Goal: Task Accomplishment & Management: Manage account settings

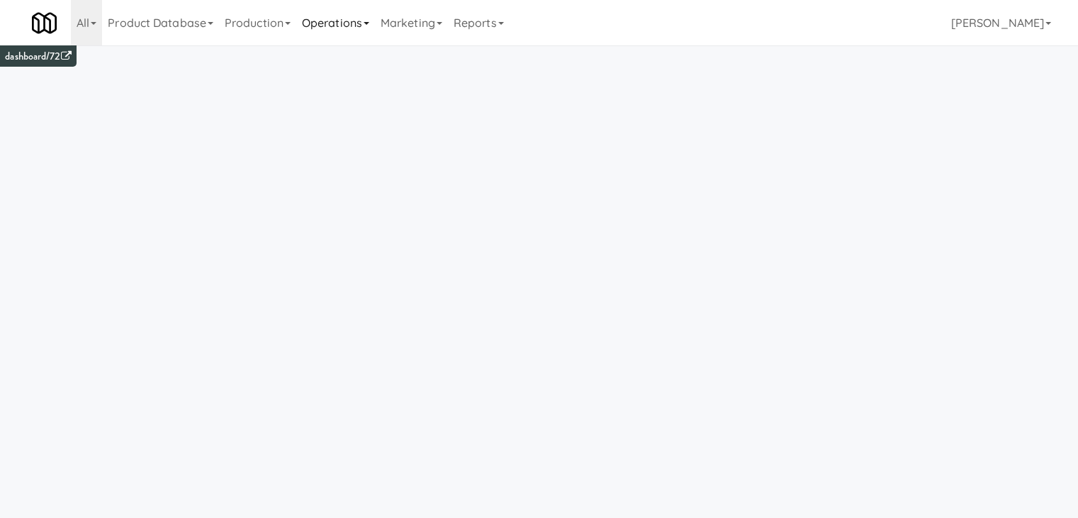
click at [363, 30] on link "Operations" at bounding box center [335, 22] width 79 height 45
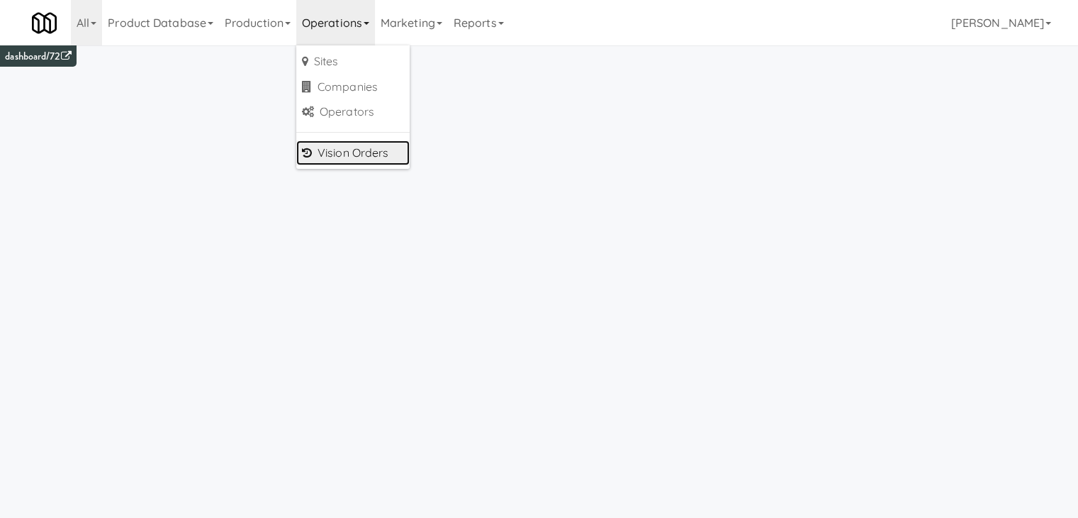
click at [357, 160] on link "Vision Orders" at bounding box center [352, 153] width 113 height 26
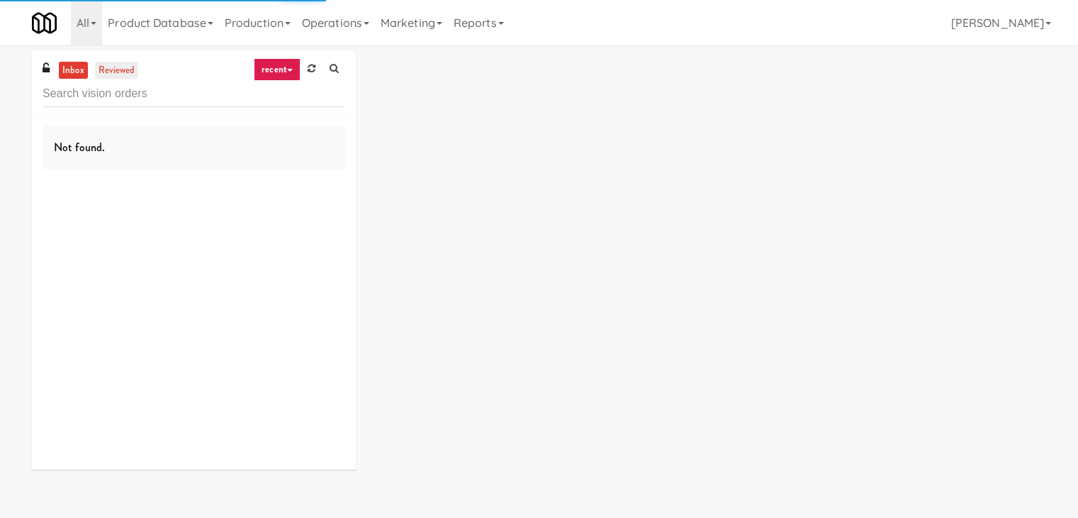
click at [130, 69] on link "reviewed" at bounding box center [117, 71] width 44 height 18
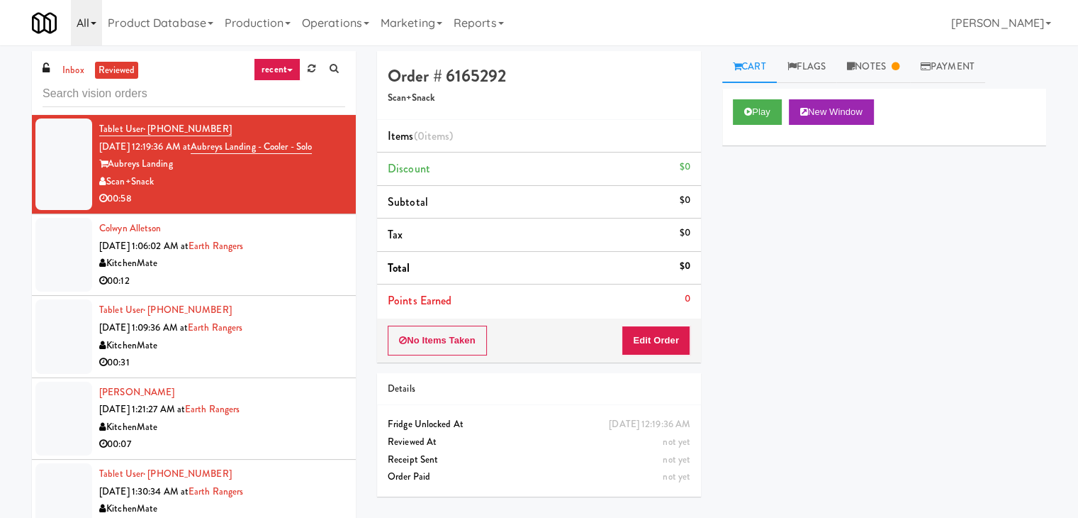
click at [88, 26] on link "All" at bounding box center [86, 22] width 31 height 45
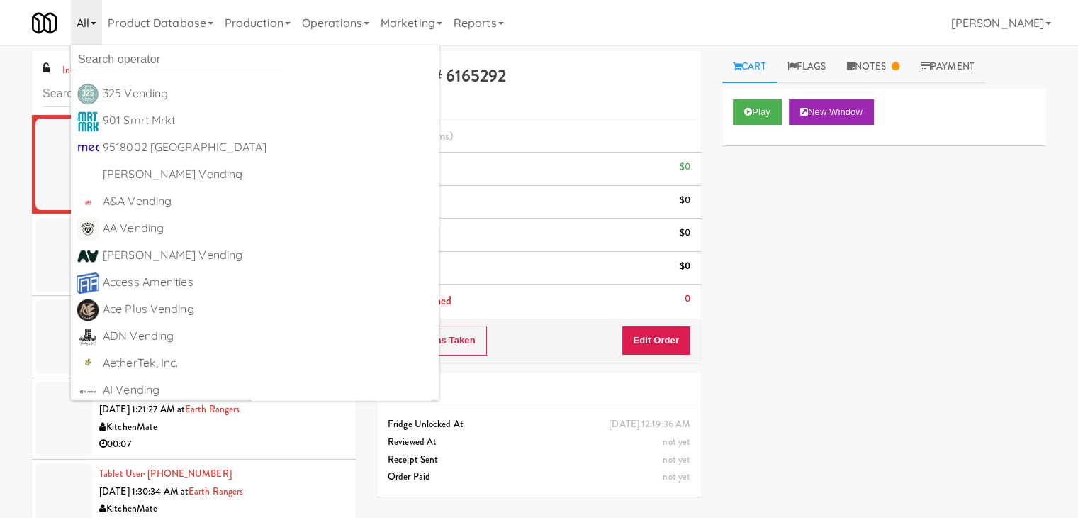
click at [88, 26] on link "All" at bounding box center [86, 22] width 31 height 45
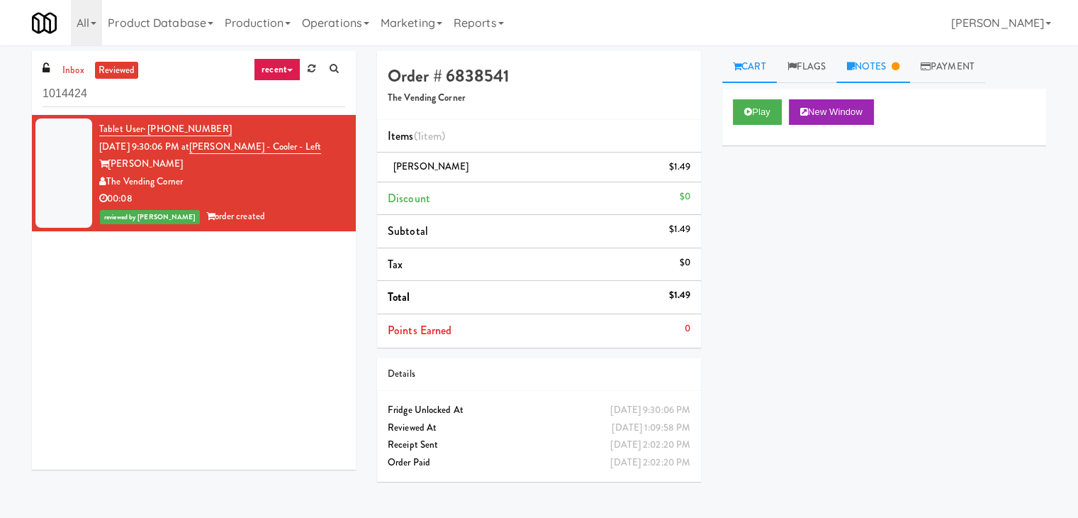
click at [885, 66] on link "Notes" at bounding box center [874, 67] width 74 height 32
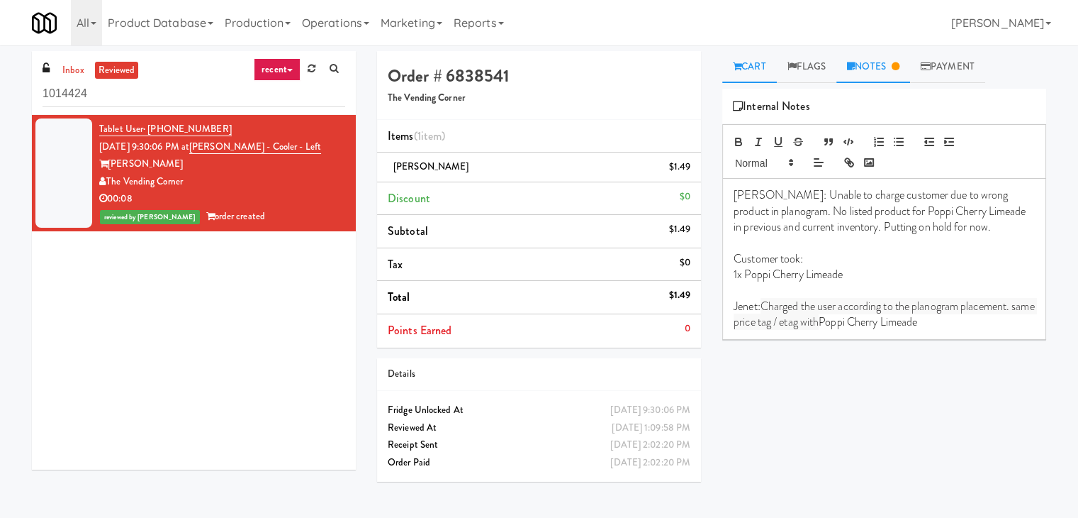
click at [751, 69] on link "Cart" at bounding box center [749, 67] width 55 height 32
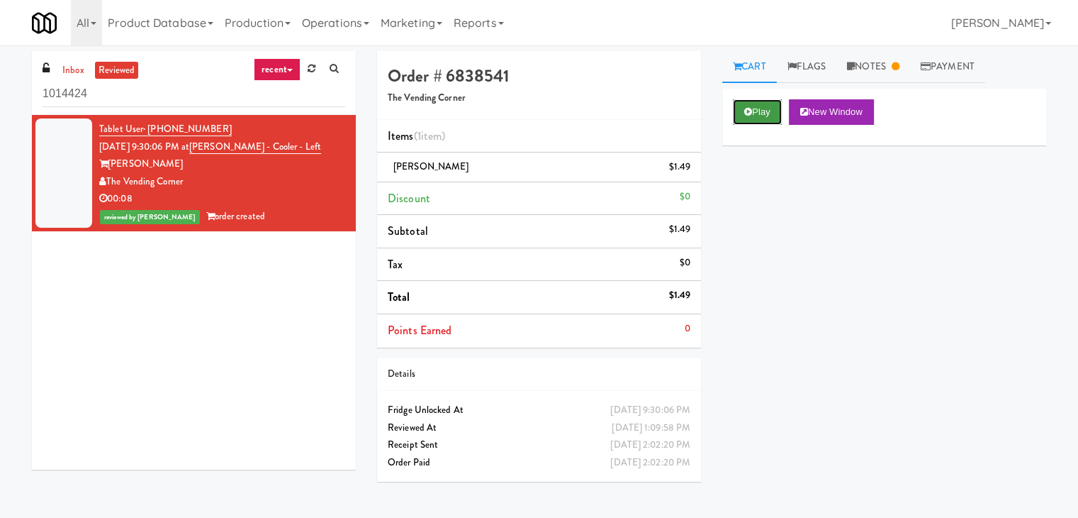
click at [766, 111] on button "Play" at bounding box center [757, 112] width 49 height 26
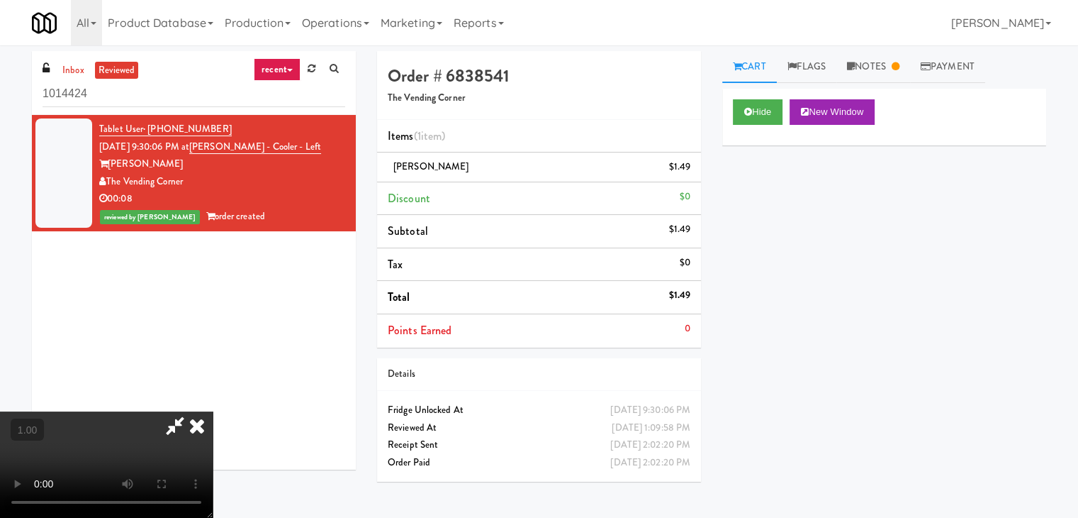
click at [191, 411] on icon at bounding box center [175, 425] width 33 height 28
click at [213, 411] on video at bounding box center [106, 464] width 213 height 106
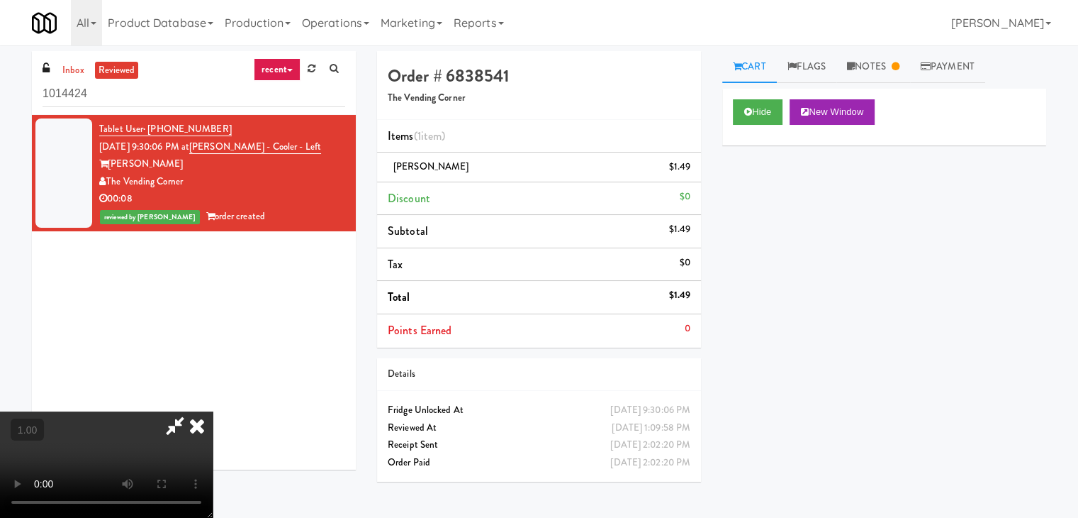
click at [213, 411] on video at bounding box center [106, 464] width 213 height 106
click at [213, 411] on icon at bounding box center [196, 425] width 31 height 28
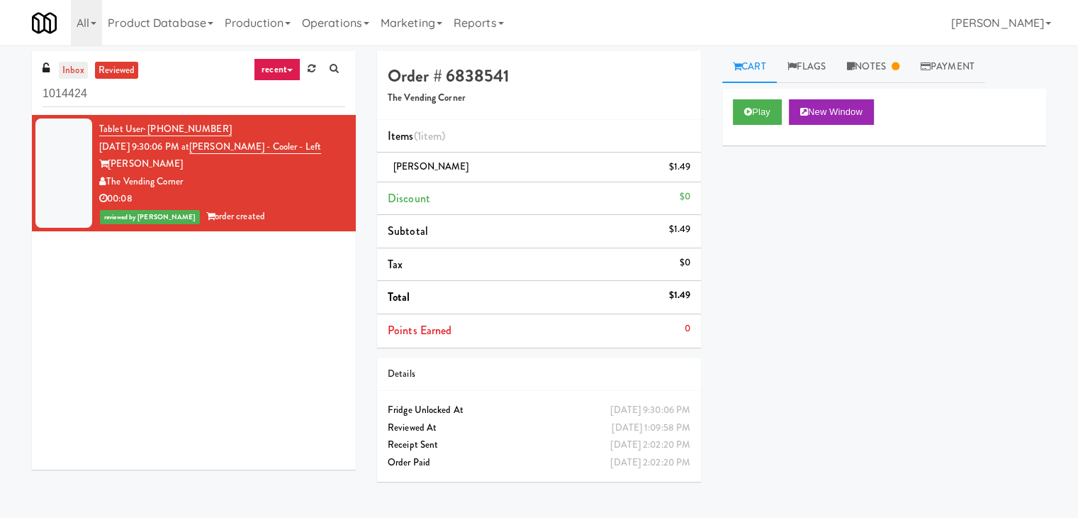
click at [77, 70] on link "inbox" at bounding box center [73, 71] width 29 height 18
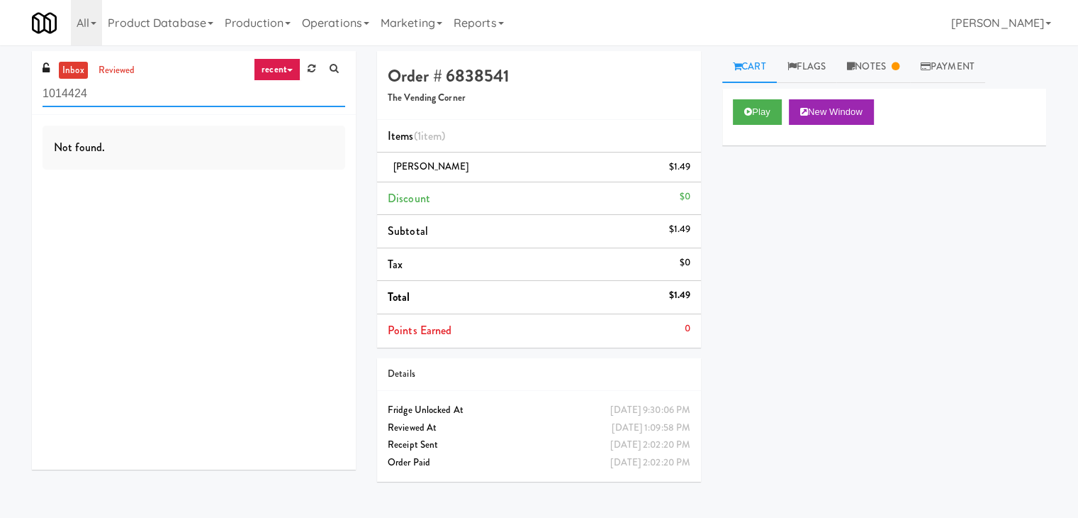
drag, startPoint x: 100, startPoint y: 98, endPoint x: 33, endPoint y: 100, distance: 67.4
click at [31, 100] on div "inbox reviewed recent all unclear take inventory issue suspicious failed recent…" at bounding box center [193, 265] width 345 height 429
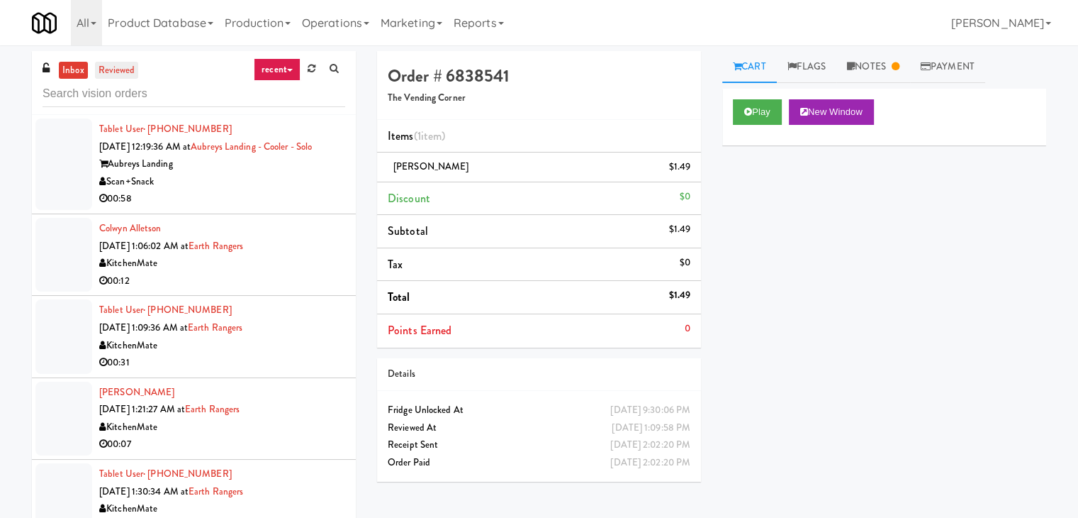
click at [123, 73] on link "reviewed" at bounding box center [117, 71] width 44 height 18
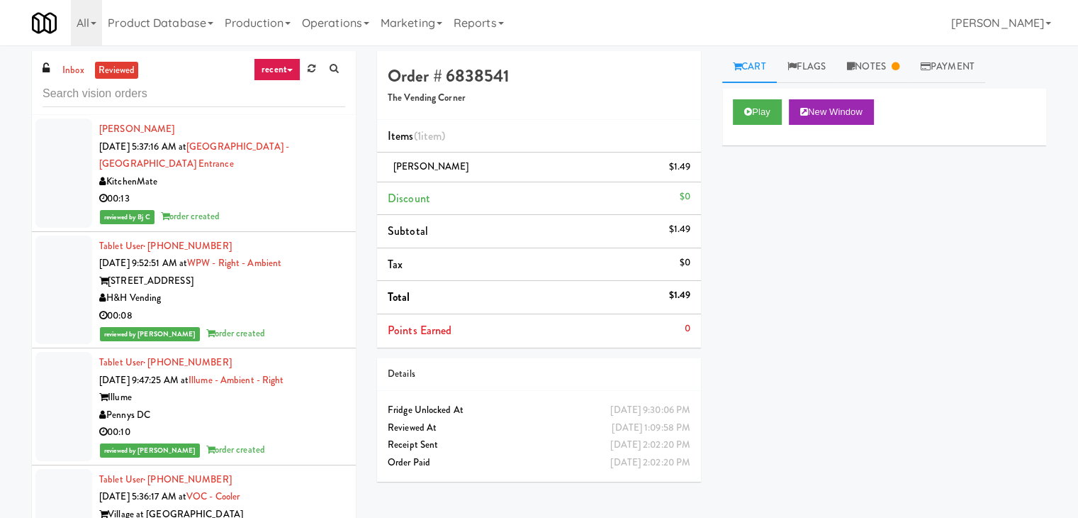
click at [247, 160] on div "Hailin Qiu Sep 19, 2025 5:37:16 AM at Scarborough General Hospital - Tower Wing…" at bounding box center [222, 173] width 246 height 105
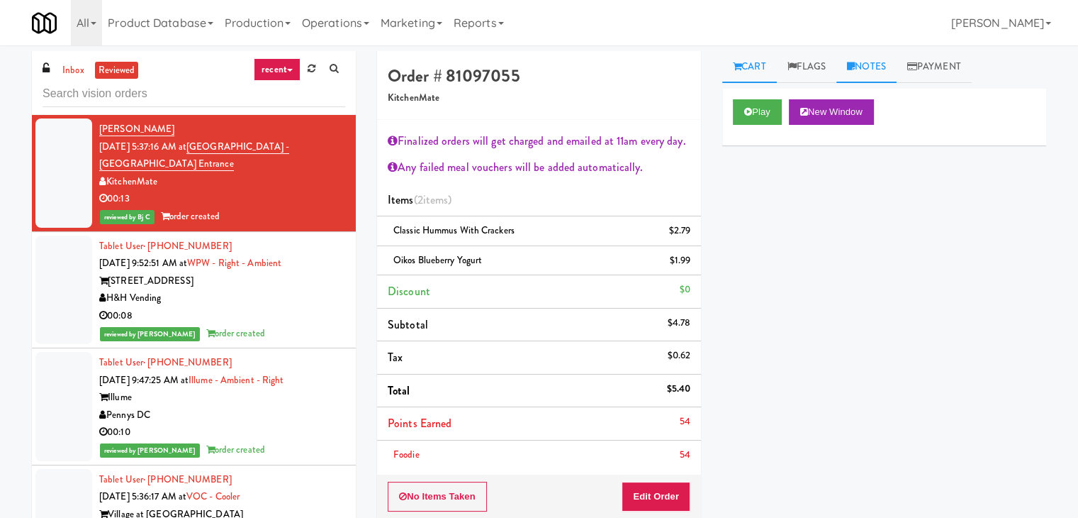
click at [866, 62] on link "Notes" at bounding box center [867, 67] width 60 height 32
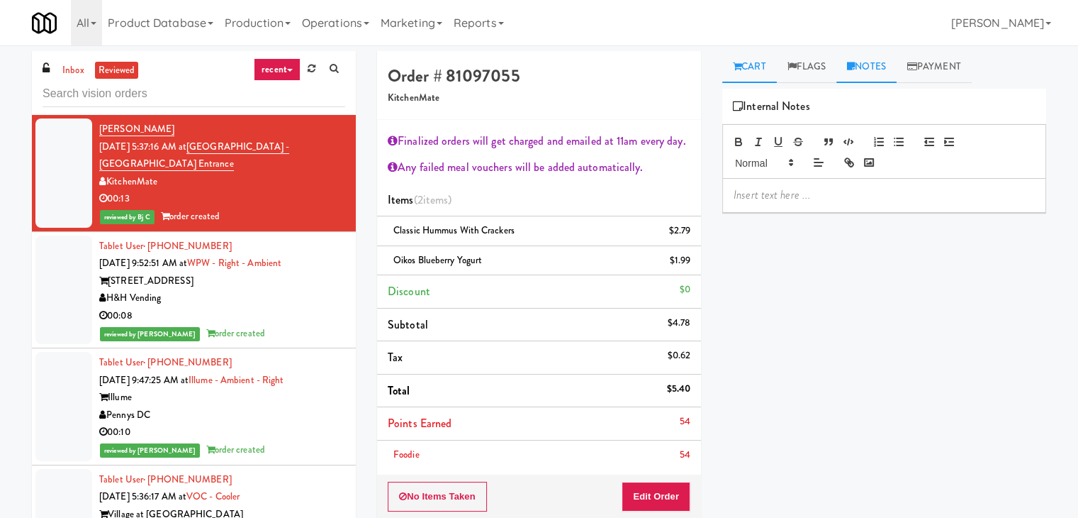
click at [759, 68] on link "Cart" at bounding box center [749, 67] width 55 height 32
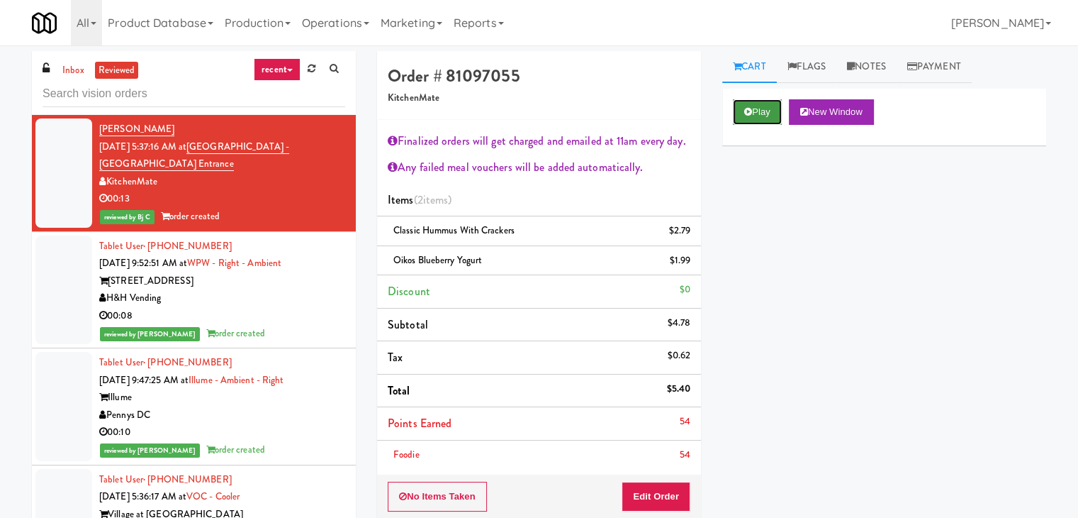
click at [760, 119] on button "Play" at bounding box center [757, 112] width 49 height 26
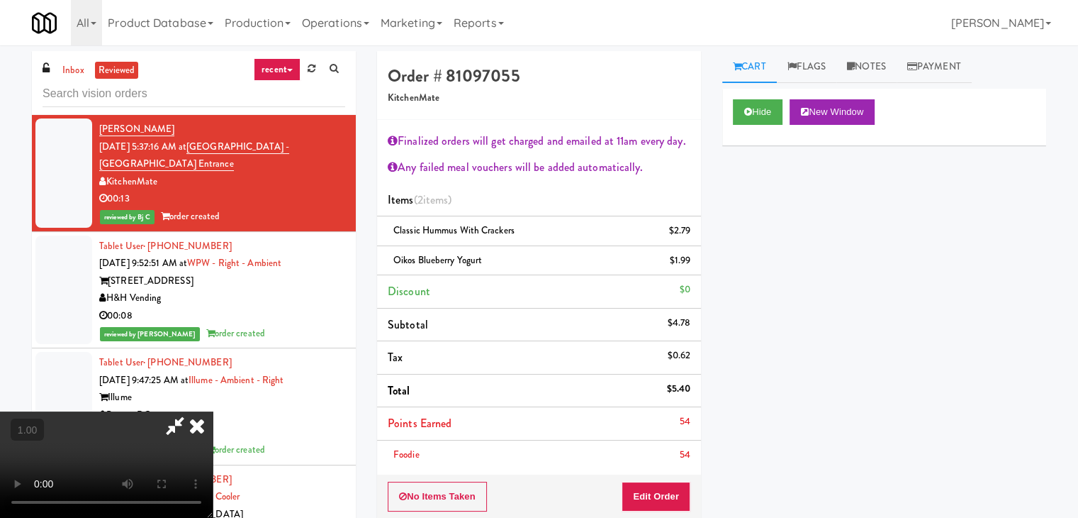
click at [213, 411] on video at bounding box center [106, 464] width 213 height 106
click at [213, 411] on icon at bounding box center [196, 425] width 31 height 28
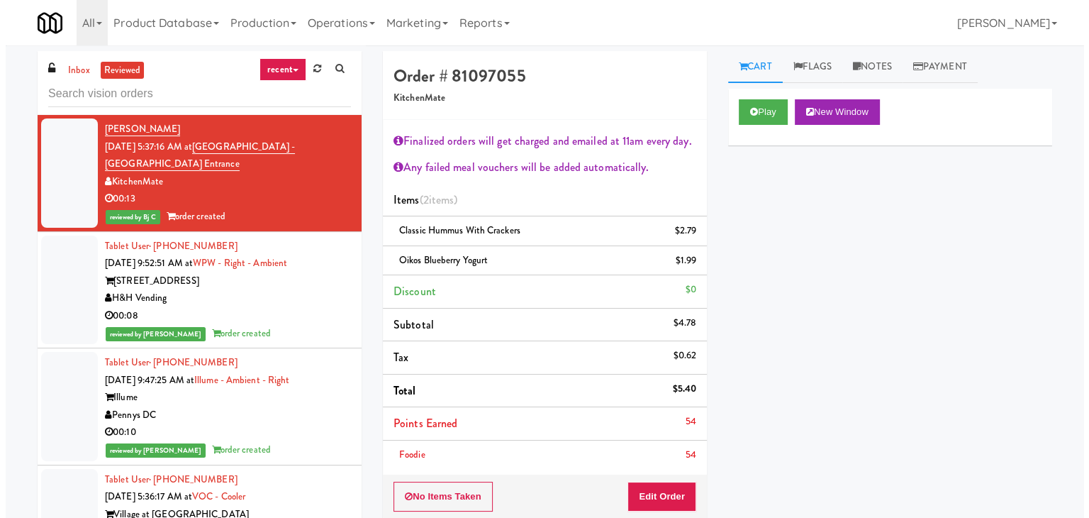
scroll to position [71, 0]
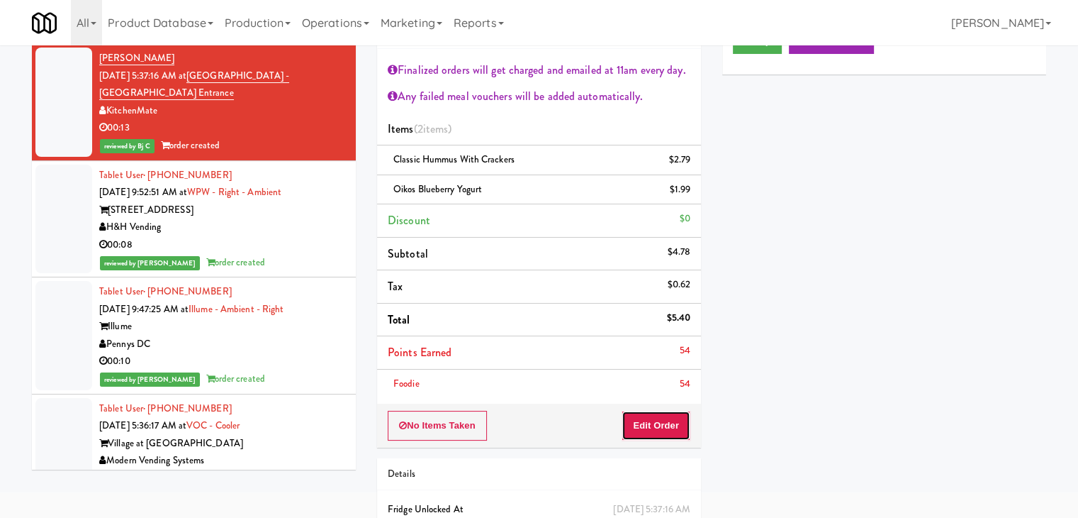
click at [659, 425] on button "Edit Order" at bounding box center [656, 425] width 69 height 30
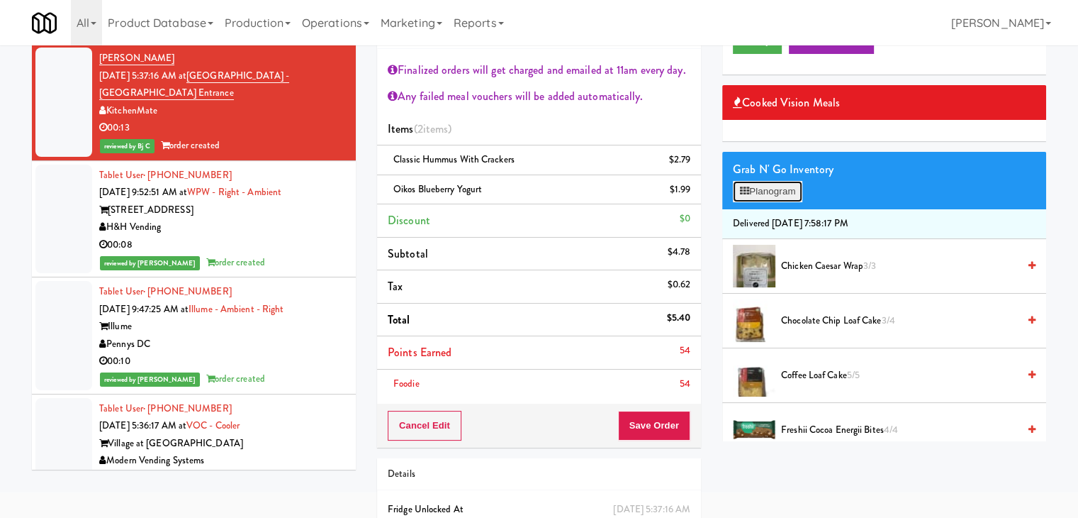
click at [784, 188] on button "Planogram" at bounding box center [767, 191] width 69 height 21
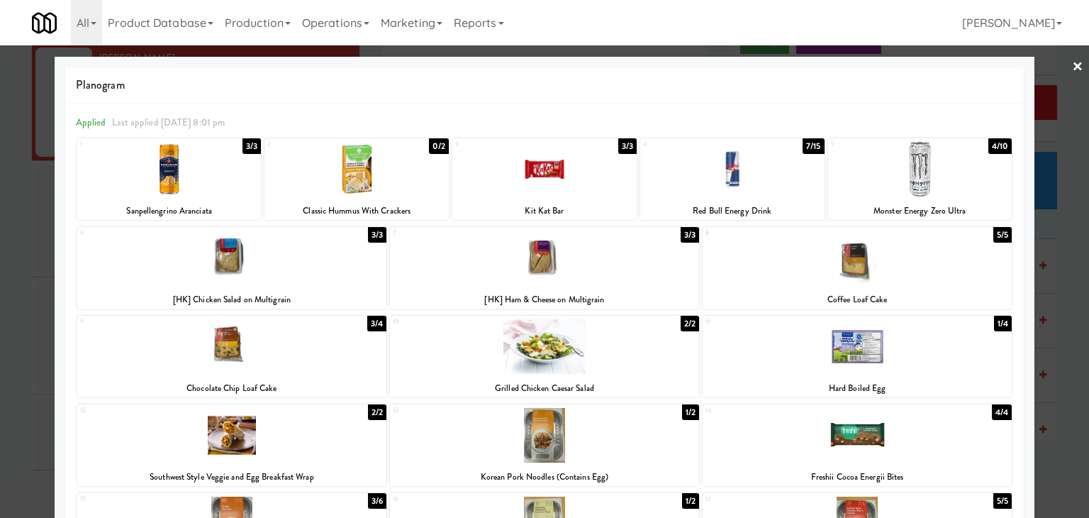
click at [1072, 63] on link "×" at bounding box center [1077, 67] width 11 height 44
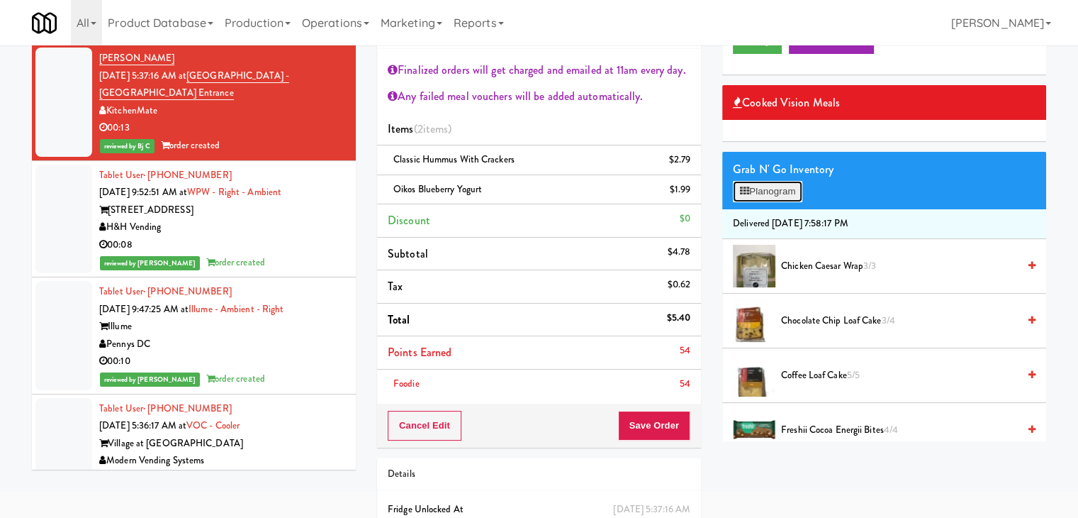
click at [771, 186] on button "Planogram" at bounding box center [767, 191] width 69 height 21
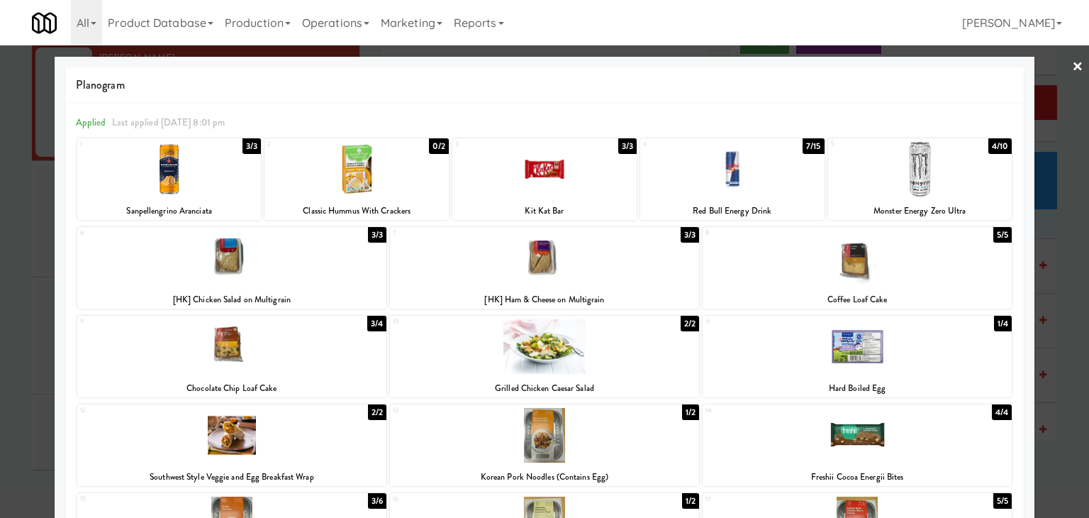
click at [1072, 67] on link "×" at bounding box center [1077, 67] width 11 height 44
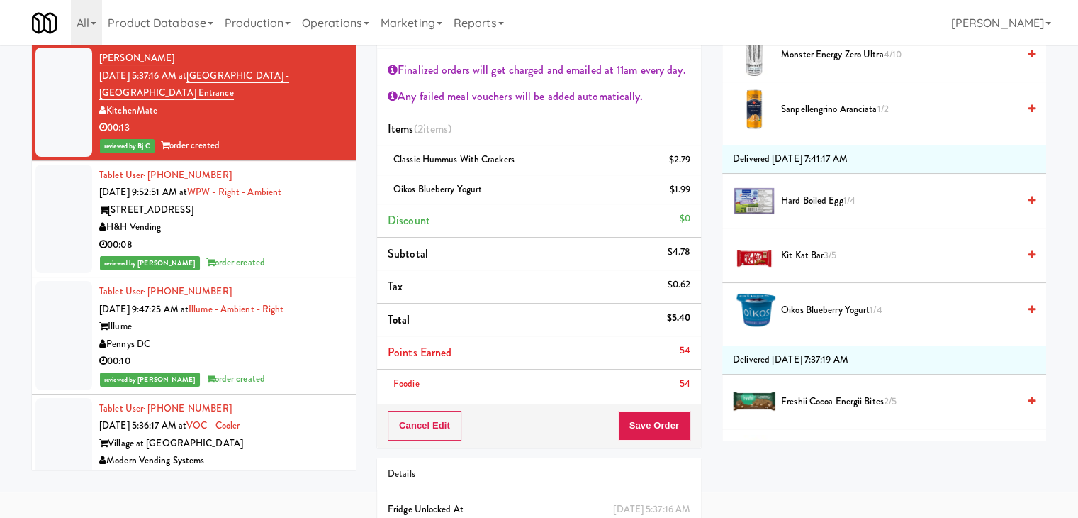
scroll to position [1134, 0]
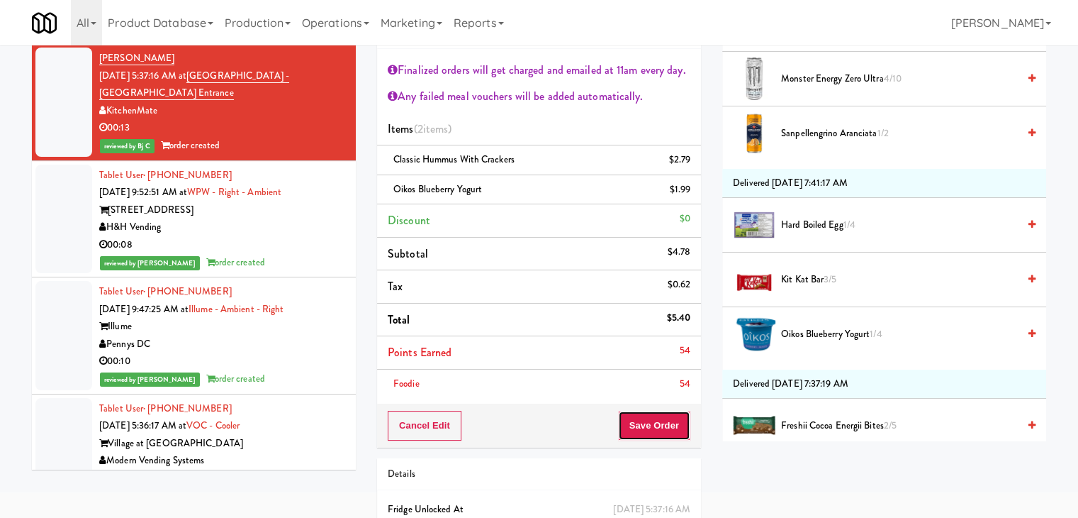
click at [662, 426] on button "Save Order" at bounding box center [654, 425] width 72 height 30
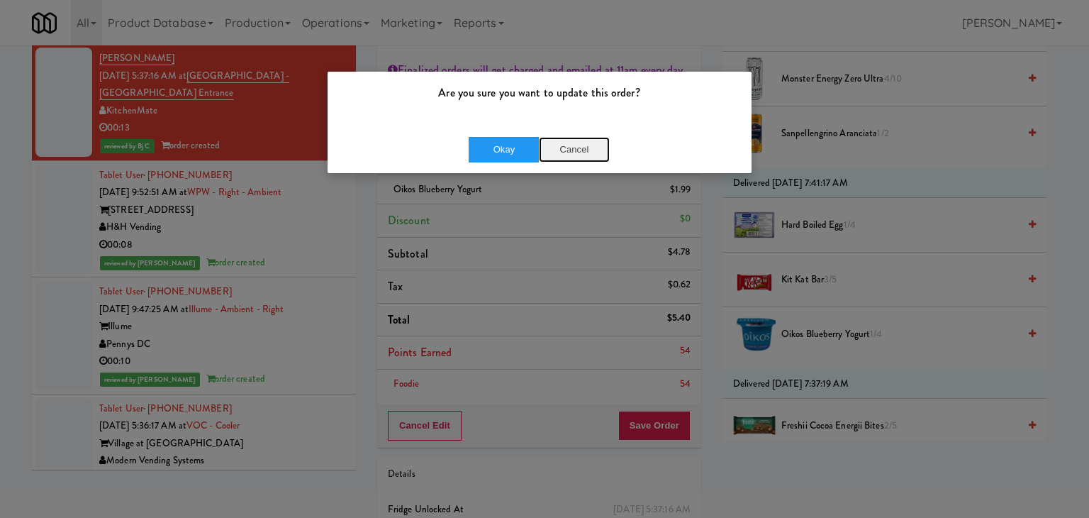
click at [576, 150] on button "Cancel" at bounding box center [574, 150] width 71 height 26
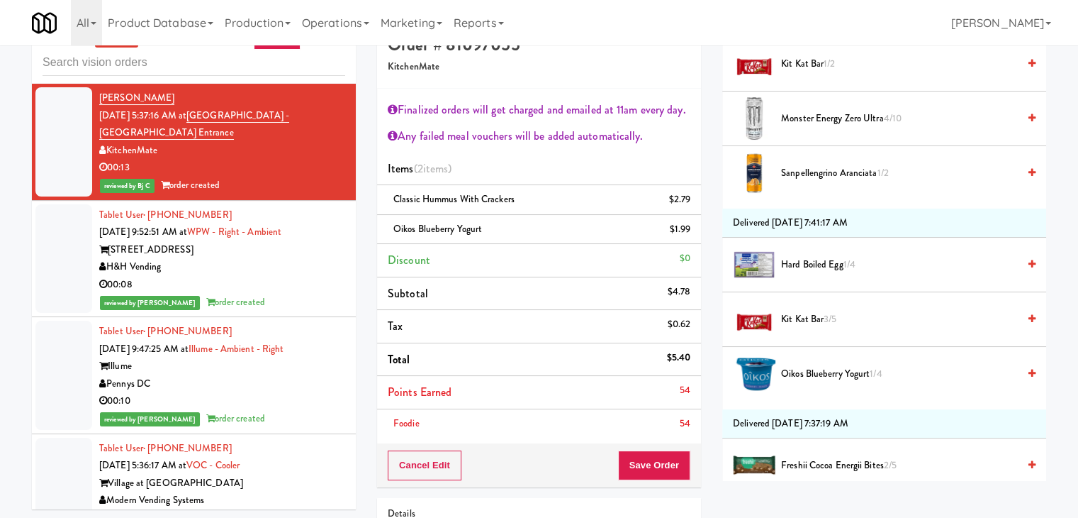
scroll to position [0, 0]
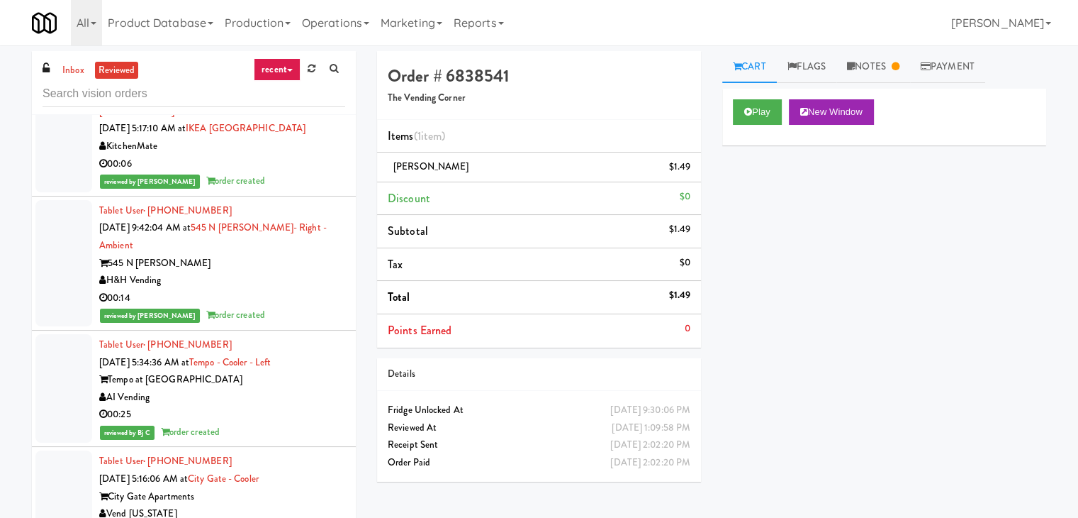
scroll to position [709, 0]
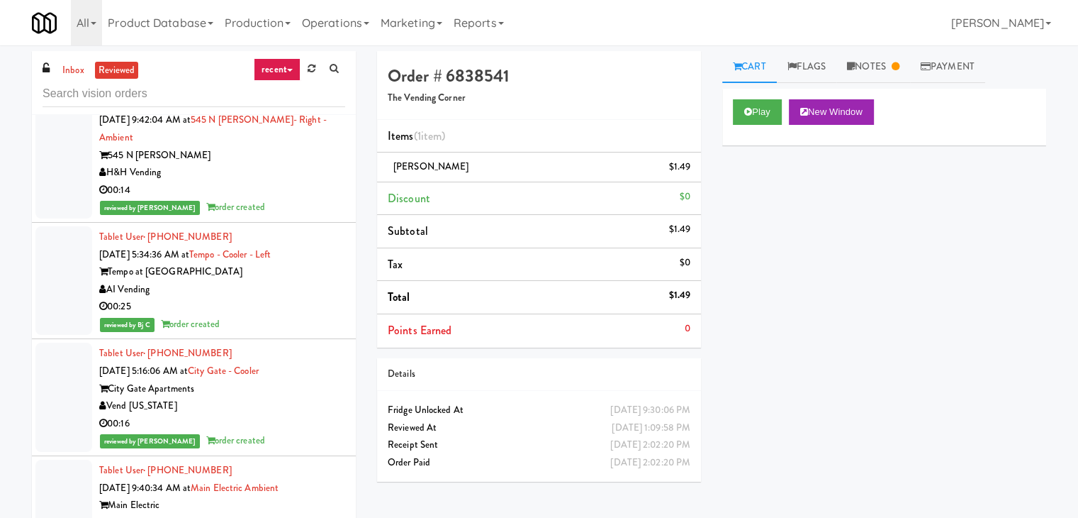
click at [289, 299] on div "00:25" at bounding box center [222, 307] width 246 height 18
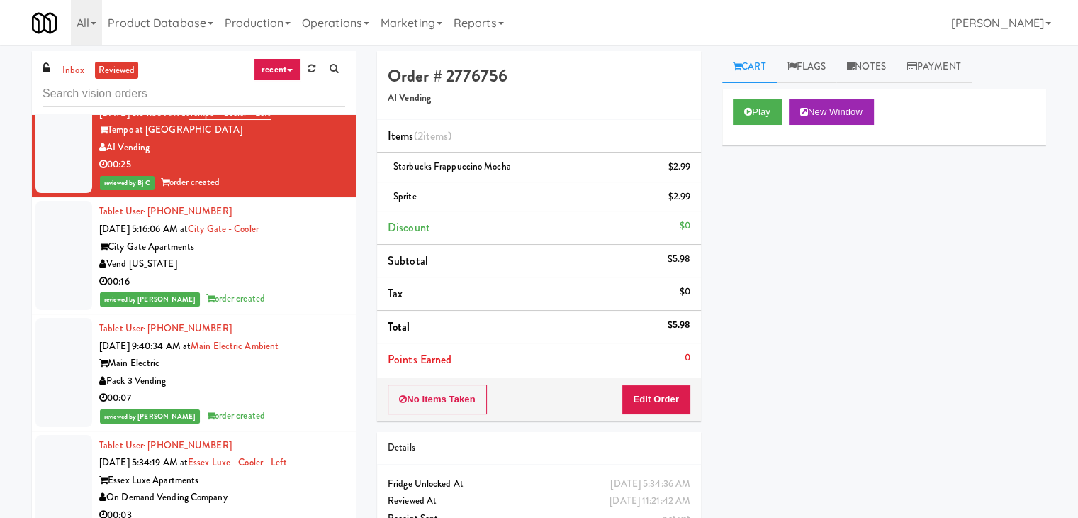
scroll to position [992, 0]
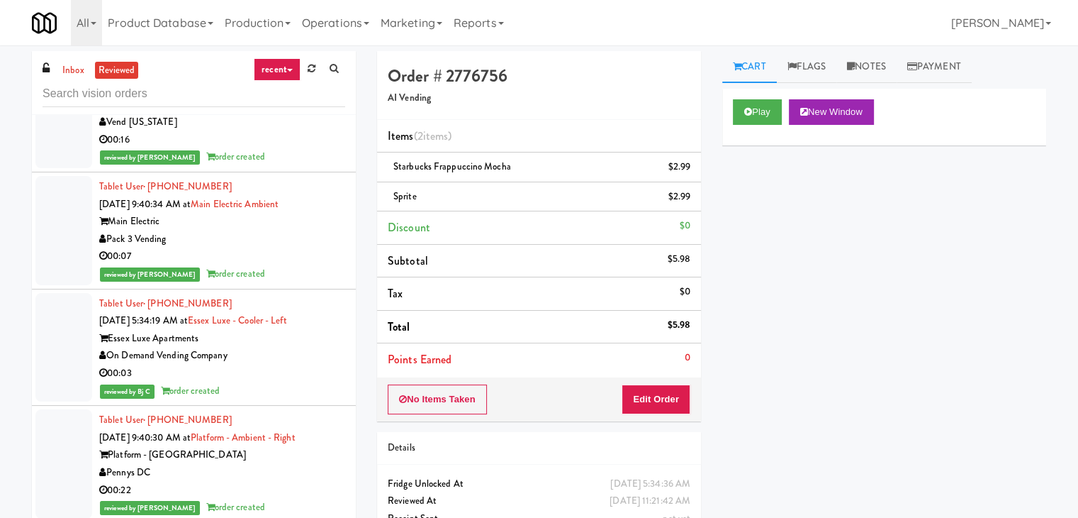
click at [286, 364] on div "00:03" at bounding box center [222, 373] width 246 height 18
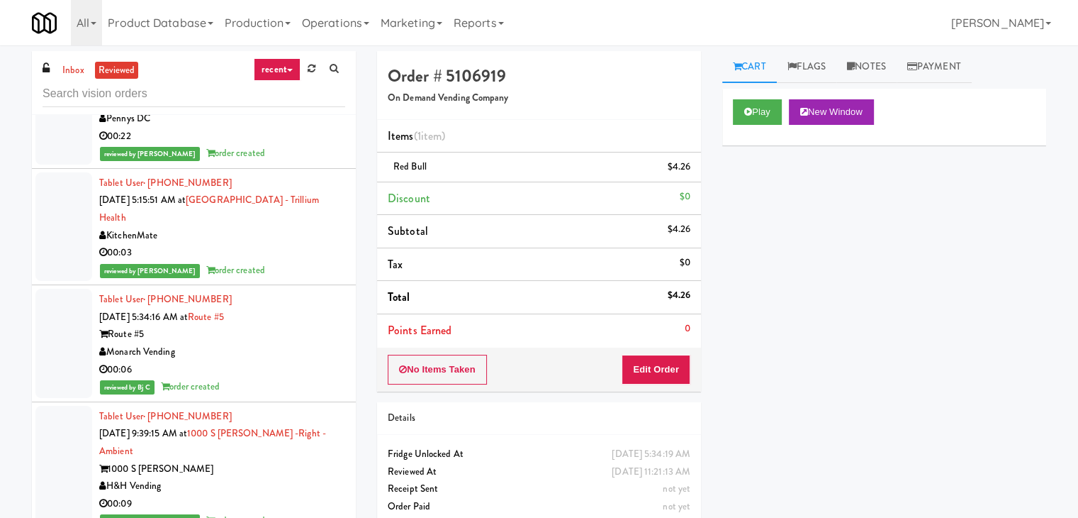
scroll to position [1347, 0]
click at [279, 347] on div "Monarch Vending" at bounding box center [222, 351] width 246 height 18
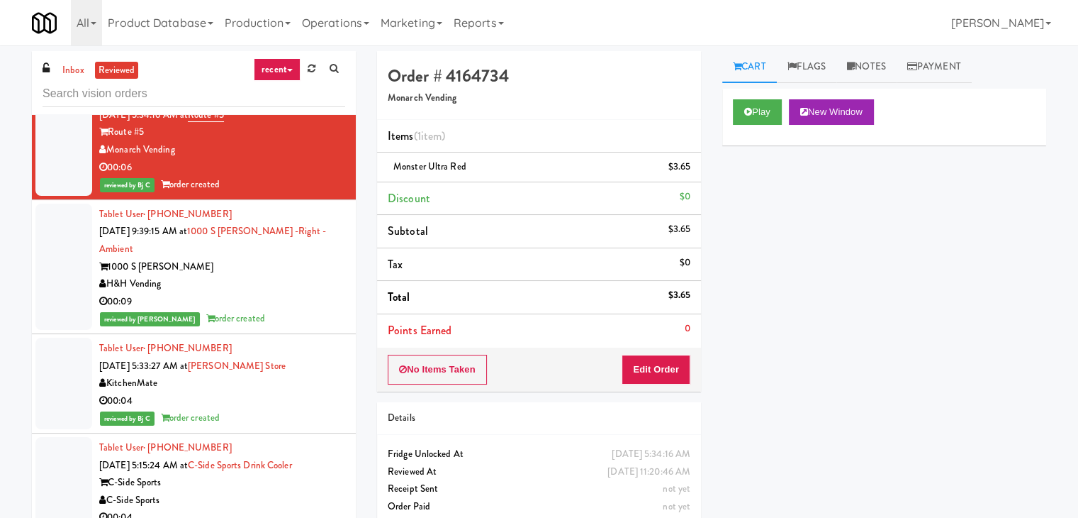
scroll to position [1560, 0]
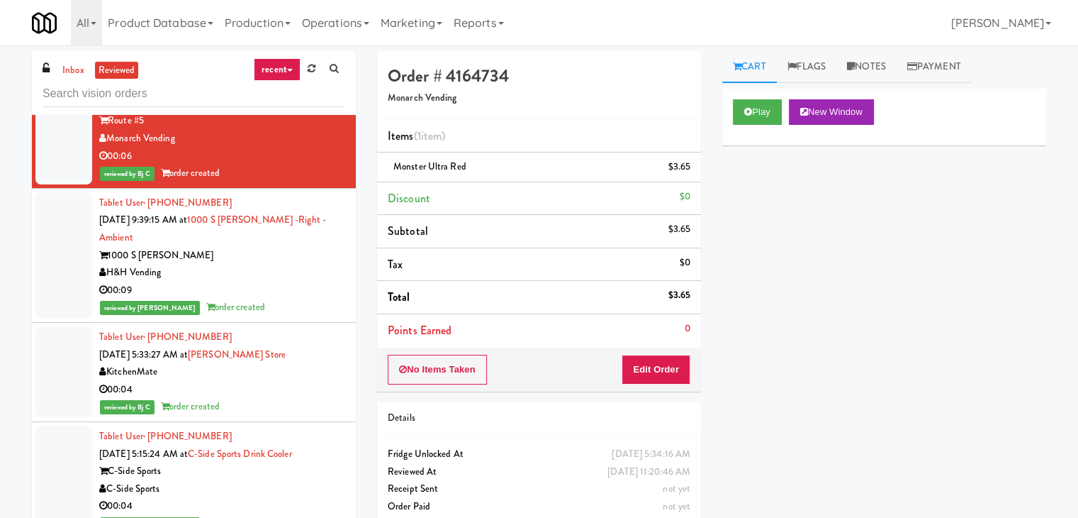
click at [299, 381] on div "00:04" at bounding box center [222, 390] width 246 height 18
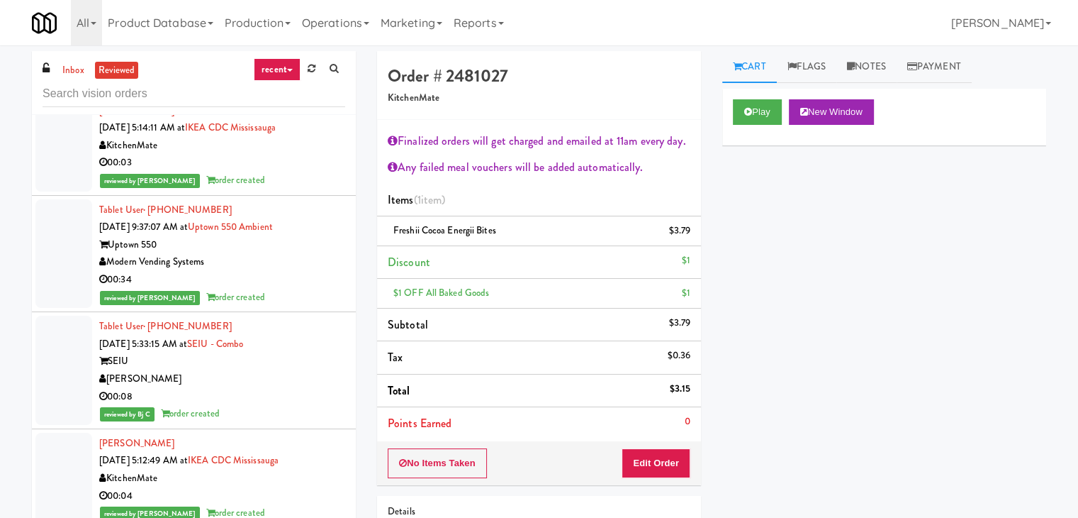
scroll to position [2198, 0]
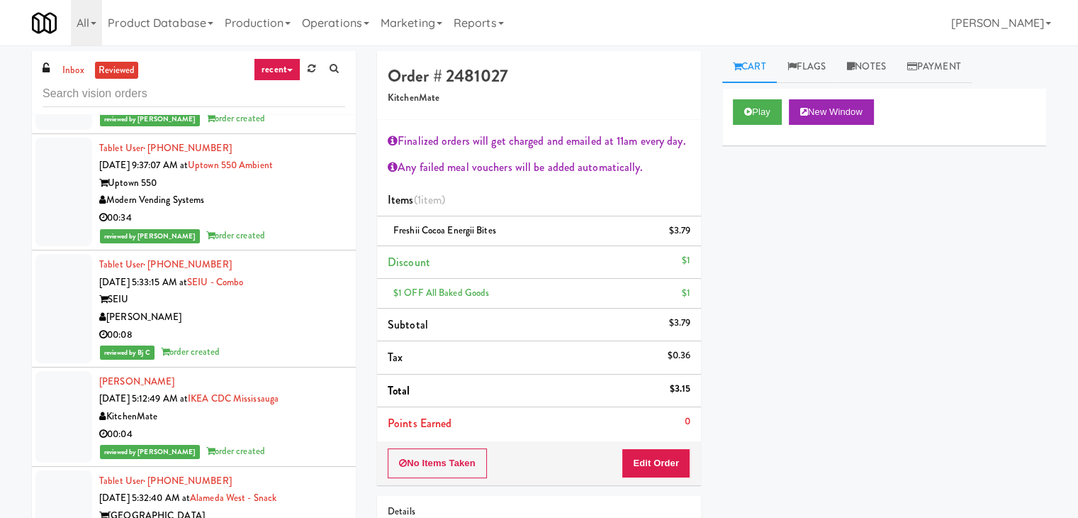
click at [297, 326] on div "00:08" at bounding box center [222, 335] width 246 height 18
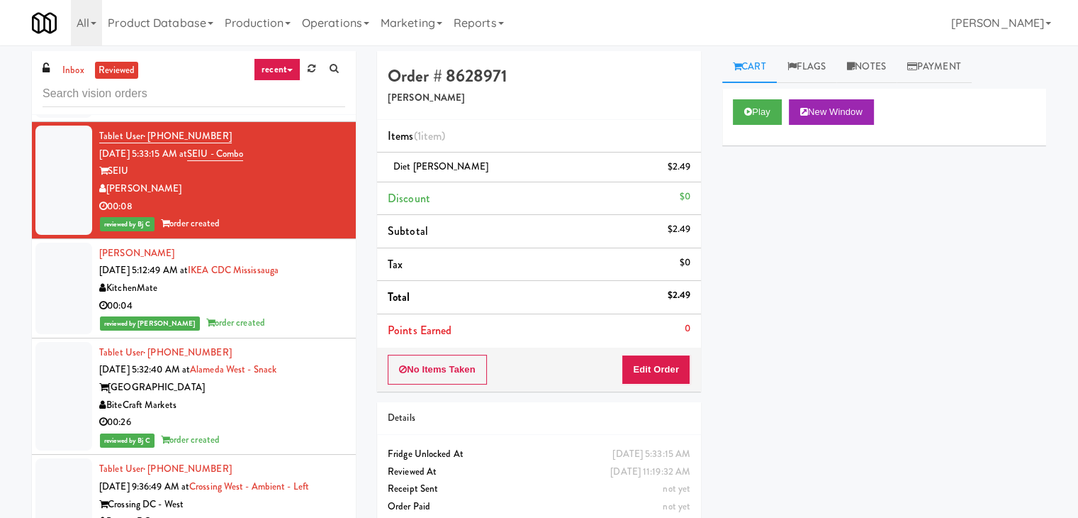
scroll to position [2410, 0]
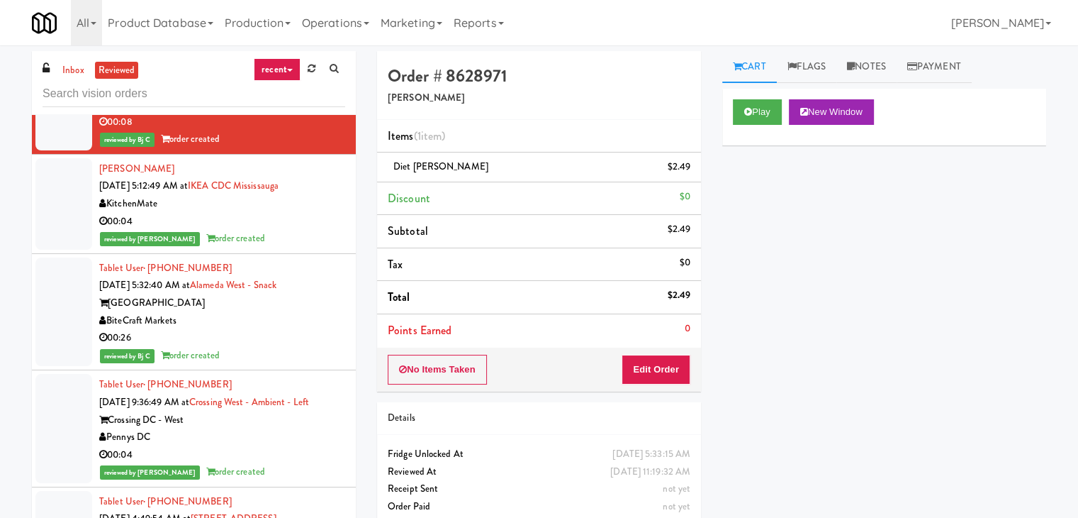
click at [282, 312] on div "BiteCraft Markets" at bounding box center [222, 321] width 246 height 18
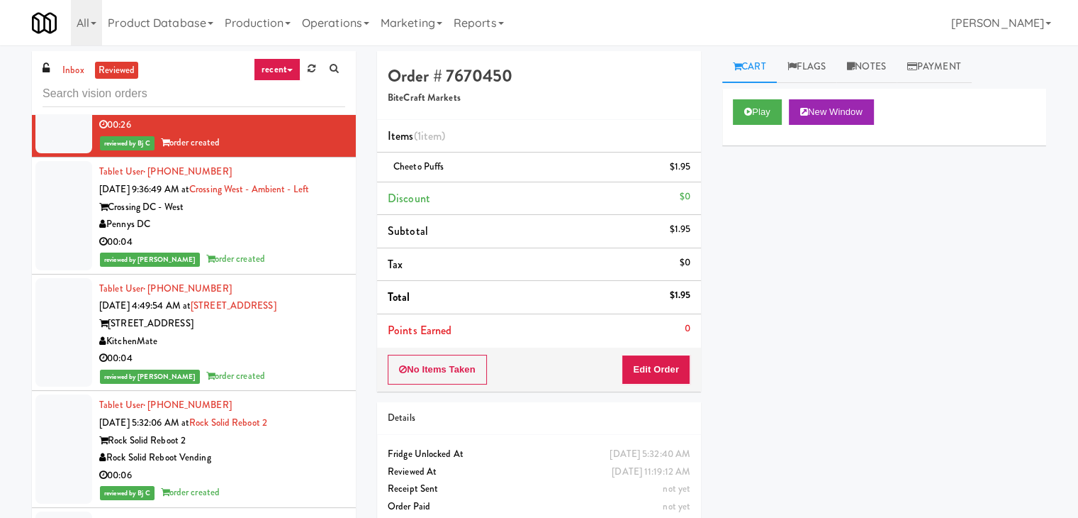
scroll to position [2836, 0]
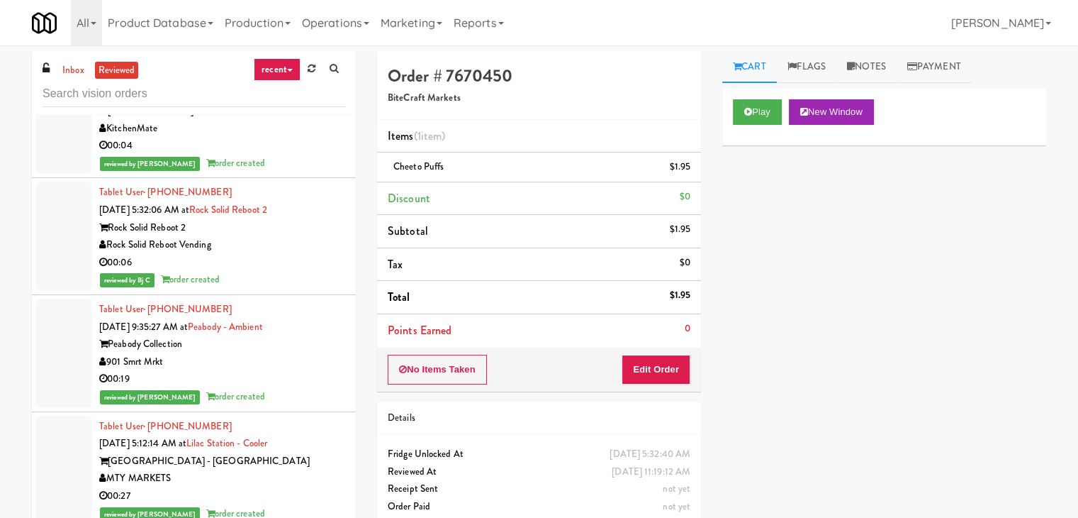
click at [283, 254] on div "00:06" at bounding box center [222, 263] width 246 height 18
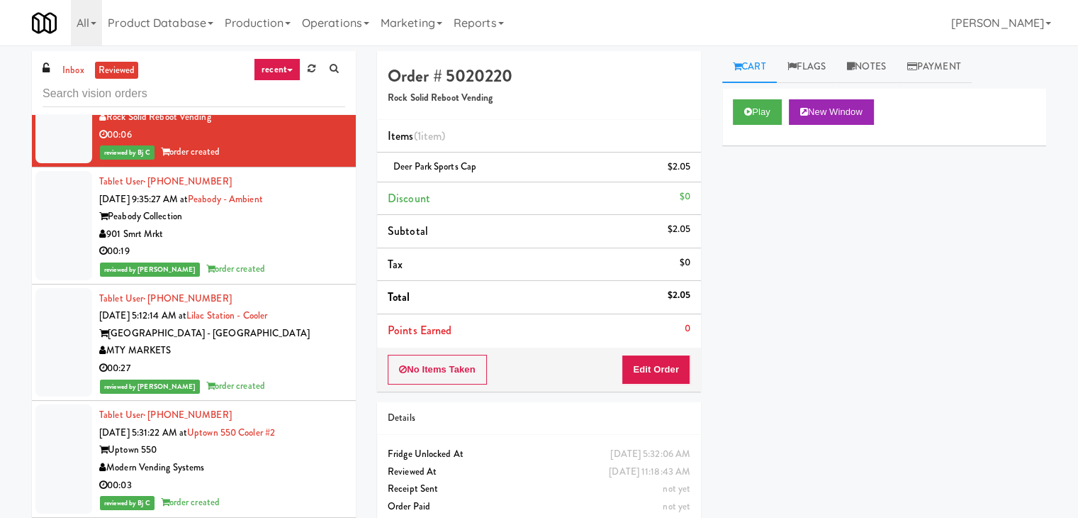
scroll to position [2977, 0]
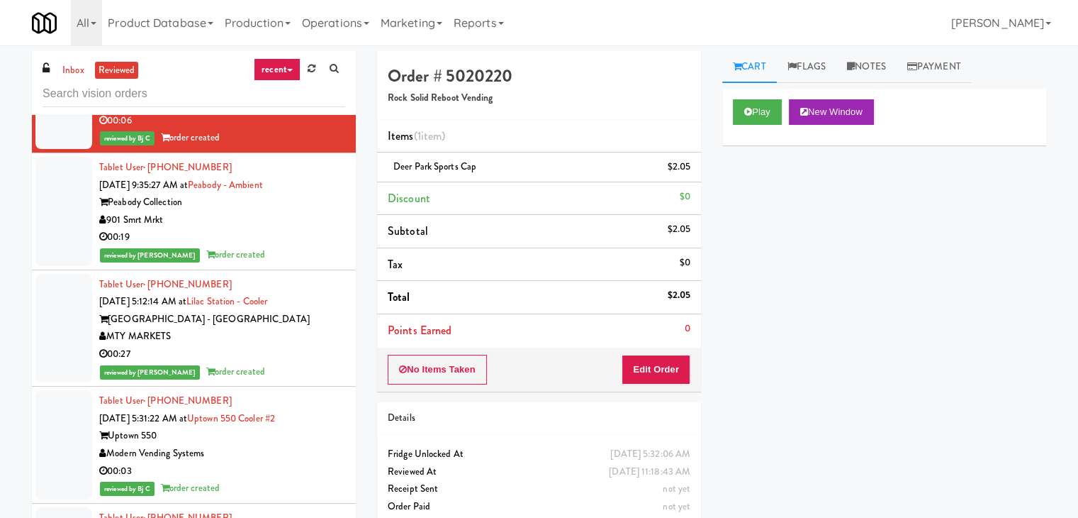
click at [301, 462] on div "00:03" at bounding box center [222, 471] width 246 height 18
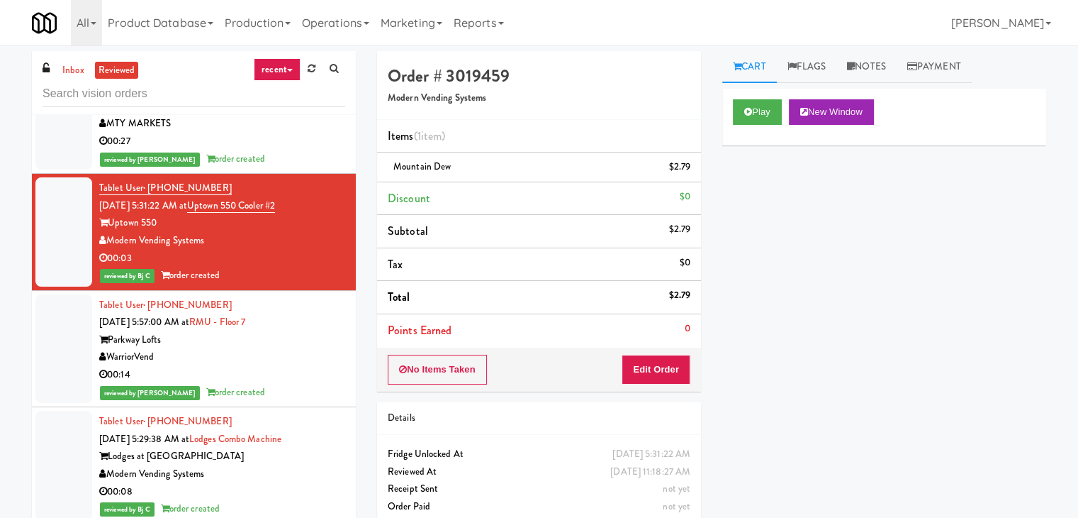
scroll to position [3332, 0]
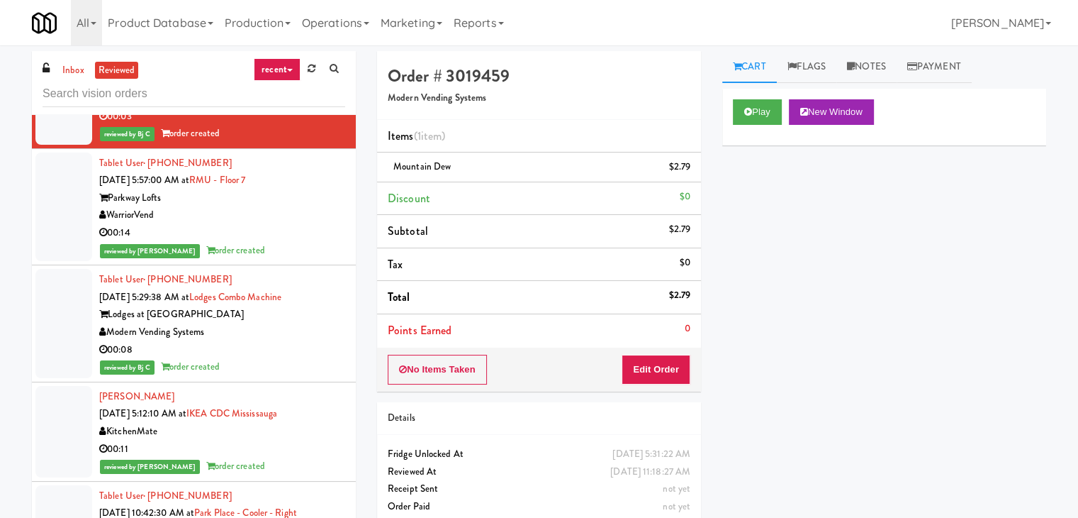
click at [301, 341] on div "00:08" at bounding box center [222, 350] width 246 height 18
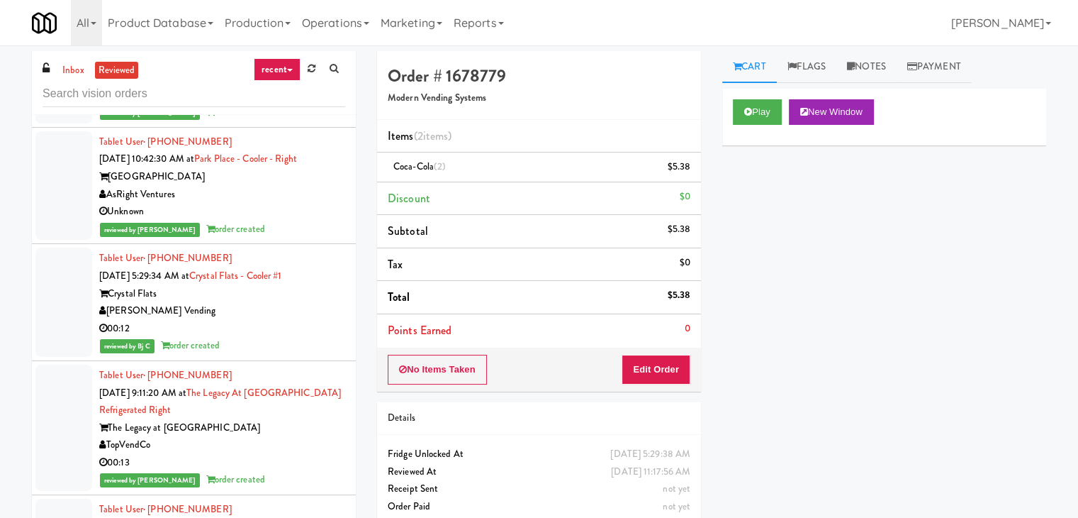
scroll to position [3686, 0]
click at [257, 301] on div "[PERSON_NAME] Vending" at bounding box center [222, 310] width 246 height 18
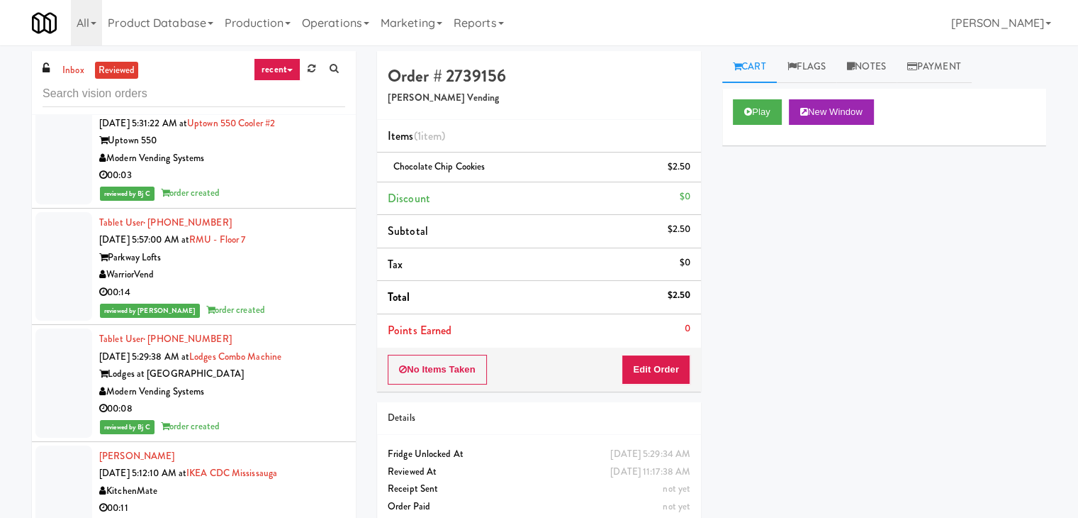
scroll to position [13478, 0]
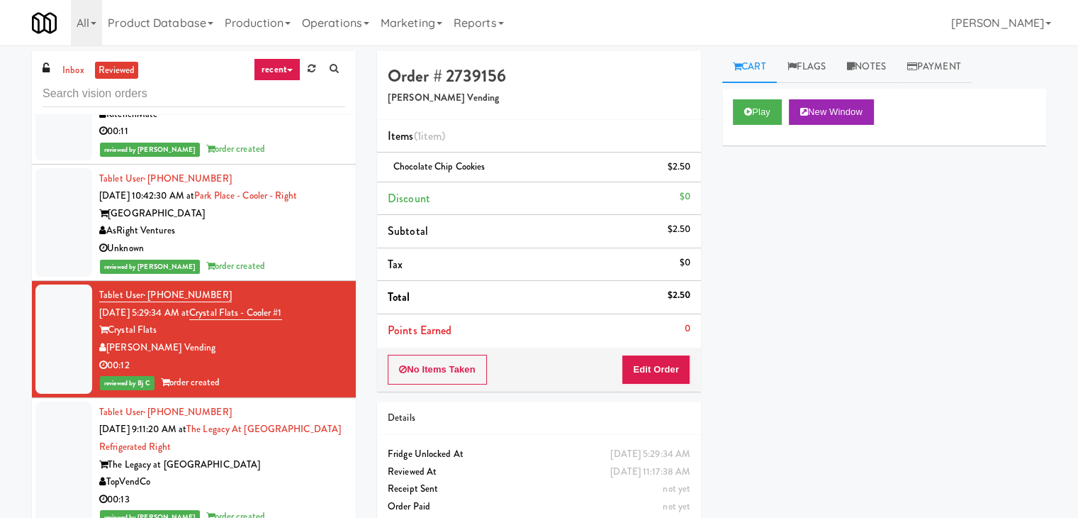
click at [308, 355] on div "[PERSON_NAME] Vending" at bounding box center [222, 348] width 246 height 18
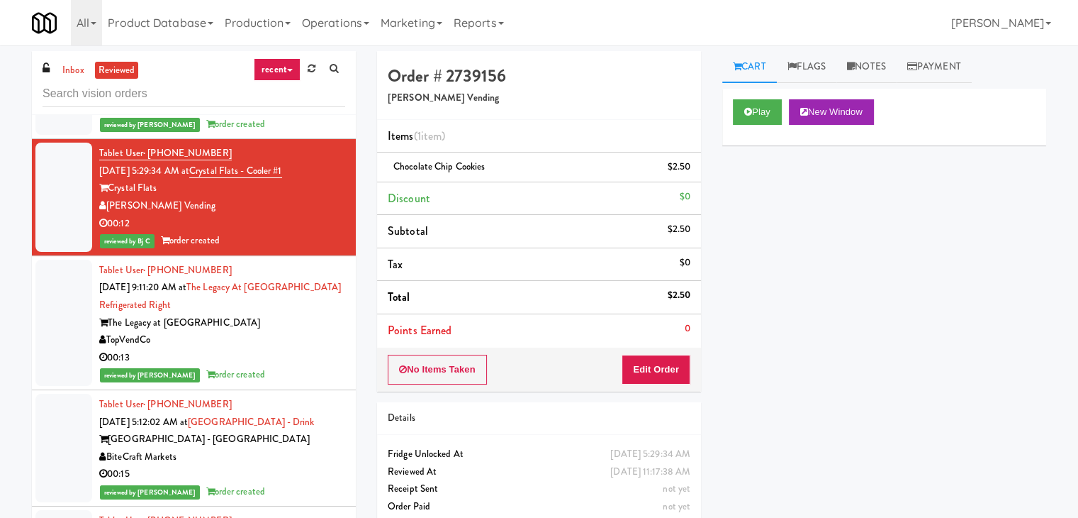
click at [308, 342] on div "TopVendCo" at bounding box center [222, 340] width 246 height 18
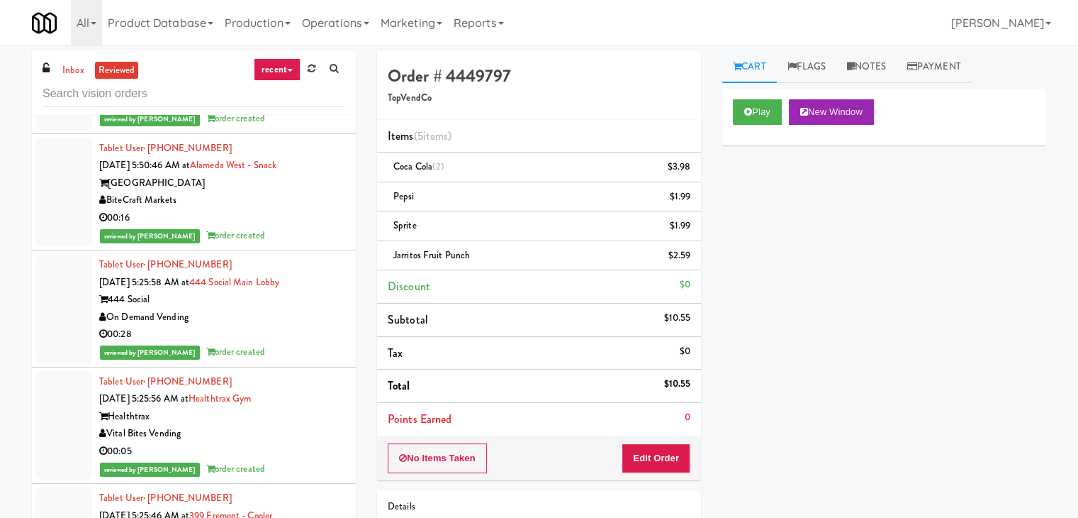
scroll to position [5102, 0]
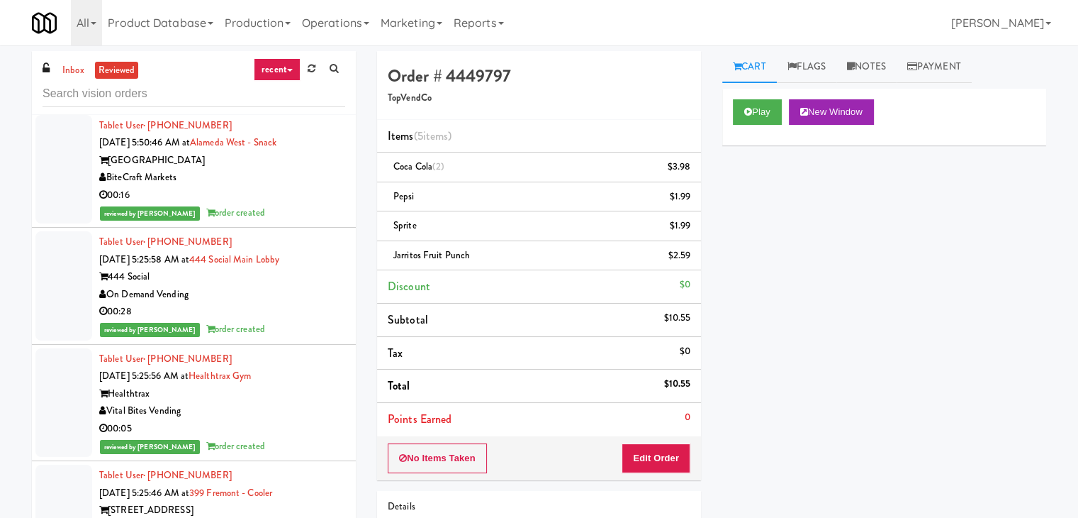
click at [278, 420] on div "00:05" at bounding box center [222, 429] width 246 height 18
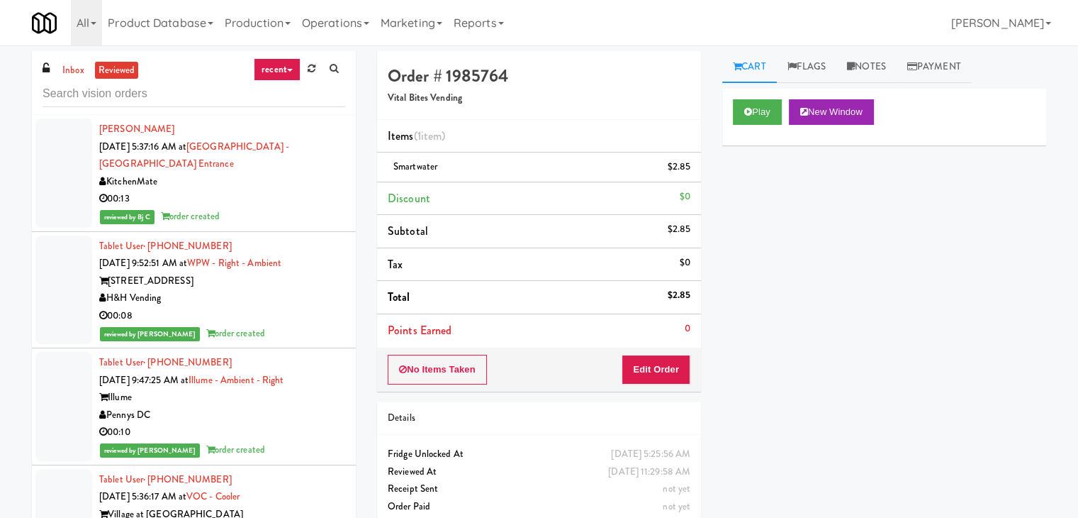
click at [275, 171] on div "Hailin Qiu Sep 19, 2025 5:37:16 AM at Scarborough General Hospital - Tower Wing…" at bounding box center [222, 173] width 246 height 105
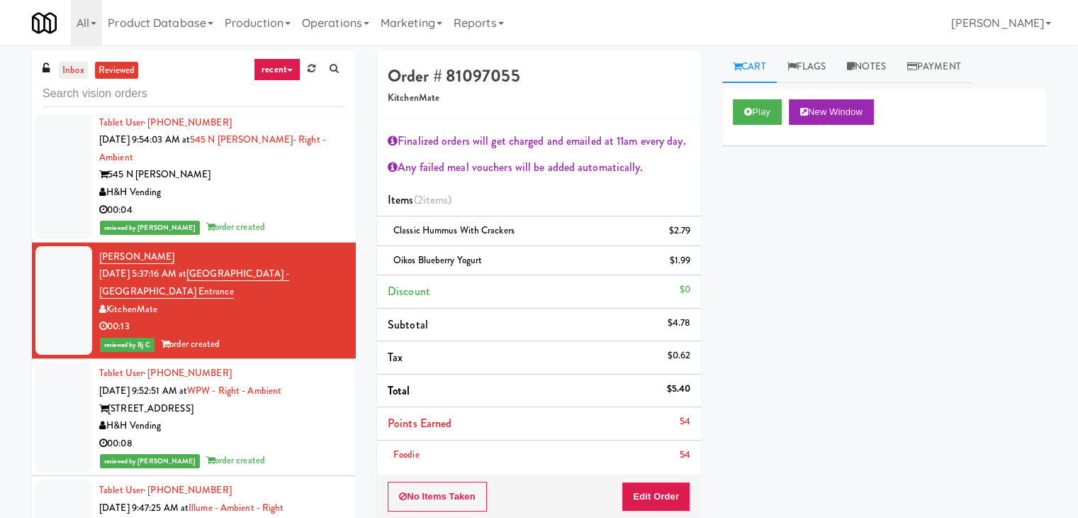
click at [71, 70] on link "inbox" at bounding box center [73, 71] width 29 height 18
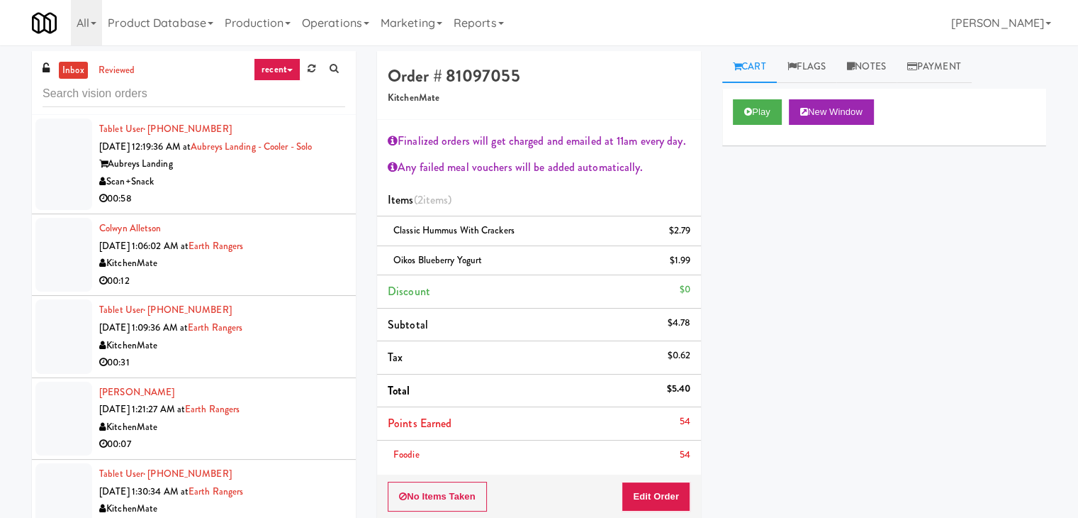
click at [249, 197] on div "00:58" at bounding box center [222, 199] width 246 height 18
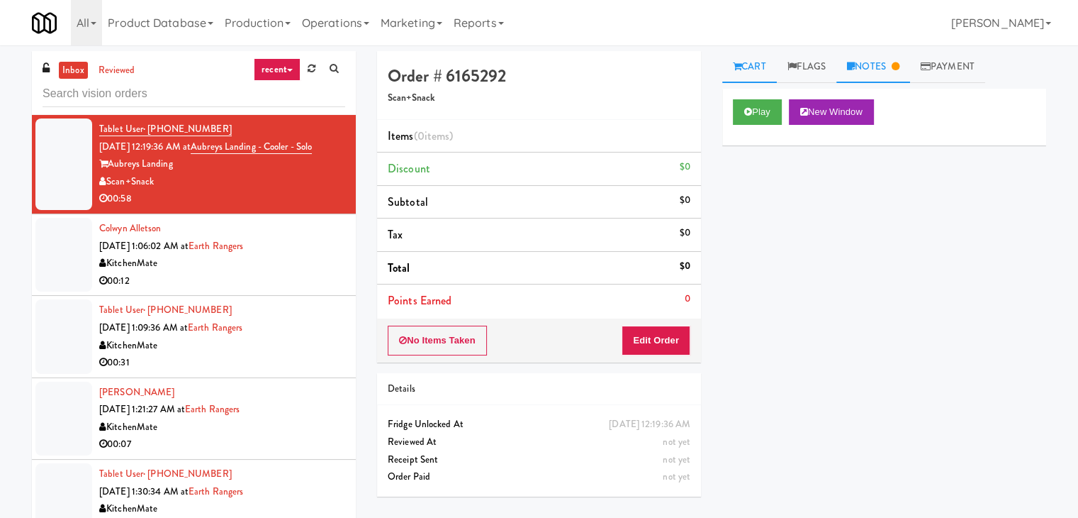
click at [871, 57] on link "Notes" at bounding box center [874, 67] width 74 height 32
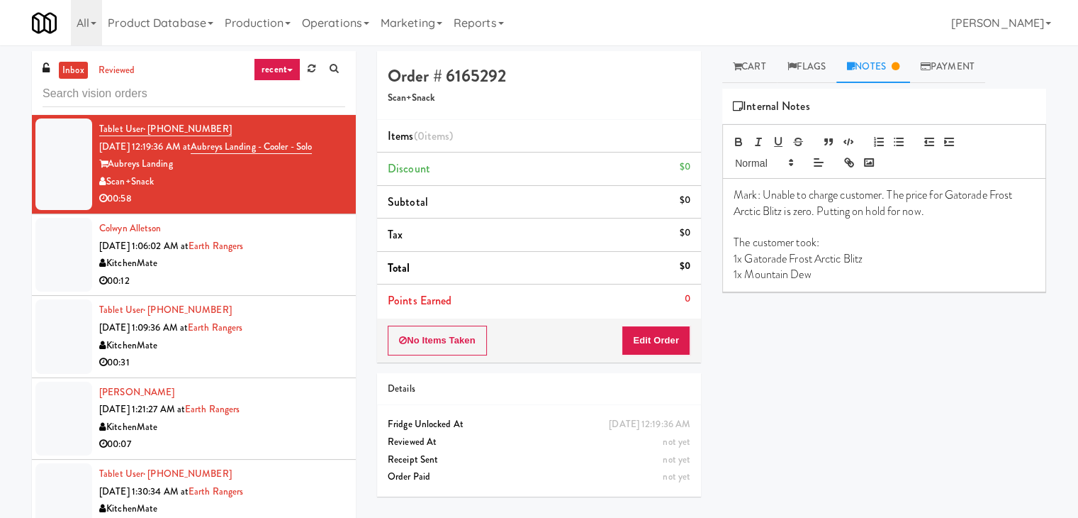
click at [193, 266] on div "KitchenMate" at bounding box center [222, 264] width 246 height 18
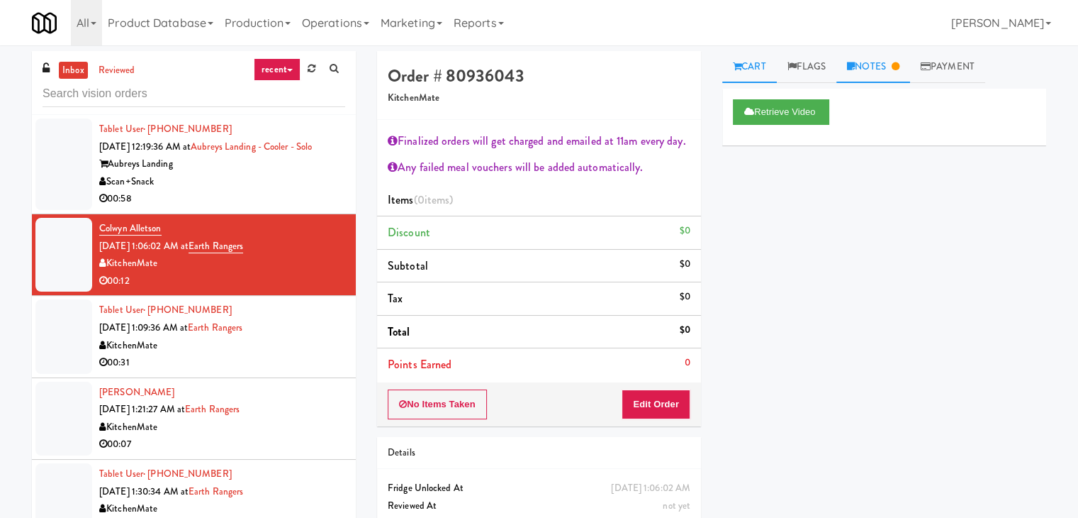
click at [867, 71] on link "Notes" at bounding box center [874, 67] width 74 height 32
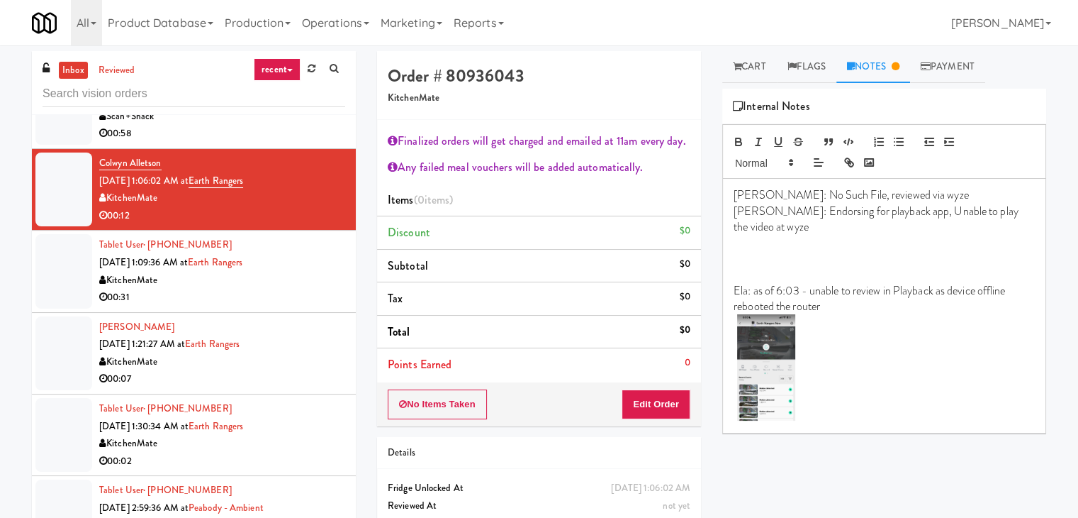
scroll to position [142, 0]
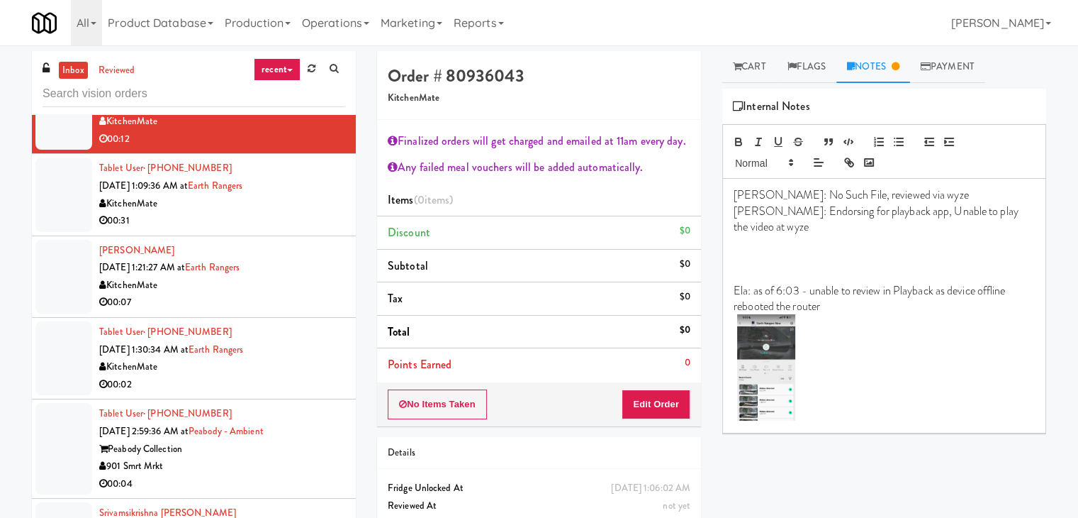
click at [264, 212] on div "00:31" at bounding box center [222, 221] width 246 height 18
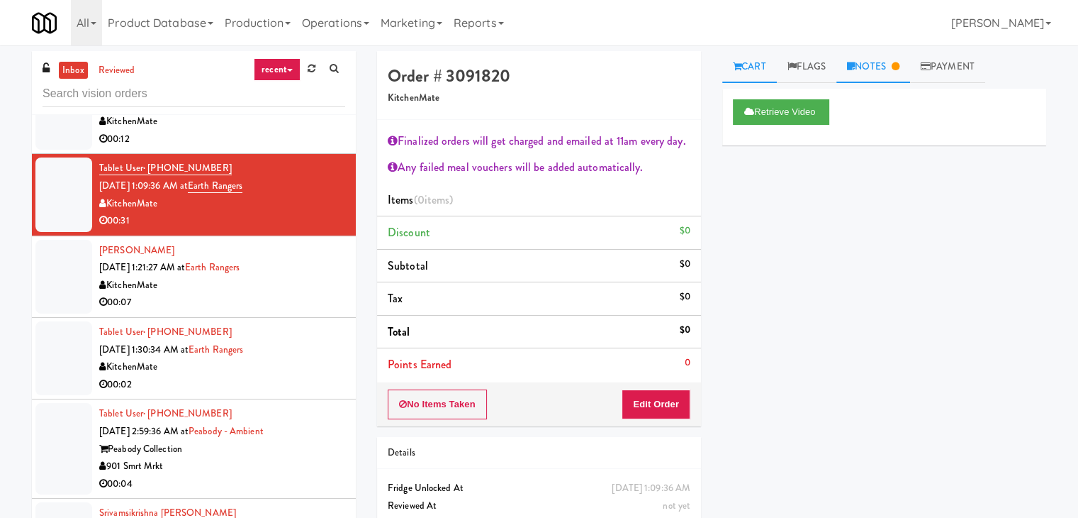
click at [884, 75] on link "Notes" at bounding box center [874, 67] width 74 height 32
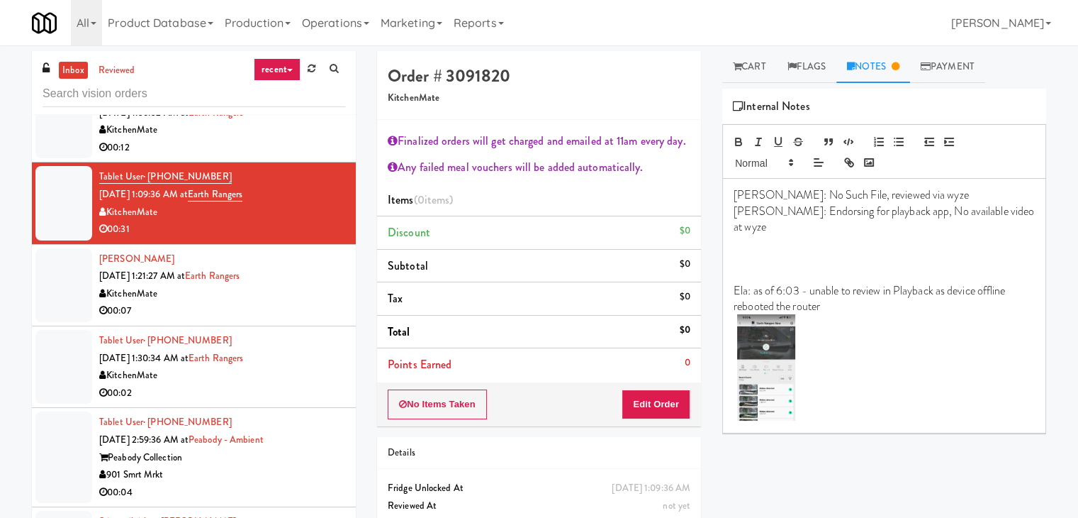
scroll to position [142, 0]
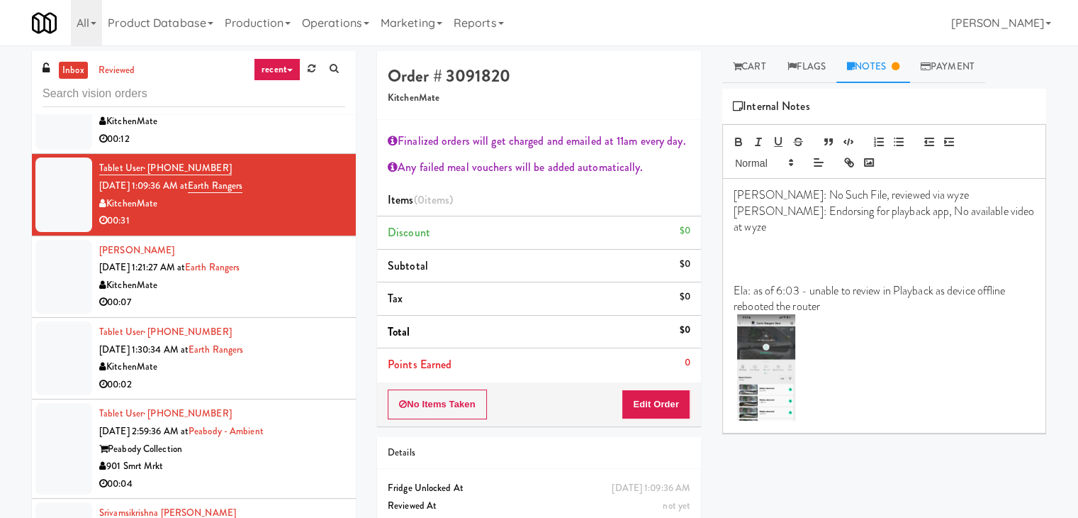
click at [297, 363] on div "KitchenMate" at bounding box center [222, 367] width 246 height 18
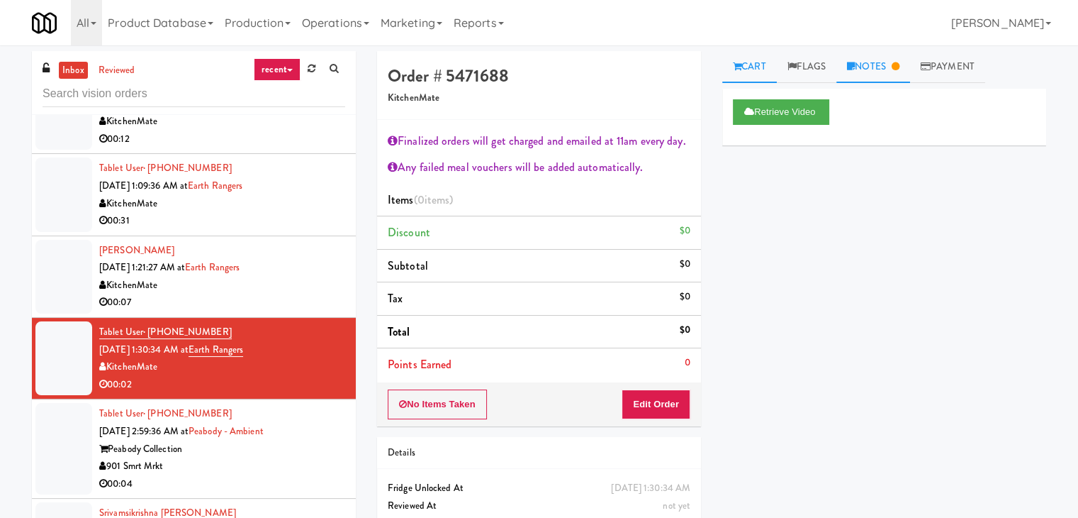
click at [883, 57] on link "Notes" at bounding box center [874, 67] width 74 height 32
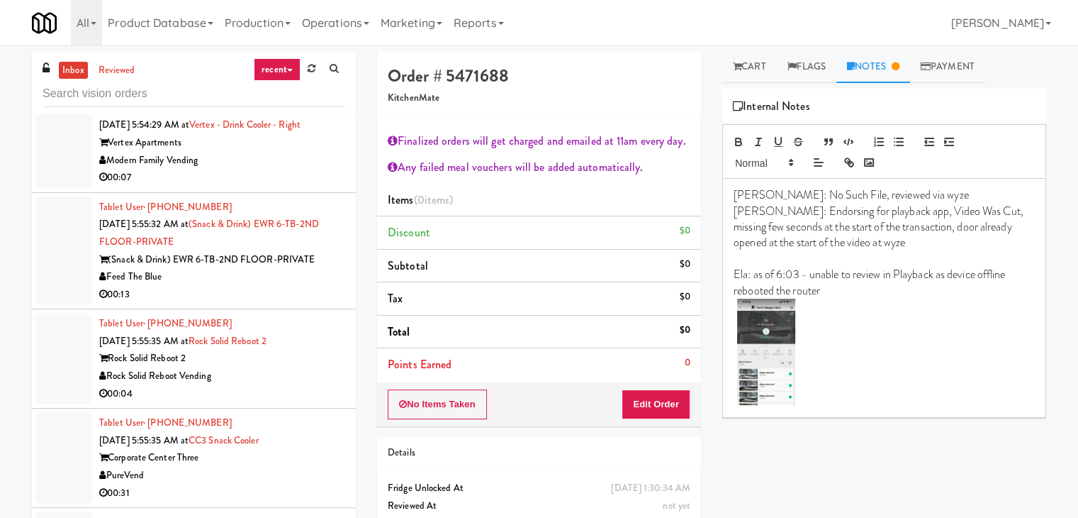
scroll to position [1560, 0]
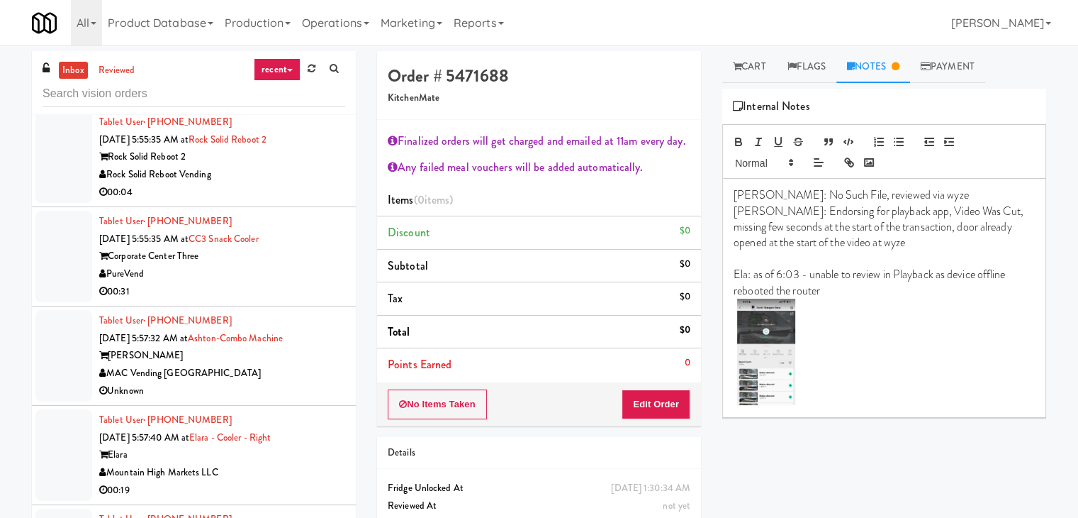
click at [279, 376] on div "MAC Vending [GEOGRAPHIC_DATA]" at bounding box center [222, 373] width 246 height 18
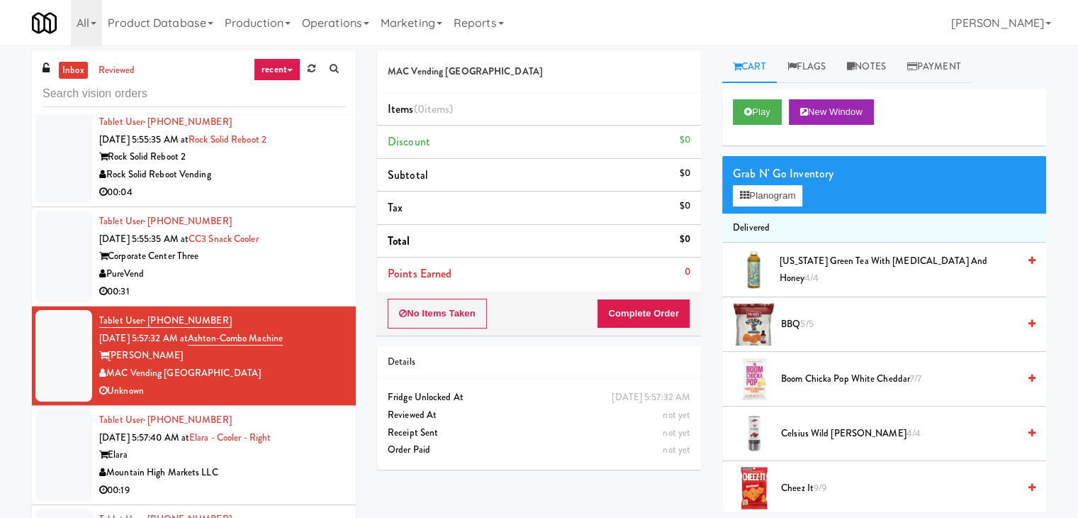
click at [266, 276] on div "PureVend" at bounding box center [222, 274] width 246 height 18
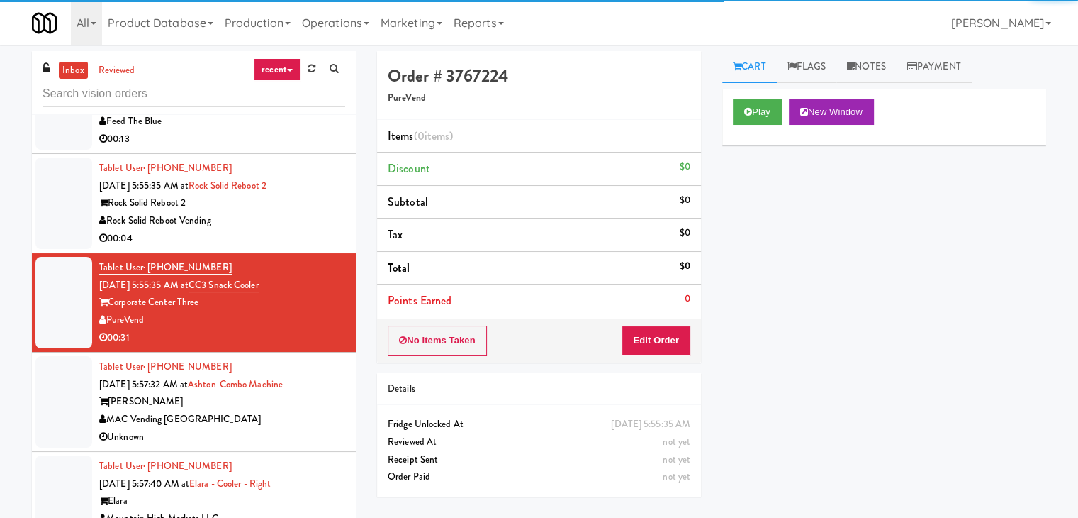
scroll to position [1418, 0]
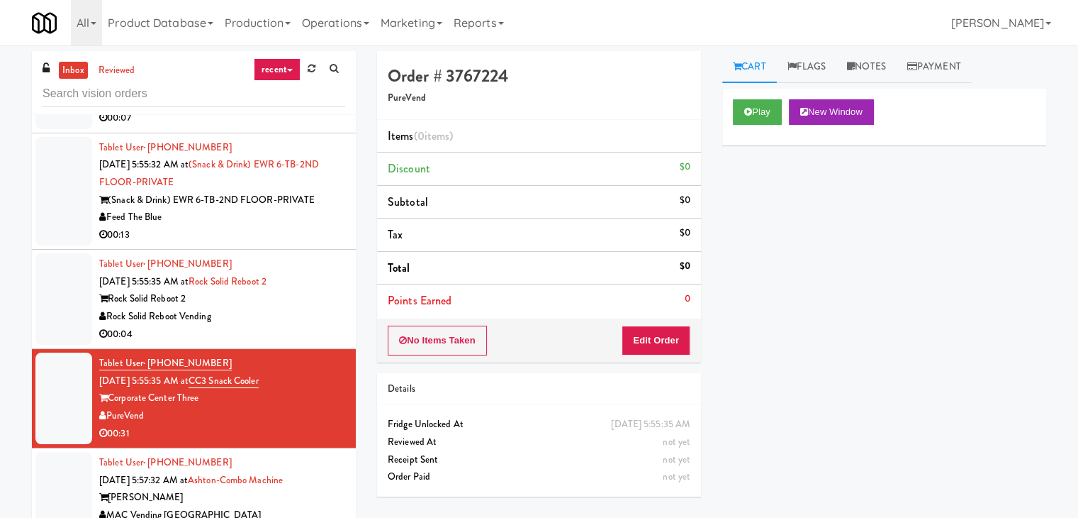
click at [275, 327] on div "00:04" at bounding box center [222, 334] width 246 height 18
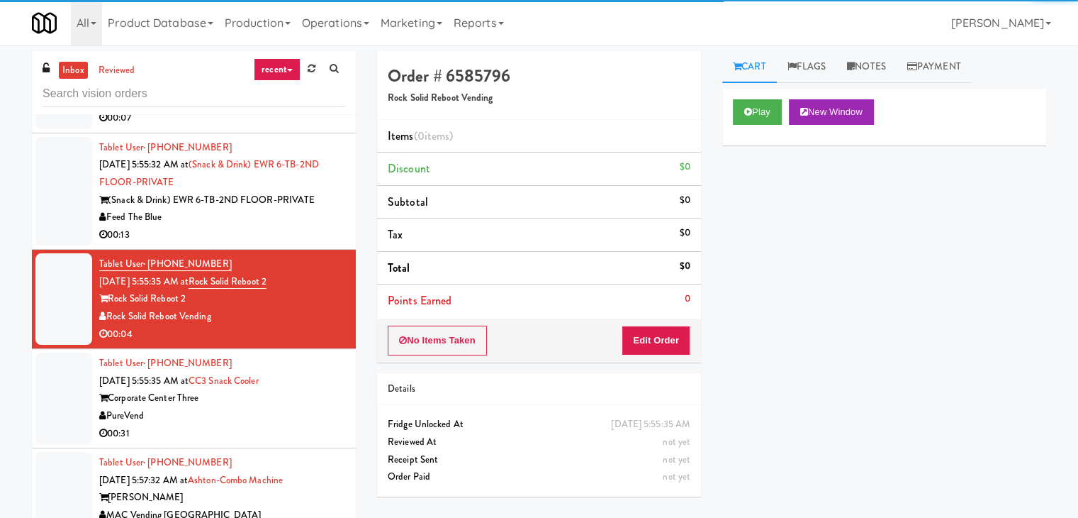
scroll to position [1276, 0]
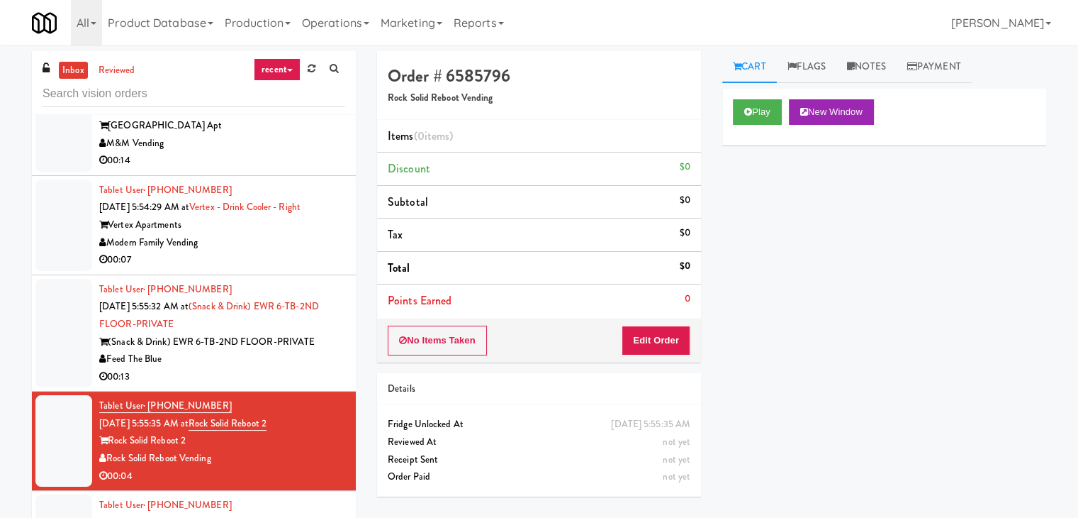
click at [286, 361] on div "Feed The Blue" at bounding box center [222, 359] width 246 height 18
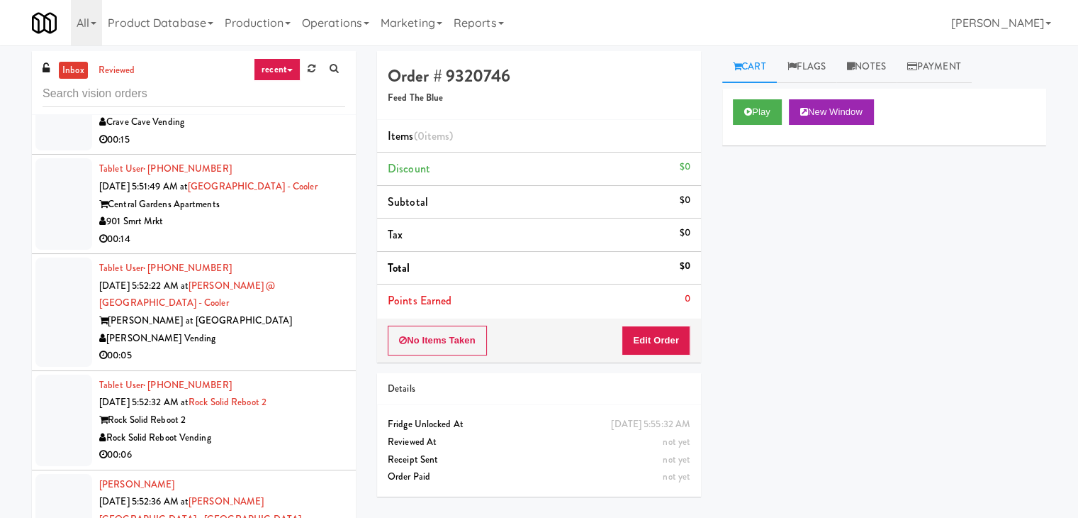
scroll to position [709, 0]
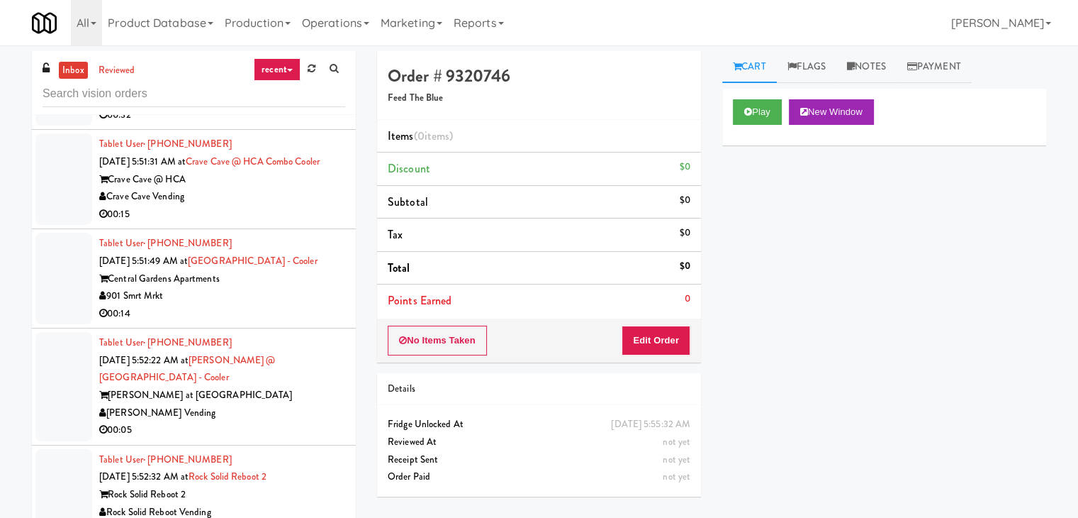
click at [259, 323] on div "00:14" at bounding box center [222, 314] width 246 height 18
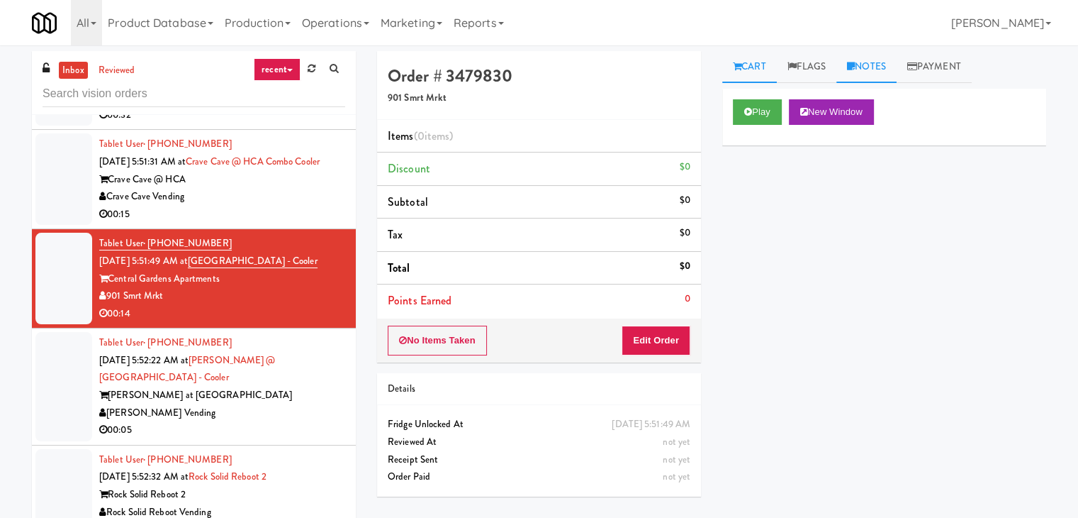
click at [876, 67] on link "Notes" at bounding box center [867, 67] width 60 height 32
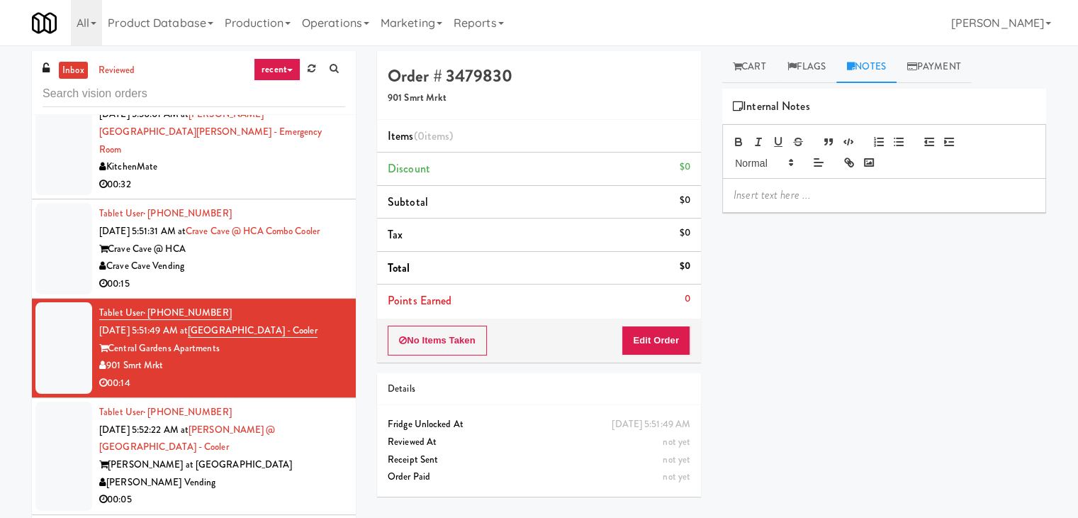
scroll to position [567, 0]
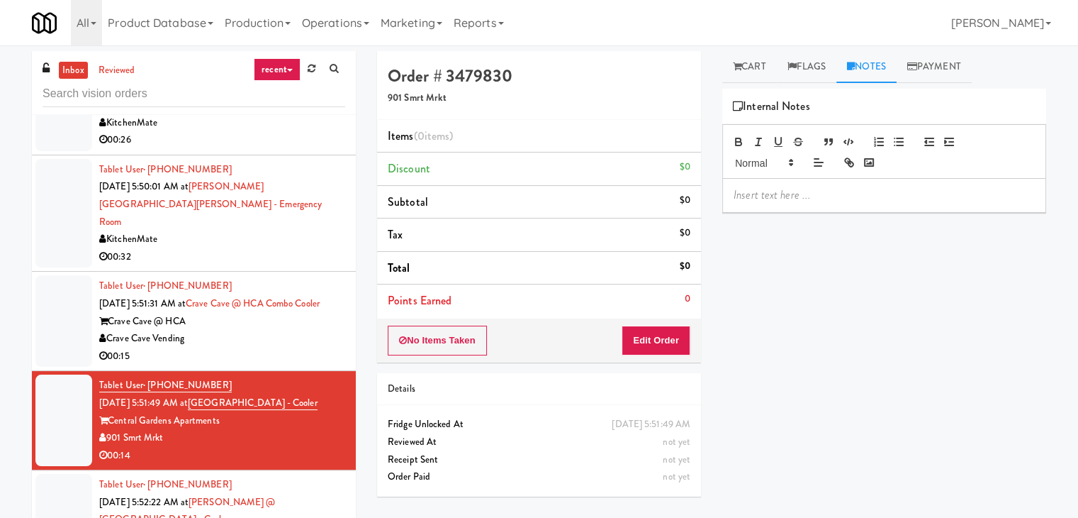
click at [300, 347] on div "Crave Cave Vending" at bounding box center [222, 339] width 246 height 18
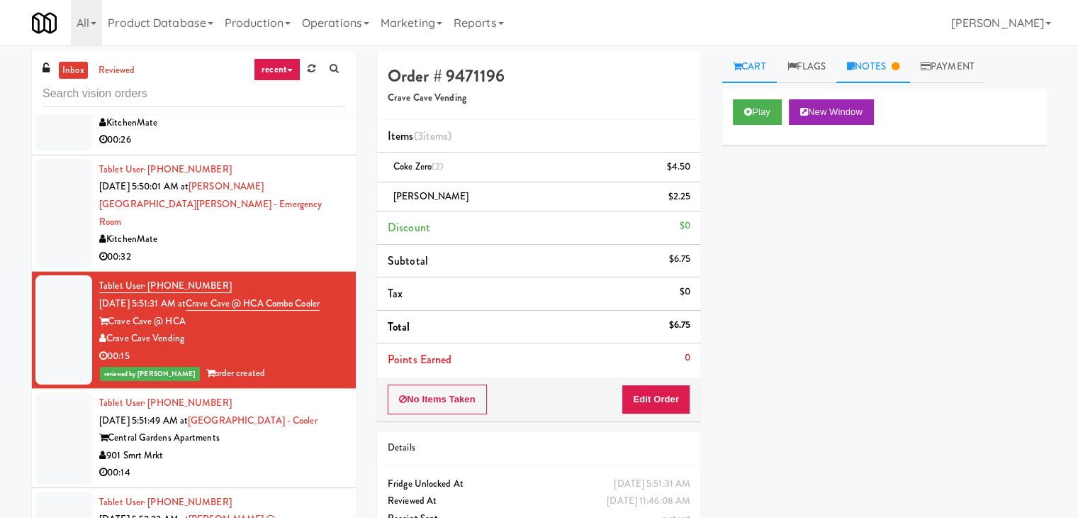
click at [868, 78] on link "Notes" at bounding box center [874, 67] width 74 height 32
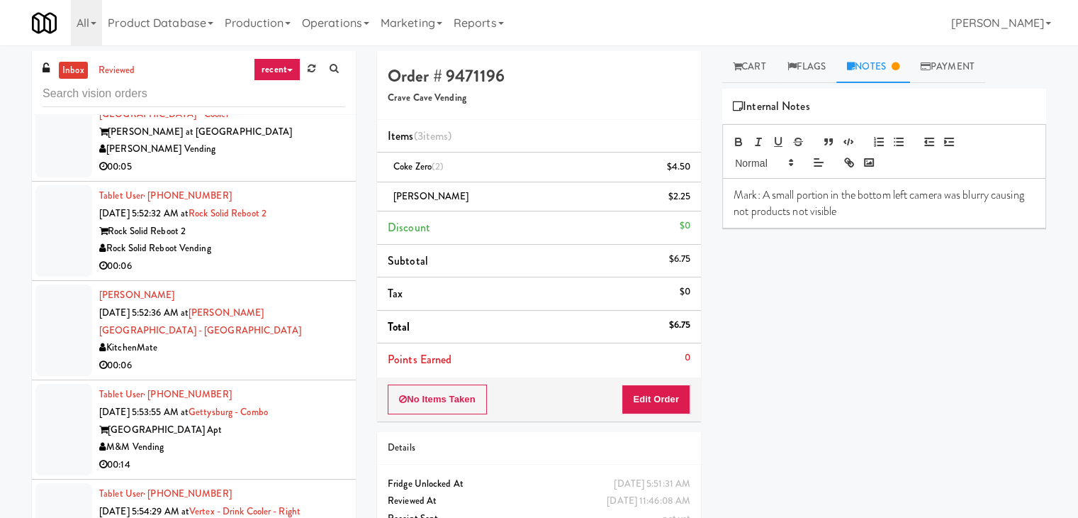
scroll to position [992, 0]
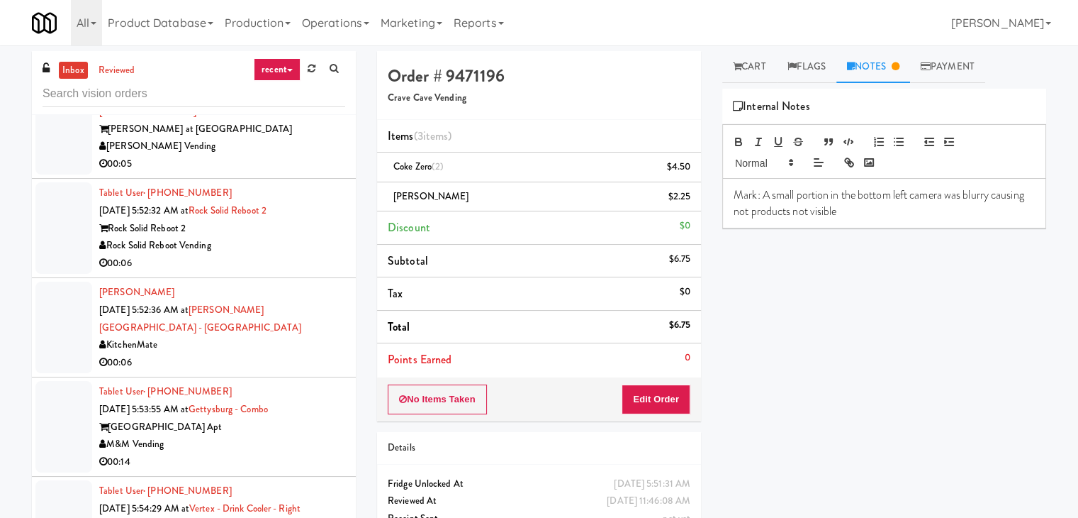
click at [246, 340] on div "KitchenMate" at bounding box center [222, 345] width 246 height 18
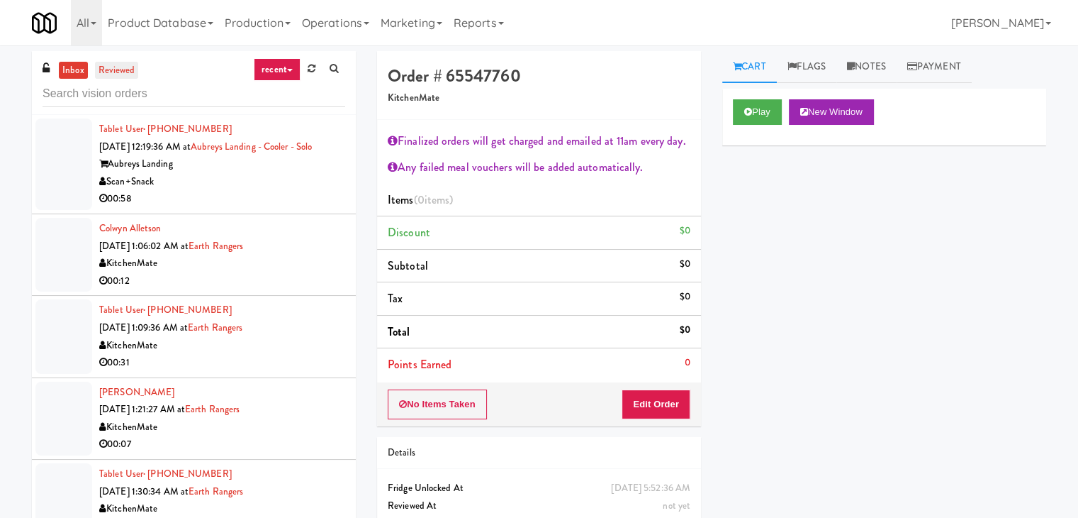
click at [128, 66] on link "reviewed" at bounding box center [117, 71] width 44 height 18
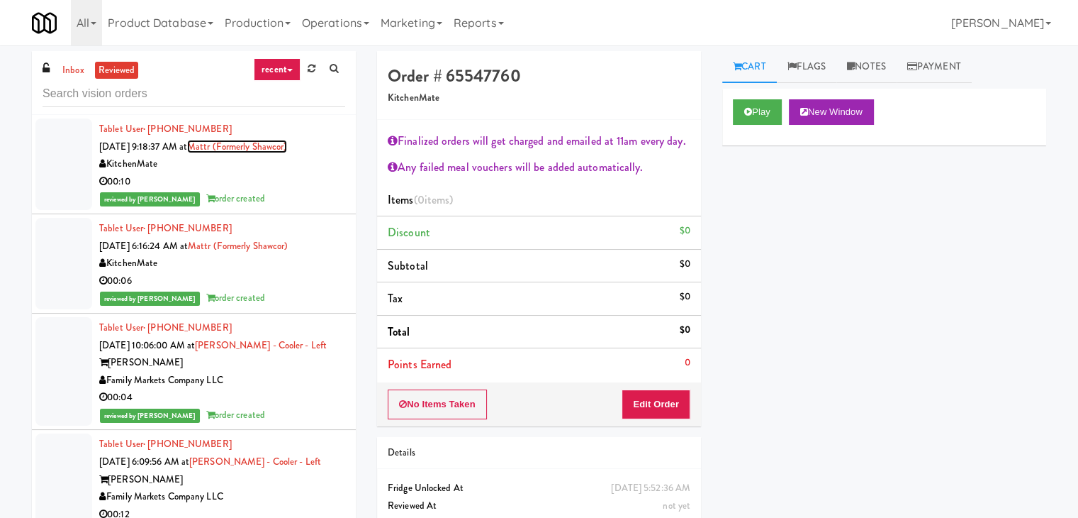
click at [255, 147] on link "Mattr (formerly Shawcor)" at bounding box center [237, 146] width 100 height 13
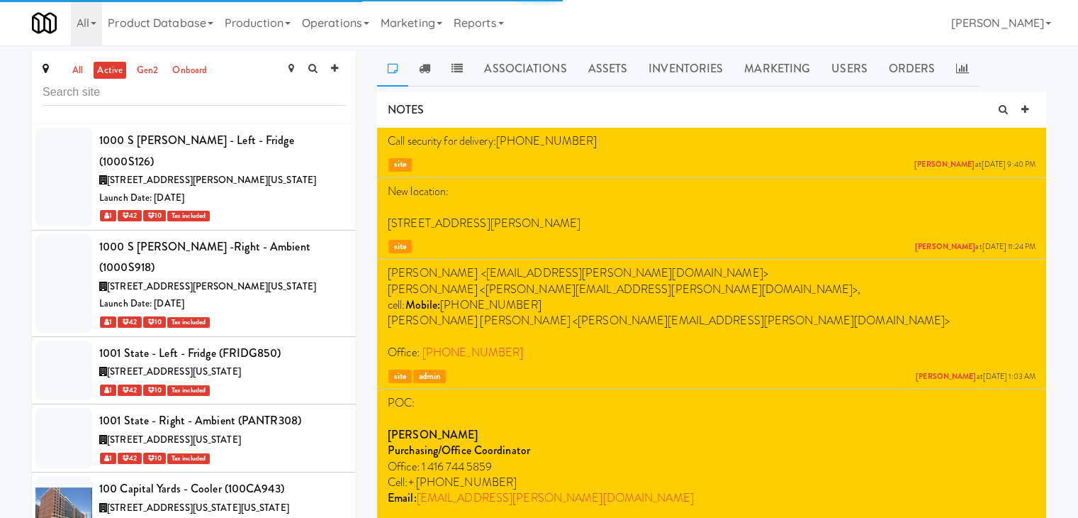
scroll to position [38392, 0]
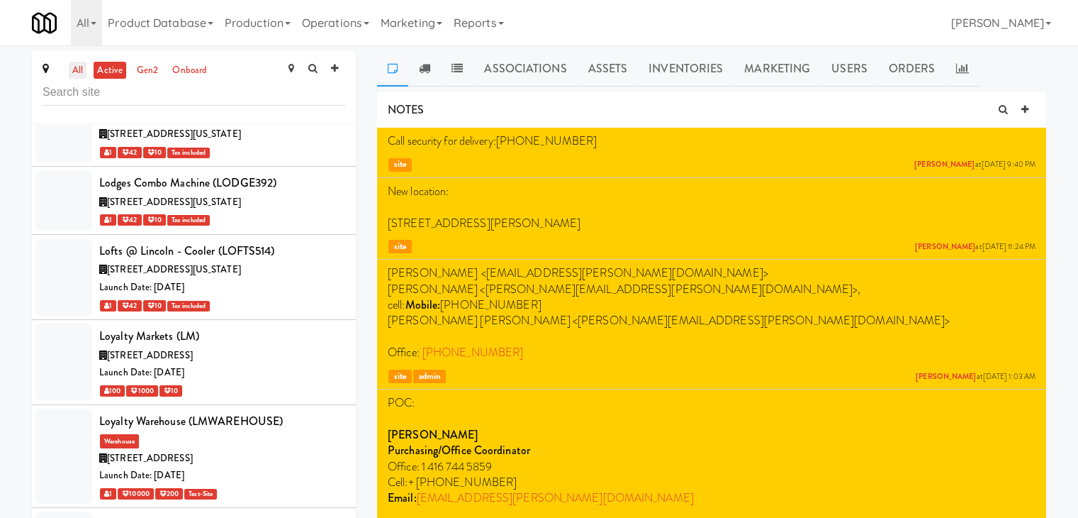
click at [70, 72] on link "all" at bounding box center [78, 71] width 18 height 18
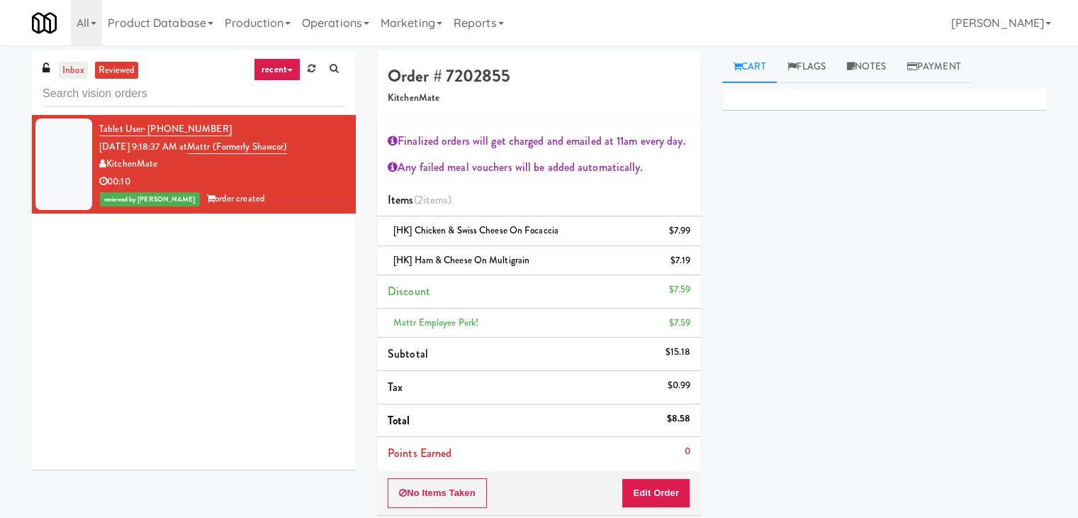
click at [74, 66] on link "inbox" at bounding box center [73, 71] width 29 height 18
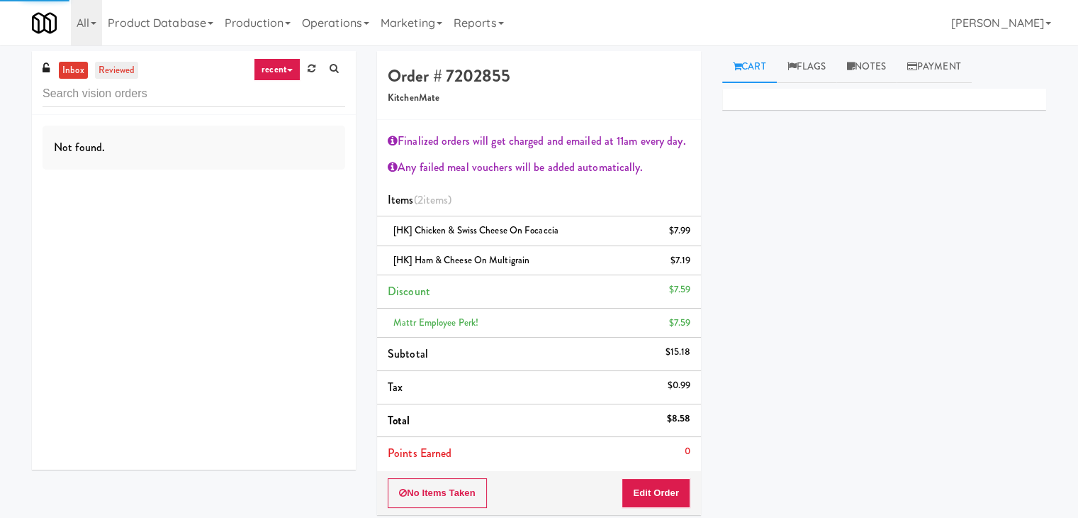
click at [121, 67] on link "reviewed" at bounding box center [117, 71] width 44 height 18
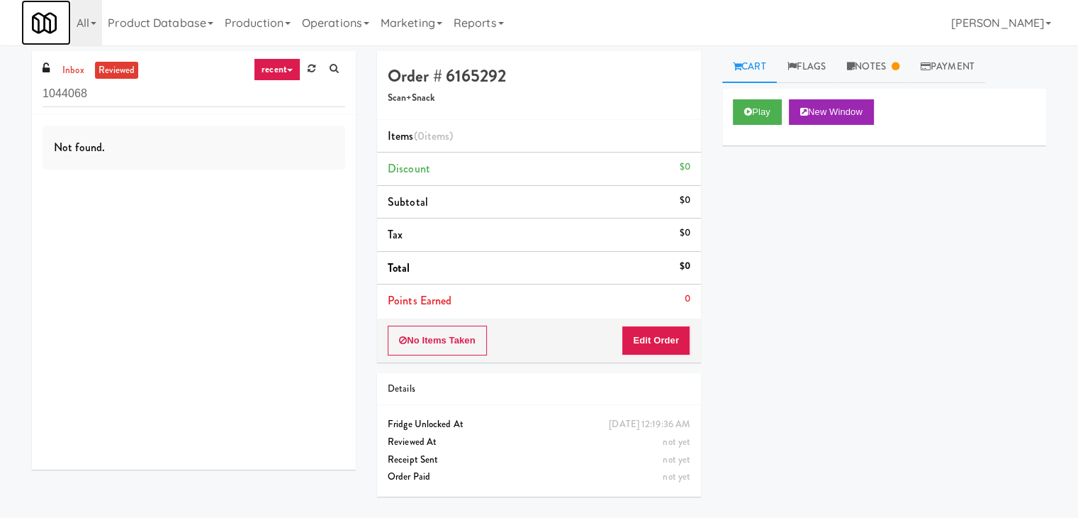
click at [50, 27] on img at bounding box center [44, 23] width 25 height 25
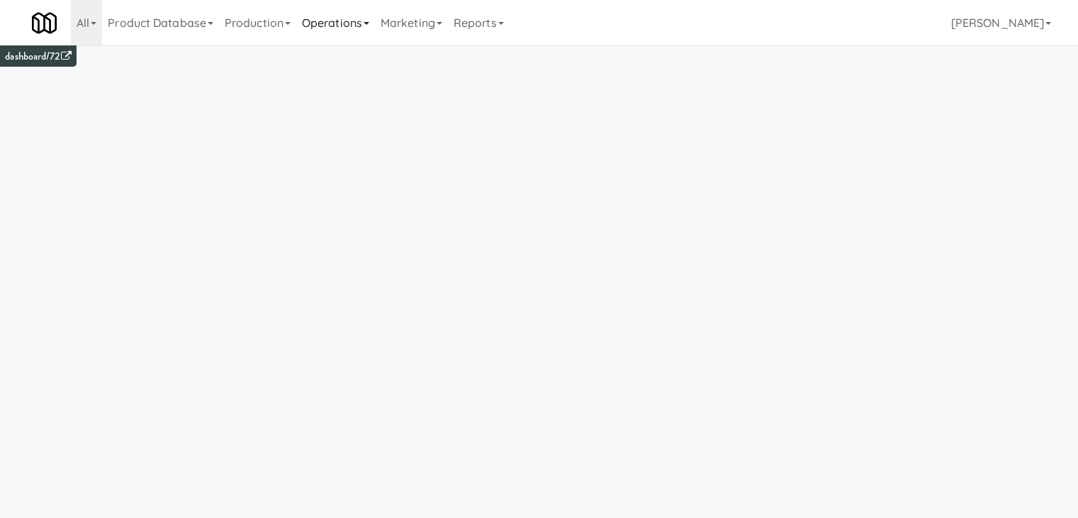
click at [350, 22] on link "Operations" at bounding box center [335, 22] width 79 height 45
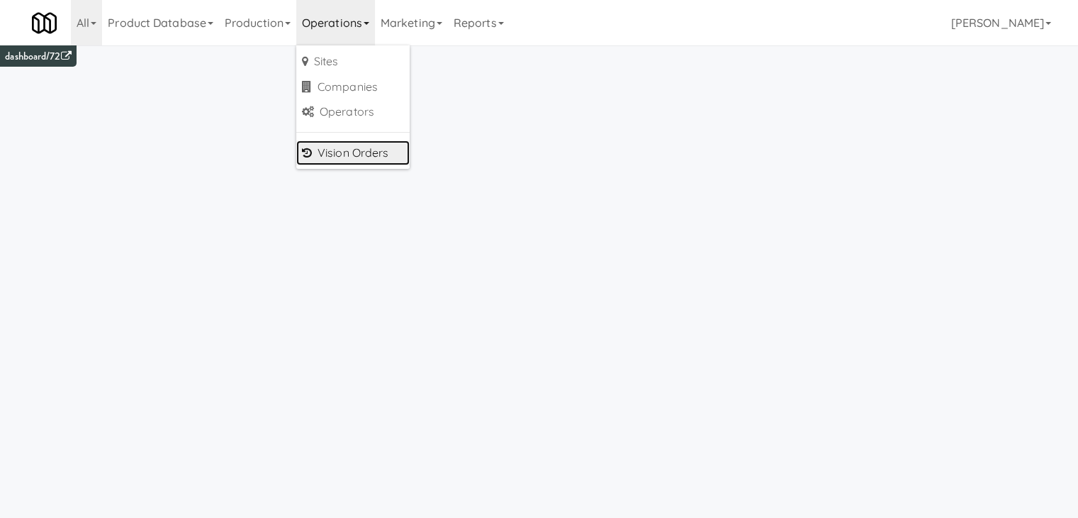
click at [369, 150] on link "Vision Orders" at bounding box center [352, 153] width 113 height 26
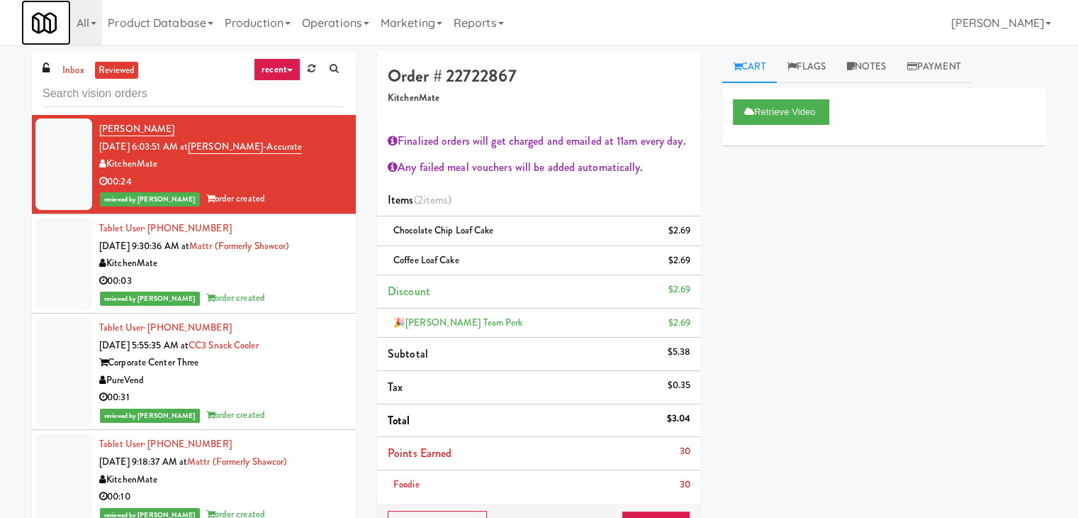
click at [54, 26] on img at bounding box center [44, 23] width 25 height 25
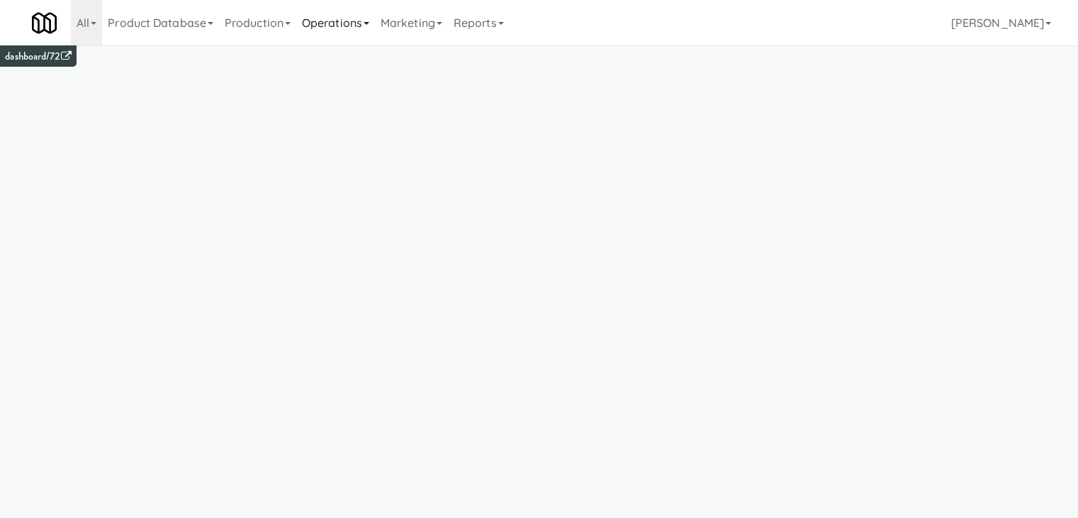
click at [339, 23] on link "Operations" at bounding box center [335, 22] width 79 height 45
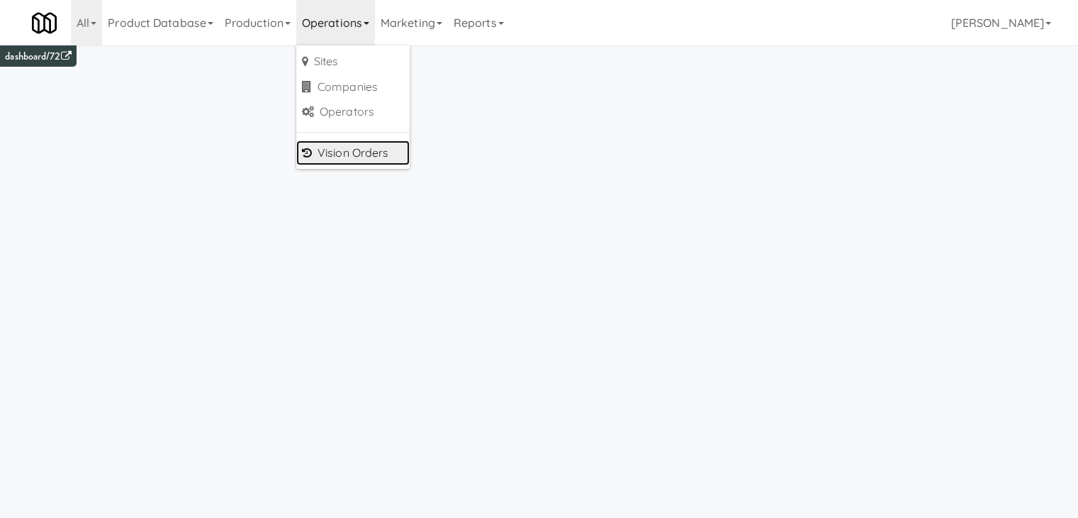
click at [325, 157] on link "Vision Orders" at bounding box center [352, 153] width 113 height 26
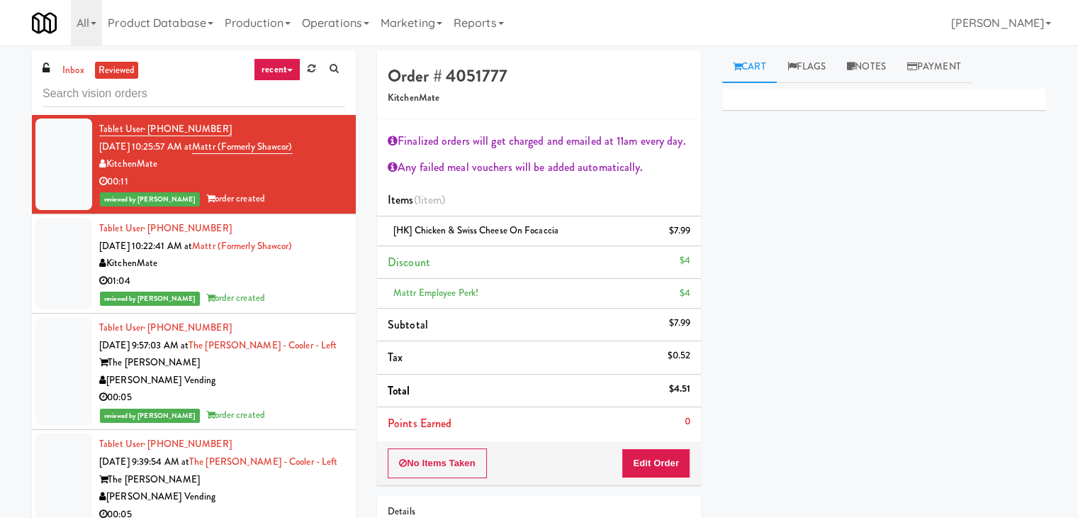
click at [267, 379] on div "[PERSON_NAME] Vending" at bounding box center [222, 380] width 246 height 18
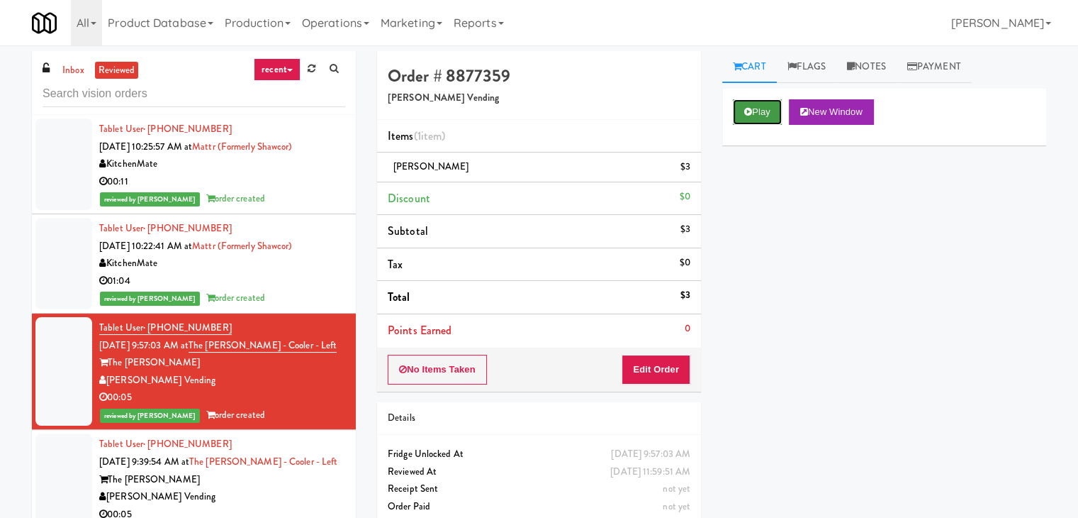
click at [753, 111] on button "Play" at bounding box center [757, 112] width 49 height 26
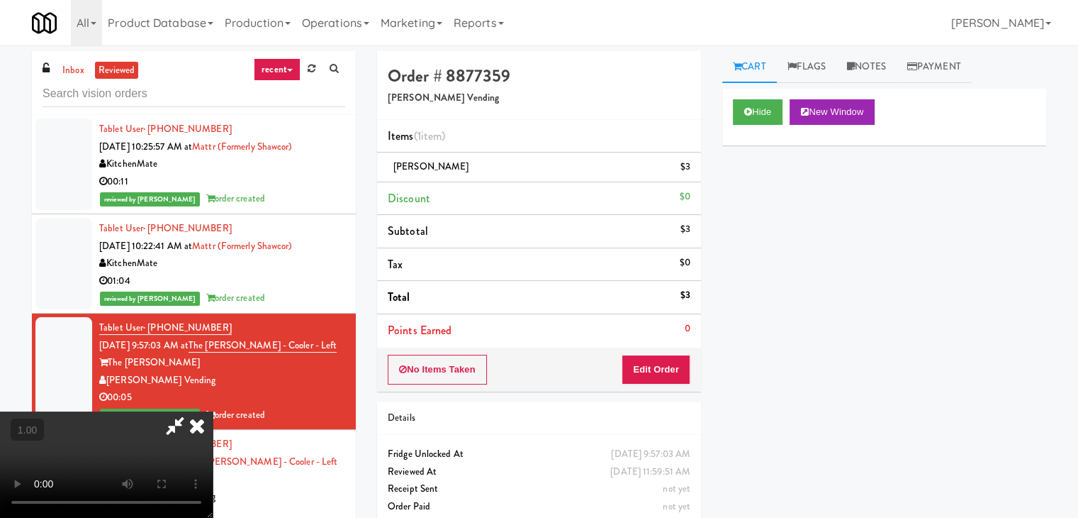
click at [191, 411] on icon at bounding box center [175, 425] width 33 height 28
click at [213, 411] on icon at bounding box center [196, 425] width 31 height 28
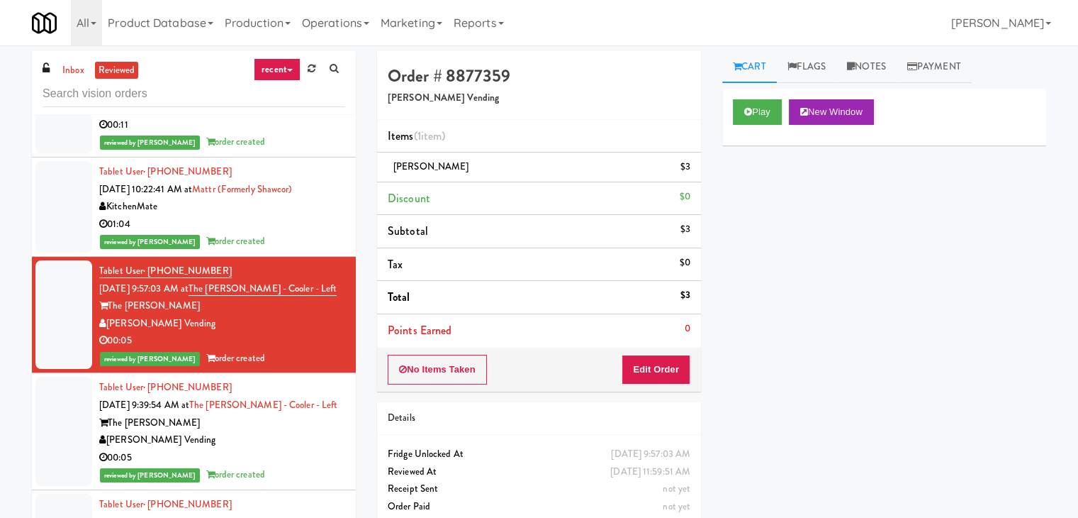
scroll to position [142, 0]
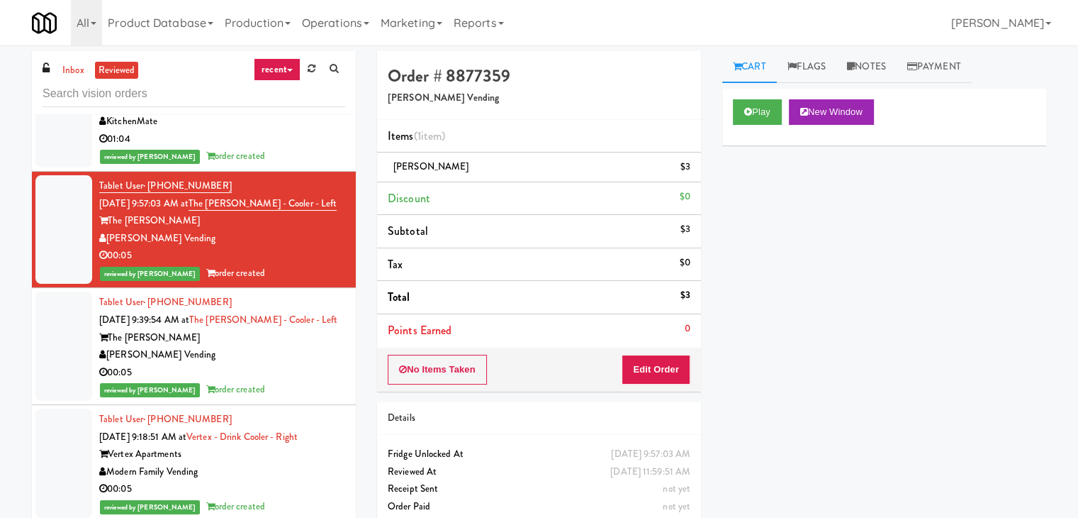
click at [269, 357] on div "[PERSON_NAME] Vending" at bounding box center [222, 355] width 246 height 18
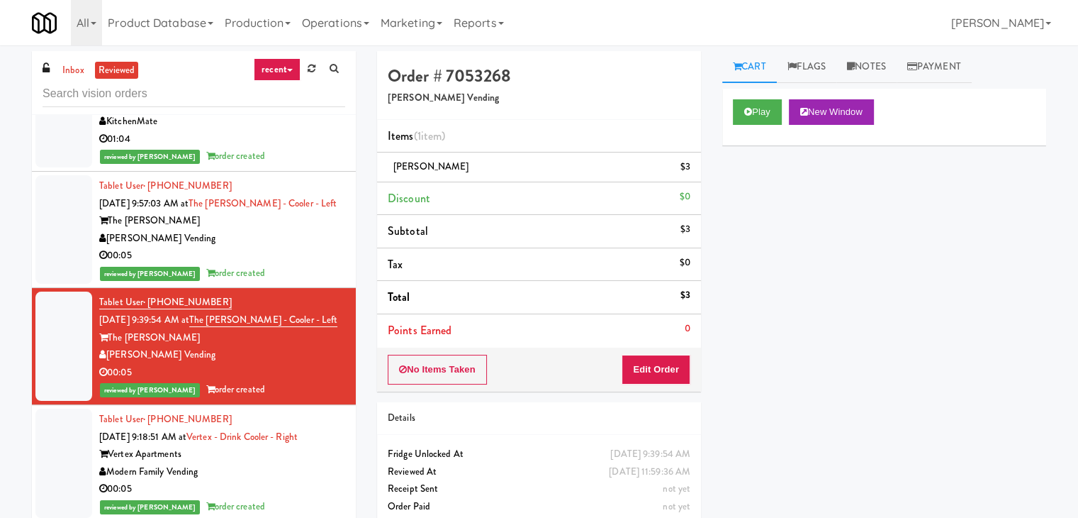
click at [286, 252] on div "00:05" at bounding box center [222, 256] width 246 height 18
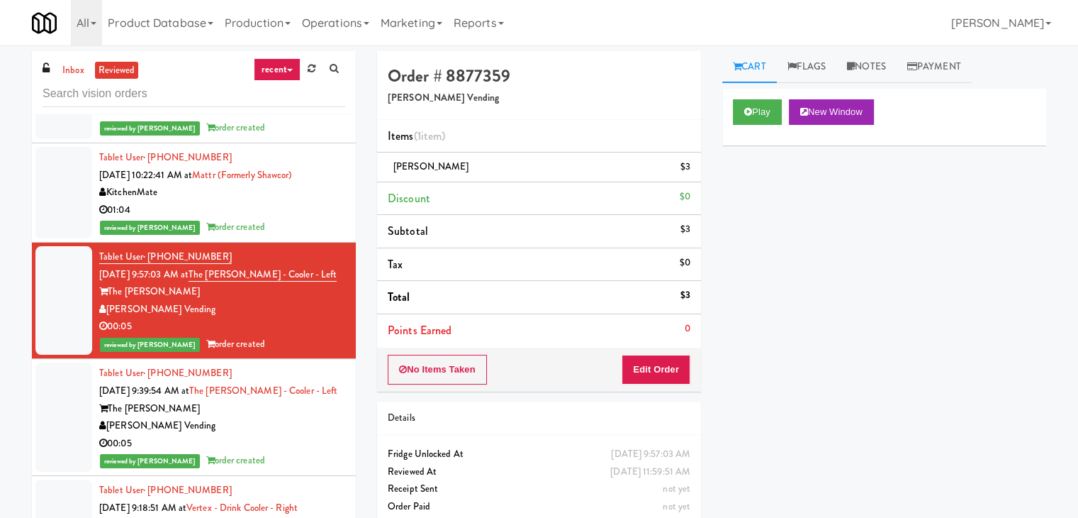
scroll to position [142, 0]
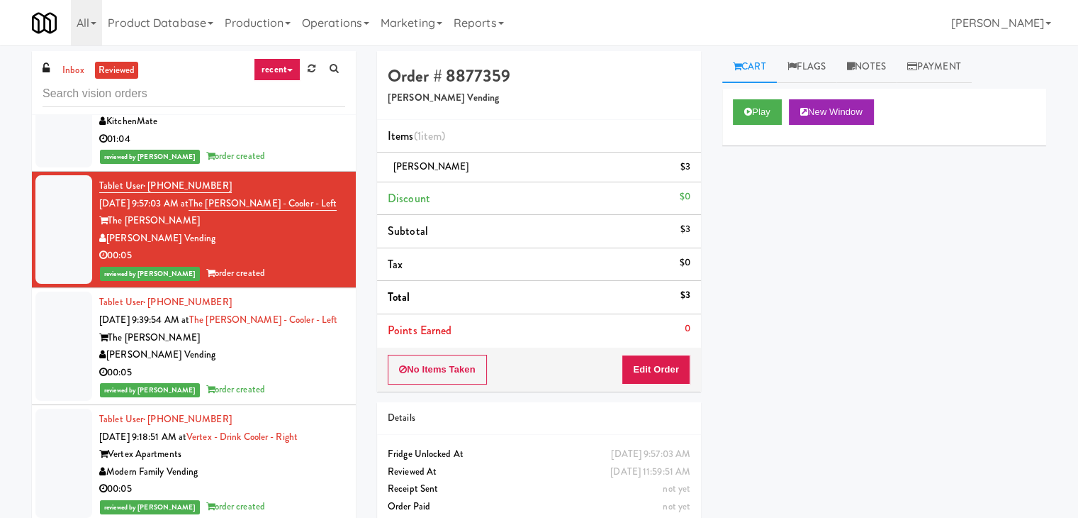
click at [297, 344] on div "The Glenn" at bounding box center [222, 338] width 246 height 18
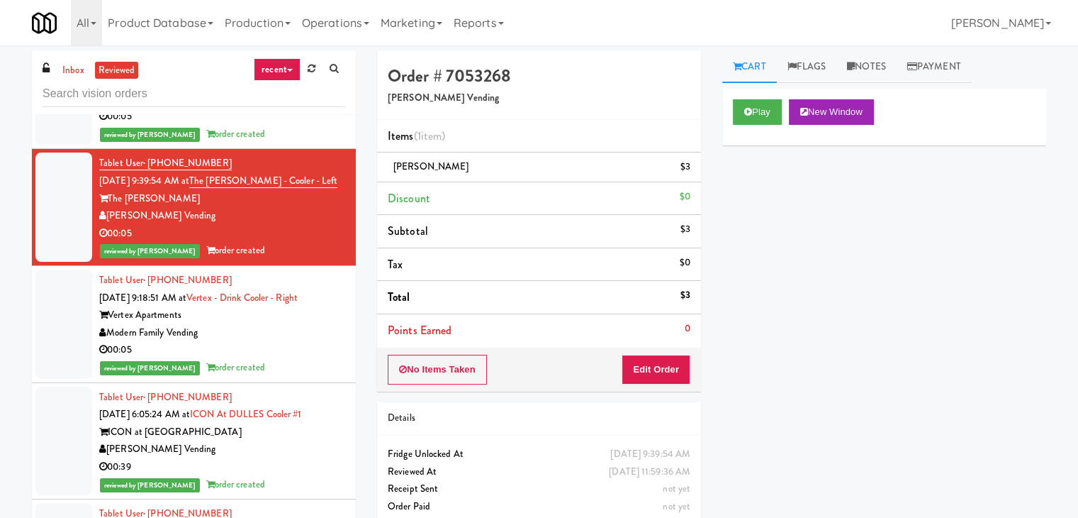
scroll to position [284, 0]
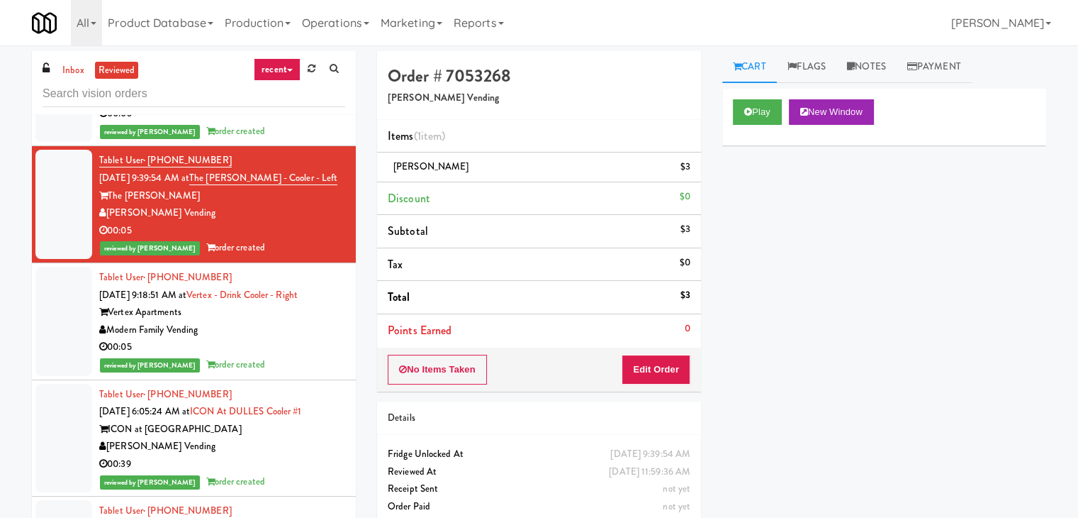
click at [297, 344] on div "00:05" at bounding box center [222, 347] width 246 height 18
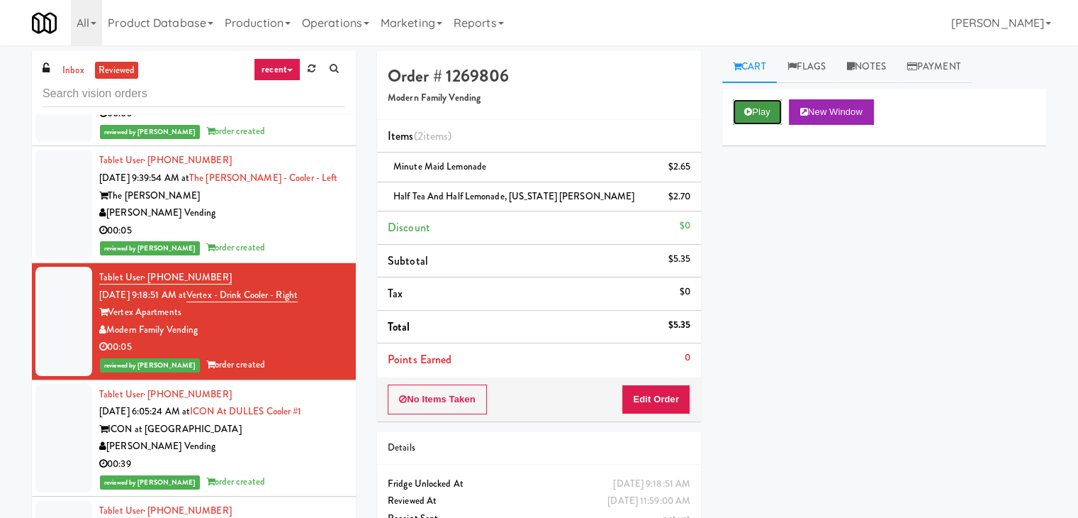
click at [757, 114] on button "Play" at bounding box center [757, 112] width 49 height 26
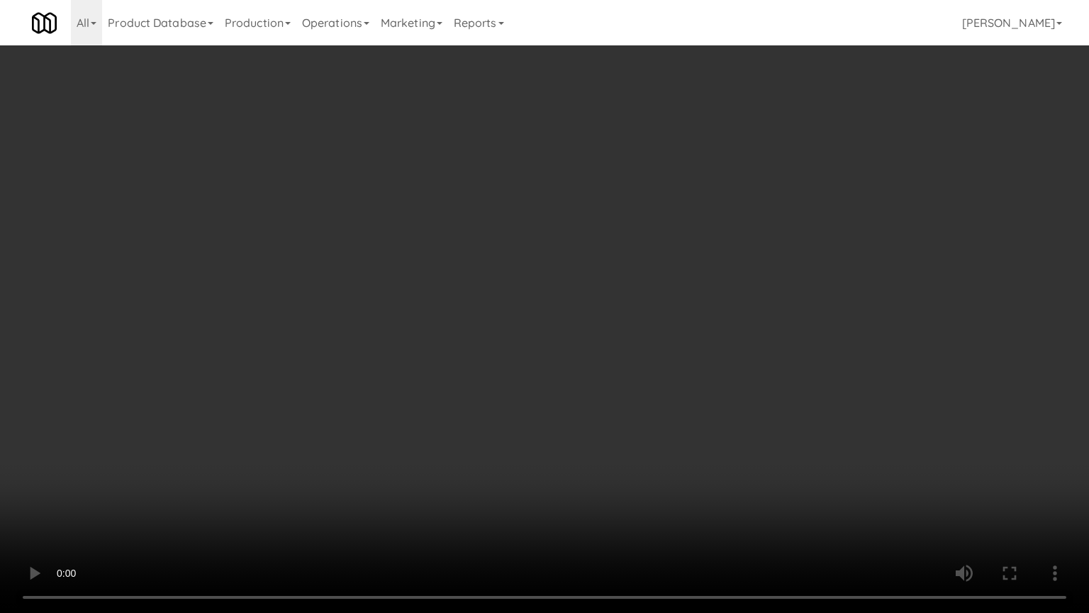
click at [648, 291] on video at bounding box center [544, 306] width 1089 height 613
click at [428, 235] on video at bounding box center [544, 306] width 1089 height 613
click at [667, 240] on video at bounding box center [544, 306] width 1089 height 613
click at [452, 381] on video at bounding box center [544, 306] width 1089 height 613
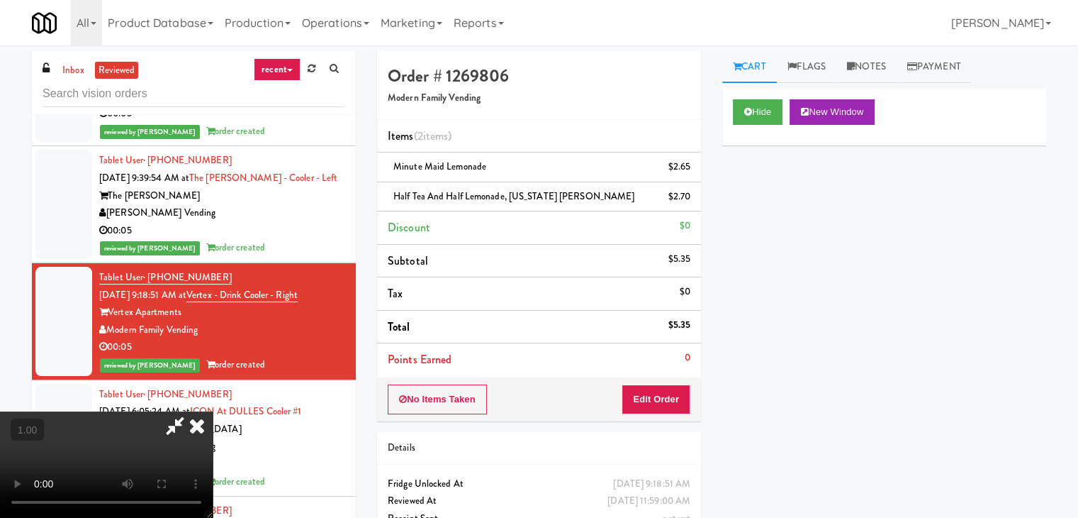
click at [213, 411] on icon at bounding box center [196, 425] width 31 height 28
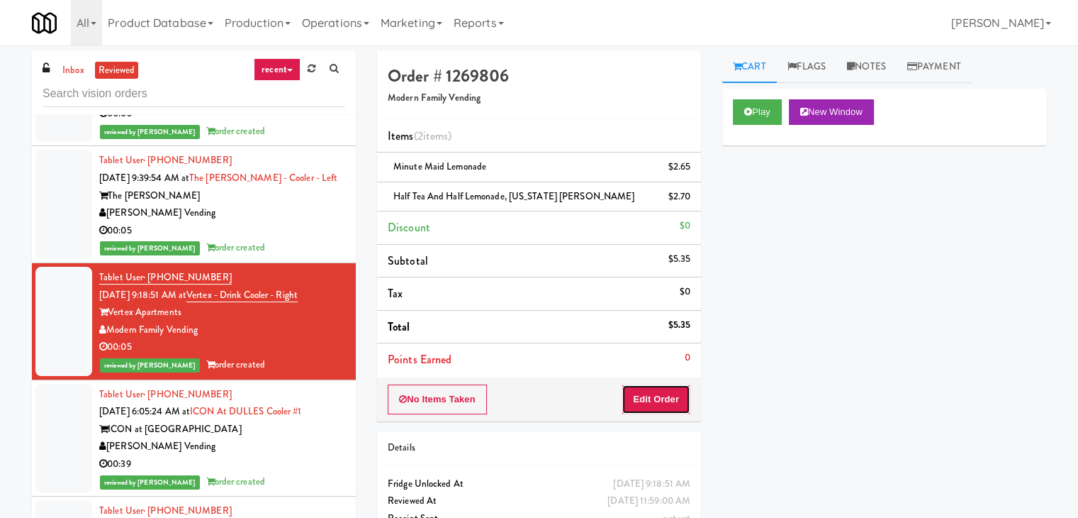
click at [665, 403] on button "Edit Order" at bounding box center [656, 399] width 69 height 30
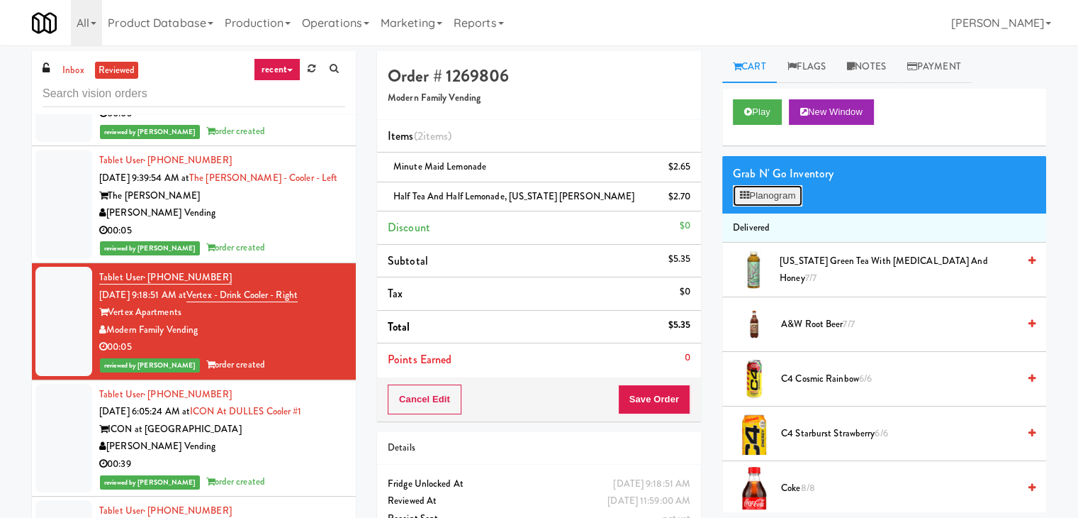
click at [768, 201] on button "Planogram" at bounding box center [767, 195] width 69 height 21
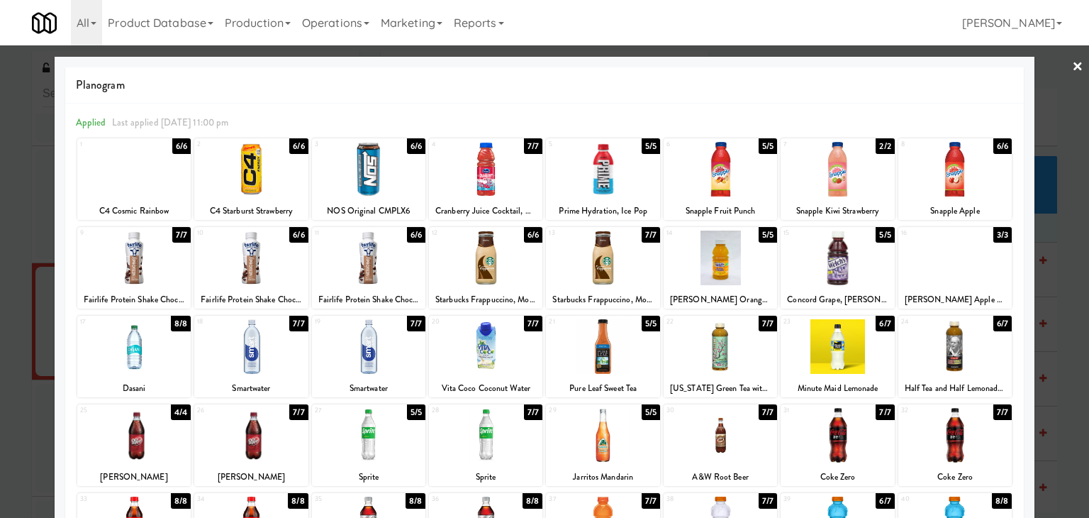
click at [1072, 69] on link "×" at bounding box center [1077, 67] width 11 height 44
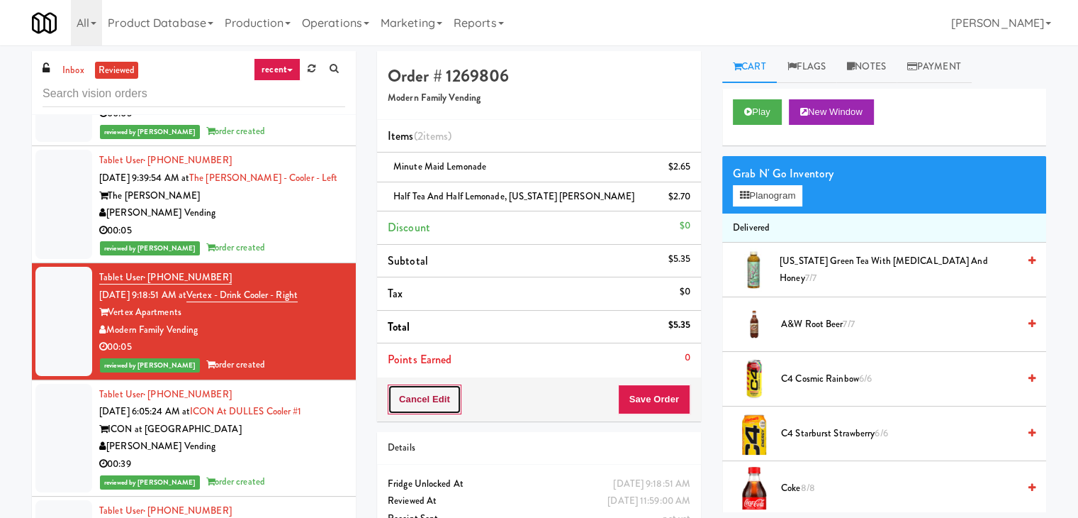
click at [445, 401] on button "Cancel Edit" at bounding box center [425, 399] width 74 height 30
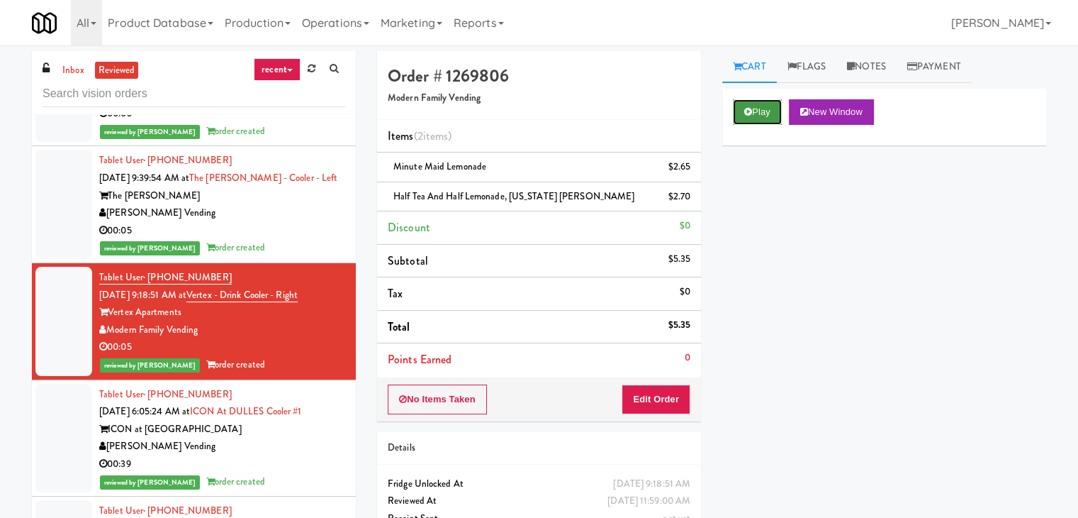
click at [751, 106] on button "Play" at bounding box center [757, 112] width 49 height 26
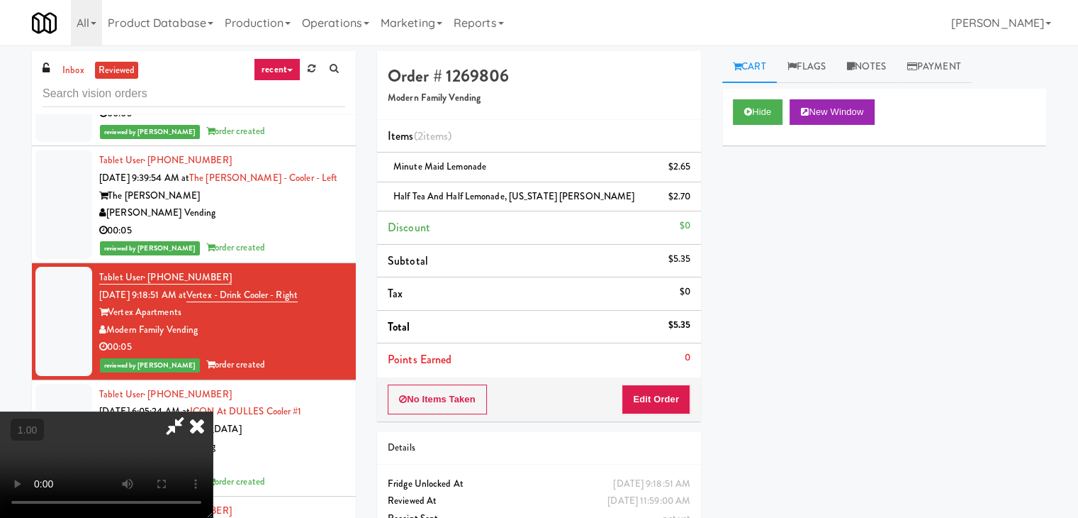
click at [213, 411] on icon at bounding box center [196, 425] width 31 height 28
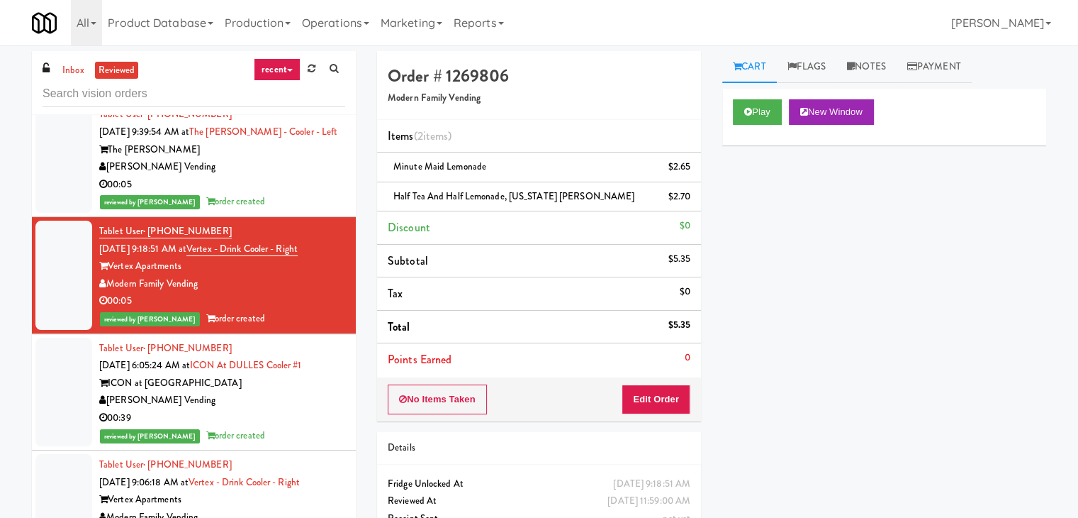
scroll to position [354, 0]
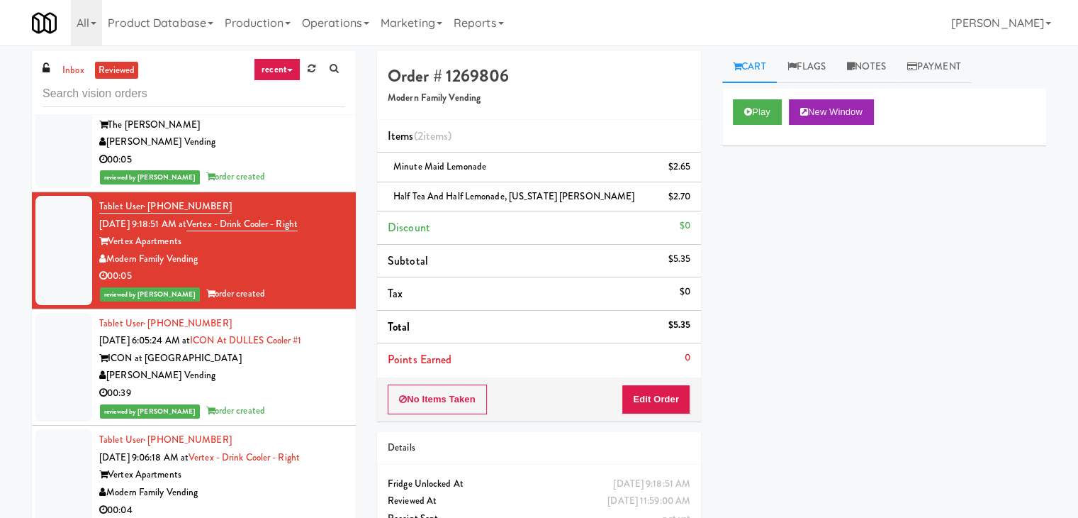
click at [322, 384] on div "00:39" at bounding box center [222, 393] width 246 height 18
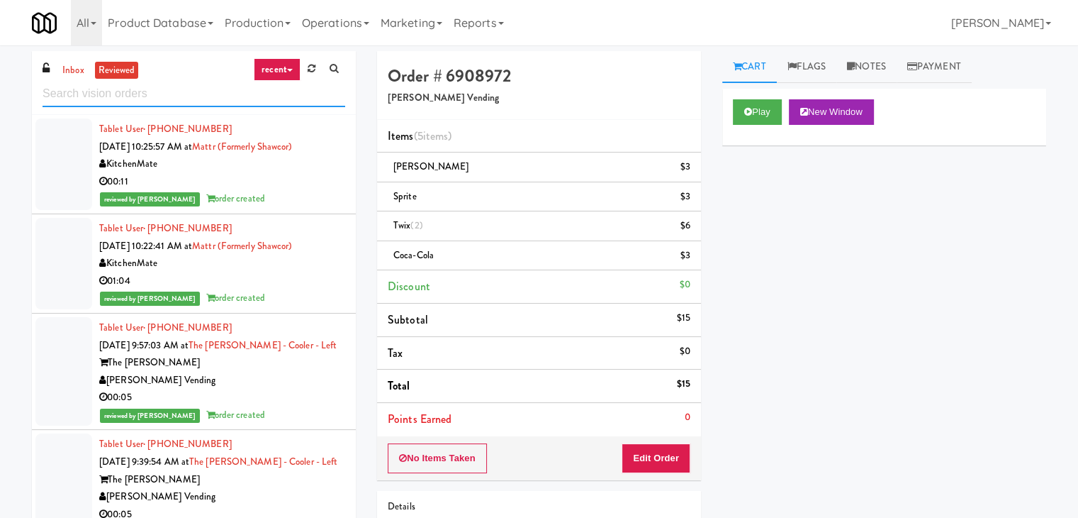
click at [68, 82] on input "text" at bounding box center [194, 94] width 303 height 26
click at [71, 66] on link "inbox" at bounding box center [73, 71] width 29 height 18
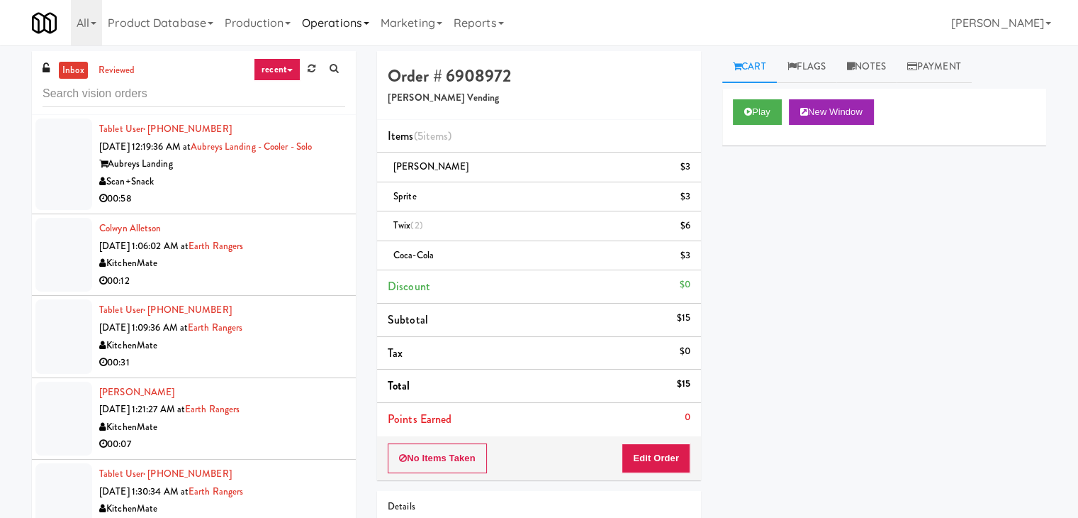
click at [341, 16] on link "Operations" at bounding box center [335, 22] width 79 height 45
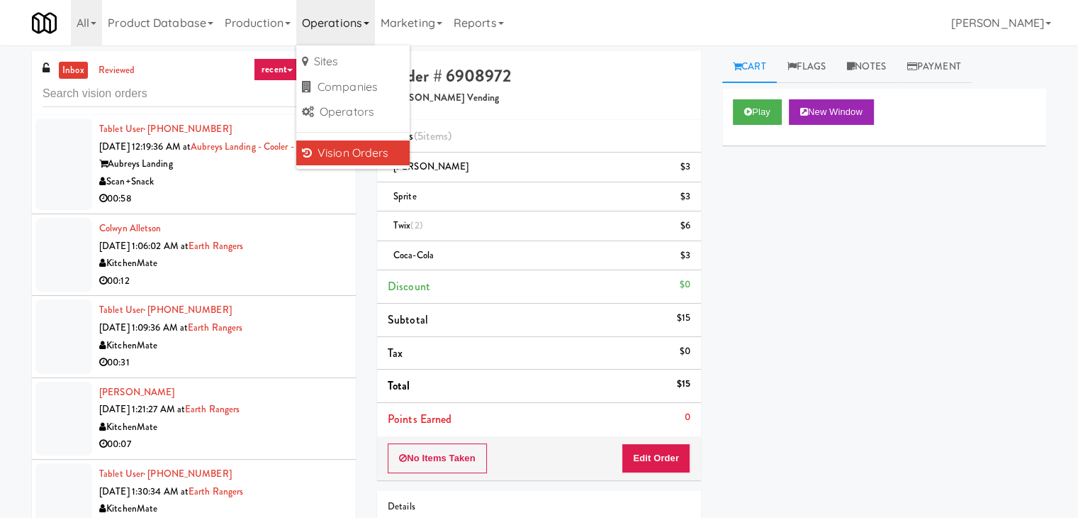
click at [197, 74] on div "inbox reviewed recent all unclear take inventory issue suspicious failed recent…" at bounding box center [194, 83] width 324 height 64
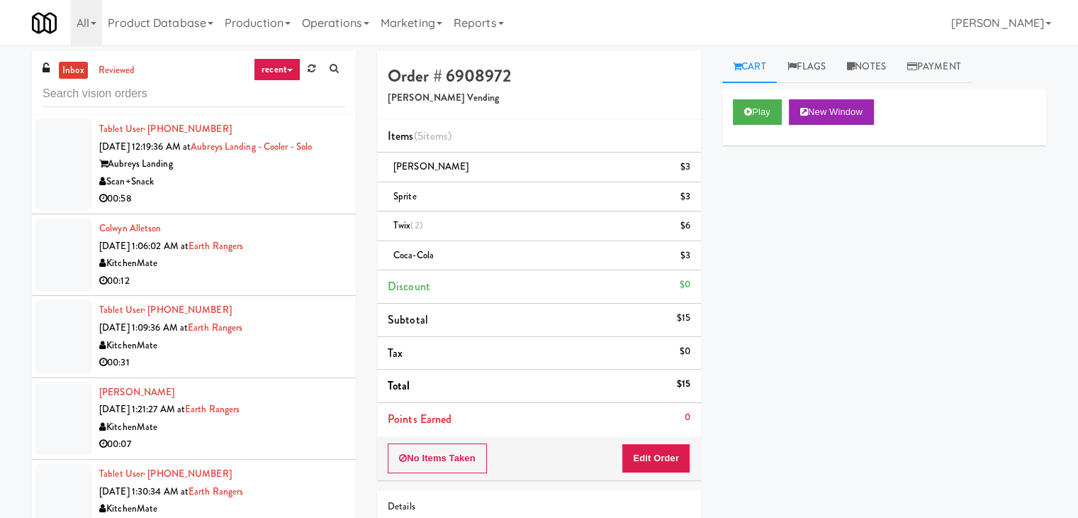
drag, startPoint x: 179, startPoint y: 165, endPoint x: 105, endPoint y: 157, distance: 74.2
click at [105, 157] on div "Aubreys Landing" at bounding box center [222, 164] width 246 height 18
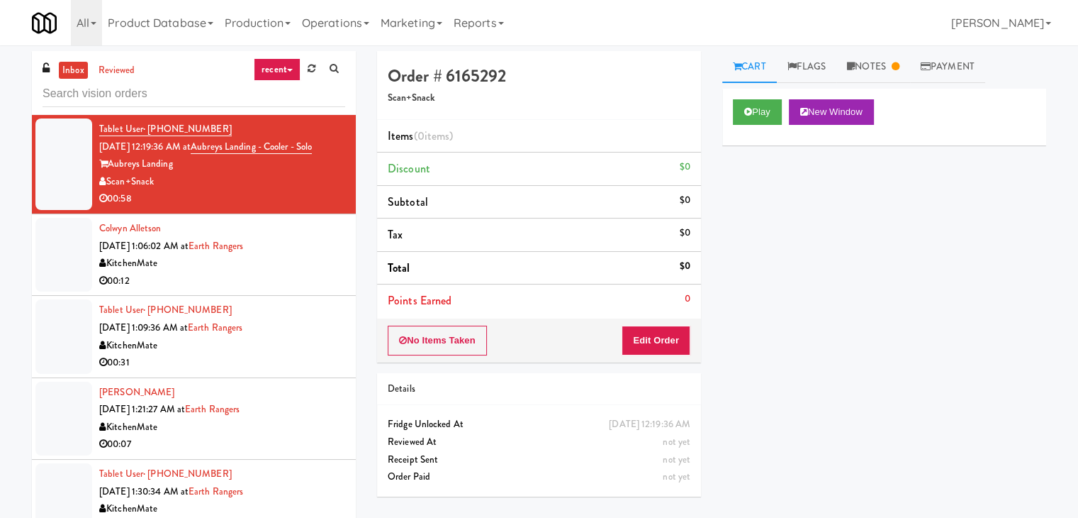
click at [936, 284] on div "Play New Window Primary Flag Clear Flag if unable to determine what was taken o…" at bounding box center [884, 355] width 324 height 532
click at [865, 65] on link "Notes" at bounding box center [874, 67] width 74 height 32
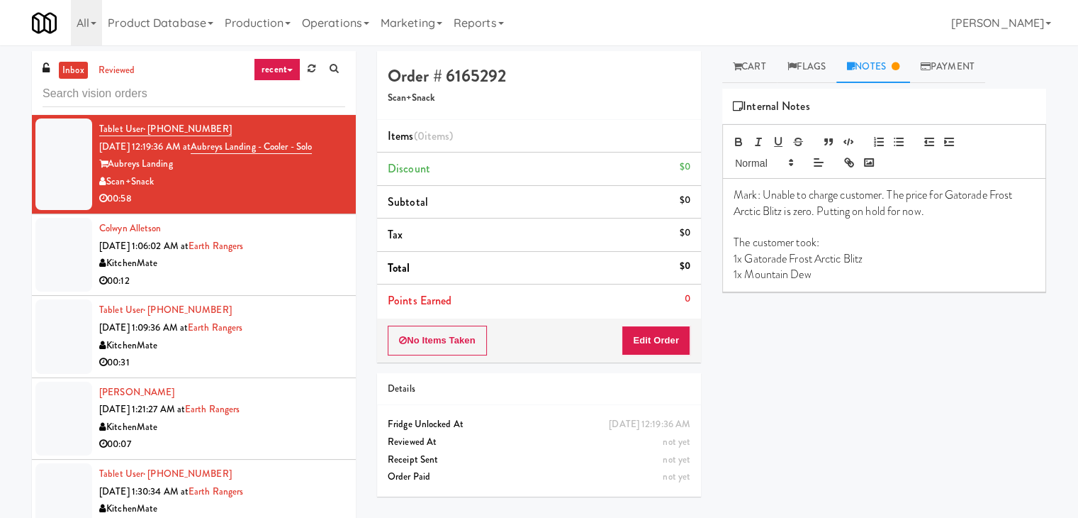
click at [320, 255] on div "KitchenMate" at bounding box center [222, 264] width 246 height 18
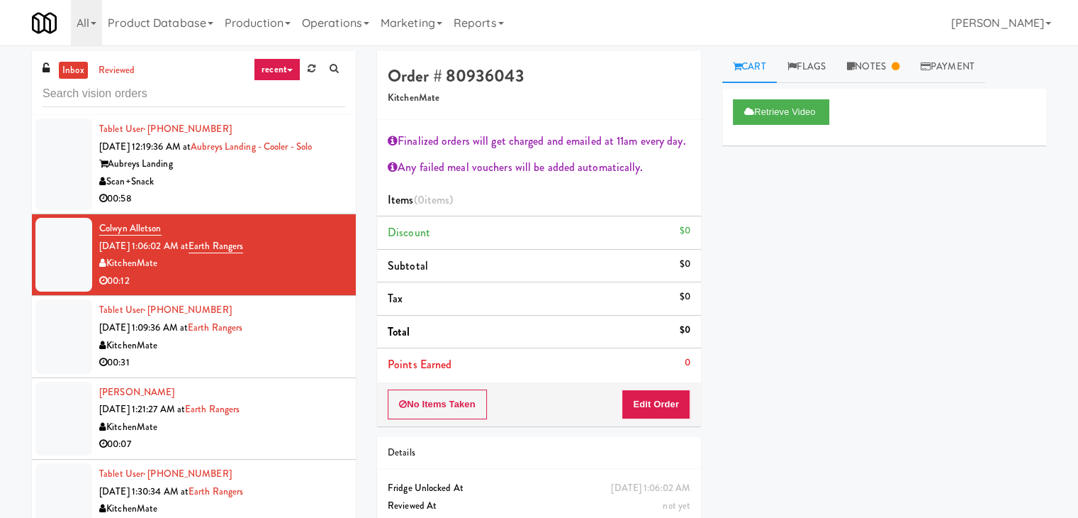
click at [269, 339] on div "KitchenMate" at bounding box center [222, 346] width 246 height 18
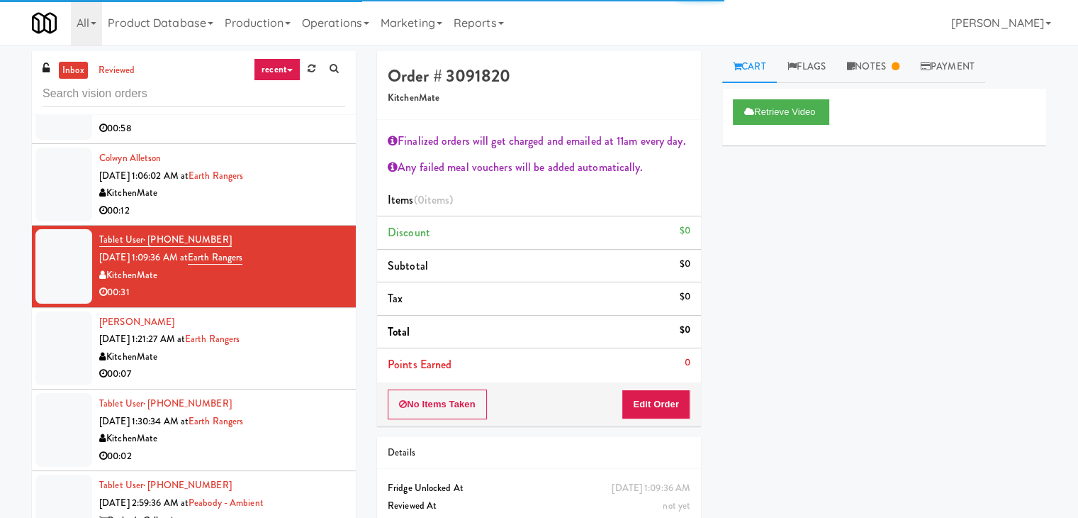
scroll to position [71, 0]
click at [281, 340] on div "Gurleen Dhindsa Sep 19, 2025 1:21:27 AM at Earth Rangers KitchenMate 00:07" at bounding box center [222, 347] width 246 height 69
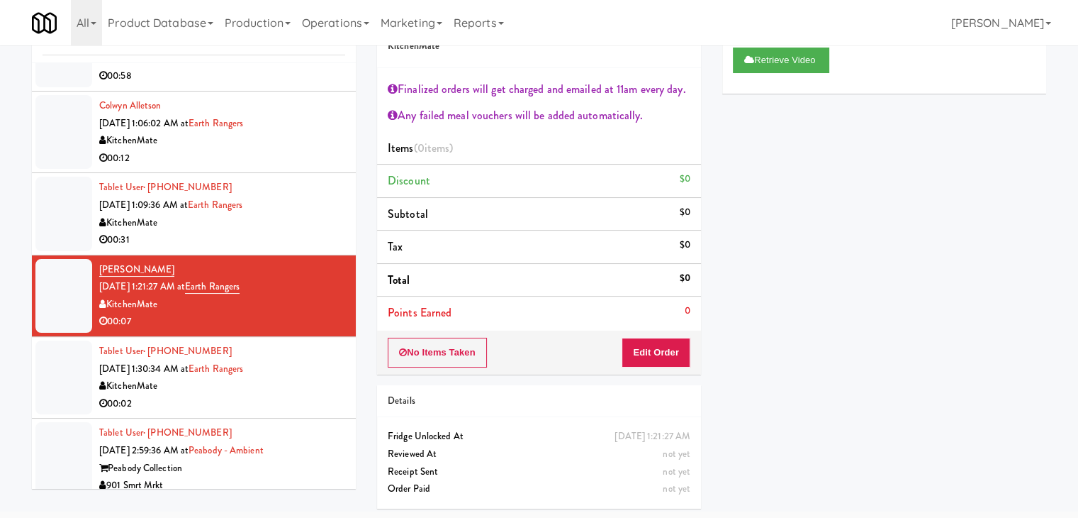
click at [291, 362] on div "Tablet User · (647) 686-2653 Sep 19, 2025 1:30:34 AM at Earth Rangers KitchenMa…" at bounding box center [222, 376] width 246 height 69
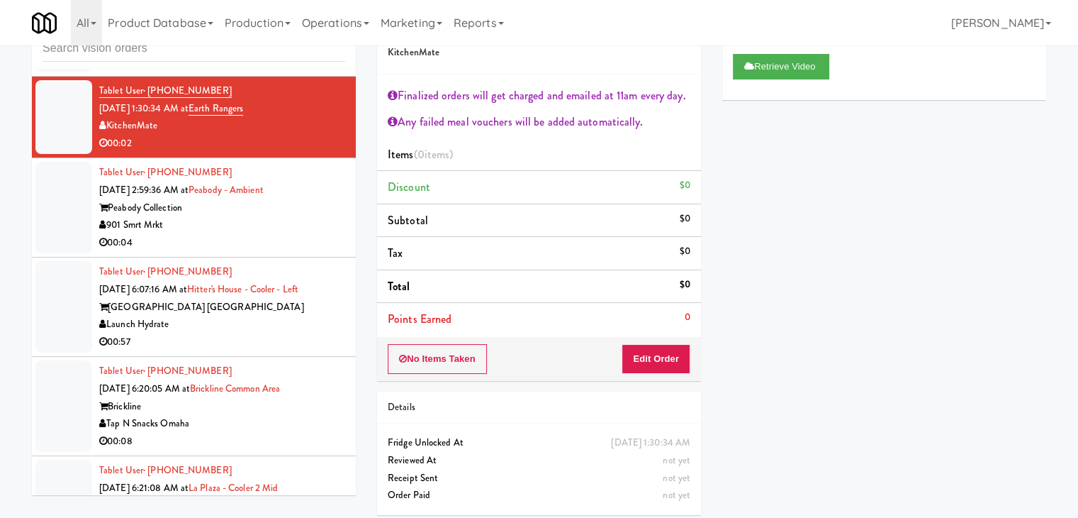
scroll to position [425, 0]
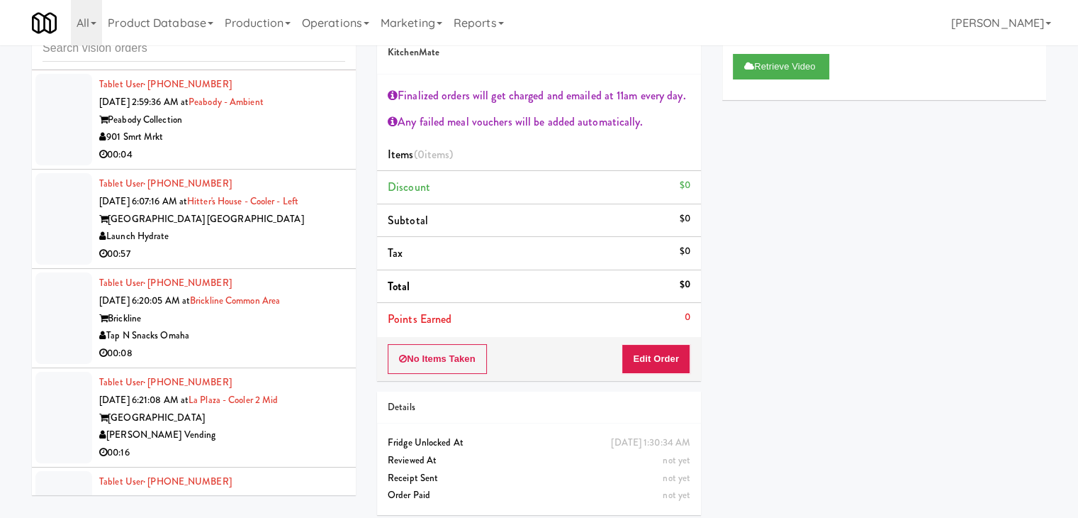
click at [272, 140] on div "901 Smrt Mrkt" at bounding box center [222, 137] width 246 height 18
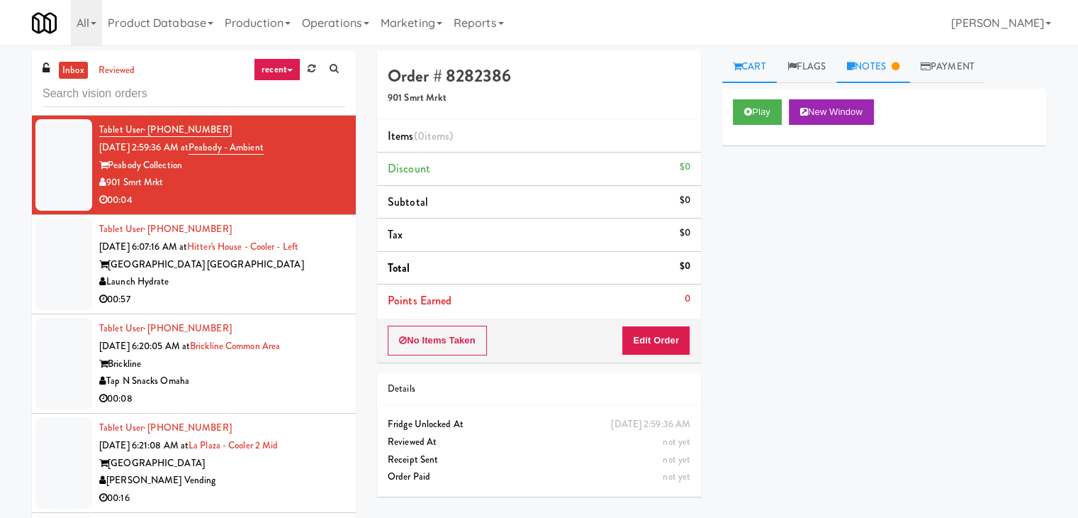
click at [871, 65] on link "Notes" at bounding box center [874, 67] width 74 height 32
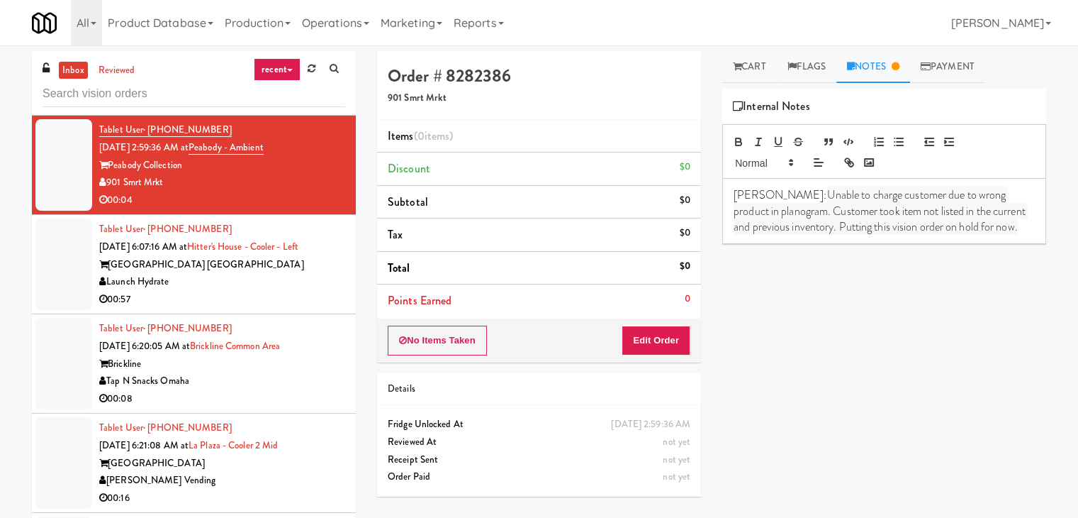
click at [298, 267] on div "[GEOGRAPHIC_DATA] [GEOGRAPHIC_DATA]" at bounding box center [222, 265] width 246 height 18
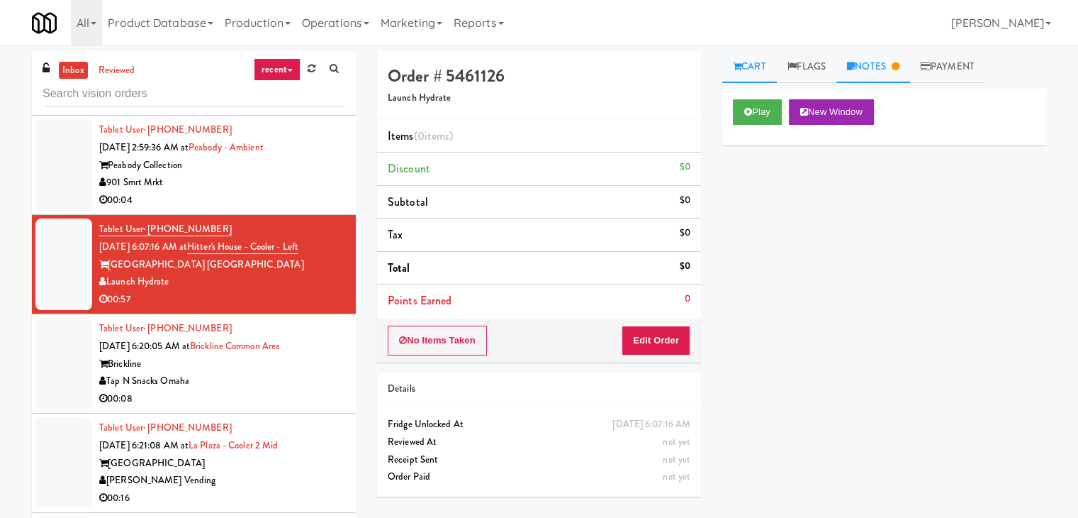
click at [876, 56] on link "Notes" at bounding box center [874, 67] width 74 height 32
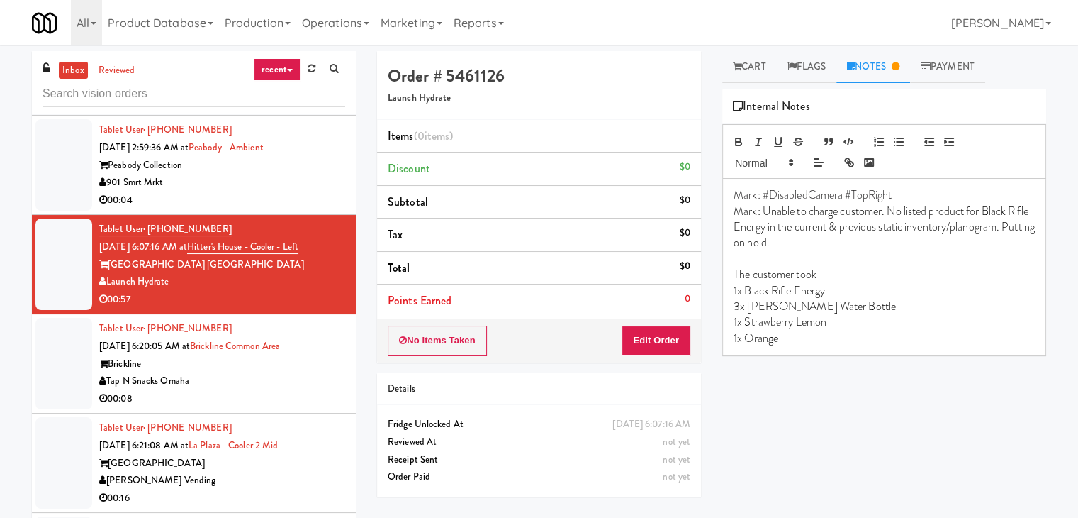
click at [291, 386] on div "Tap N Snacks Omaha" at bounding box center [222, 381] width 246 height 18
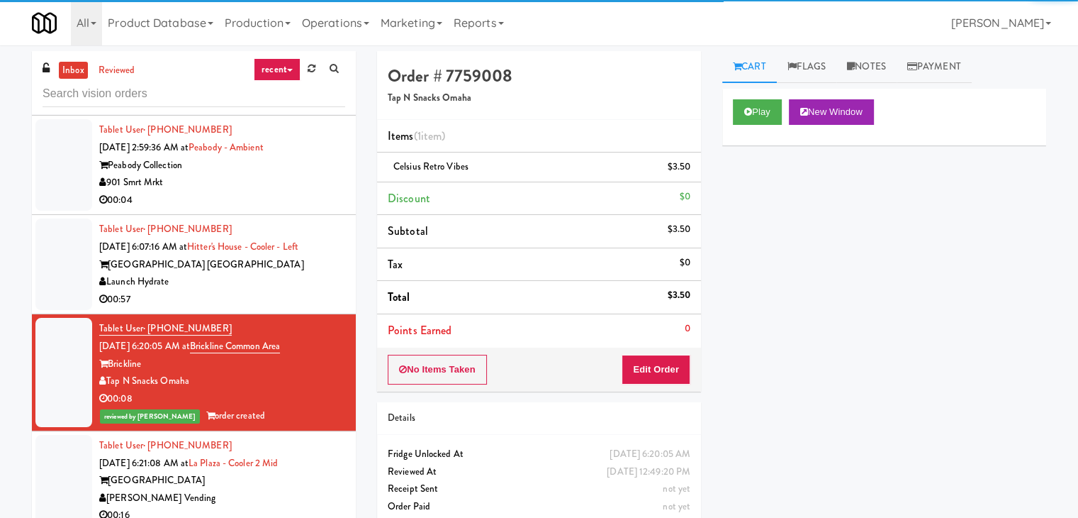
click at [296, 274] on div "Launch Hydrate" at bounding box center [222, 282] width 246 height 18
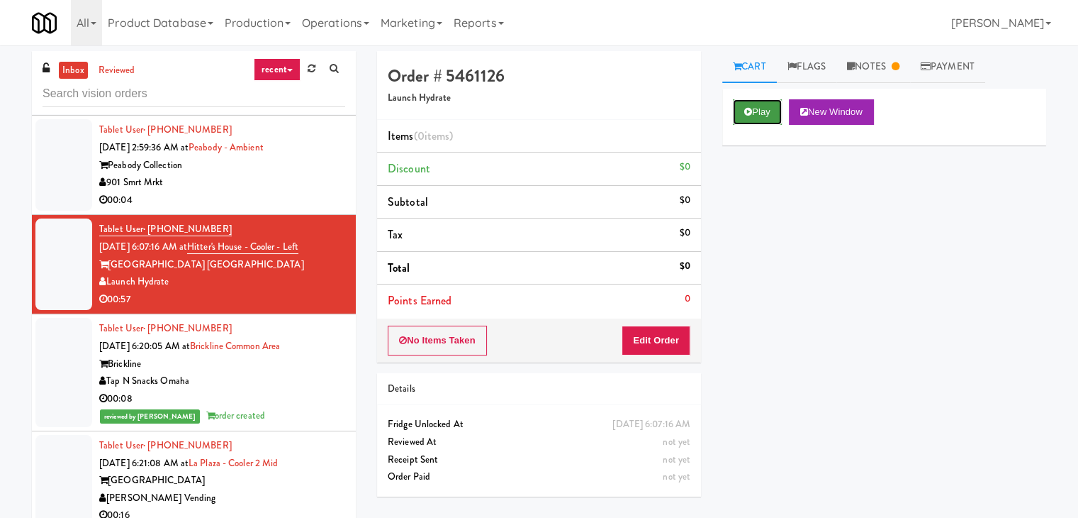
click at [765, 113] on button "Play" at bounding box center [757, 112] width 49 height 26
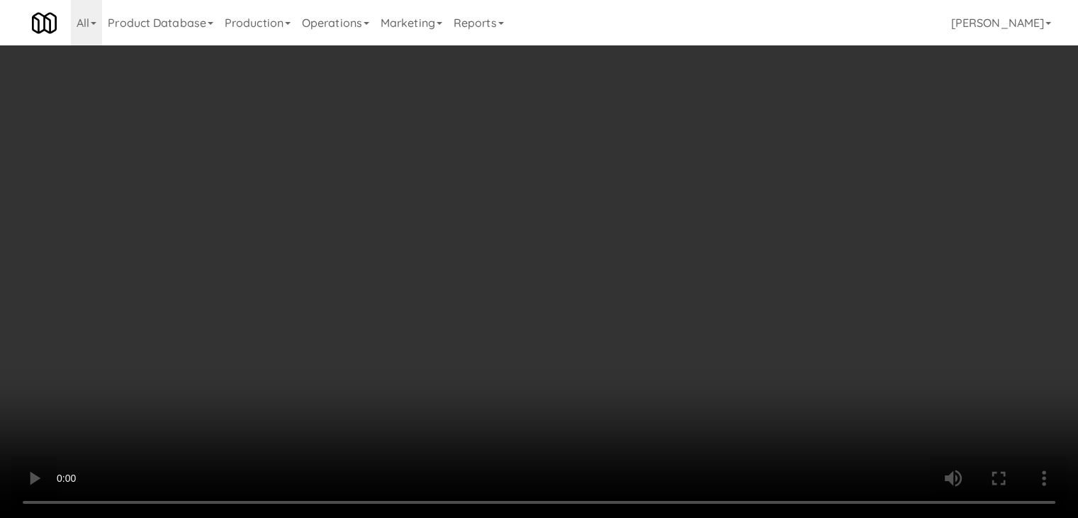
scroll to position [71, 0]
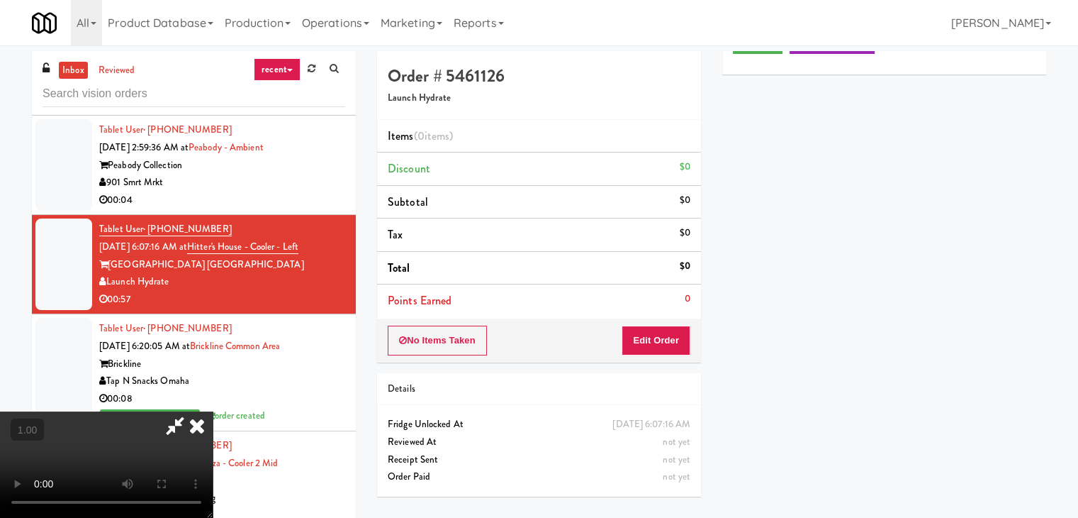
click at [213, 411] on video at bounding box center [106, 464] width 213 height 106
click at [213, 411] on icon at bounding box center [196, 425] width 31 height 28
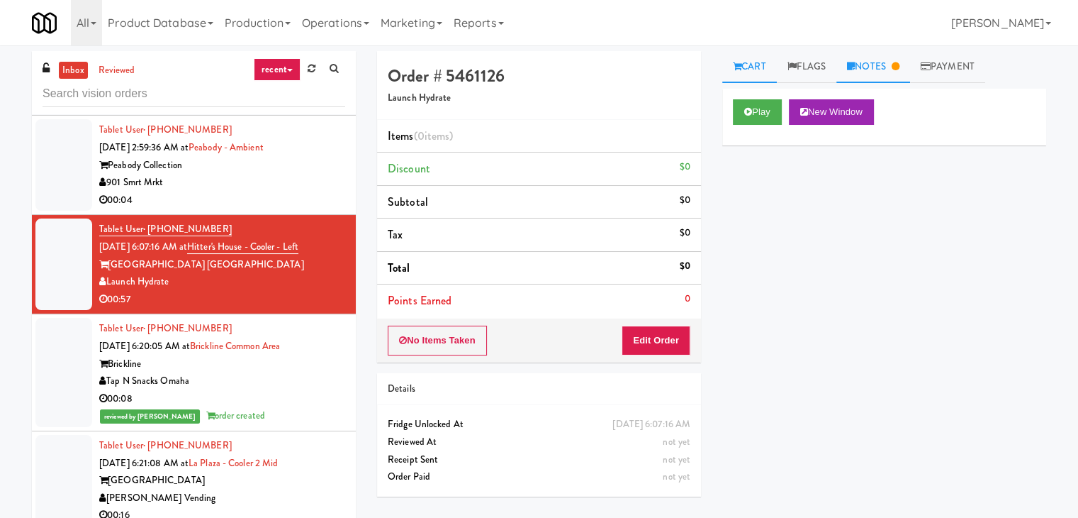
click at [888, 72] on link "Notes" at bounding box center [874, 67] width 74 height 32
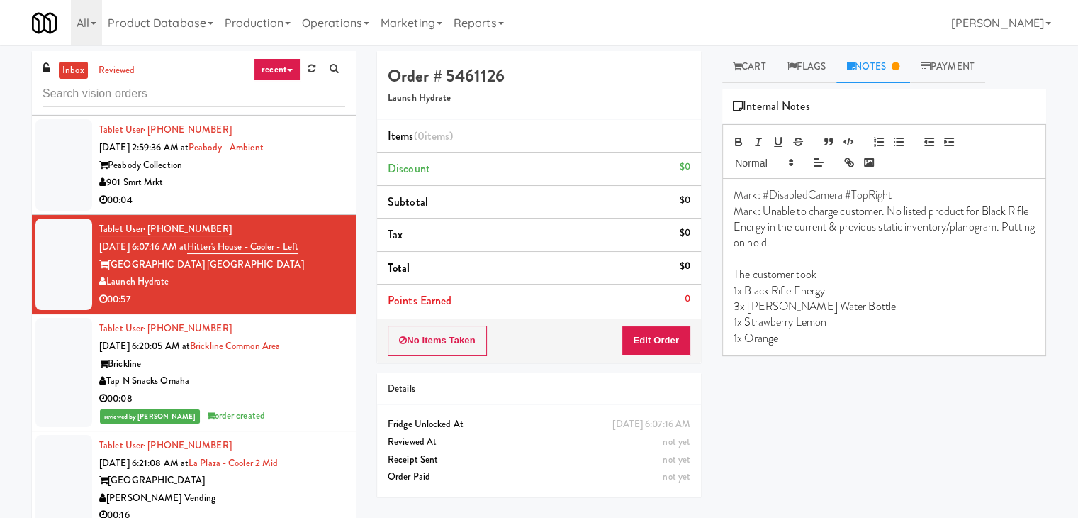
click at [818, 391] on div "Play New Window Primary Flag Clear Flag if unable to determine what was taken o…" at bounding box center [884, 355] width 324 height 532
click at [761, 70] on link "Cart" at bounding box center [749, 67] width 55 height 32
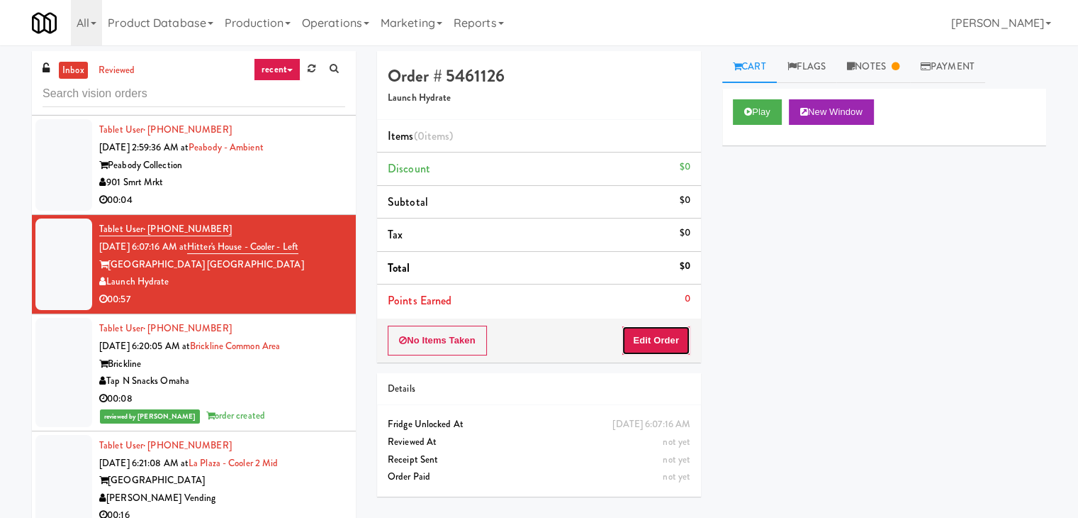
click at [645, 335] on button "Edit Order" at bounding box center [656, 340] width 69 height 30
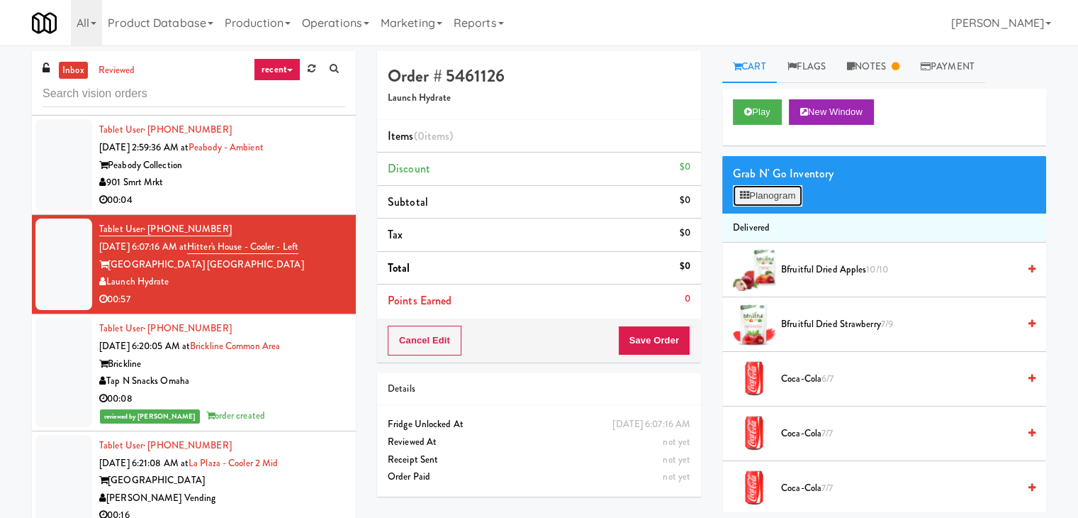
click at [777, 191] on button "Planogram" at bounding box center [767, 195] width 69 height 21
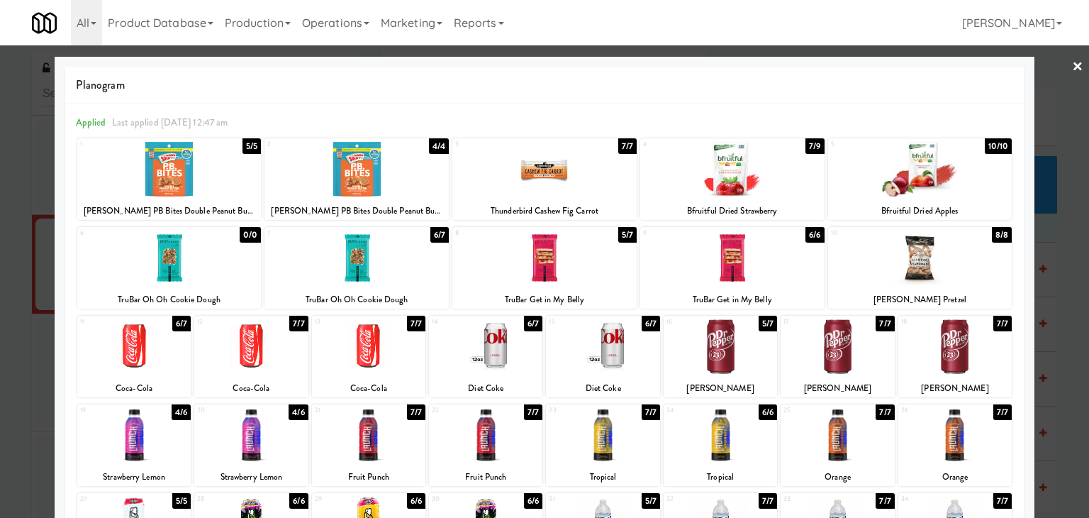
click at [1072, 64] on link "×" at bounding box center [1077, 67] width 11 height 44
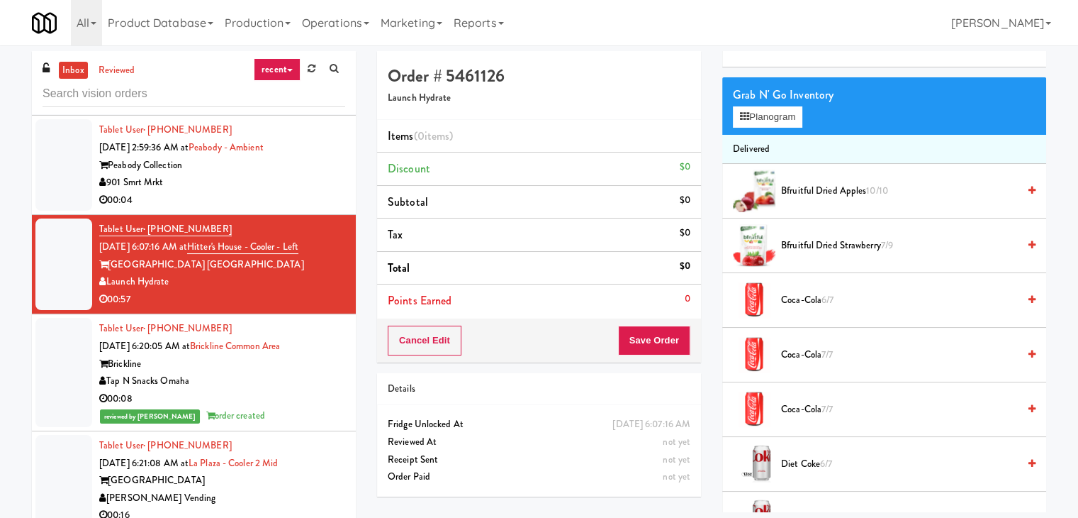
scroll to position [60, 0]
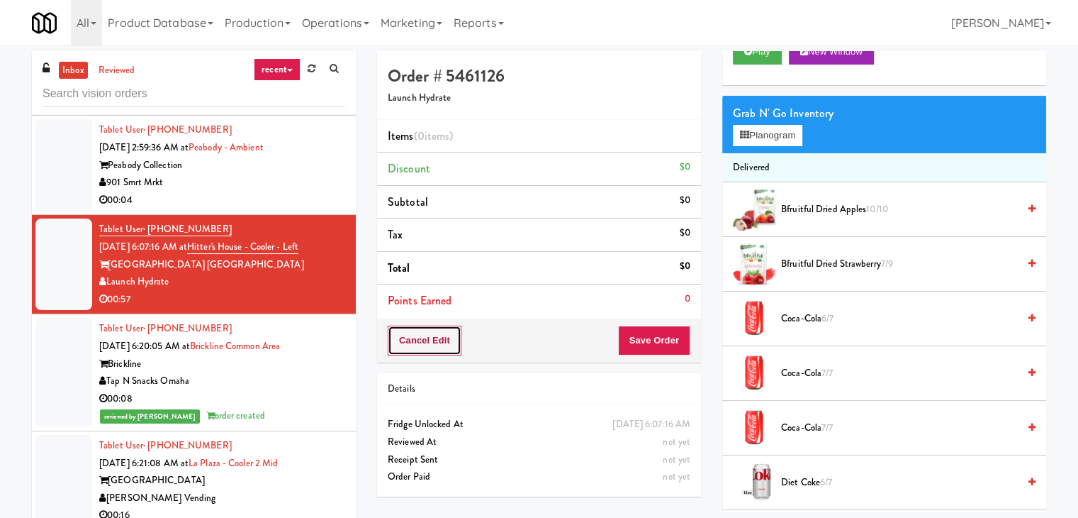
click at [423, 353] on button "Cancel Edit" at bounding box center [425, 340] width 74 height 30
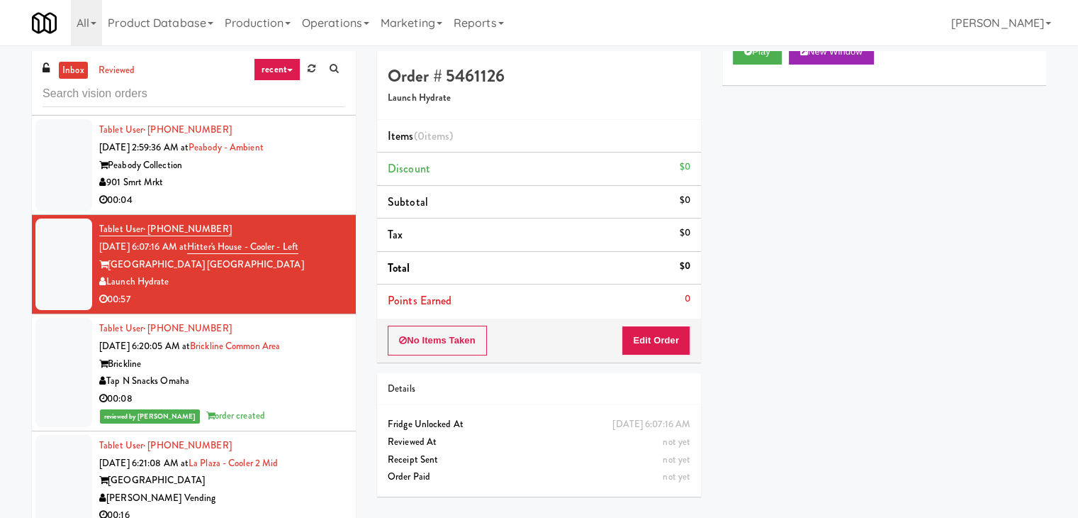
scroll to position [0, 0]
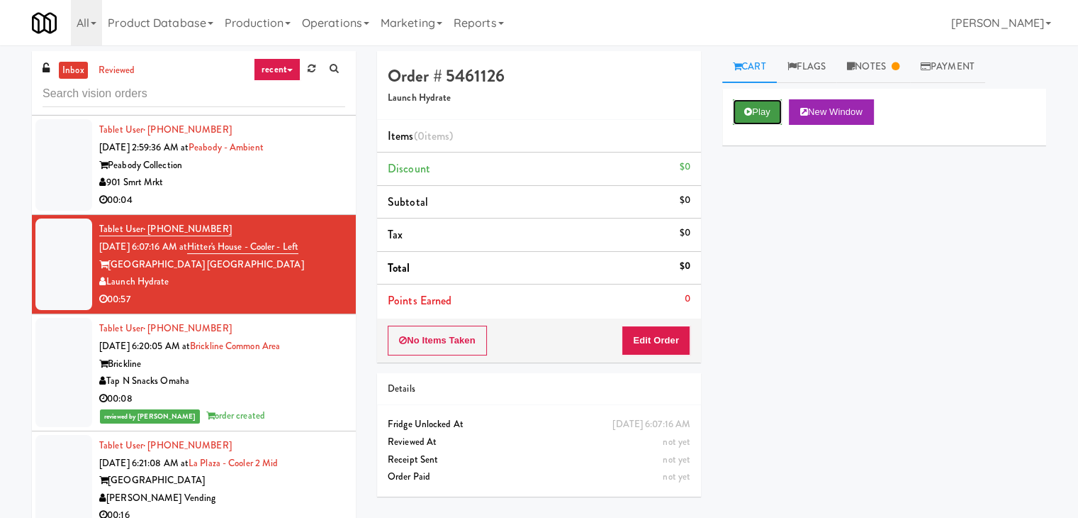
click at [766, 108] on button "Play" at bounding box center [757, 112] width 49 height 26
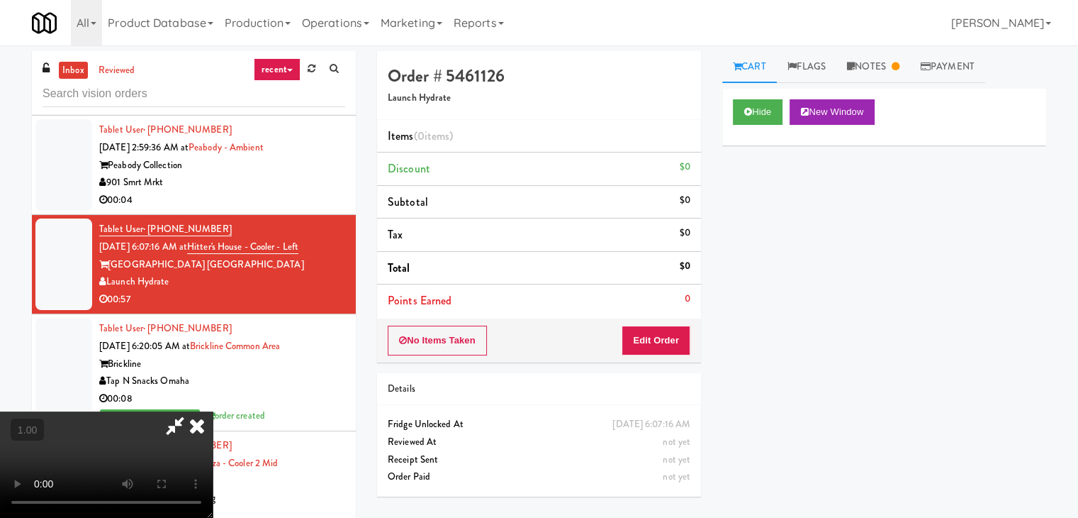
click at [171, 431] on video at bounding box center [106, 464] width 213 height 106
click at [213, 411] on icon at bounding box center [196, 425] width 31 height 28
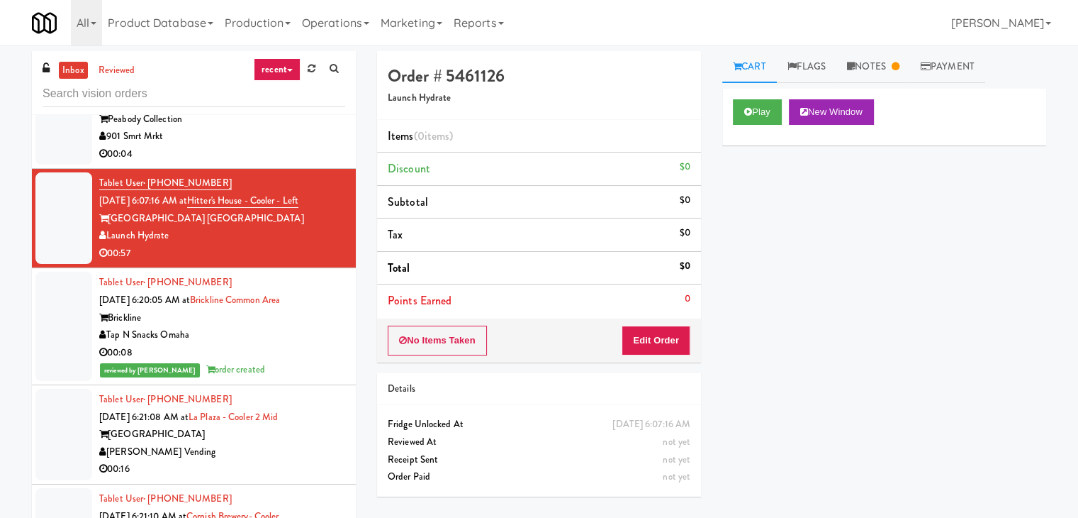
scroll to position [496, 0]
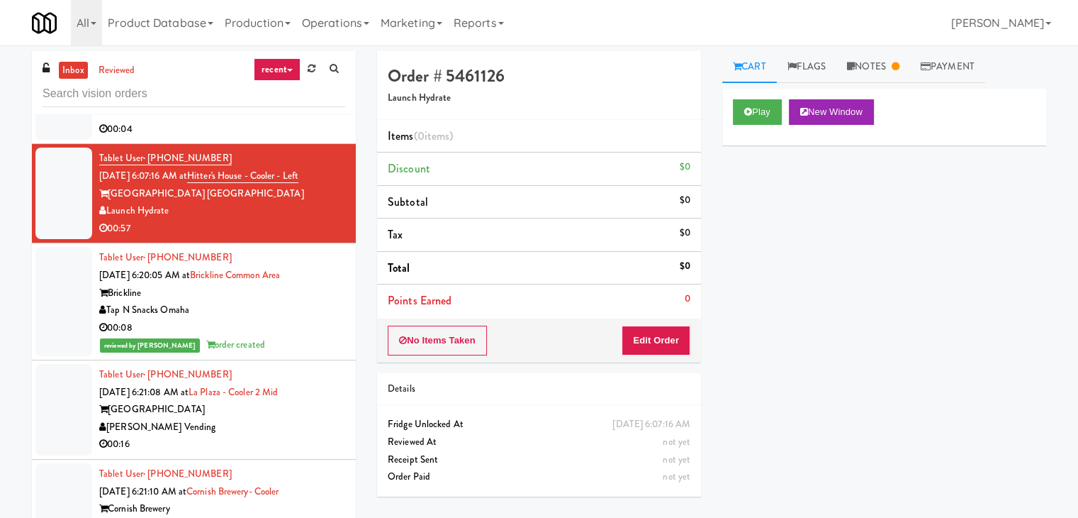
click at [295, 319] on div "00:08" at bounding box center [222, 328] width 246 height 18
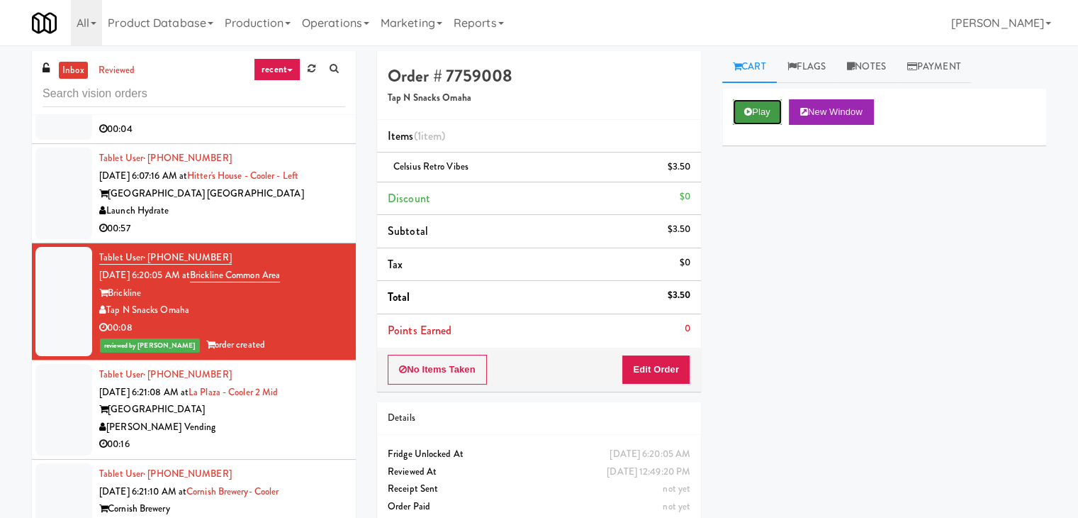
click at [746, 111] on icon at bounding box center [748, 111] width 8 height 9
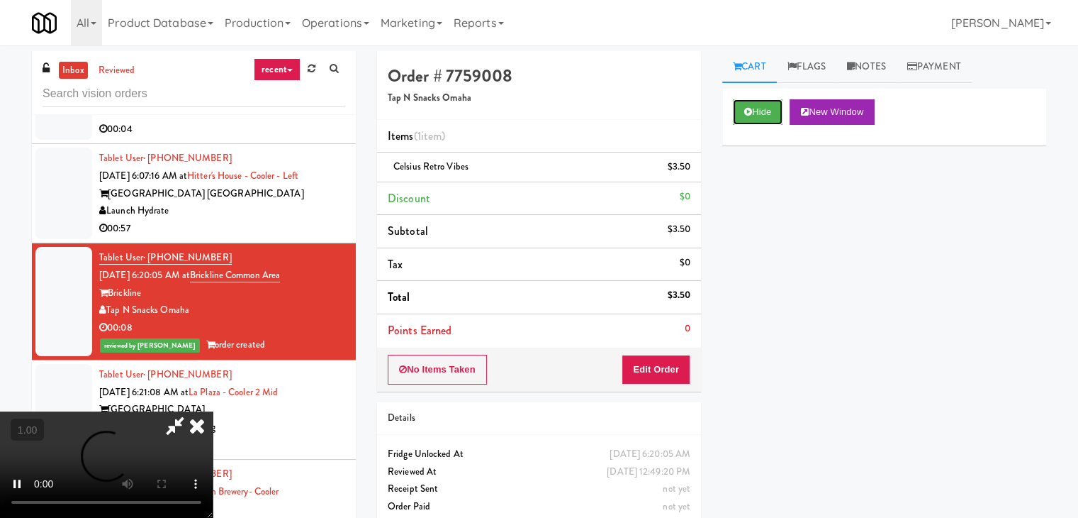
scroll to position [199, 0]
click at [213, 411] on video at bounding box center [106, 464] width 213 height 106
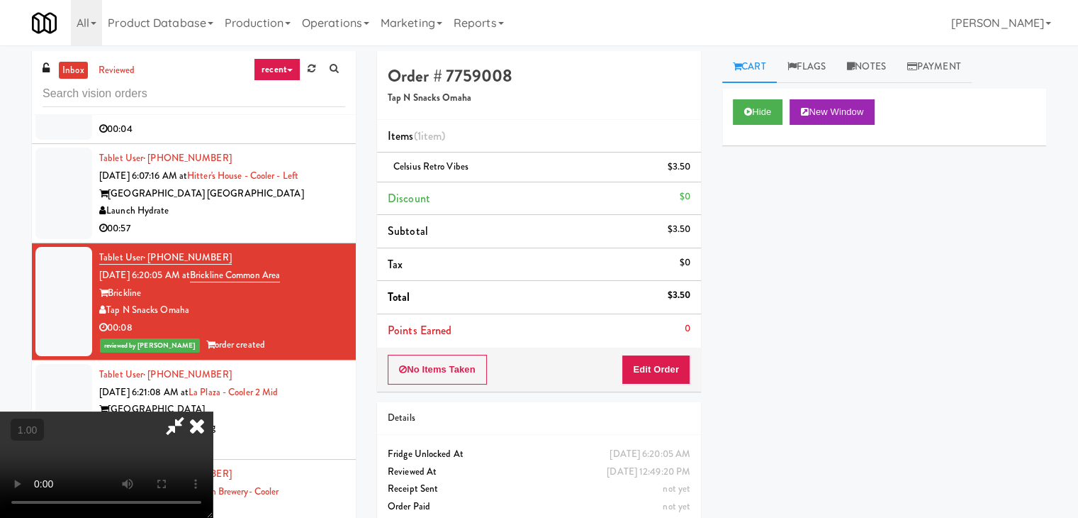
click at [213, 411] on video at bounding box center [106, 464] width 213 height 106
click at [213, 411] on icon at bounding box center [196, 425] width 31 height 28
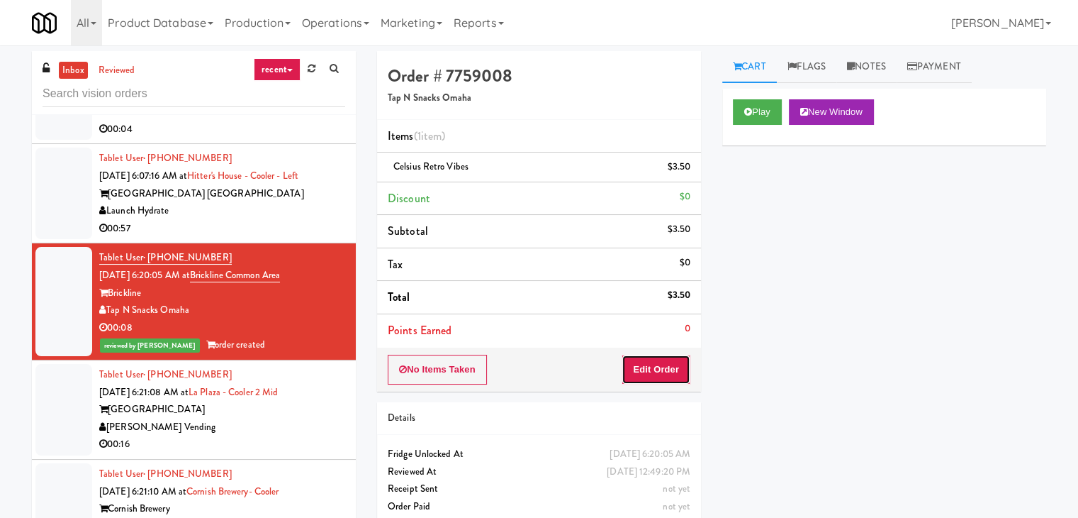
click at [671, 374] on button "Edit Order" at bounding box center [656, 369] width 69 height 30
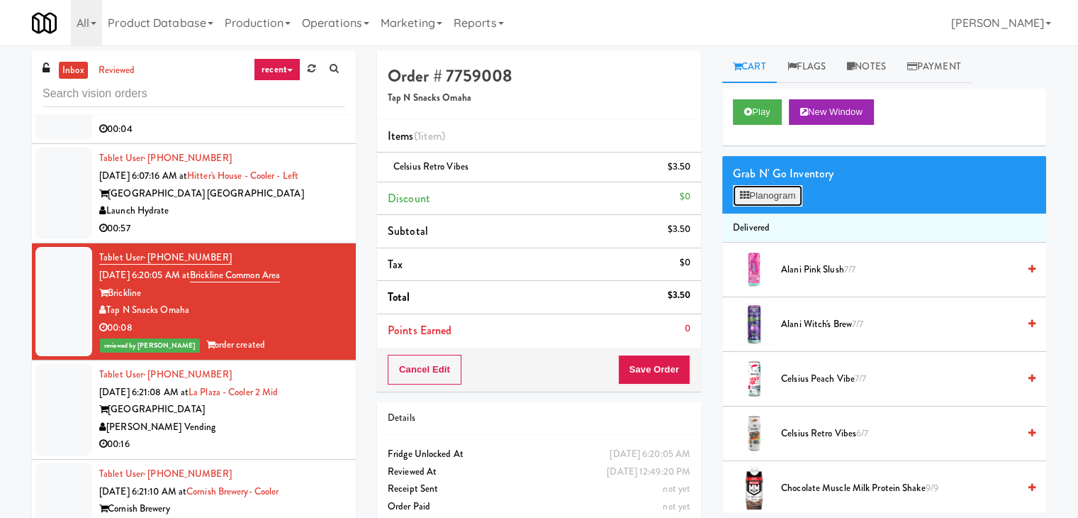
click at [773, 196] on button "Planogram" at bounding box center [767, 195] width 69 height 21
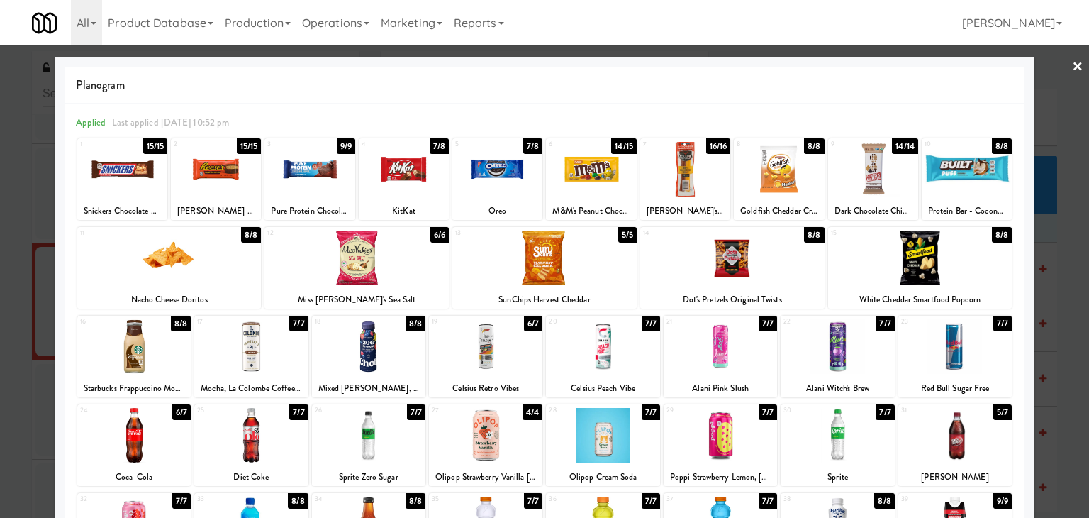
click at [1072, 72] on link "×" at bounding box center [1077, 67] width 11 height 44
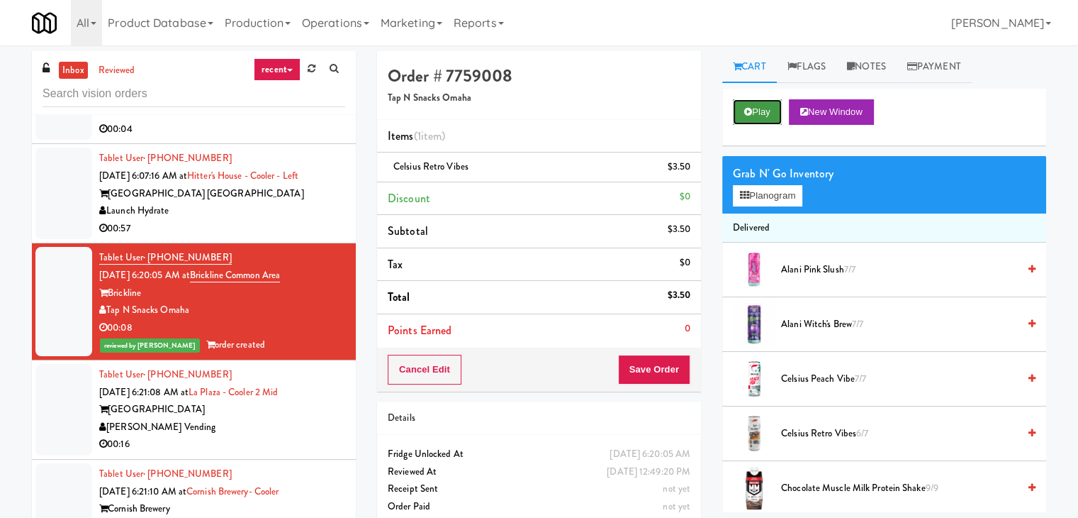
click at [762, 116] on button "Play" at bounding box center [757, 112] width 49 height 26
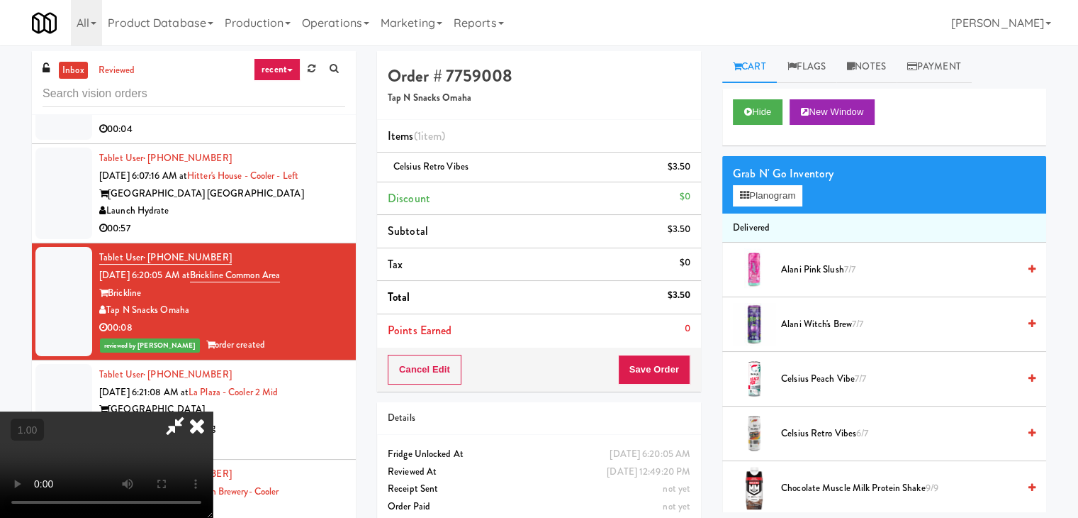
click at [213, 411] on icon at bounding box center [196, 425] width 31 height 28
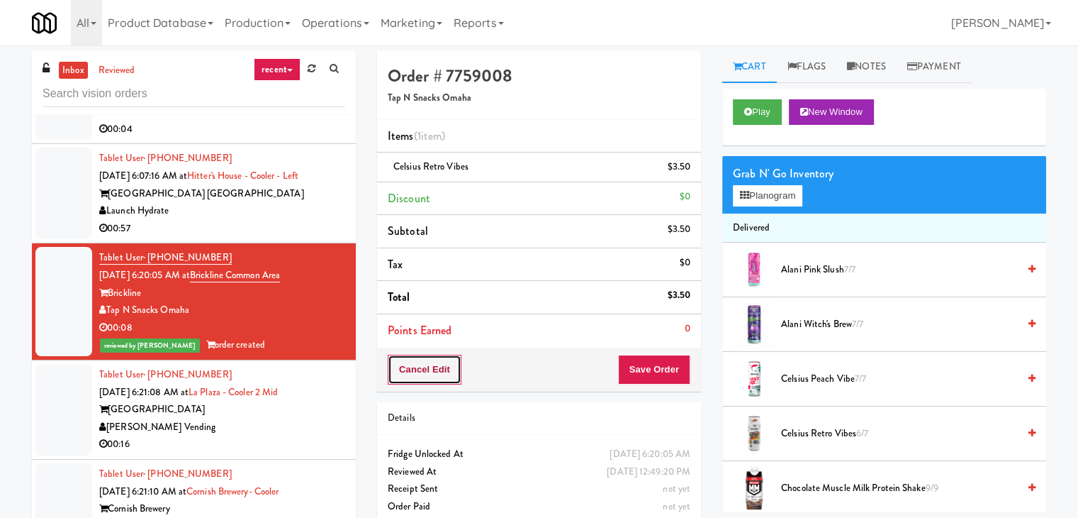
click at [439, 374] on button "Cancel Edit" at bounding box center [425, 369] width 74 height 30
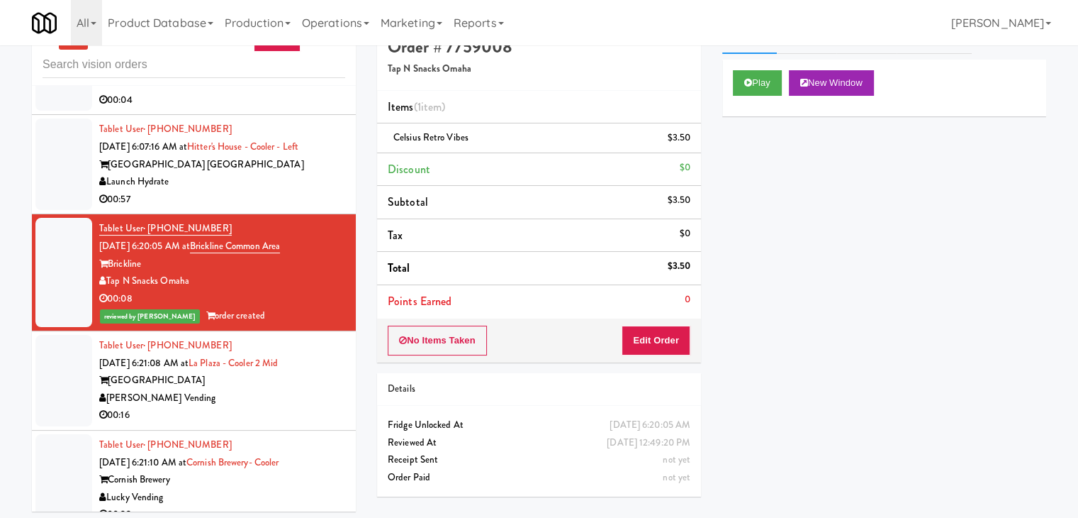
scroll to position [45, 0]
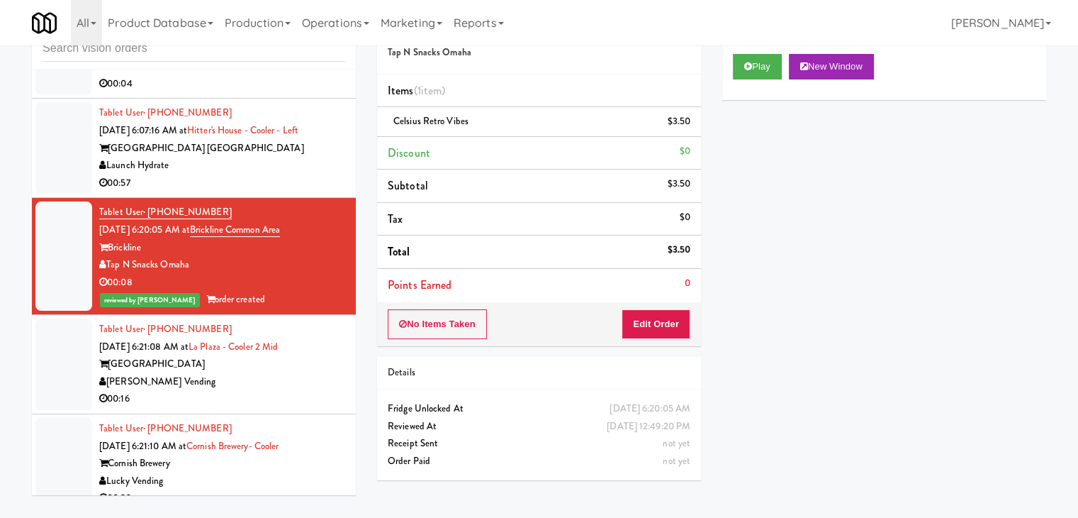
click at [284, 373] on div "[PERSON_NAME] Vending" at bounding box center [222, 382] width 246 height 18
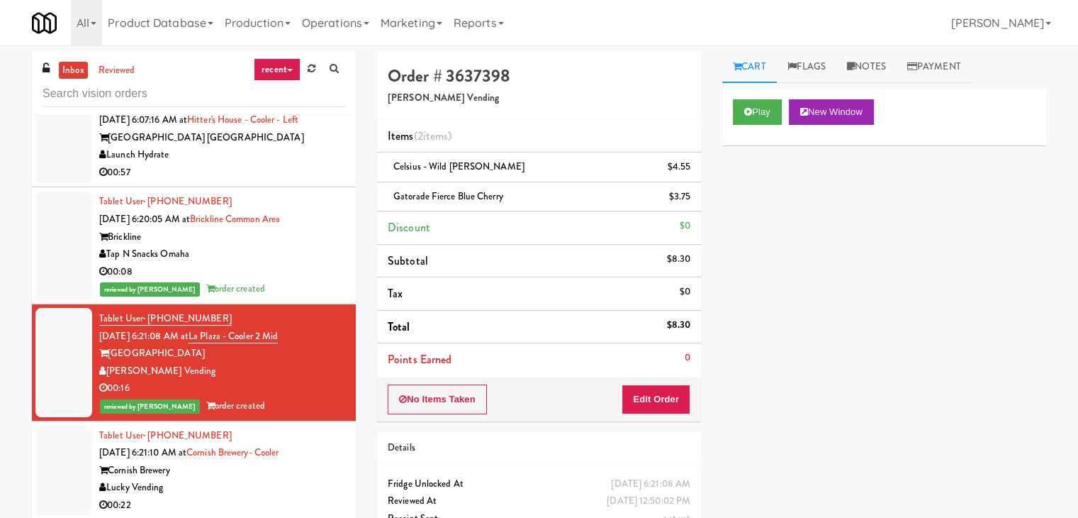
scroll to position [638, 0]
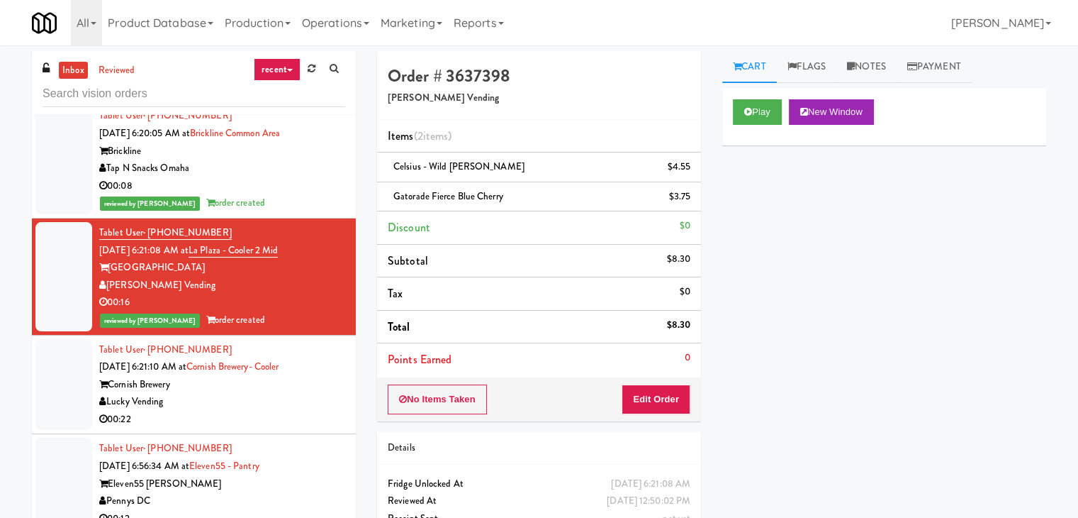
click at [789, 236] on div "Play New Window Primary Flag Clear Flag if unable to determine what was taken o…" at bounding box center [884, 355] width 324 height 532
click at [755, 113] on button "Play" at bounding box center [757, 112] width 49 height 26
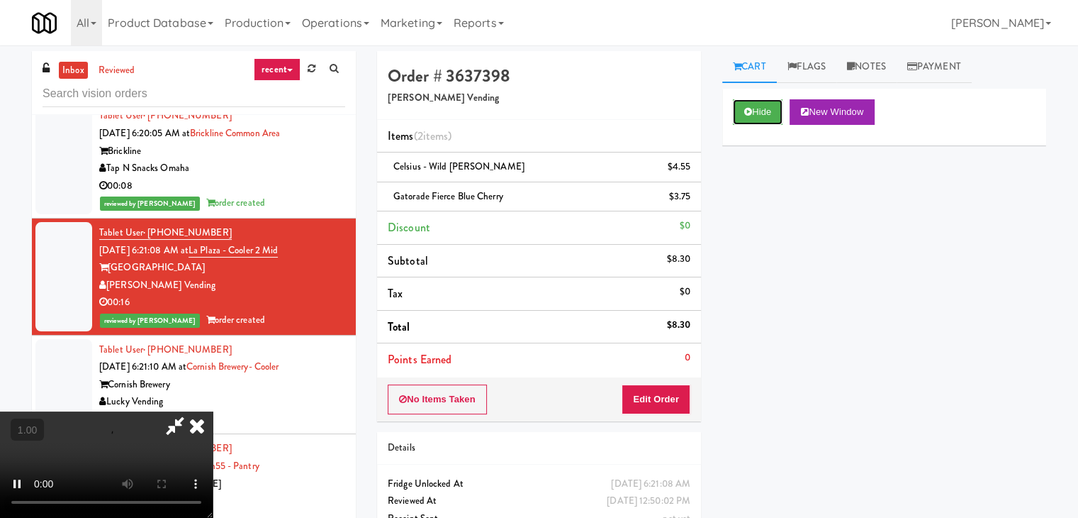
scroll to position [0, 0]
click at [213, 411] on video at bounding box center [106, 464] width 213 height 106
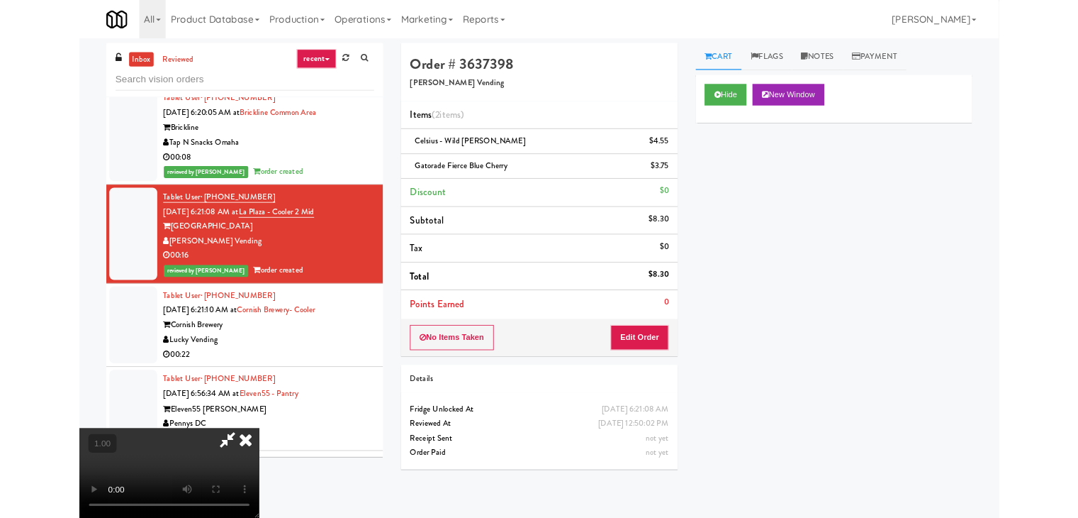
scroll to position [29, 0]
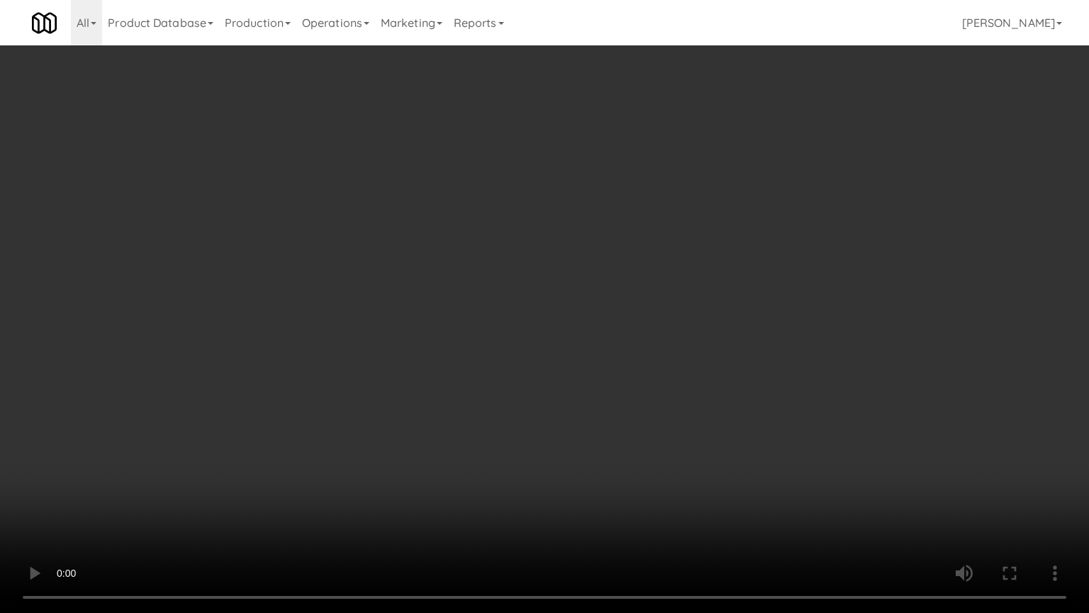
click at [398, 452] on video at bounding box center [544, 306] width 1089 height 613
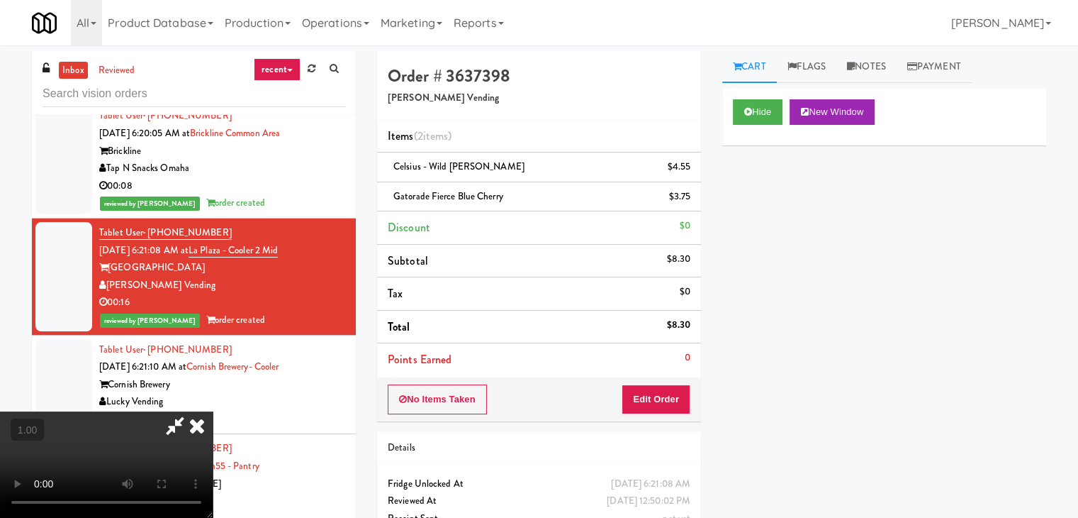
click at [905, 355] on div "Hide New Window Primary Flag Clear Flag if unable to determine what was taken o…" at bounding box center [884, 355] width 324 height 532
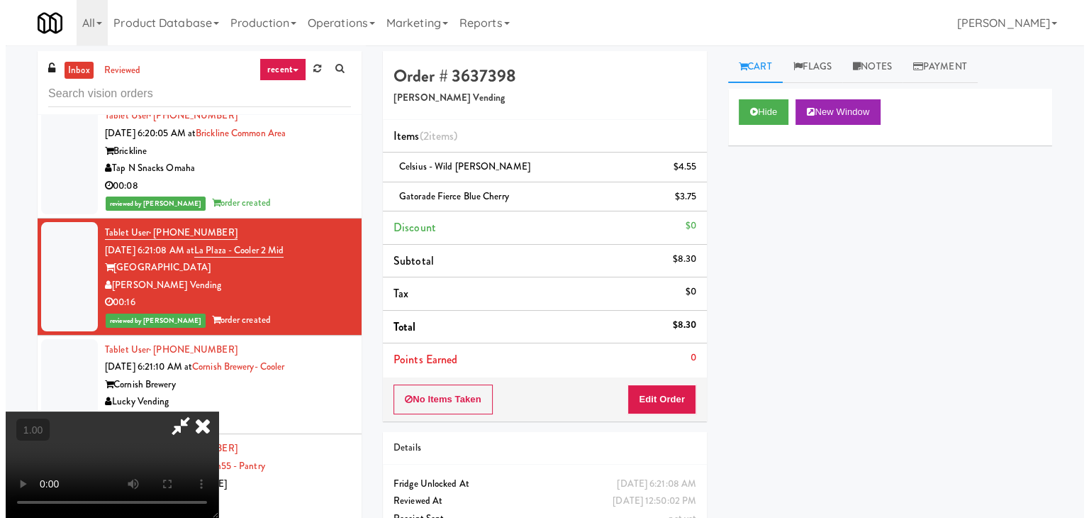
scroll to position [0, 0]
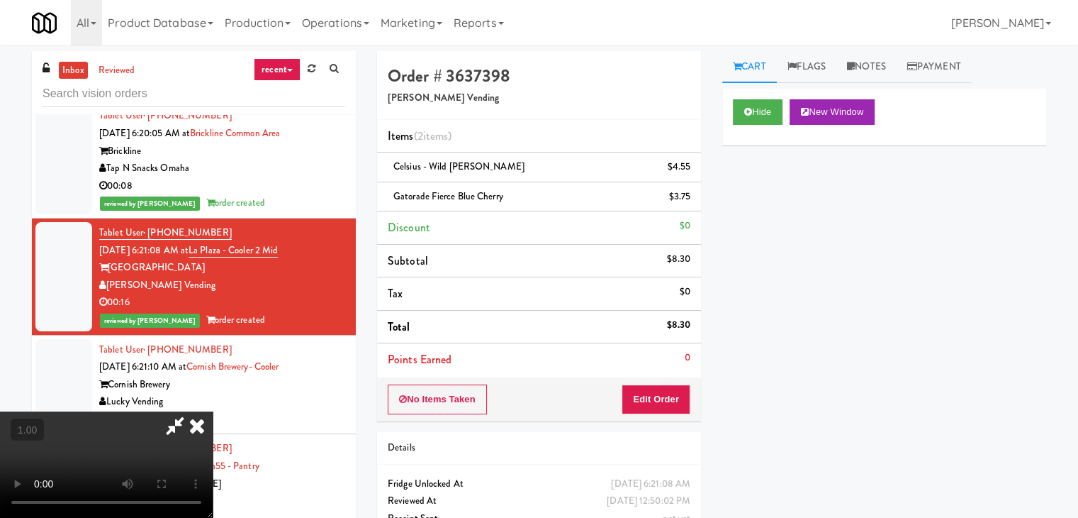
click at [213, 411] on icon at bounding box center [196, 425] width 31 height 28
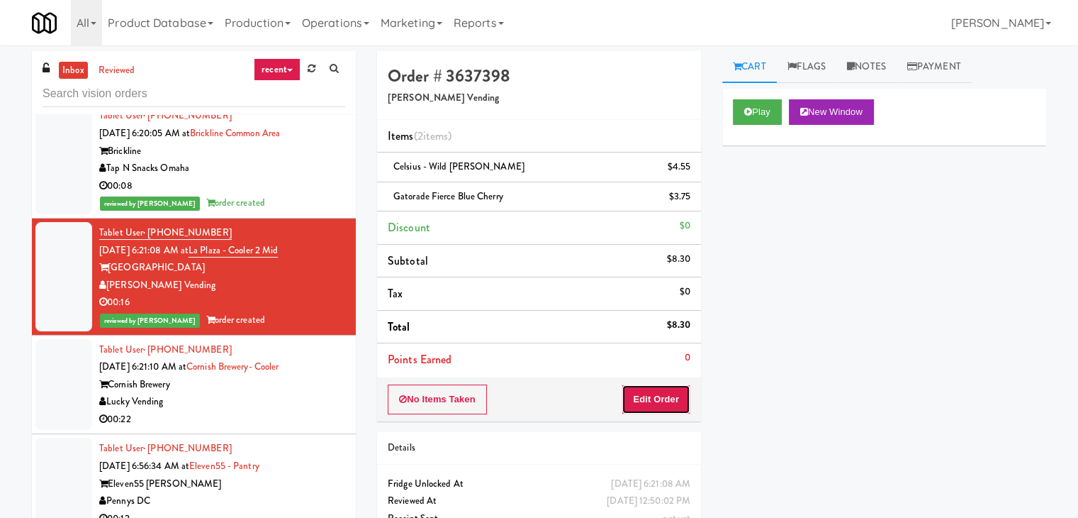
click at [657, 403] on button "Edit Order" at bounding box center [656, 399] width 69 height 30
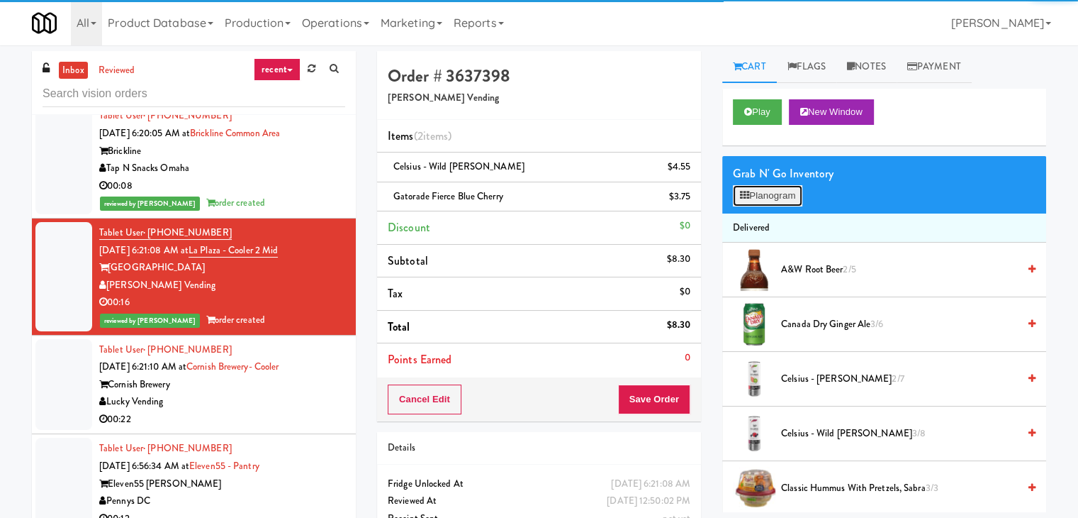
click at [781, 196] on button "Planogram" at bounding box center [767, 195] width 69 height 21
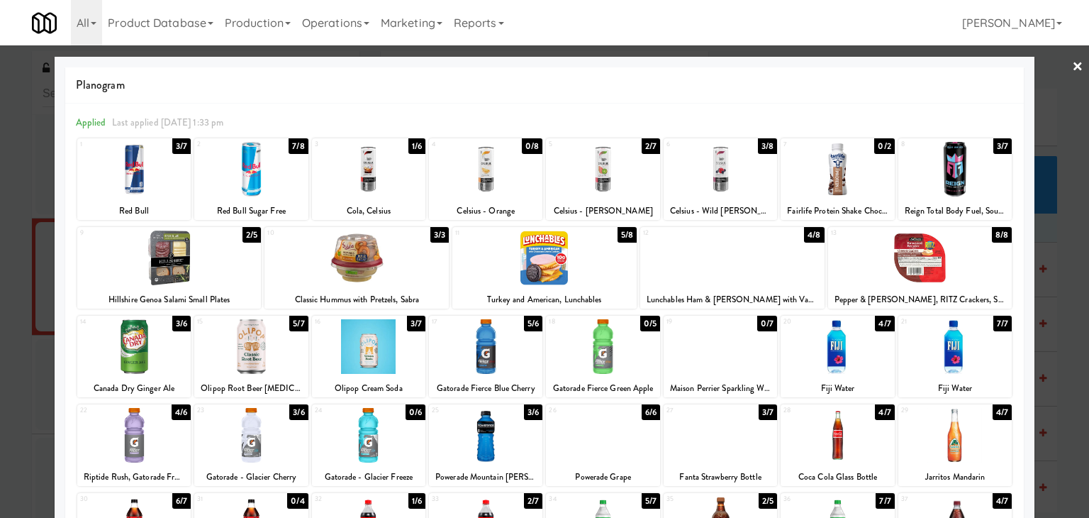
click at [1072, 63] on link "×" at bounding box center [1077, 67] width 11 height 44
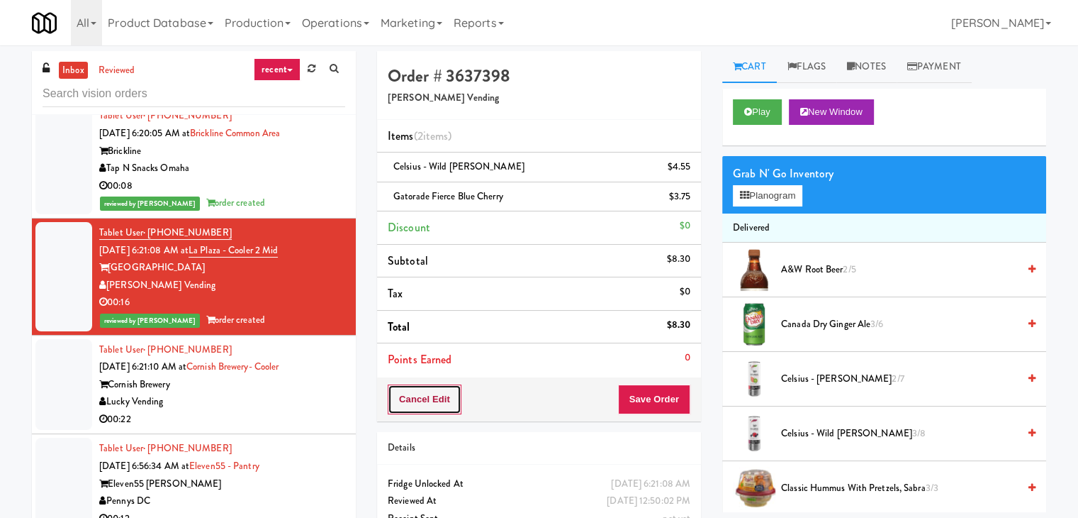
click at [437, 398] on button "Cancel Edit" at bounding box center [425, 399] width 74 height 30
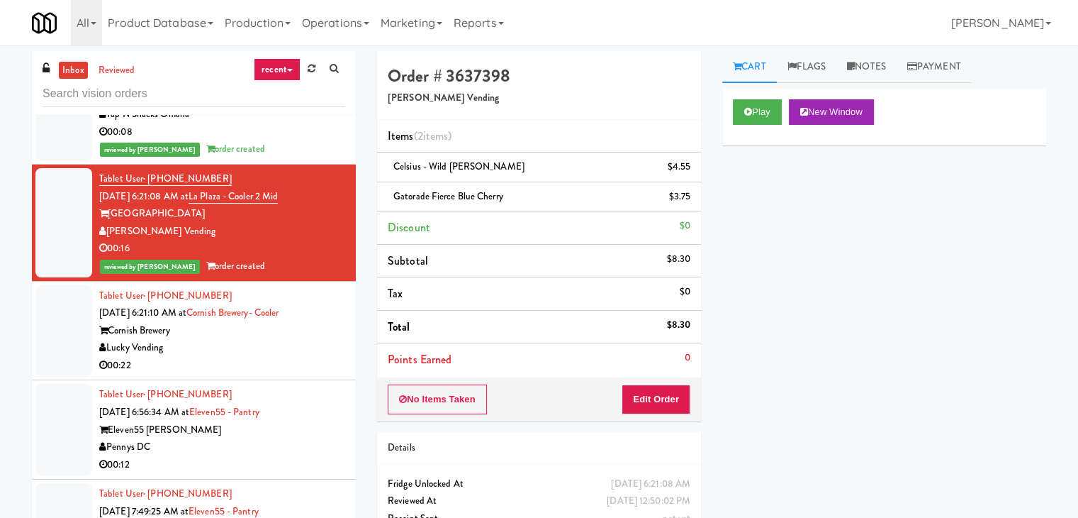
scroll to position [638, 0]
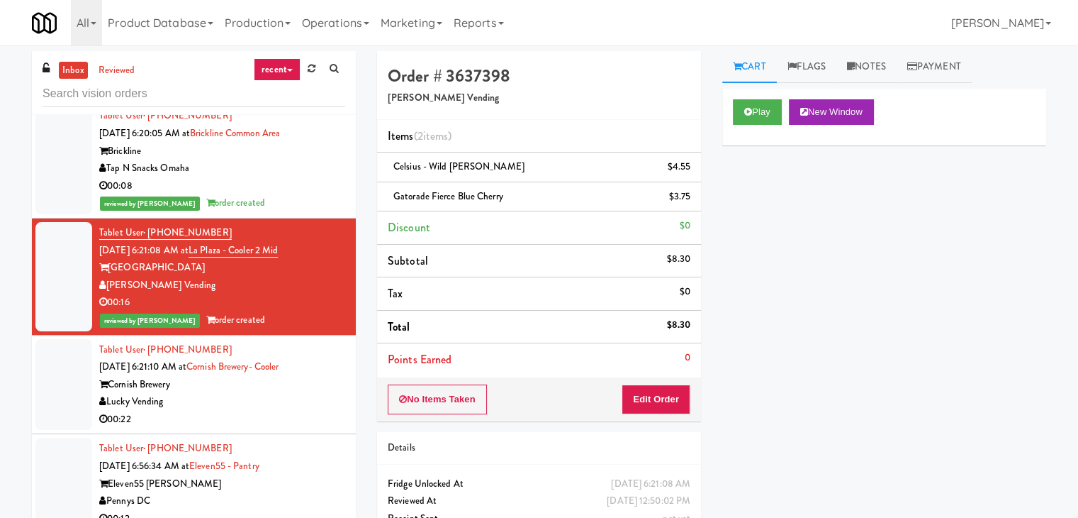
click at [311, 401] on div "Lucky Vending" at bounding box center [222, 402] width 246 height 18
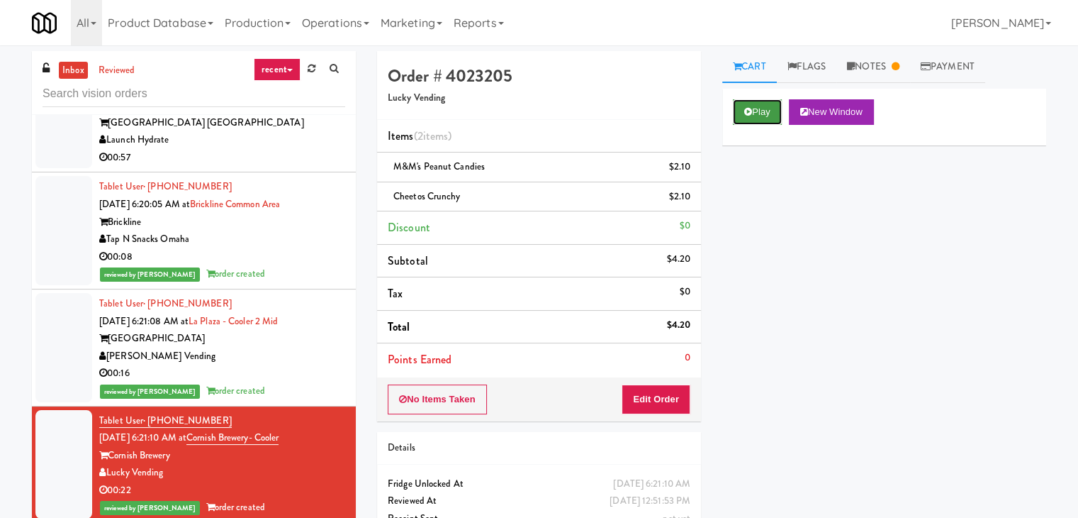
click at [751, 116] on button "Play" at bounding box center [757, 112] width 49 height 26
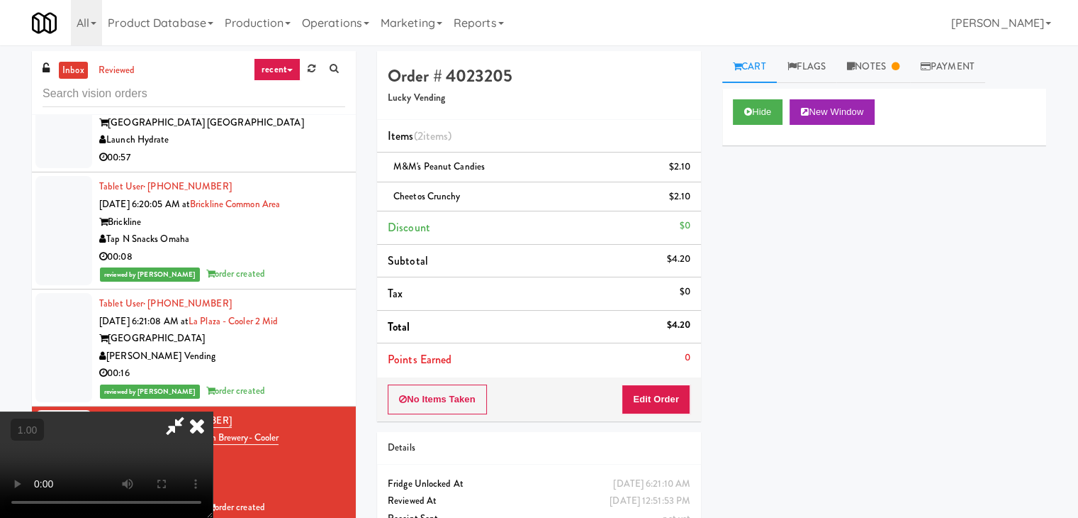
scroll to position [29, 0]
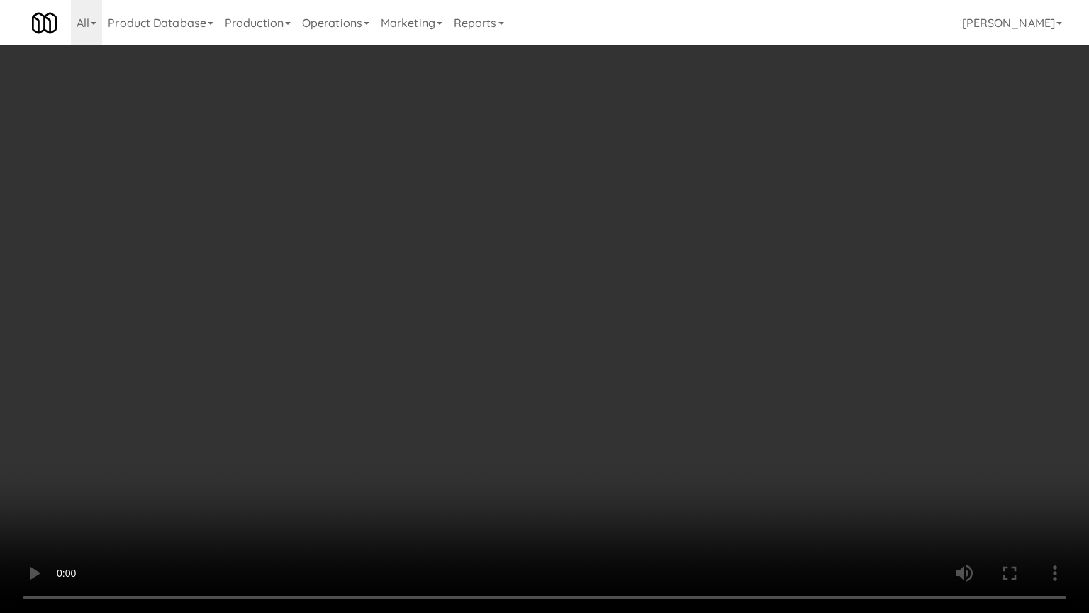
click at [734, 449] on video at bounding box center [544, 306] width 1089 height 613
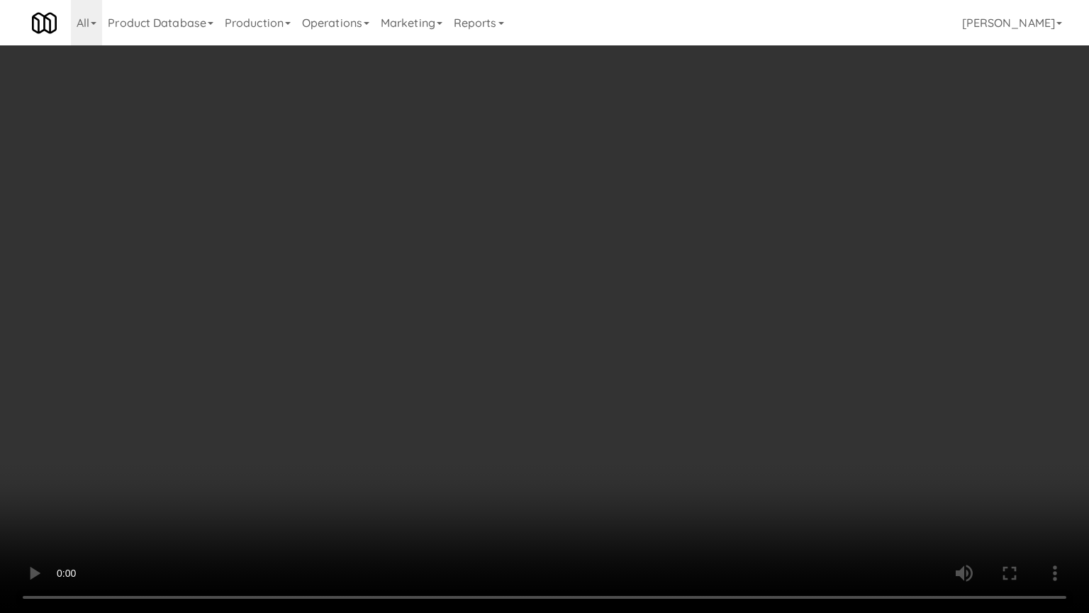
click at [734, 449] on video at bounding box center [544, 306] width 1089 height 613
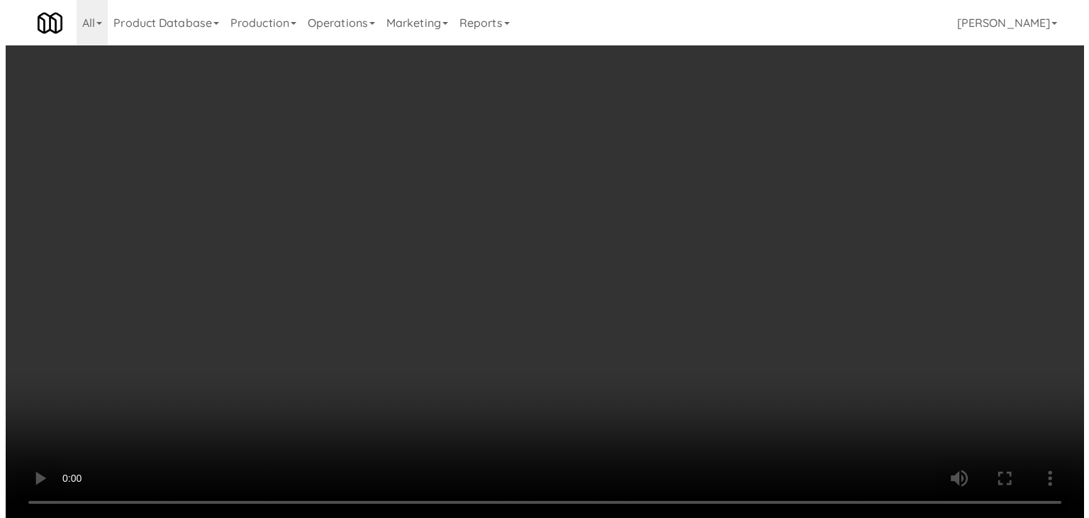
scroll to position [0, 0]
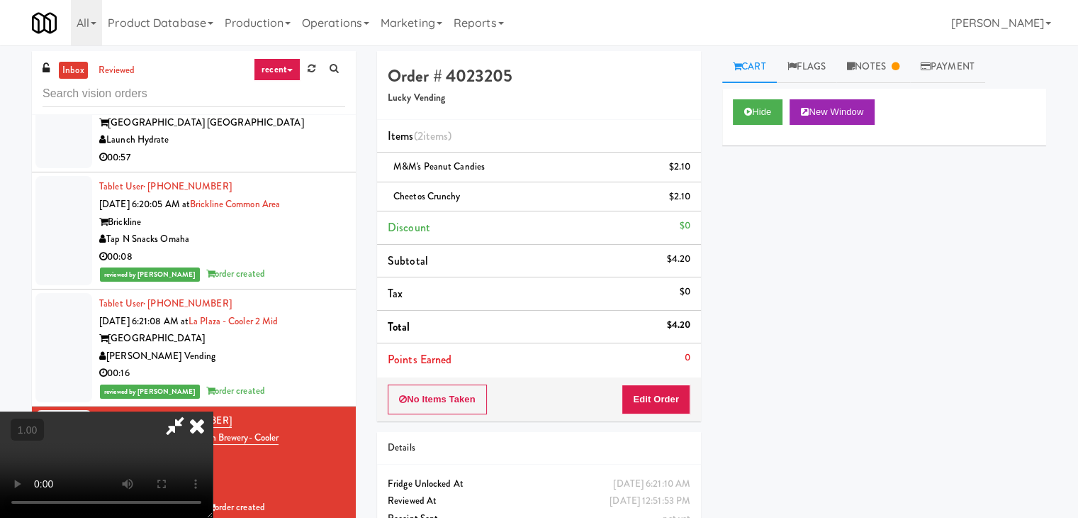
click at [213, 411] on icon at bounding box center [196, 425] width 31 height 28
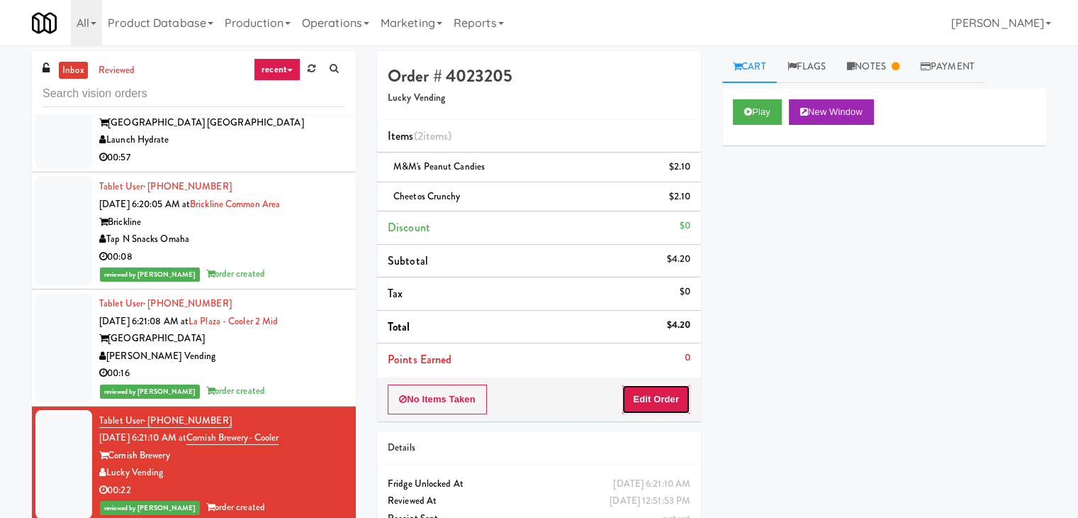
click at [672, 398] on button "Edit Order" at bounding box center [656, 399] width 69 height 30
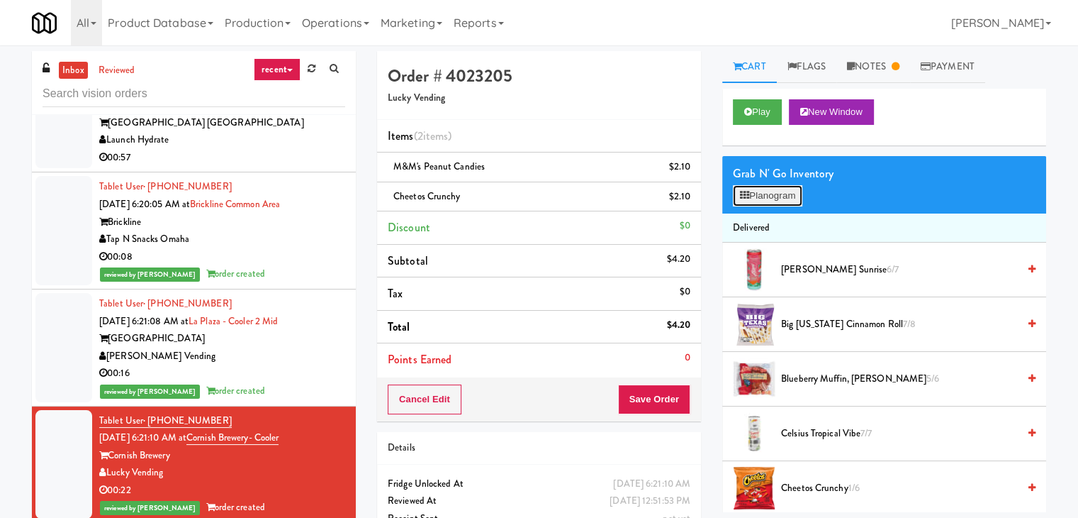
click at [788, 194] on button "Planogram" at bounding box center [767, 195] width 69 height 21
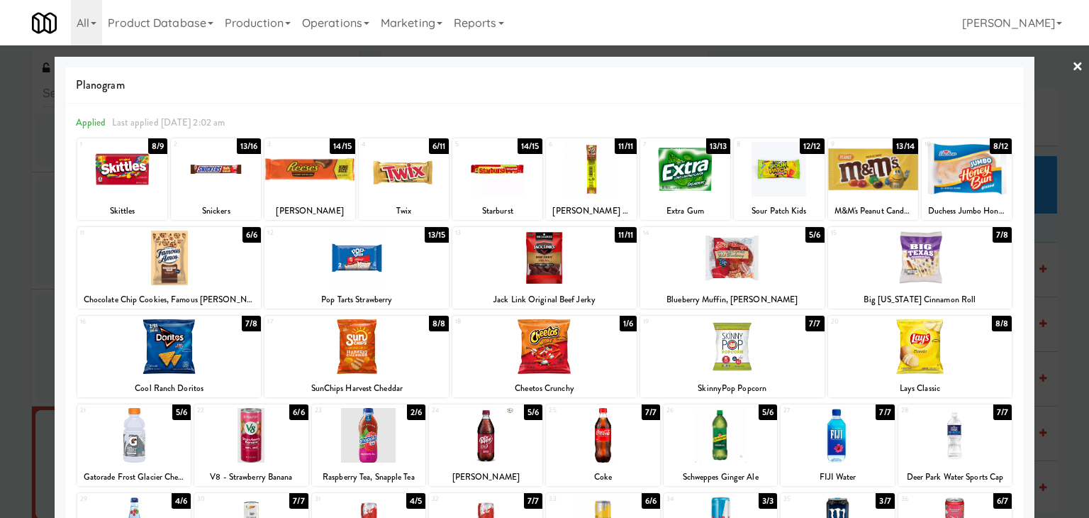
click at [1073, 66] on div at bounding box center [544, 259] width 1089 height 518
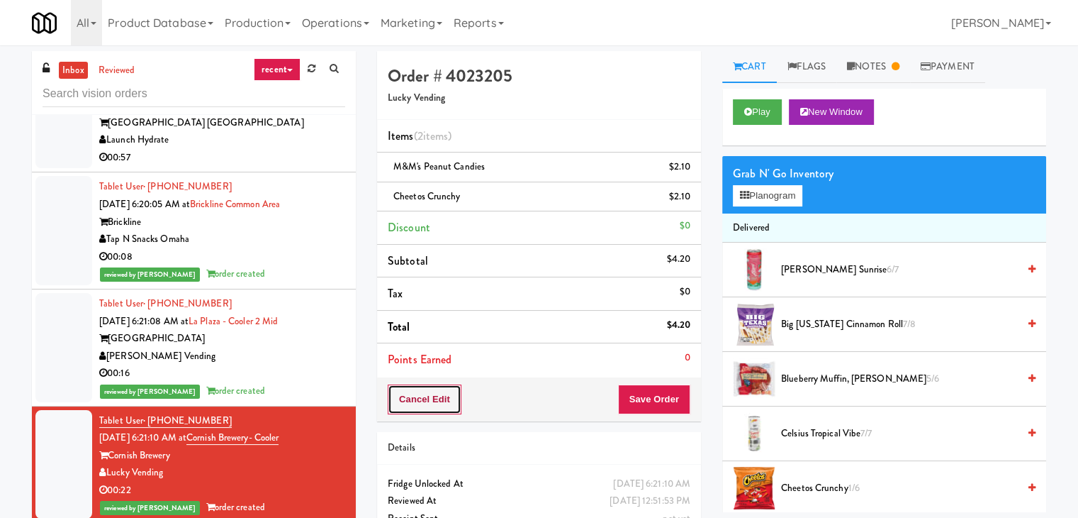
click at [435, 401] on button "Cancel Edit" at bounding box center [425, 399] width 74 height 30
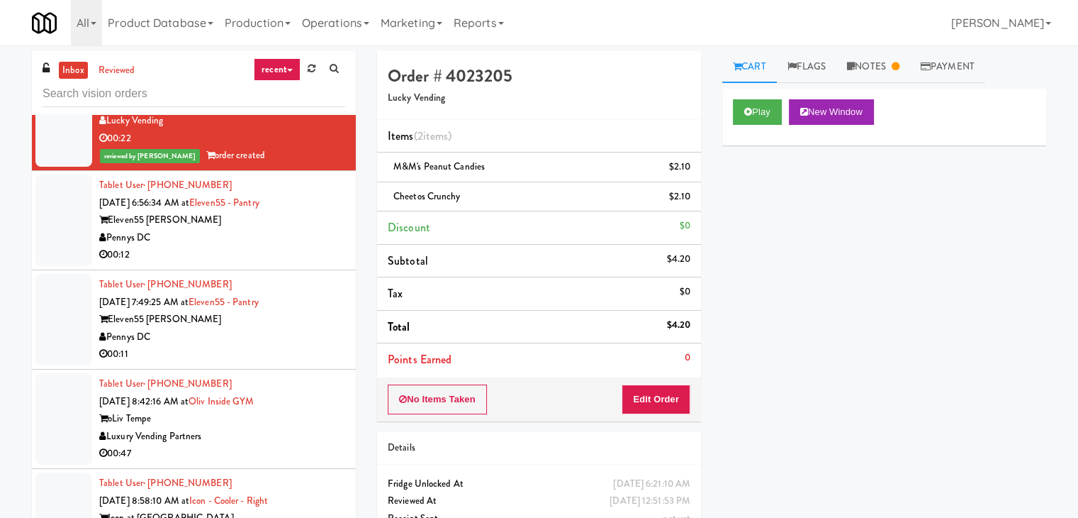
scroll to position [922, 0]
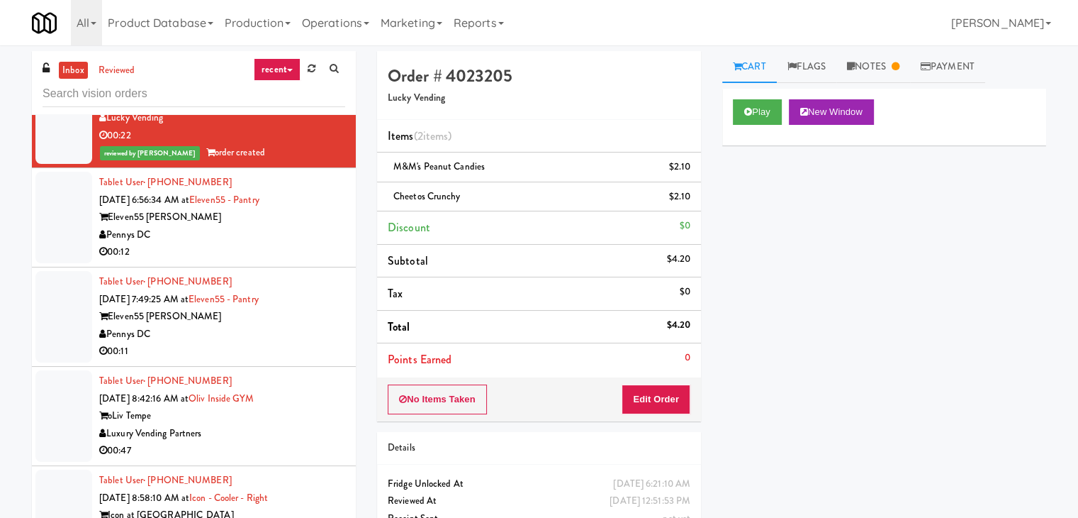
click at [238, 213] on div "Eleven55 Ripley" at bounding box center [222, 217] width 246 height 18
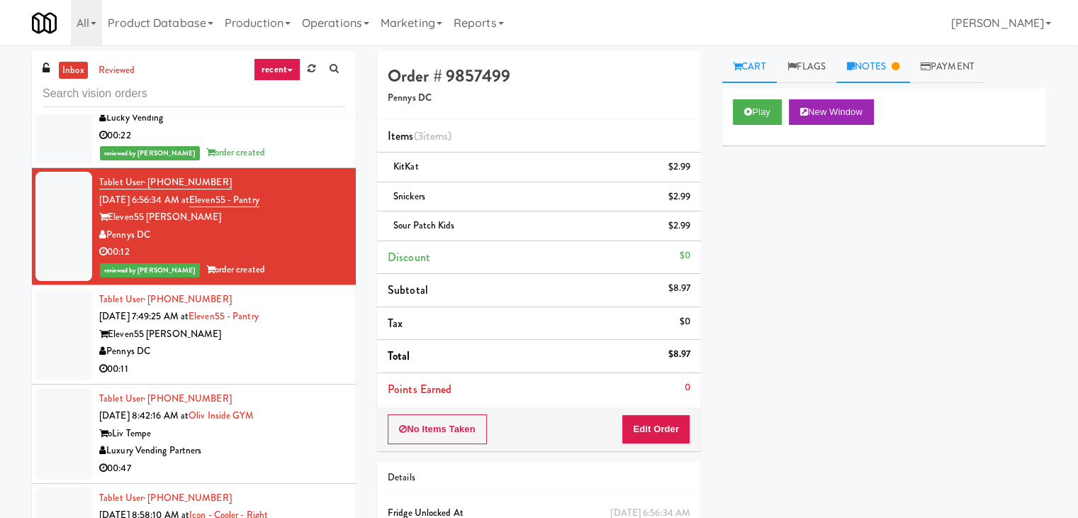
click at [885, 69] on link "Notes" at bounding box center [874, 67] width 74 height 32
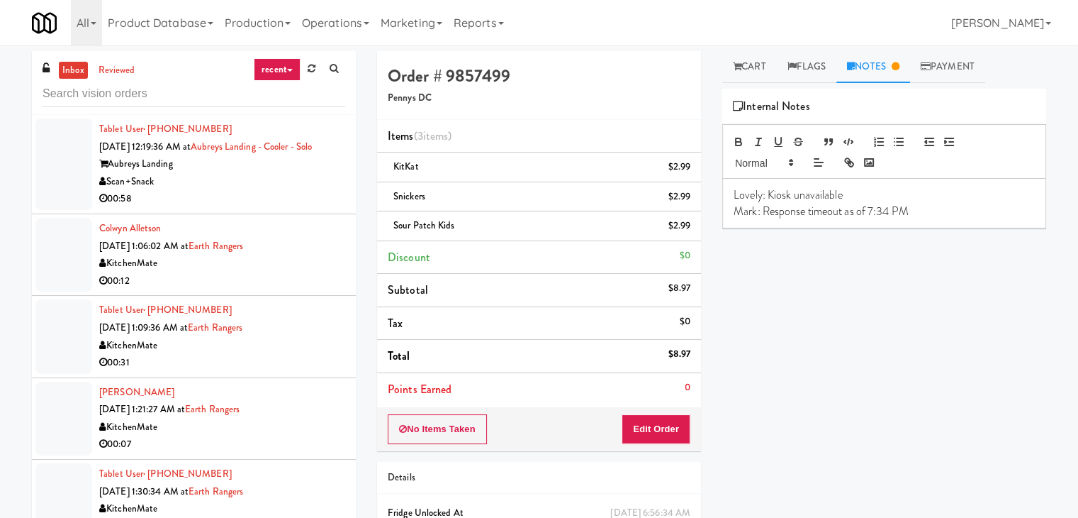
click at [284, 67] on link "recent" at bounding box center [277, 69] width 47 height 23
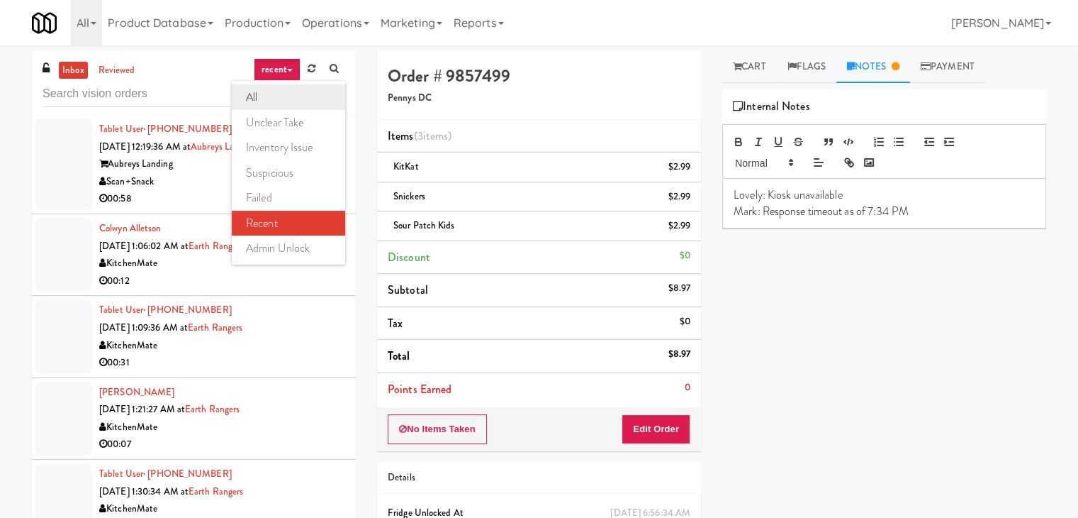
click at [277, 97] on link "all" at bounding box center [288, 97] width 113 height 26
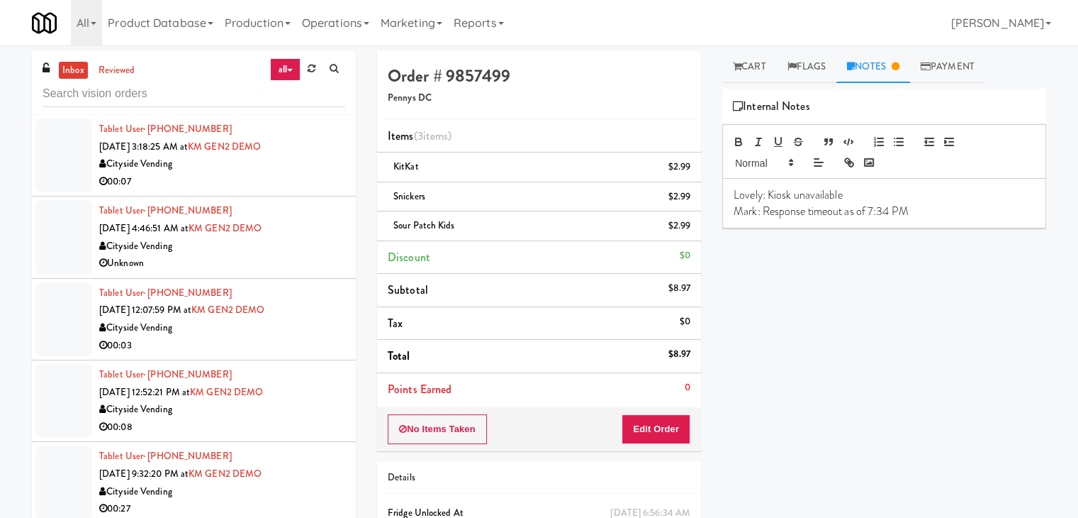
click at [283, 77] on link "all" at bounding box center [285, 69] width 30 height 23
click at [220, 72] on div "inbox reviewed all all unclear take inventory issue suspicious failed recent ad…" at bounding box center [194, 83] width 324 height 64
click at [851, 326] on div "Play New Window Primary Flag Clear Flag if unable to determine what was taken o…" at bounding box center [884, 355] width 324 height 532
click at [321, 24] on link "Operations" at bounding box center [335, 22] width 79 height 45
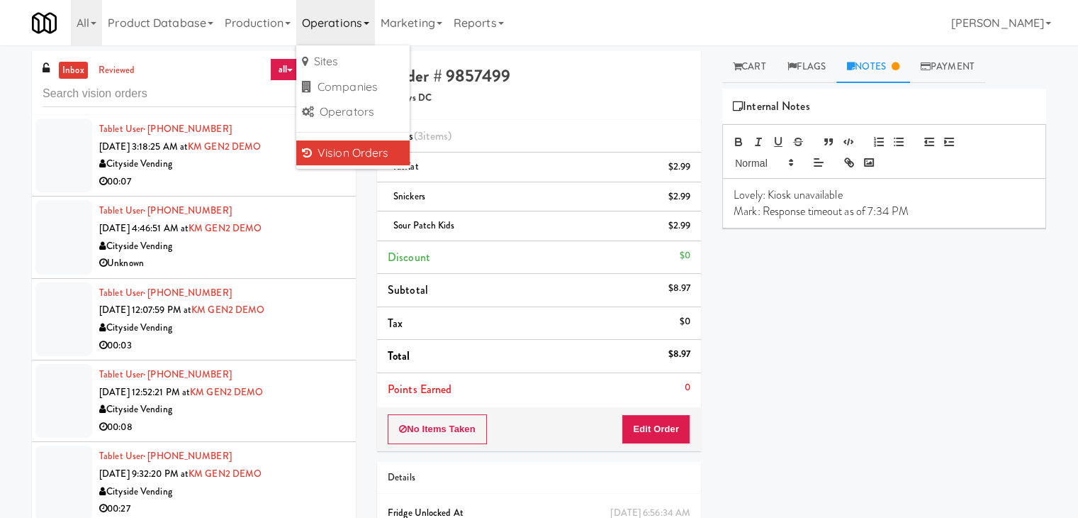
click at [364, 151] on link "Vision Orders" at bounding box center [352, 153] width 113 height 26
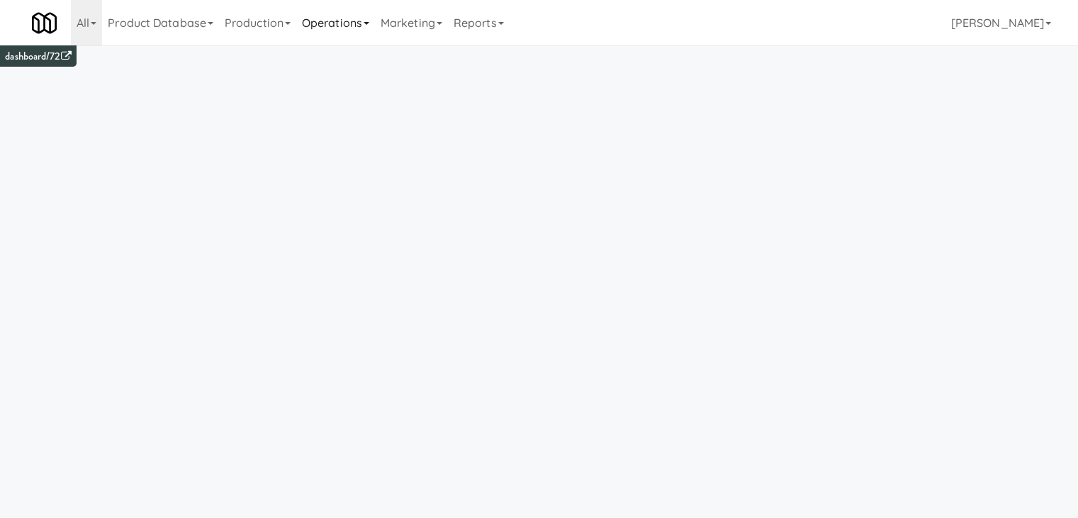
click at [335, 14] on link "Operations" at bounding box center [335, 22] width 79 height 45
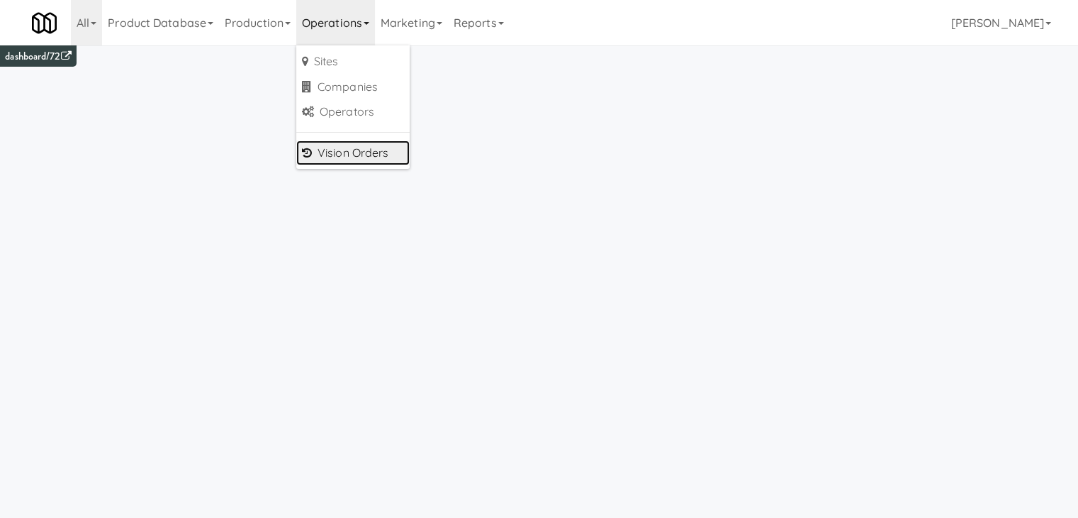
click at [363, 150] on link "Vision Orders" at bounding box center [352, 153] width 113 height 26
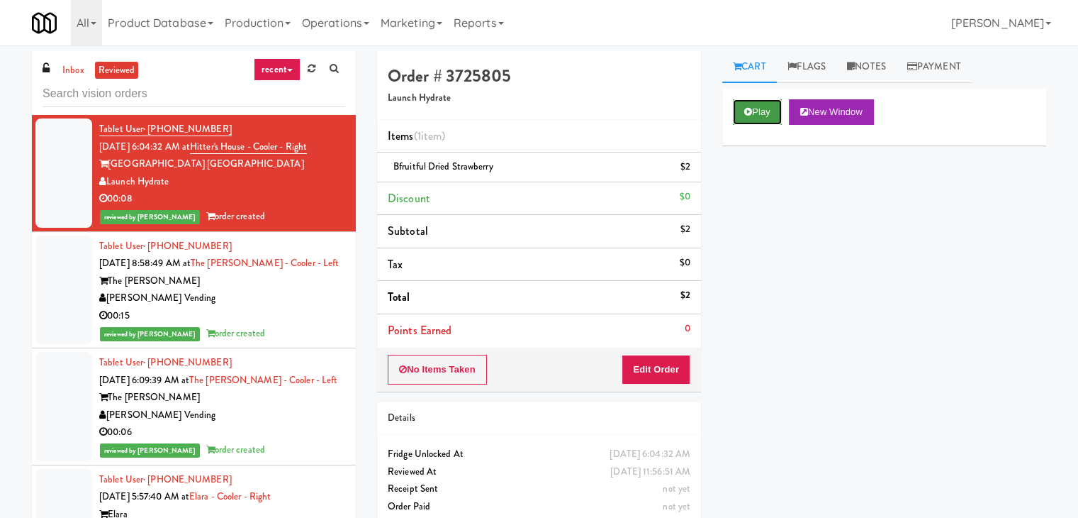
click at [772, 108] on button "Play" at bounding box center [757, 112] width 49 height 26
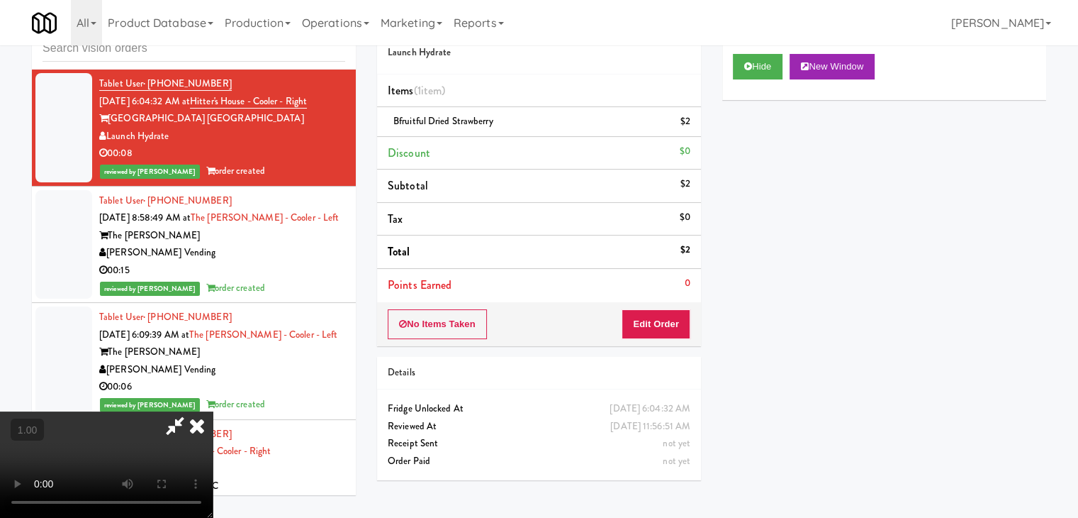
scroll to position [29, 0]
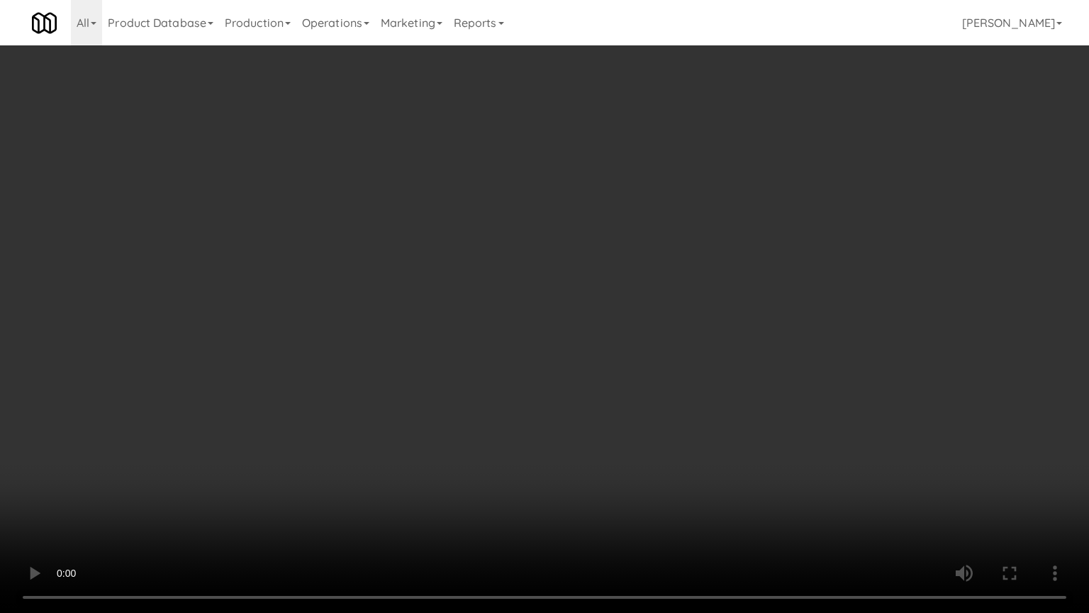
click at [572, 471] on video at bounding box center [544, 306] width 1089 height 613
click at [564, 492] on video at bounding box center [544, 306] width 1089 height 613
click at [556, 492] on video at bounding box center [544, 306] width 1089 height 613
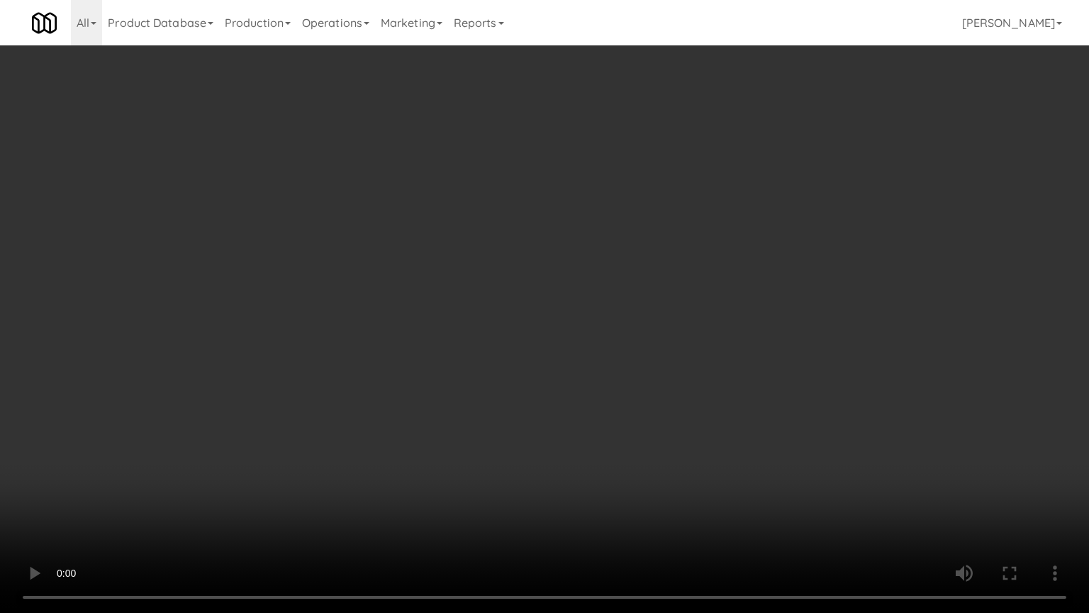
click at [556, 492] on video at bounding box center [544, 306] width 1089 height 613
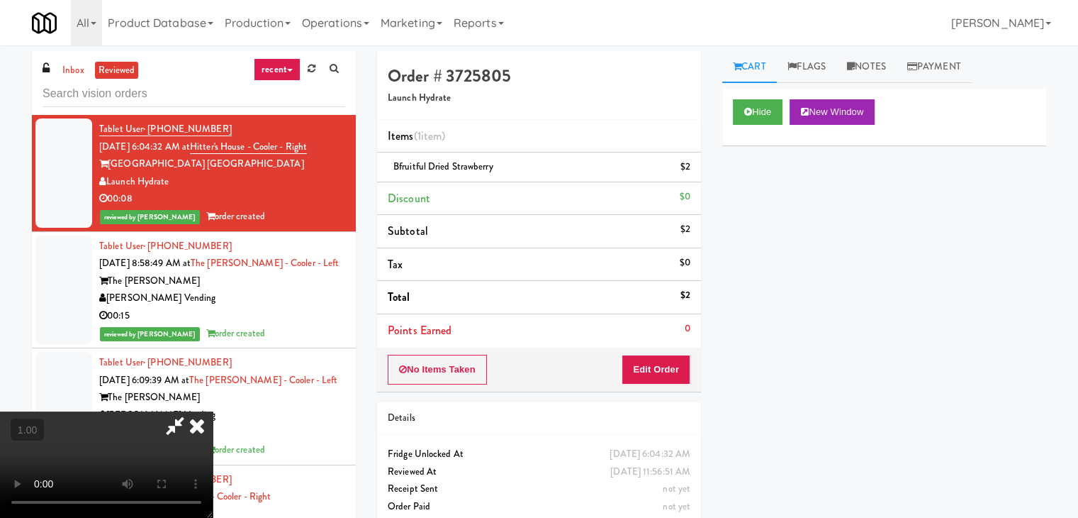
scroll to position [0, 0]
click at [213, 411] on icon at bounding box center [196, 425] width 31 height 28
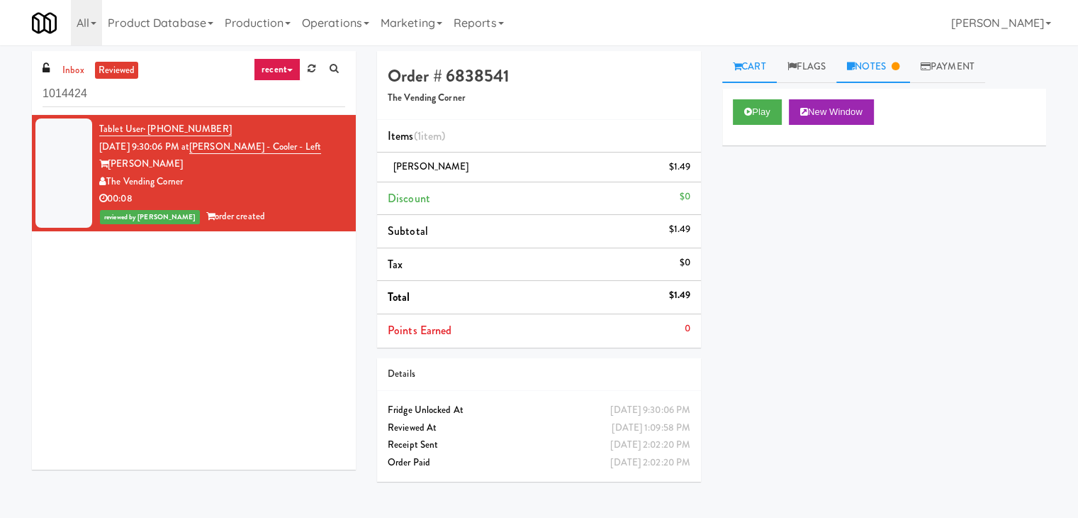
click at [893, 62] on link "Notes" at bounding box center [874, 67] width 74 height 32
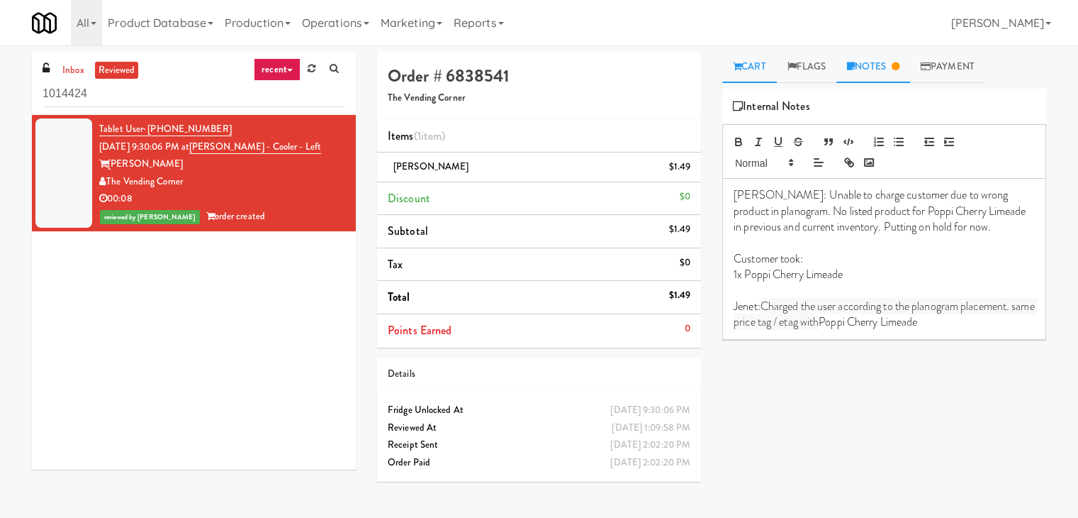
click at [760, 65] on link "Cart" at bounding box center [749, 67] width 55 height 32
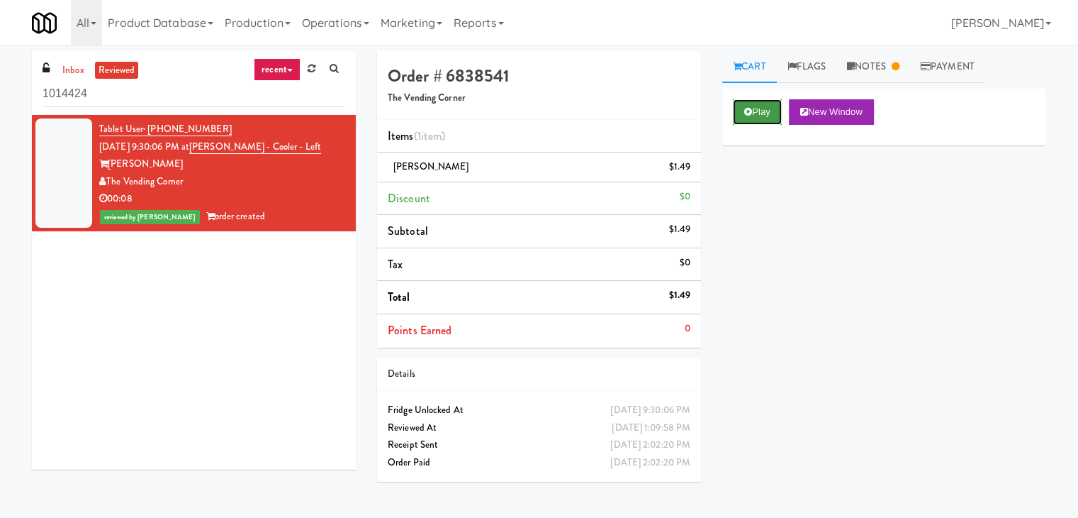
click at [757, 113] on button "Play" at bounding box center [757, 112] width 49 height 26
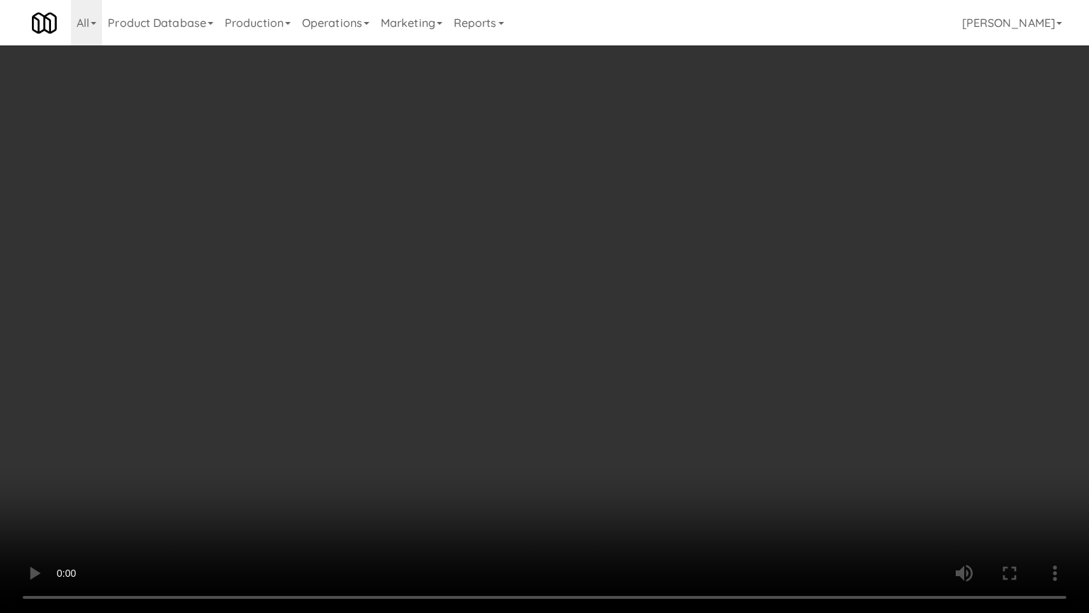
click at [734, 267] on video at bounding box center [544, 306] width 1089 height 613
click at [654, 238] on video at bounding box center [544, 306] width 1089 height 613
click at [653, 280] on video at bounding box center [544, 306] width 1089 height 613
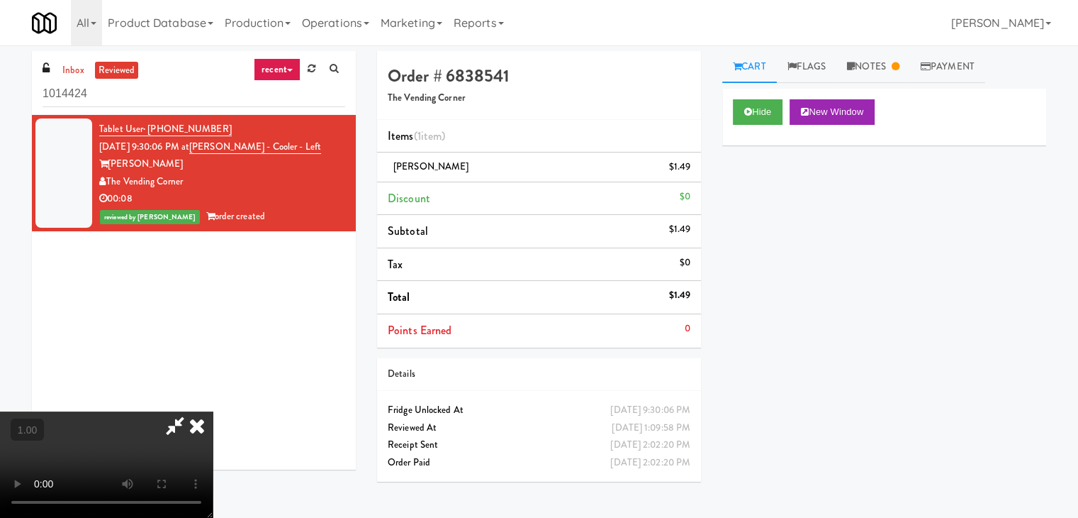
click at [213, 411] on icon at bounding box center [196, 425] width 31 height 28
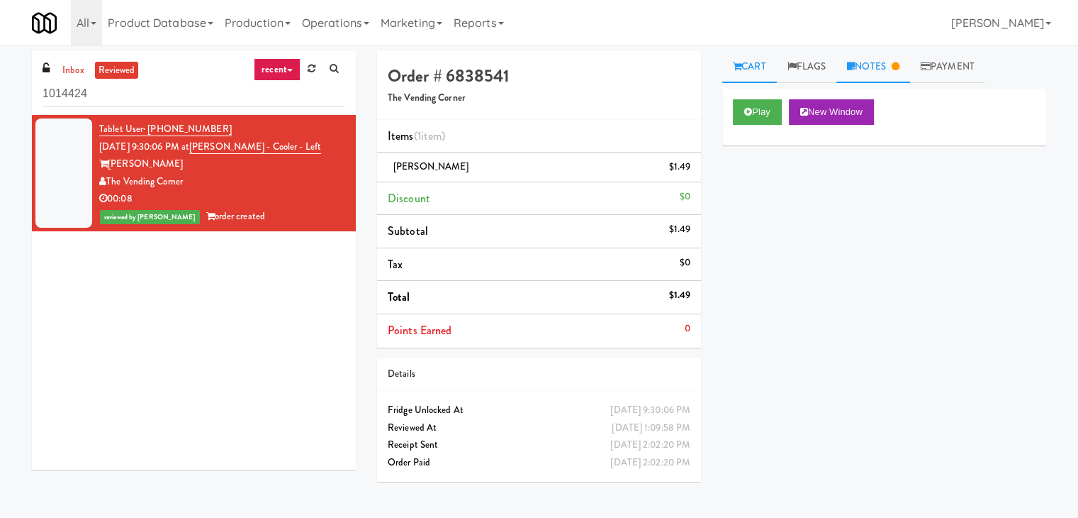
click at [877, 68] on link "Notes" at bounding box center [874, 67] width 74 height 32
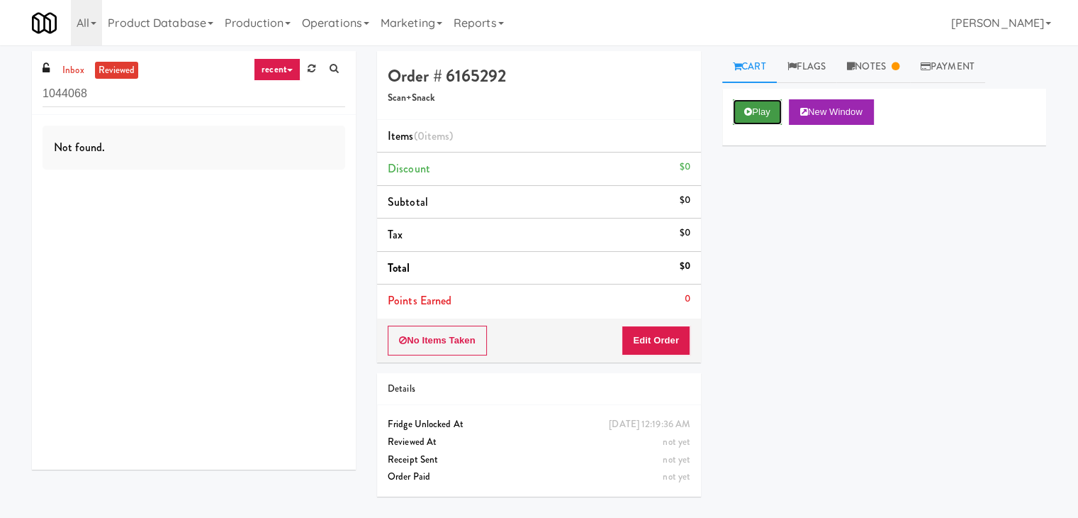
click at [766, 114] on button "Play" at bounding box center [757, 112] width 49 height 26
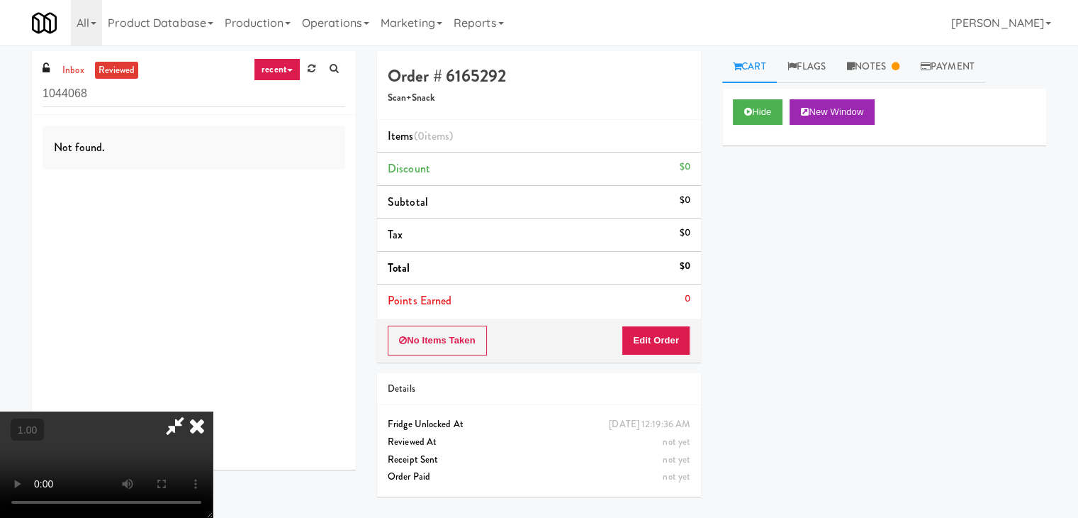
click at [168, 432] on icon at bounding box center [175, 425] width 33 height 28
click at [213, 411] on icon at bounding box center [196, 425] width 31 height 28
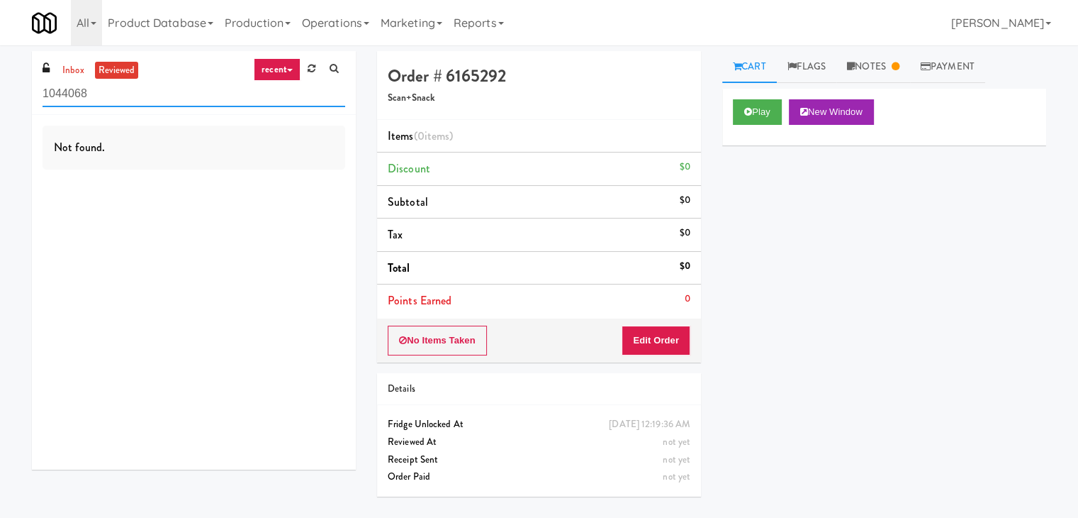
click at [105, 101] on input "1044068" at bounding box center [194, 94] width 303 height 26
click at [69, 69] on link "inbox" at bounding box center [73, 71] width 29 height 18
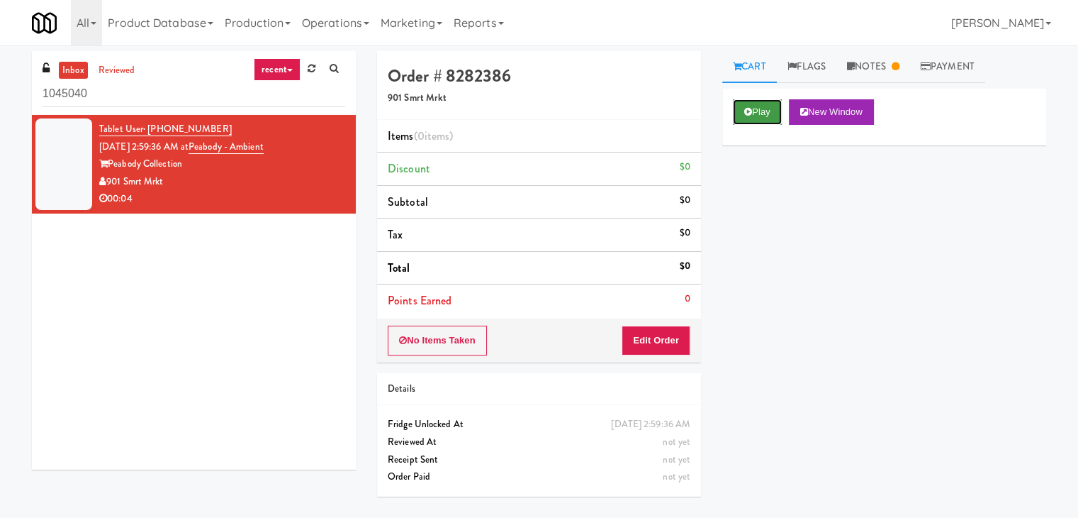
click at [757, 114] on button "Play" at bounding box center [757, 112] width 49 height 26
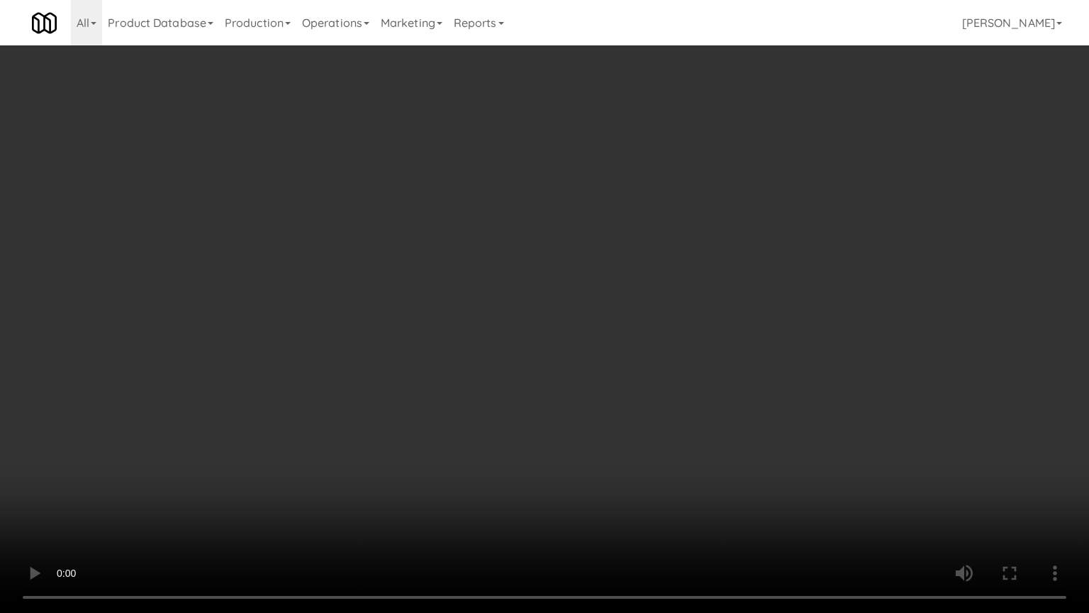
click at [535, 320] on video at bounding box center [544, 306] width 1089 height 613
click at [336, 374] on video at bounding box center [544, 306] width 1089 height 613
click at [419, 427] on video at bounding box center [544, 306] width 1089 height 613
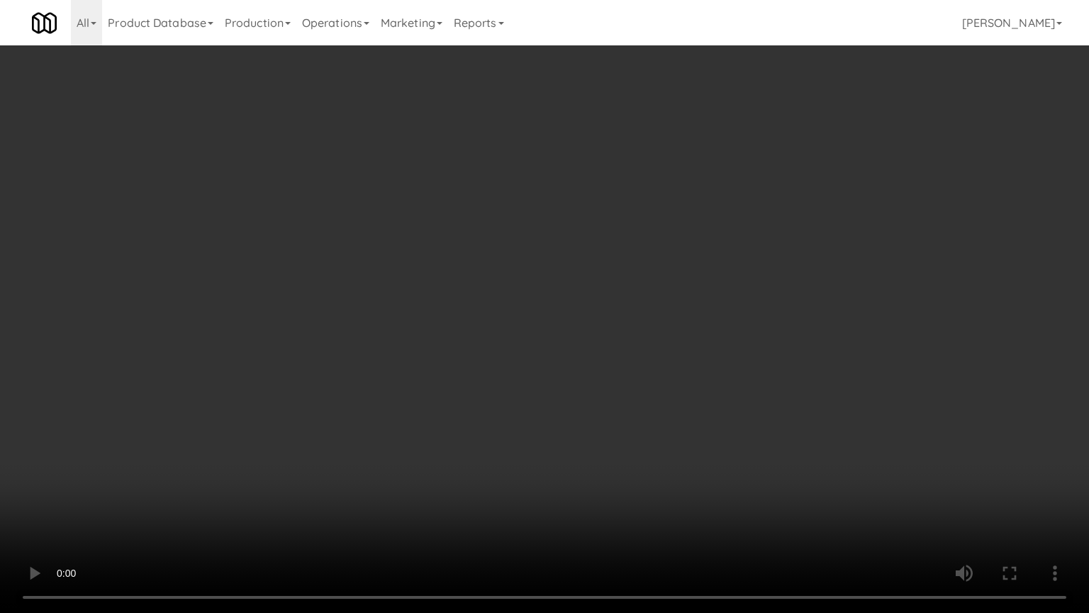
click at [419, 427] on video at bounding box center [544, 306] width 1089 height 613
click at [567, 296] on video at bounding box center [544, 306] width 1089 height 613
click at [574, 334] on video at bounding box center [544, 306] width 1089 height 613
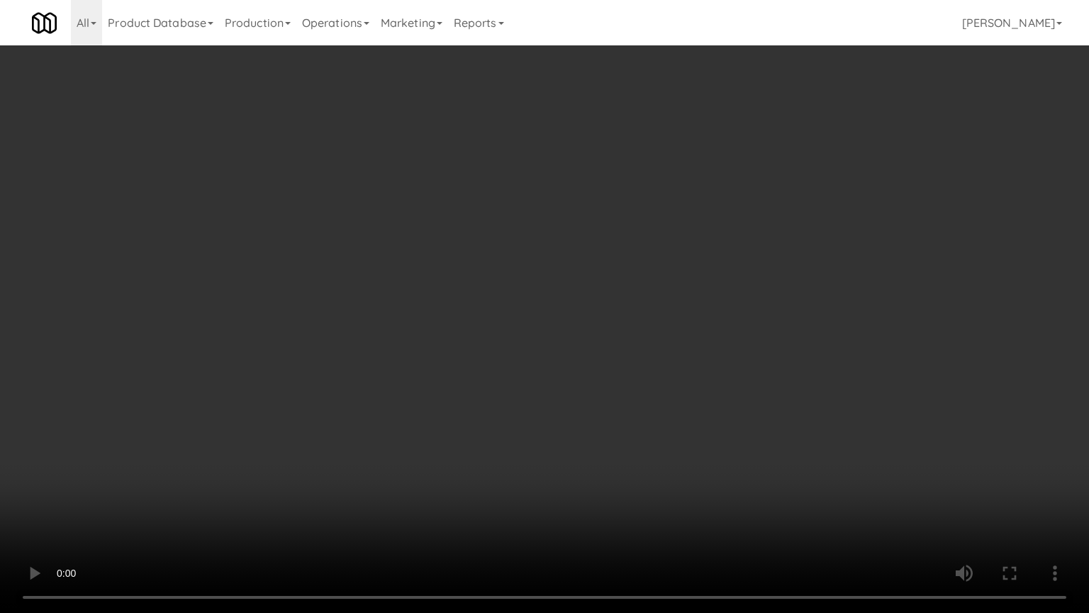
click at [574, 334] on video at bounding box center [544, 306] width 1089 height 613
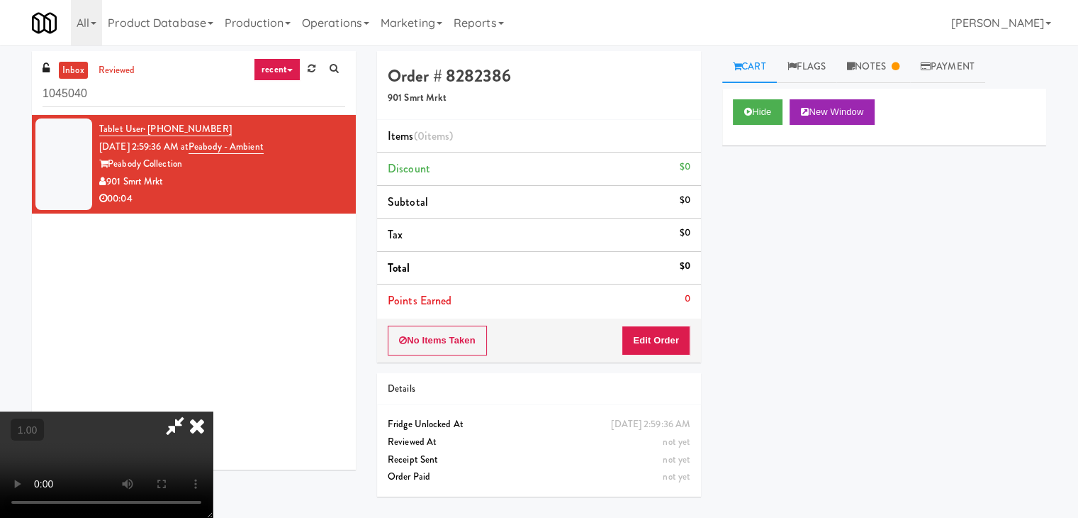
click at [213, 411] on icon at bounding box center [196, 425] width 31 height 28
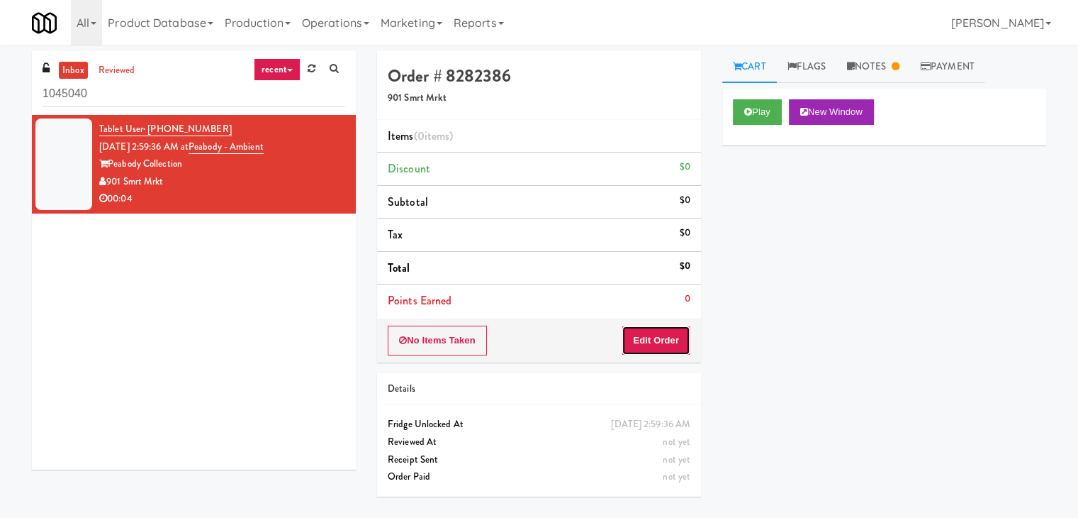
click at [647, 341] on button "Edit Order" at bounding box center [656, 340] width 69 height 30
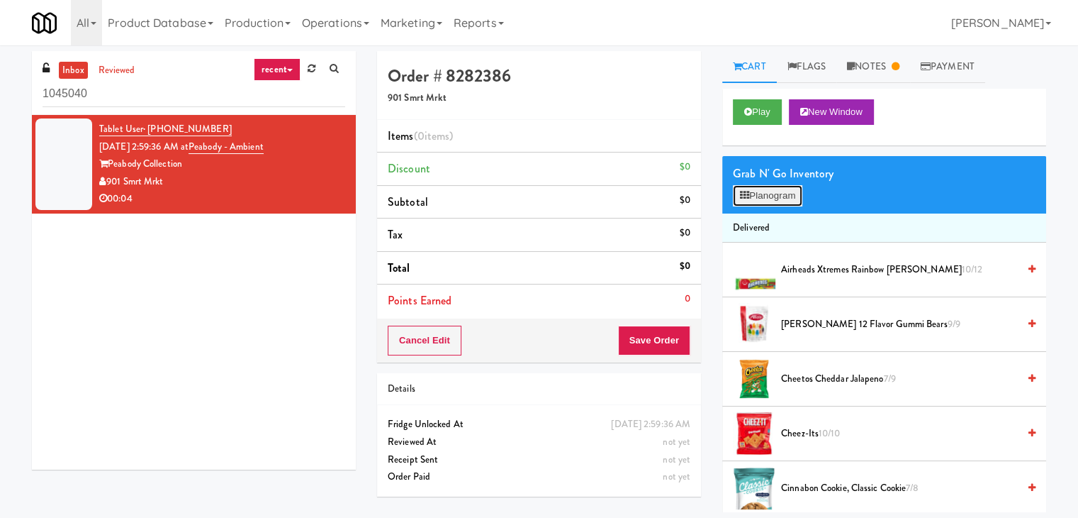
click at [782, 196] on button "Planogram" at bounding box center [767, 195] width 69 height 21
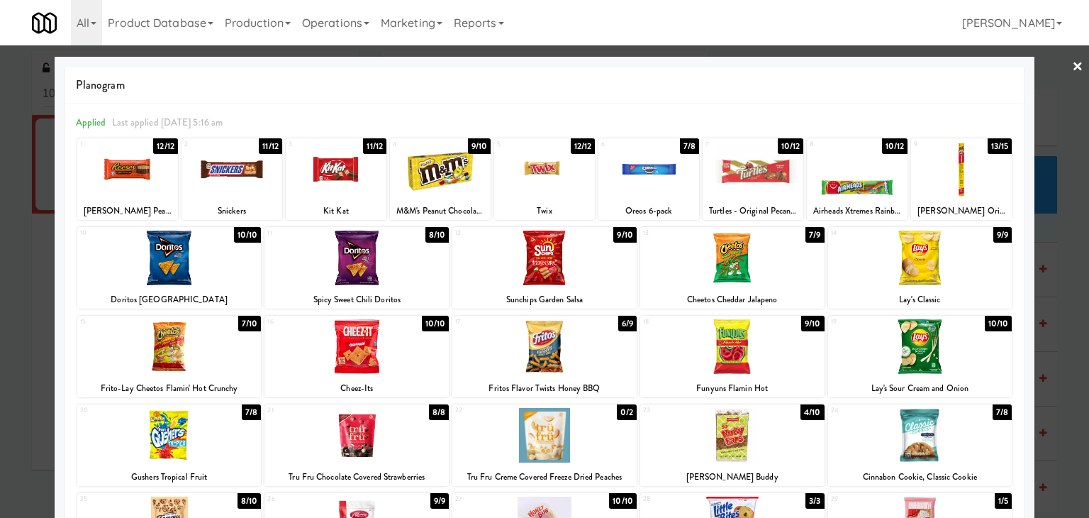
click at [1072, 67] on link "×" at bounding box center [1077, 67] width 11 height 44
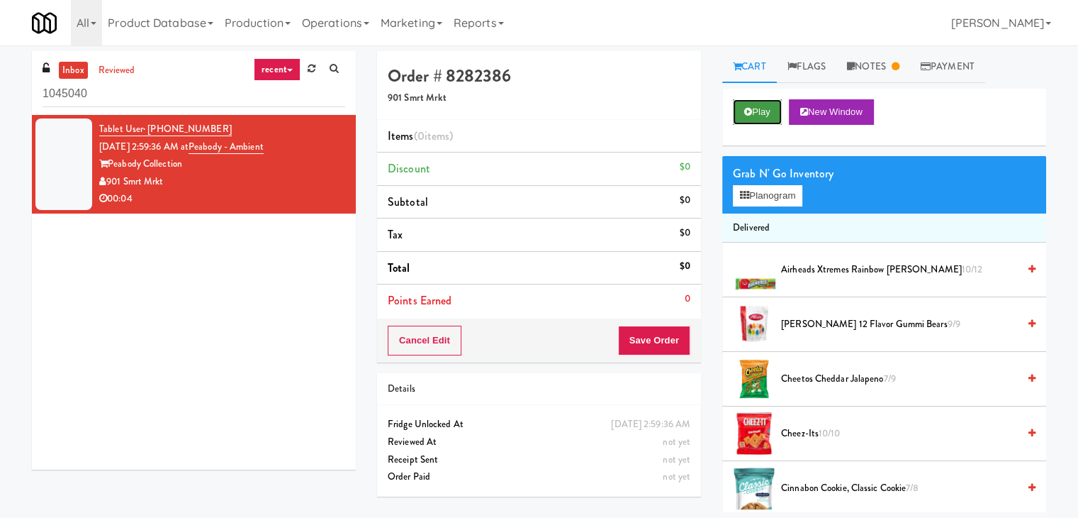
click at [762, 108] on button "Play" at bounding box center [757, 112] width 49 height 26
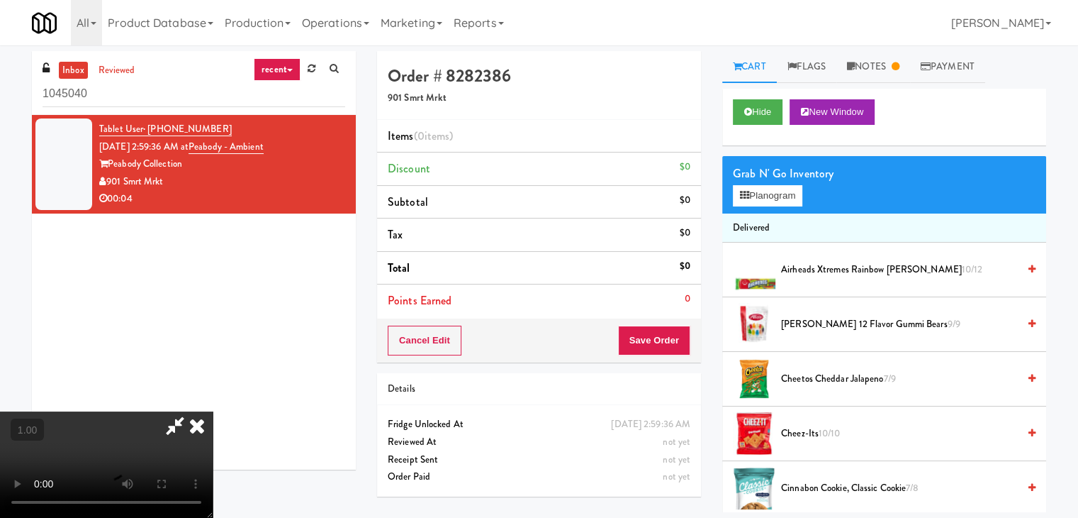
click at [177, 419] on icon at bounding box center [175, 425] width 33 height 28
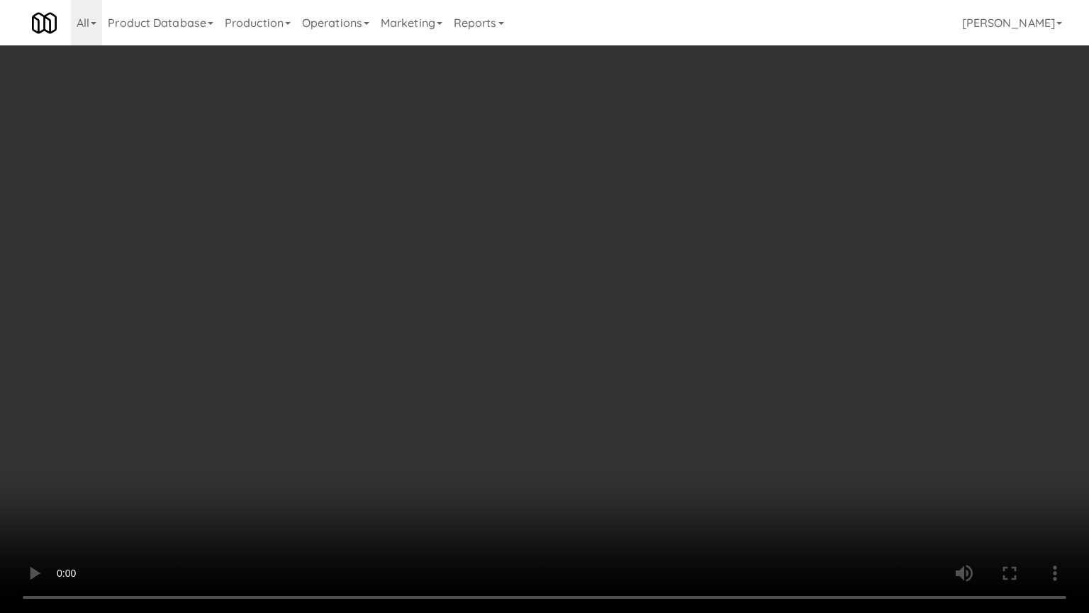
click at [522, 335] on video at bounding box center [544, 306] width 1089 height 613
click at [875, 175] on video at bounding box center [544, 306] width 1089 height 613
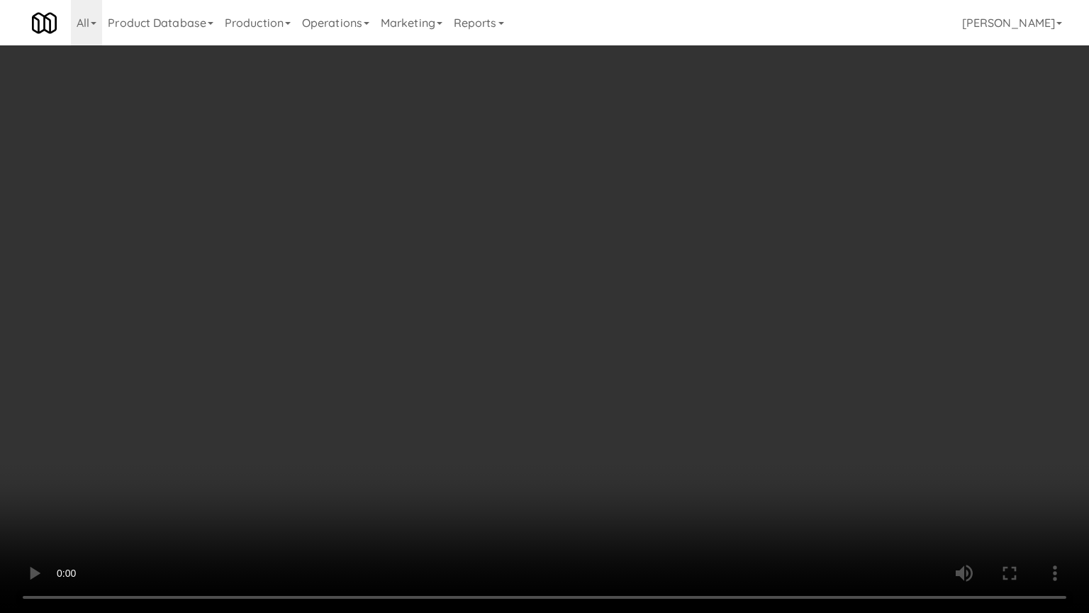
click at [875, 175] on video at bounding box center [544, 306] width 1089 height 613
click at [694, 296] on video at bounding box center [544, 306] width 1089 height 613
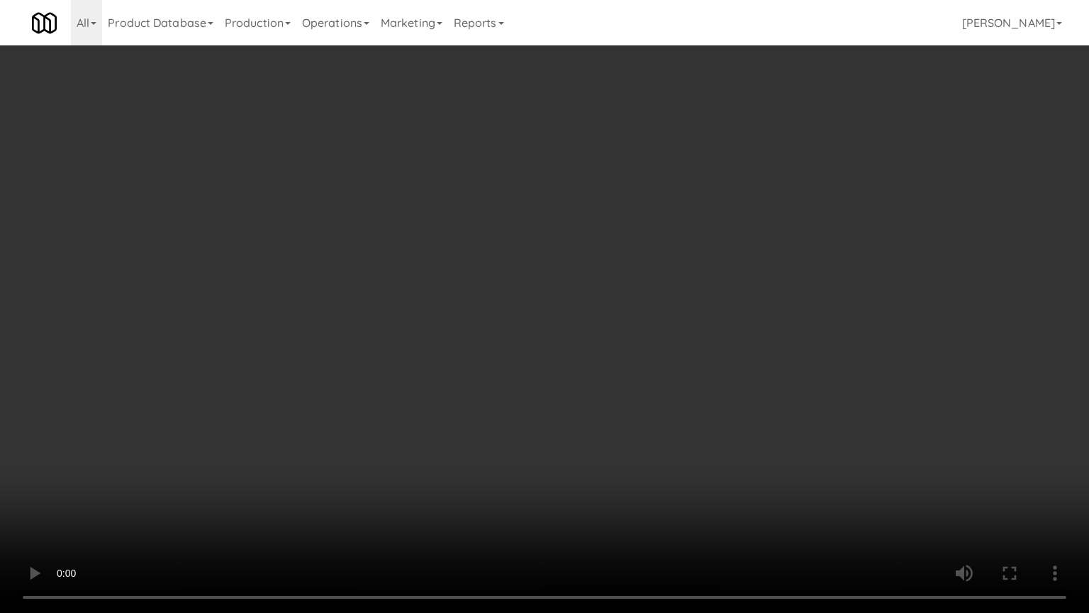
click at [694, 296] on video at bounding box center [544, 306] width 1089 height 613
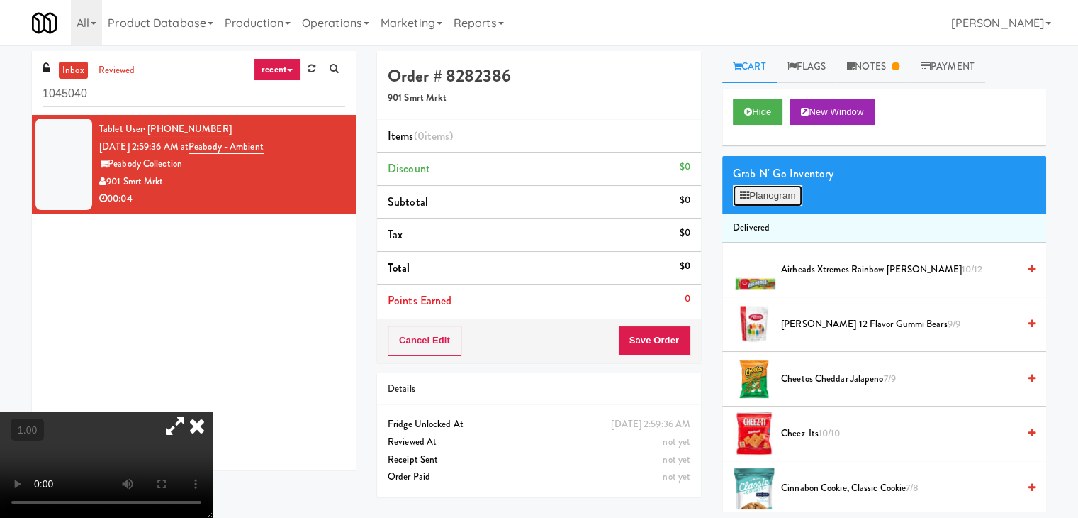
click at [782, 199] on button "Planogram" at bounding box center [767, 195] width 69 height 21
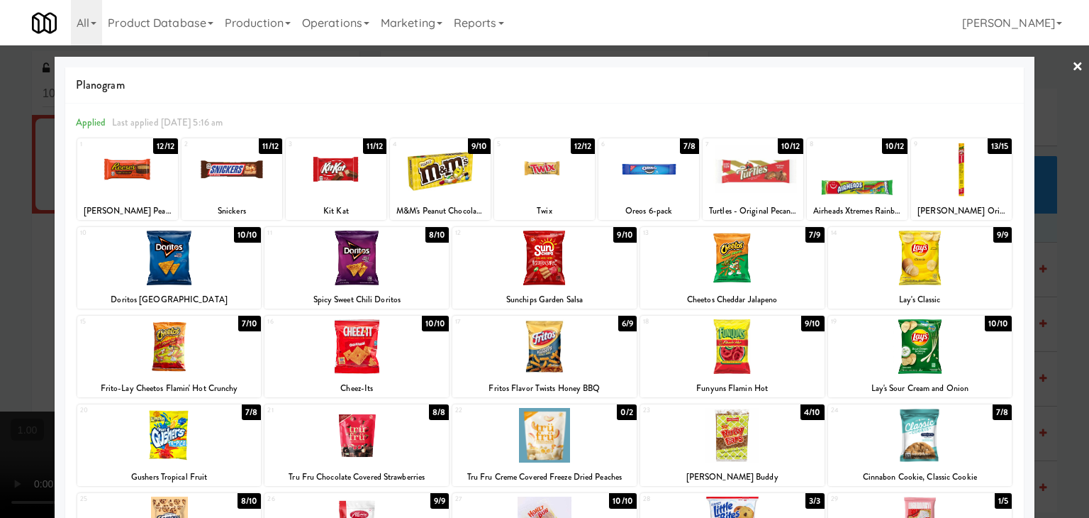
click at [1072, 69] on link "×" at bounding box center [1077, 67] width 11 height 44
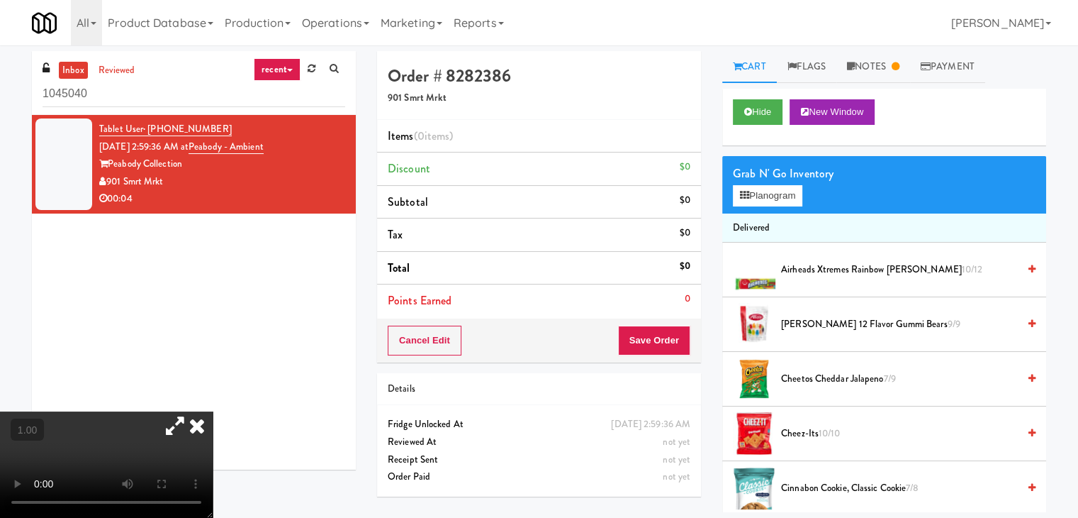
click at [213, 411] on icon at bounding box center [196, 425] width 31 height 28
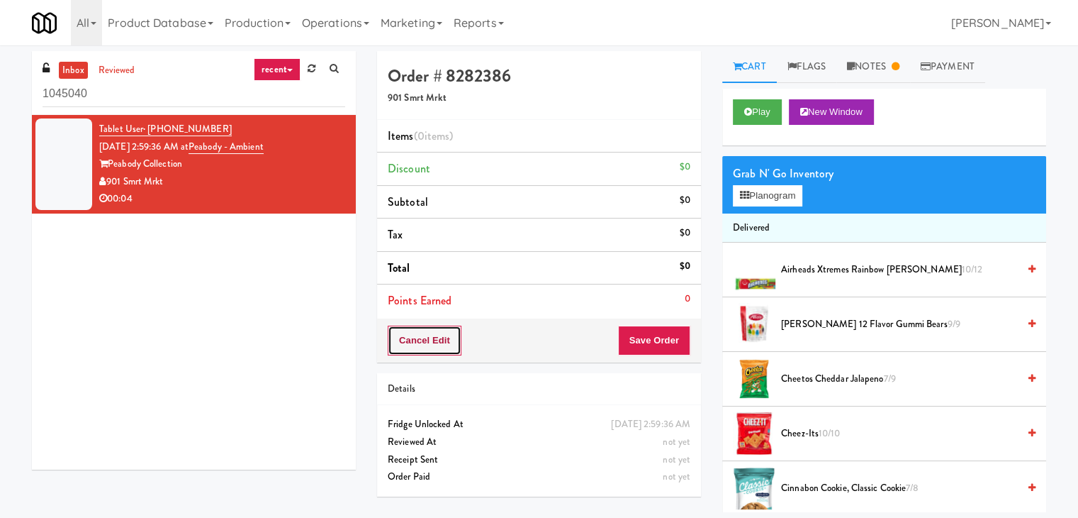
click at [442, 342] on button "Cancel Edit" at bounding box center [425, 340] width 74 height 30
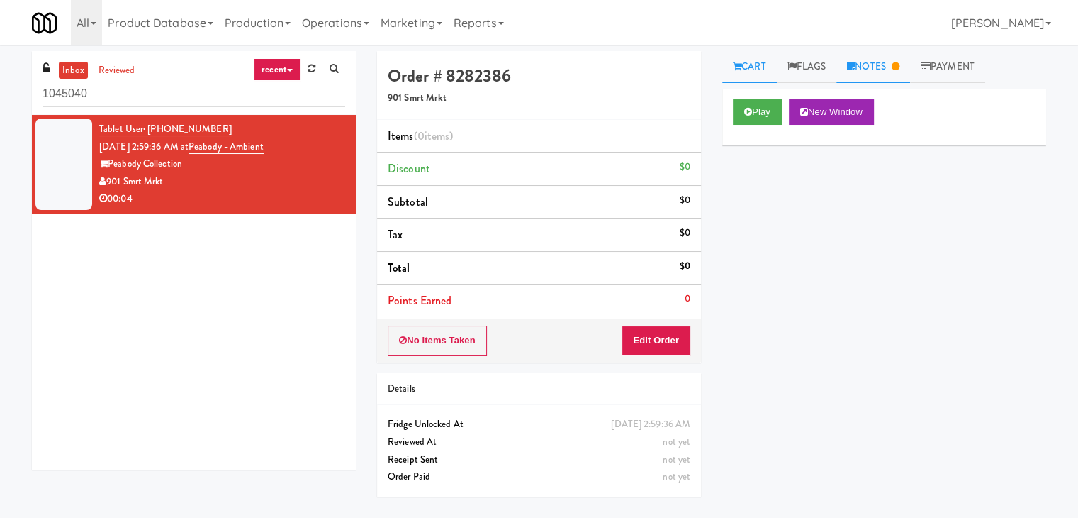
click at [890, 65] on link "Notes" at bounding box center [874, 67] width 74 height 32
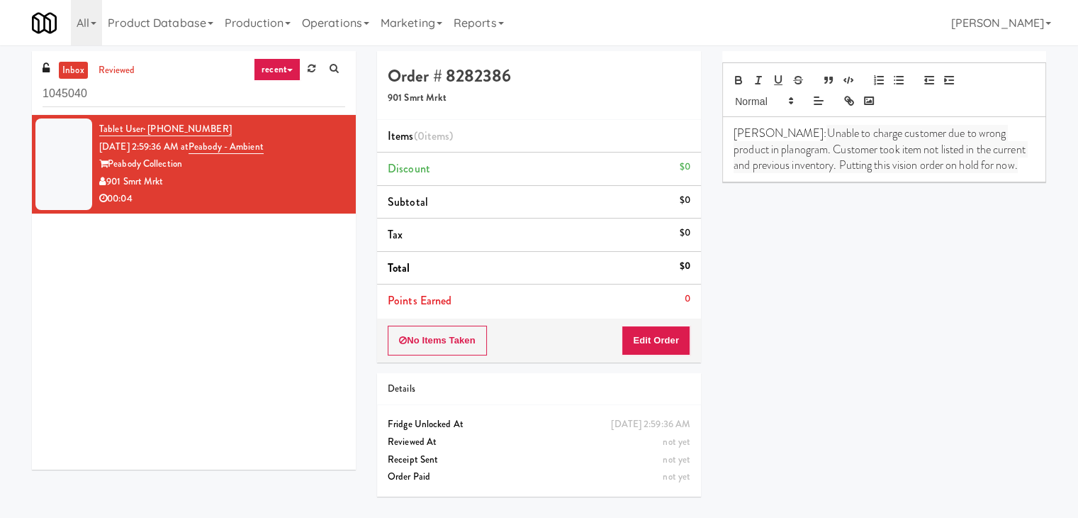
scroll to position [37, 0]
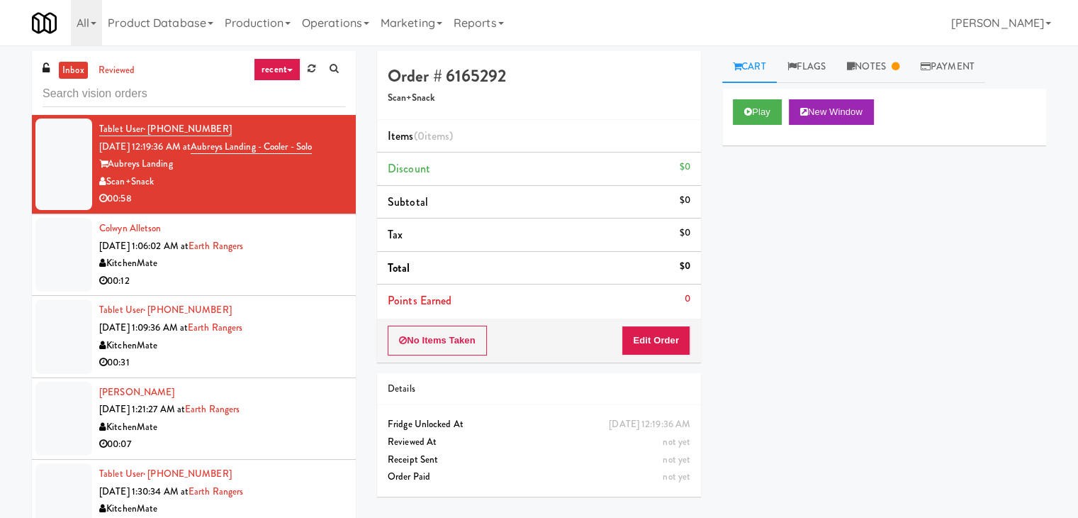
click at [281, 76] on link "recent" at bounding box center [277, 69] width 47 height 23
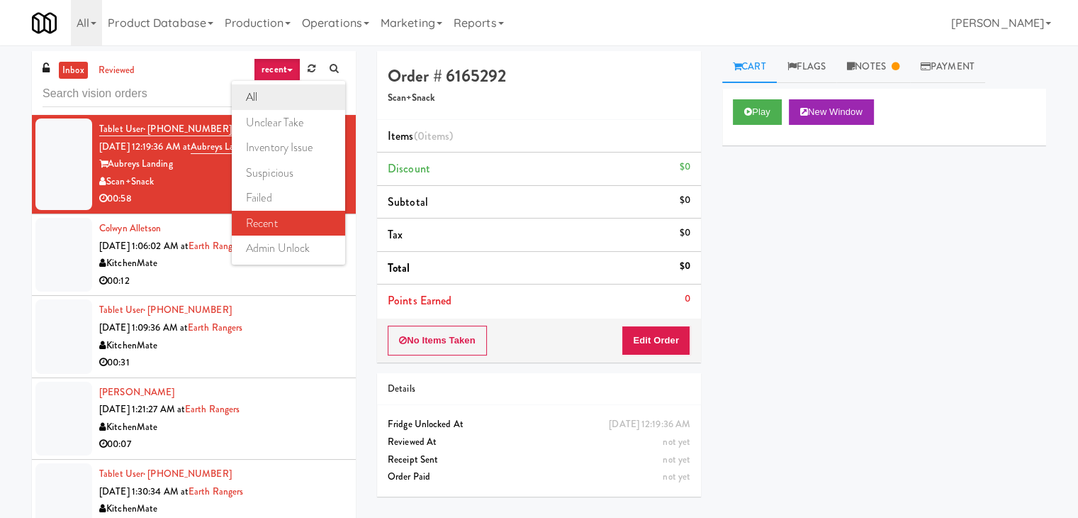
click at [277, 94] on link "all" at bounding box center [288, 97] width 113 height 26
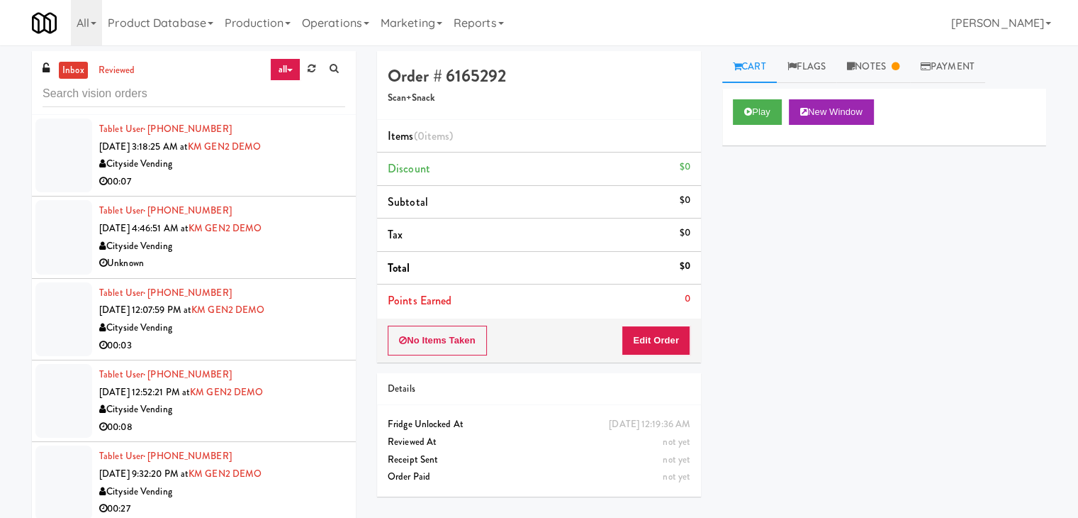
click at [298, 167] on div "Cityside Vending" at bounding box center [222, 164] width 246 height 18
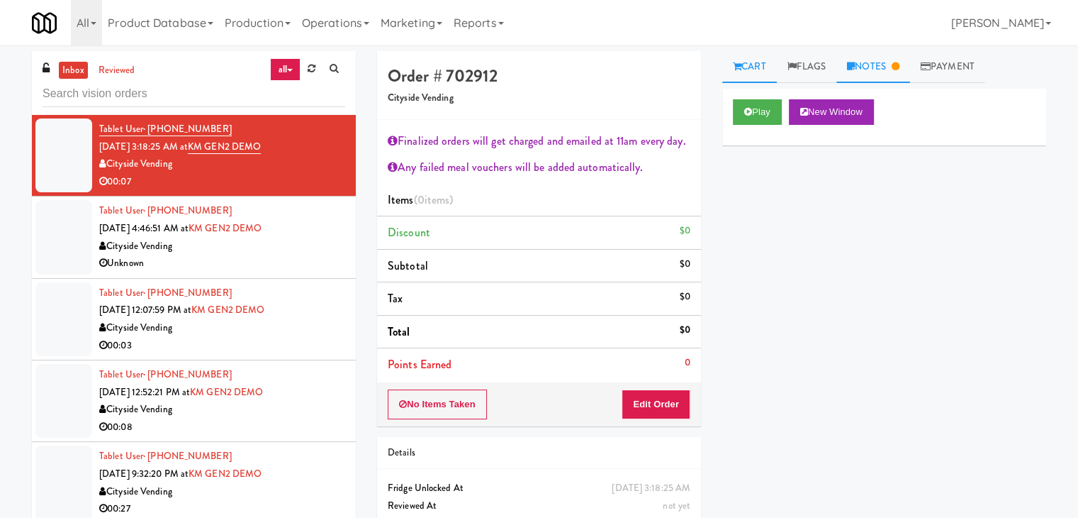
click at [885, 64] on link "Notes" at bounding box center [874, 67] width 74 height 32
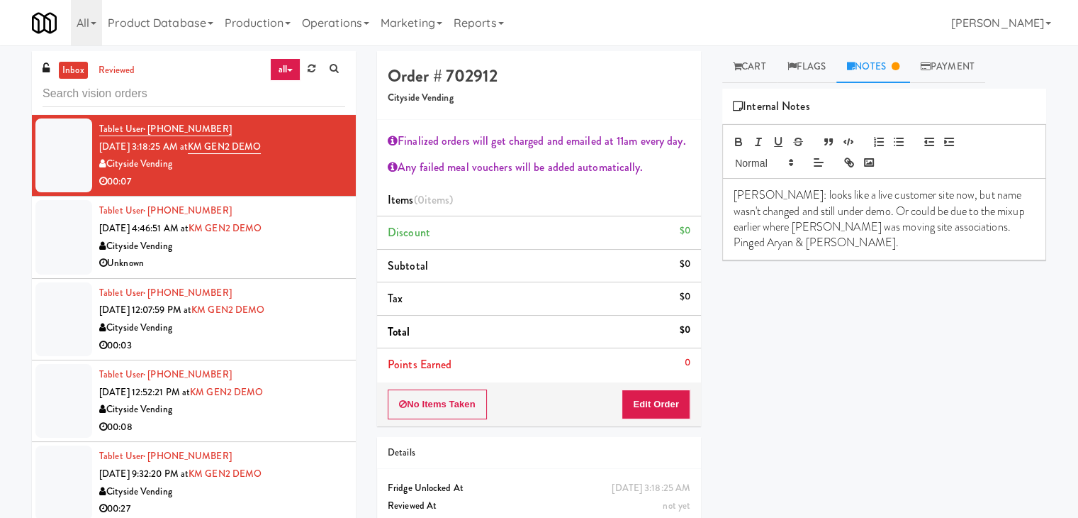
click at [581, 94] on h5 "Cityside Vending" at bounding box center [539, 98] width 303 height 11
click at [323, 237] on div "Cityside Vending" at bounding box center [222, 246] width 246 height 18
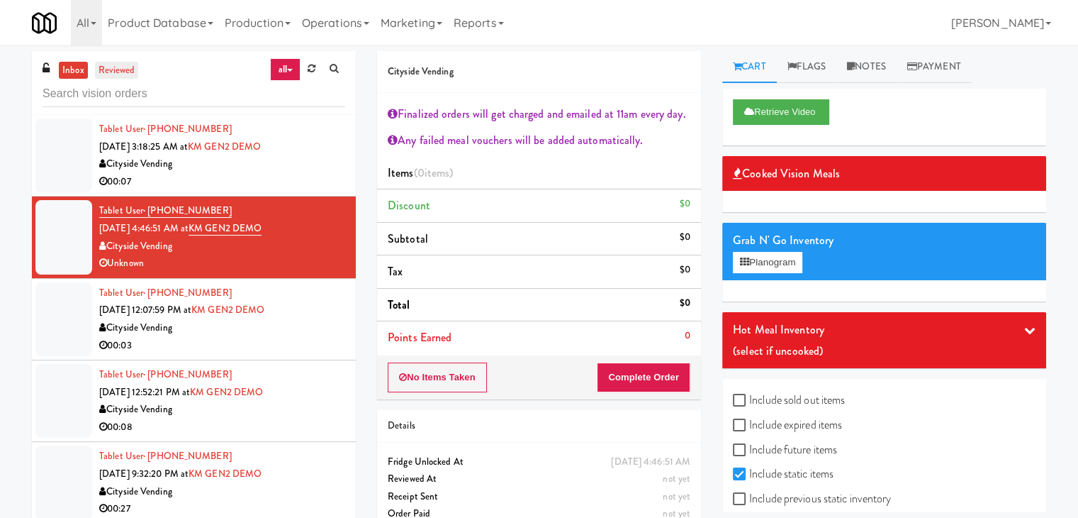
click at [116, 72] on link "reviewed" at bounding box center [117, 71] width 44 height 18
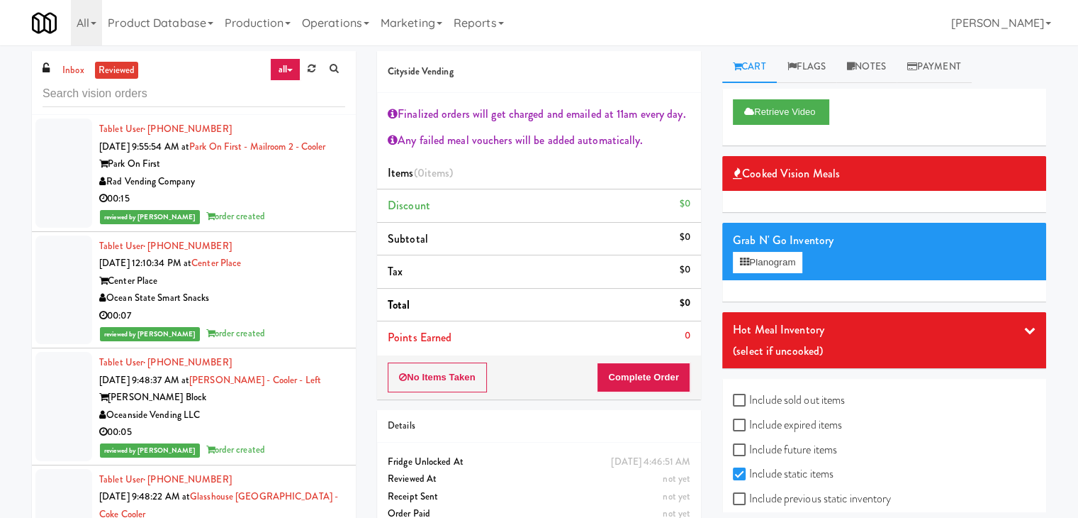
click at [272, 208] on div "00:15" at bounding box center [222, 199] width 246 height 18
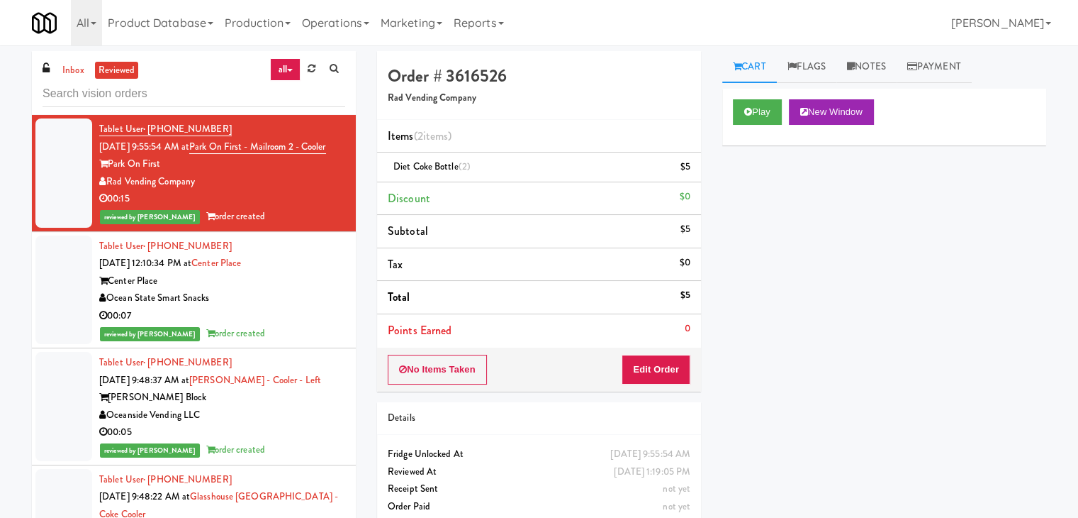
scroll to position [71, 0]
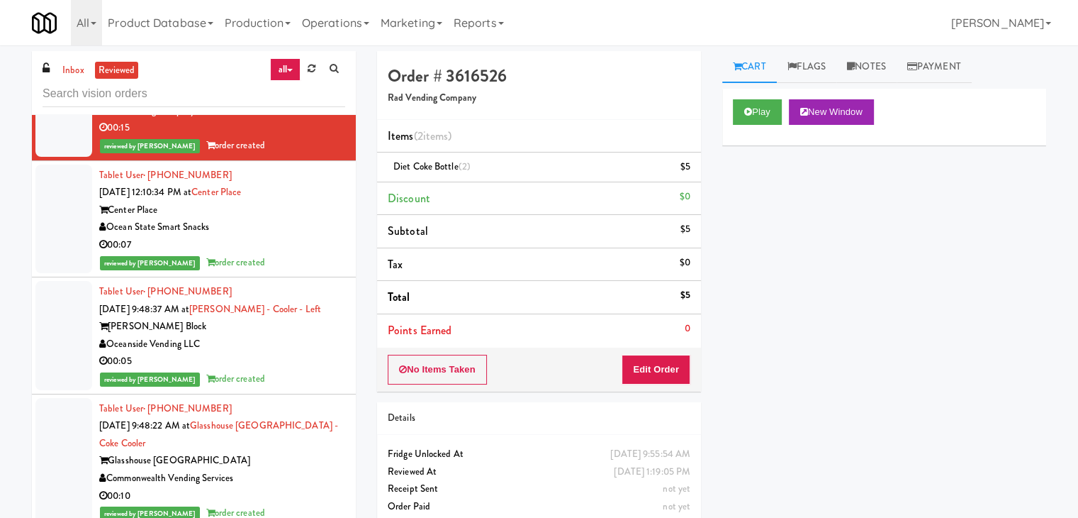
click at [325, 219] on div "Center Place" at bounding box center [222, 210] width 246 height 18
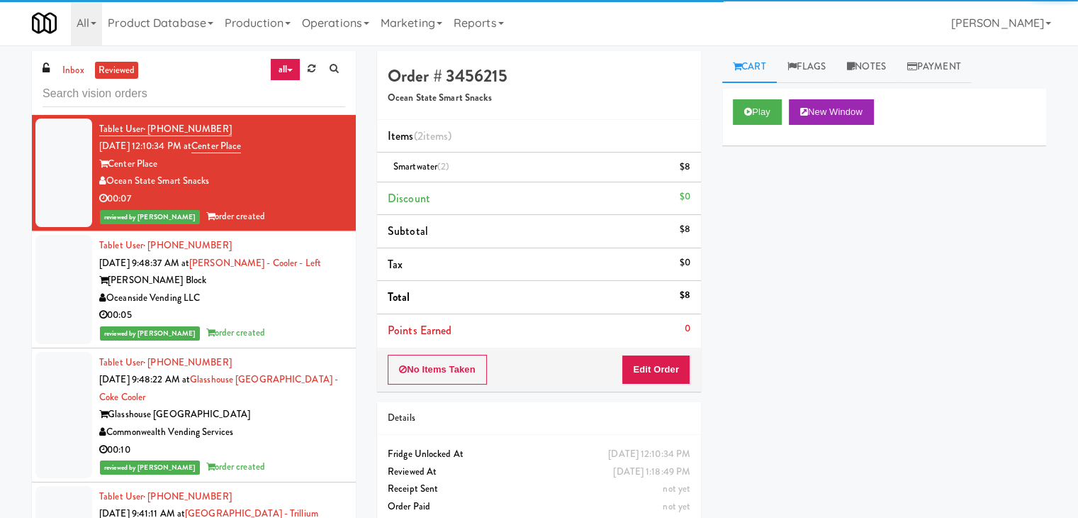
scroll to position [142, 0]
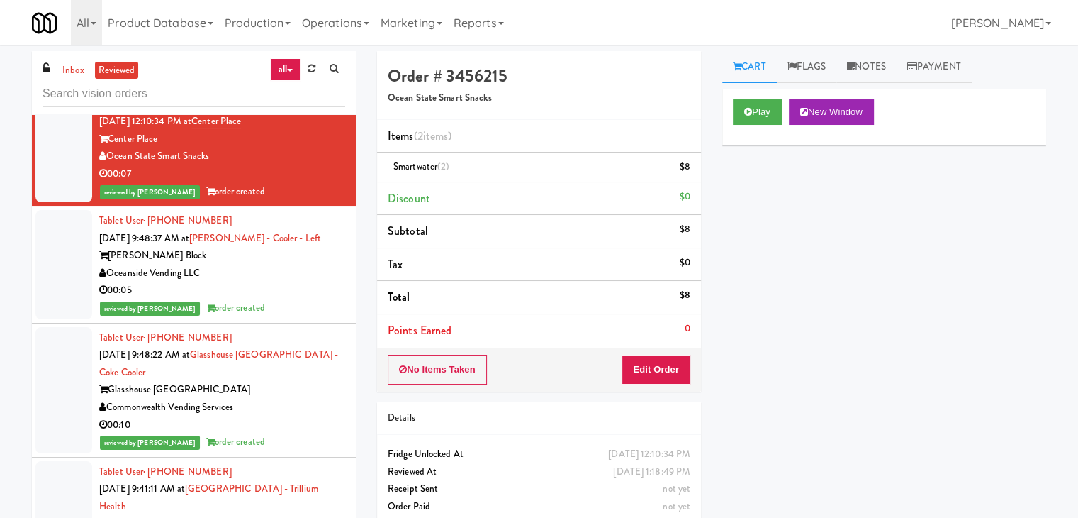
click at [316, 282] on div "Oceanside Vending LLC" at bounding box center [222, 273] width 246 height 18
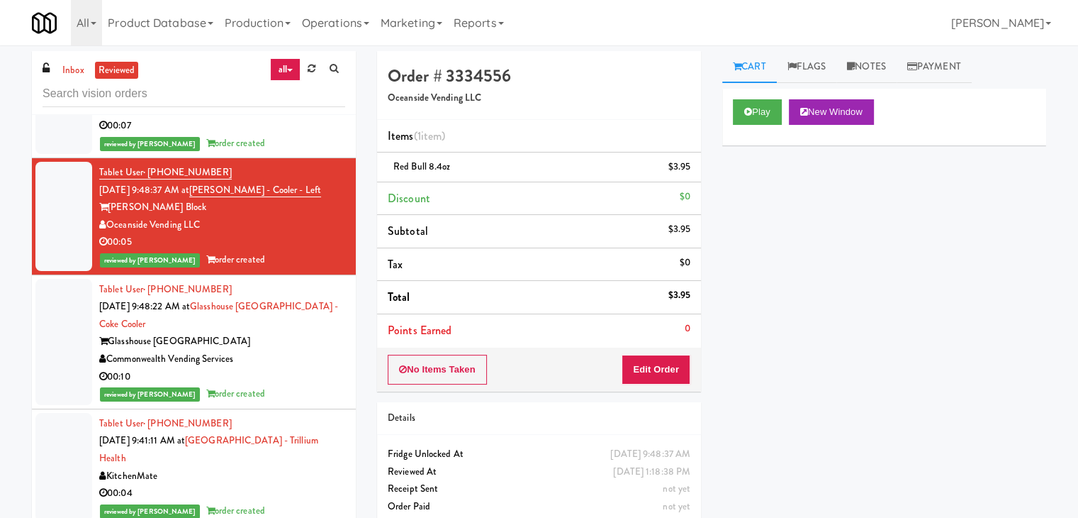
scroll to position [213, 0]
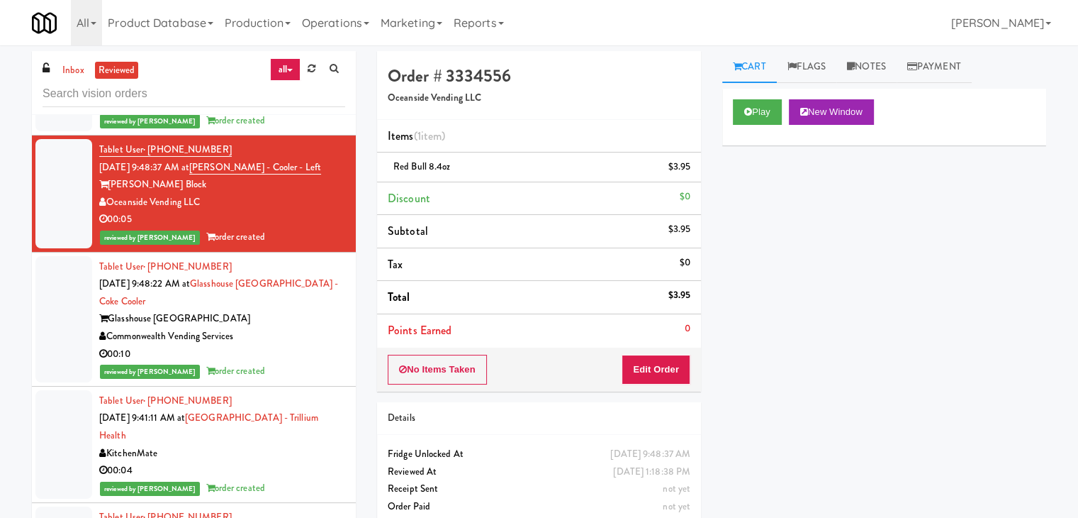
click at [295, 328] on div "Glasshouse [GEOGRAPHIC_DATA]" at bounding box center [222, 319] width 246 height 18
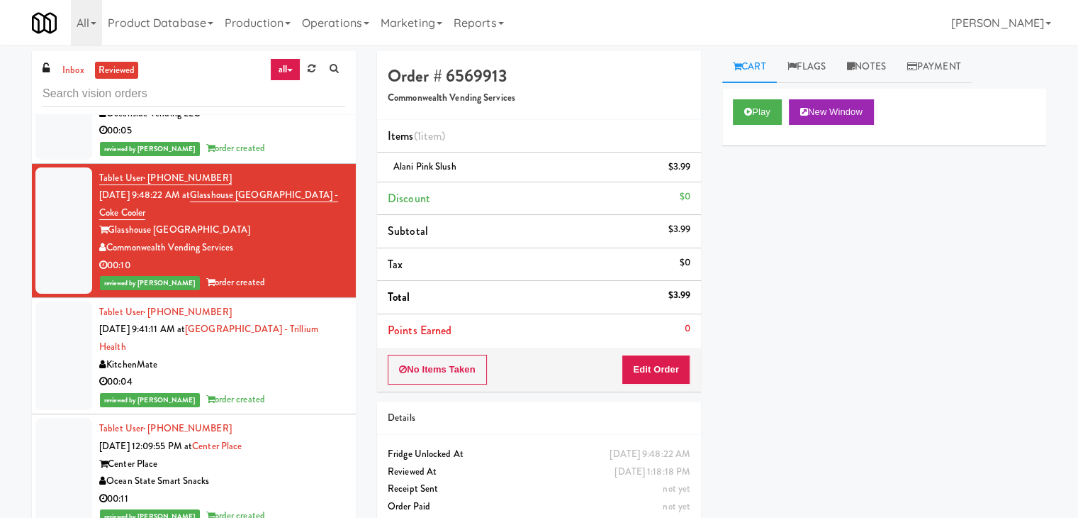
scroll to position [425, 0]
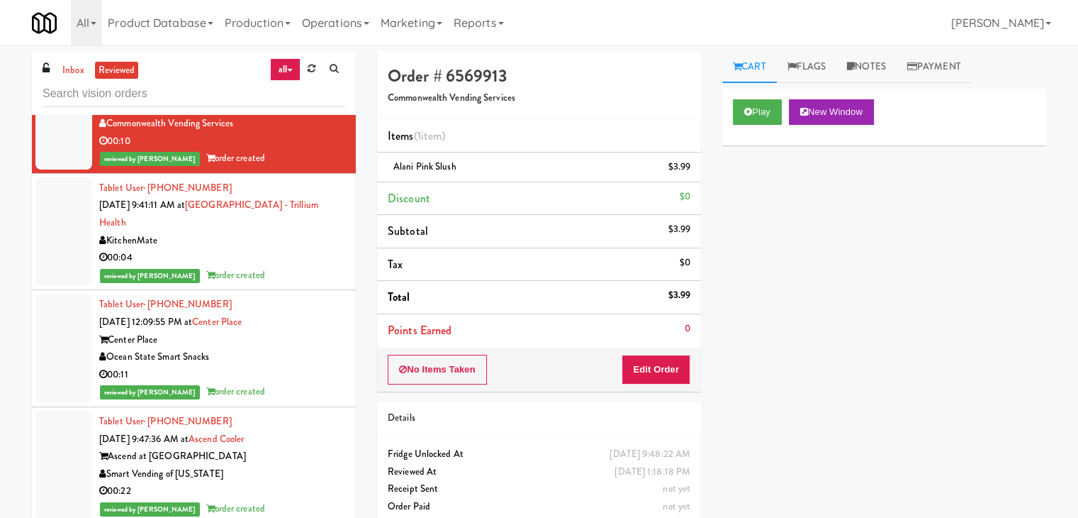
click at [295, 284] on div "reviewed by [PERSON_NAME] Y order created" at bounding box center [222, 276] width 246 height 18
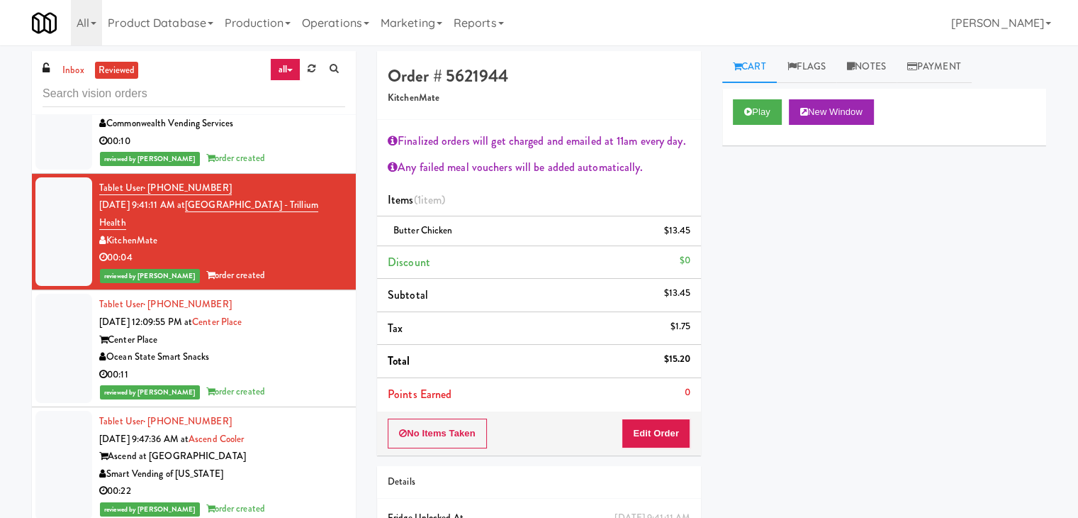
click at [318, 400] on div "reviewed by [PERSON_NAME] P order created" at bounding box center [222, 392] width 246 height 18
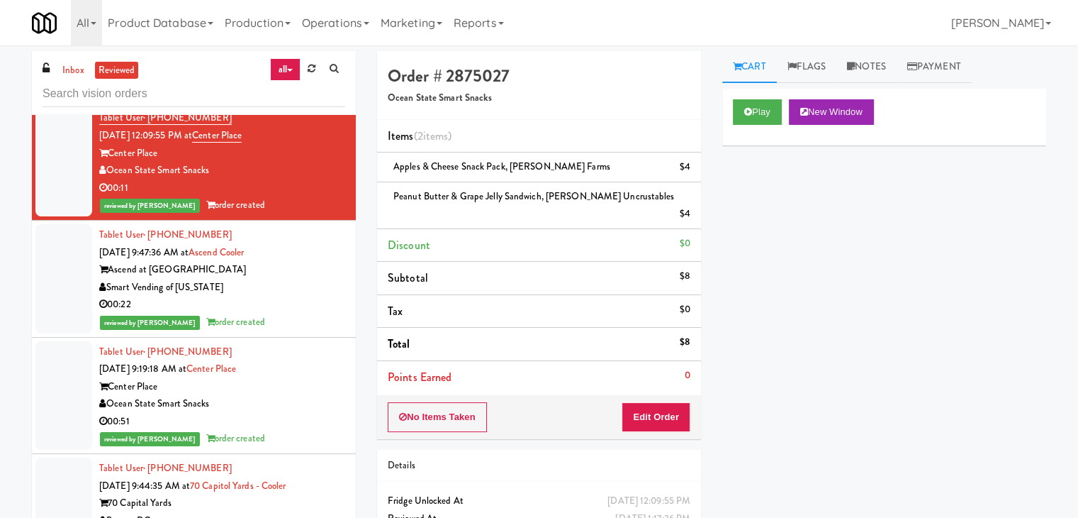
scroll to position [638, 0]
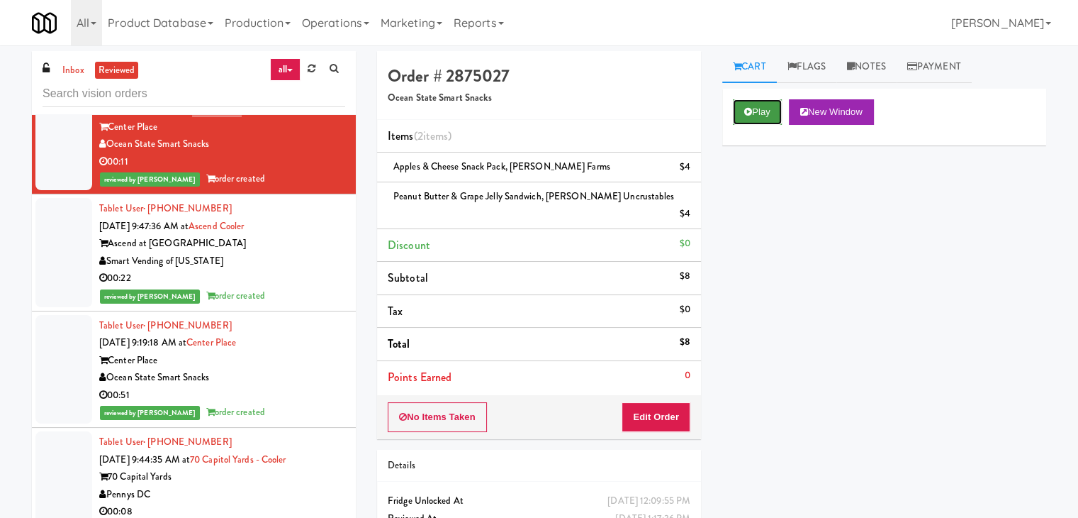
click at [744, 114] on icon at bounding box center [748, 111] width 8 height 9
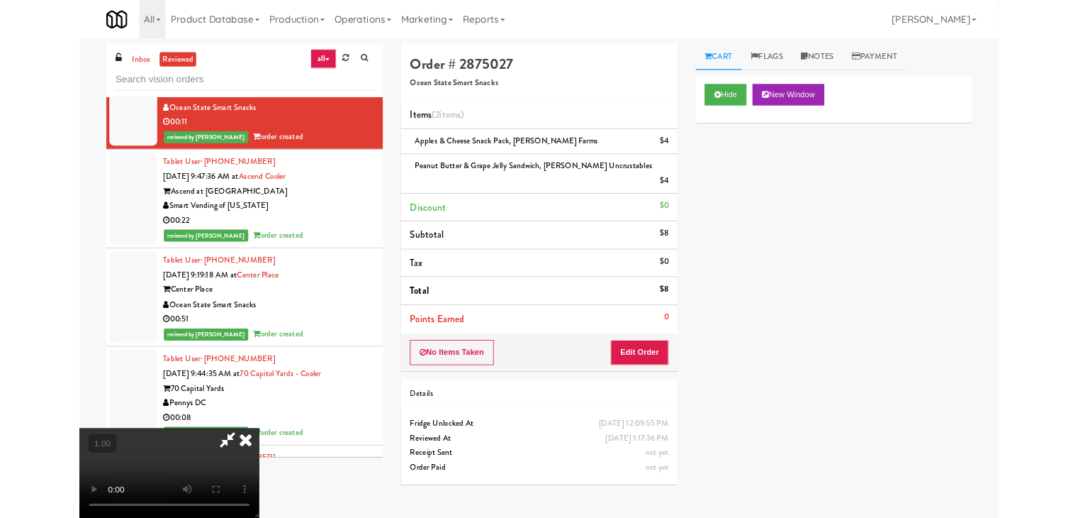
scroll to position [29, 0]
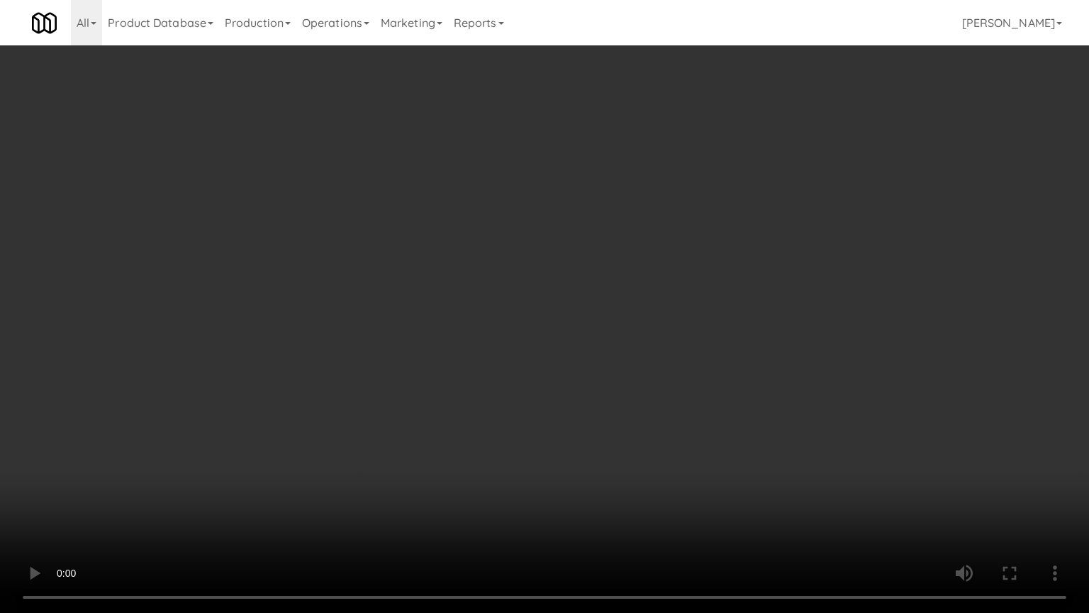
click at [777, 397] on video at bounding box center [544, 306] width 1089 height 613
click at [795, 418] on video at bounding box center [544, 306] width 1089 height 613
click at [526, 298] on video at bounding box center [544, 306] width 1089 height 613
click at [519, 315] on video at bounding box center [544, 306] width 1089 height 613
click at [511, 307] on video at bounding box center [544, 306] width 1089 height 613
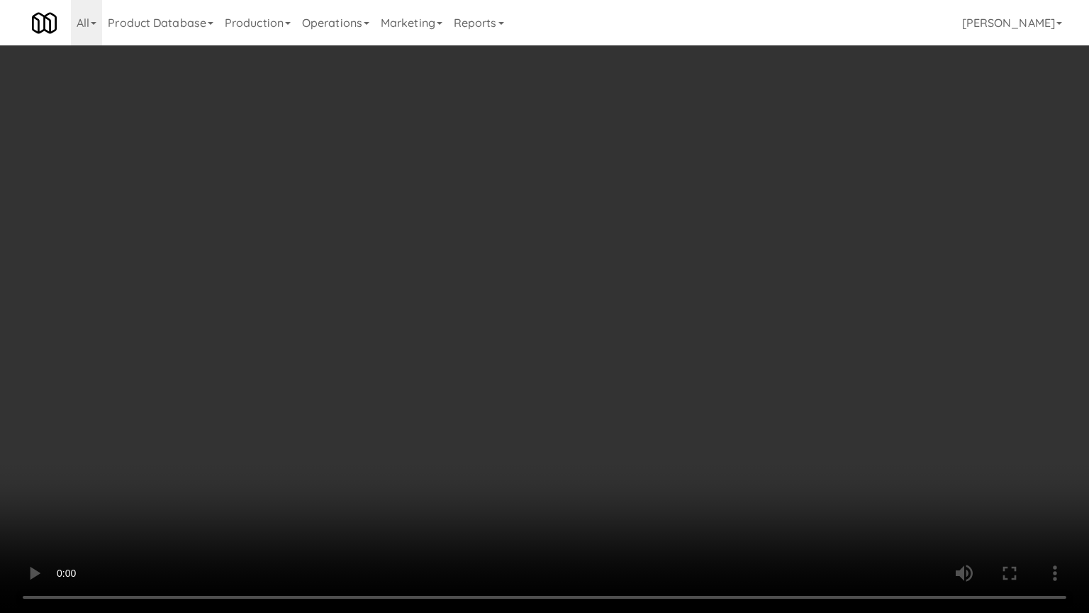
click at [532, 297] on video at bounding box center [544, 306] width 1089 height 613
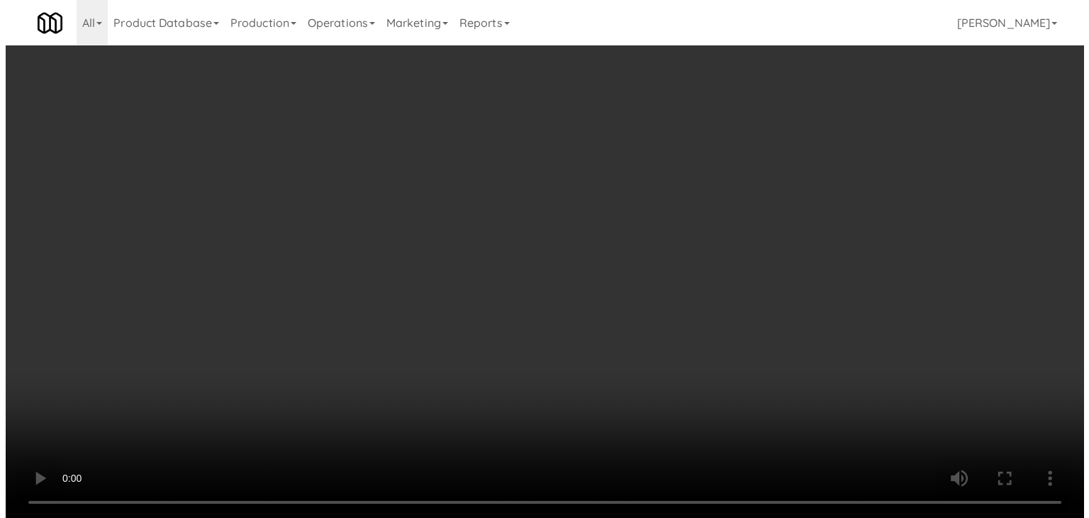
scroll to position [0, 0]
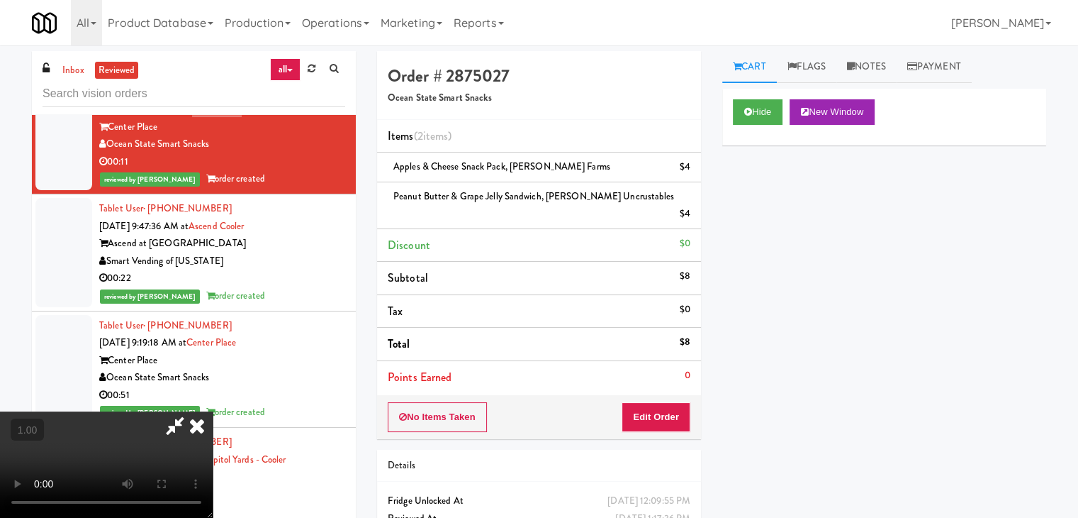
click at [213, 411] on icon at bounding box center [196, 425] width 31 height 28
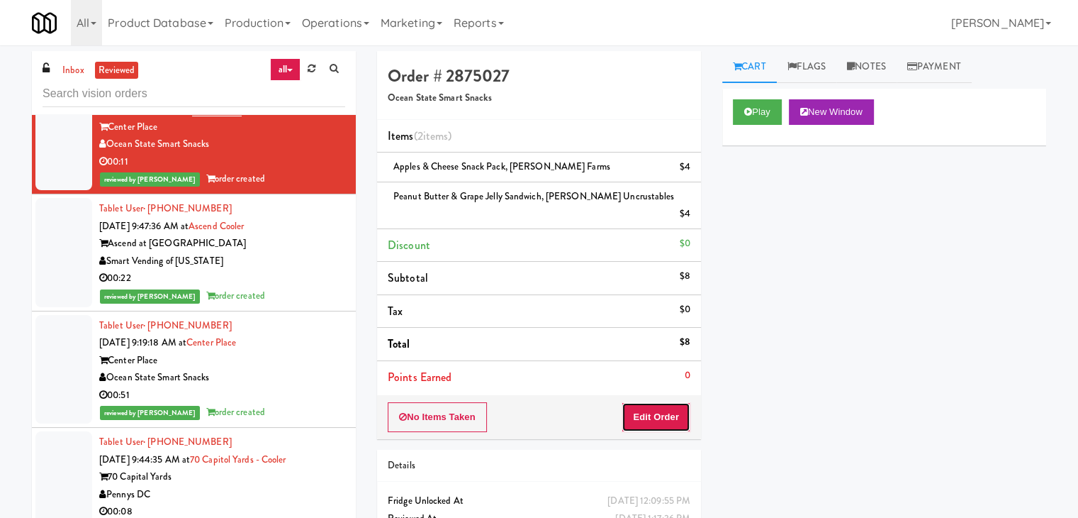
click at [640, 406] on button "Edit Order" at bounding box center [656, 417] width 69 height 30
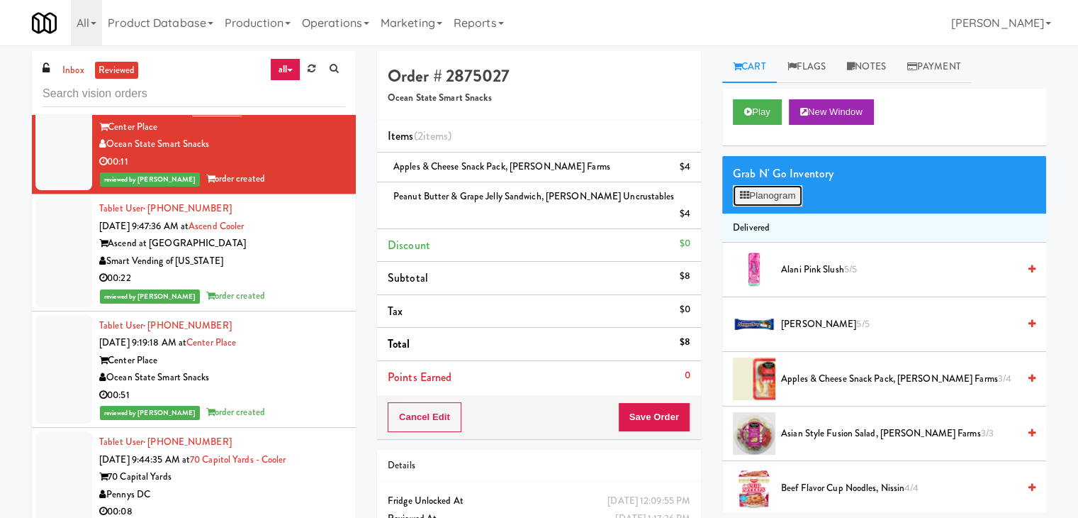
click at [772, 197] on button "Planogram" at bounding box center [767, 195] width 69 height 21
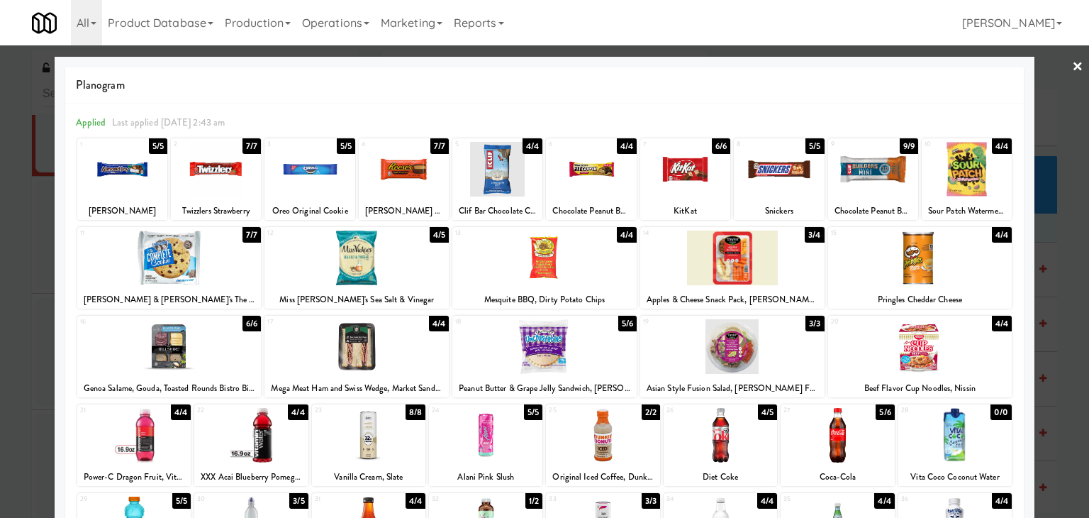
click at [1072, 62] on link "×" at bounding box center [1077, 67] width 11 height 44
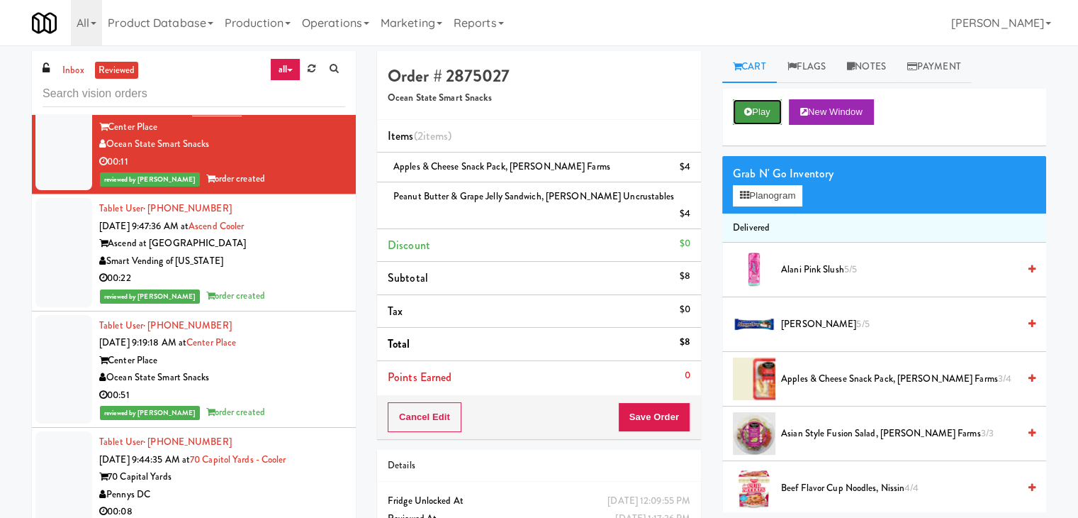
click at [759, 109] on button "Play" at bounding box center [757, 112] width 49 height 26
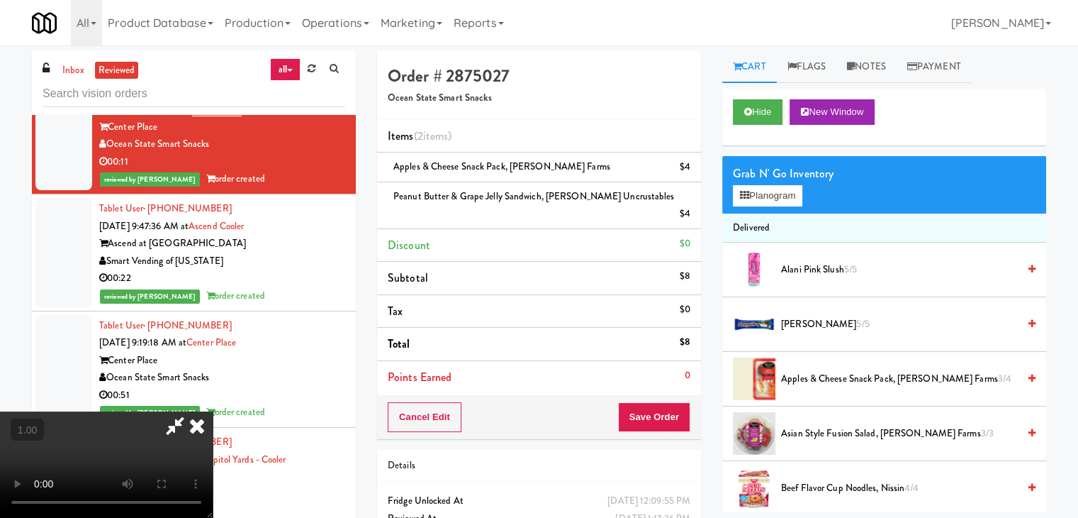
click at [213, 411] on video at bounding box center [106, 464] width 213 height 106
click at [213, 411] on icon at bounding box center [196, 425] width 31 height 28
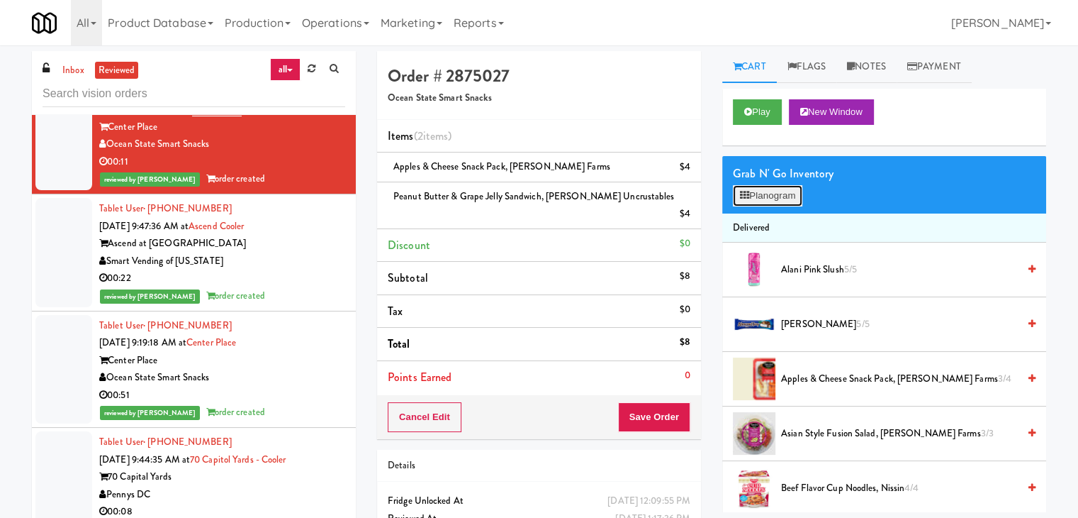
click at [752, 191] on button "Planogram" at bounding box center [767, 195] width 69 height 21
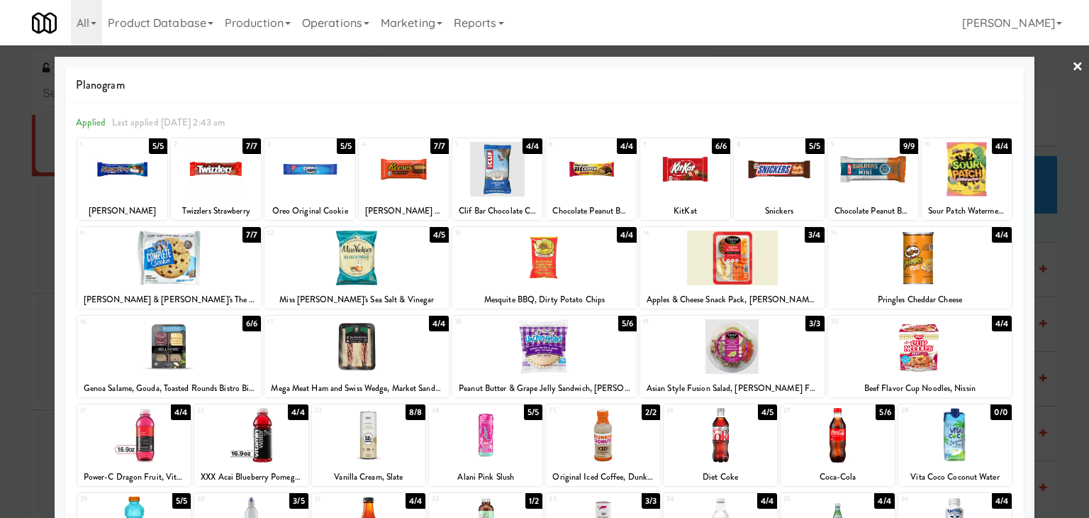
click at [1072, 62] on link "×" at bounding box center [1077, 67] width 11 height 44
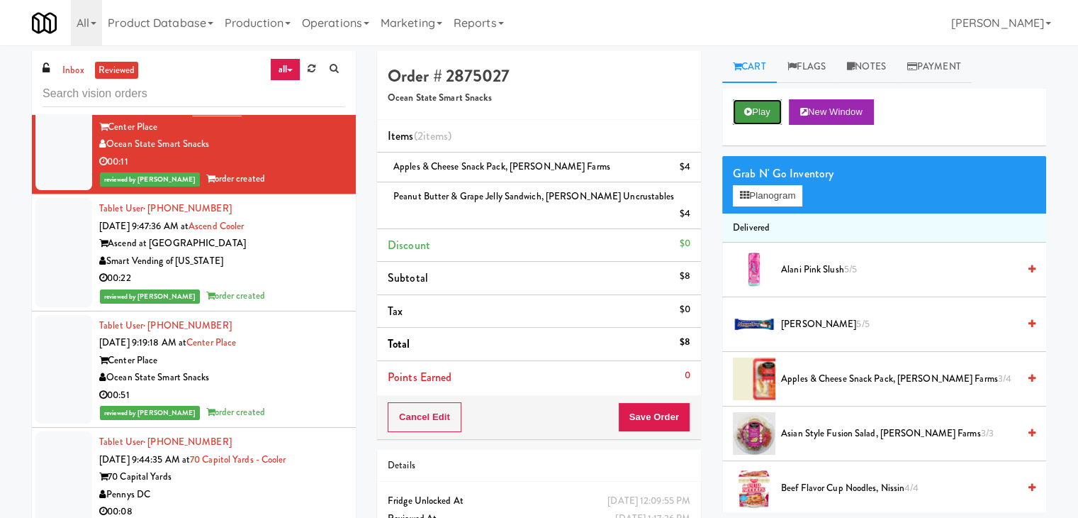
click at [761, 113] on button "Play" at bounding box center [757, 112] width 49 height 26
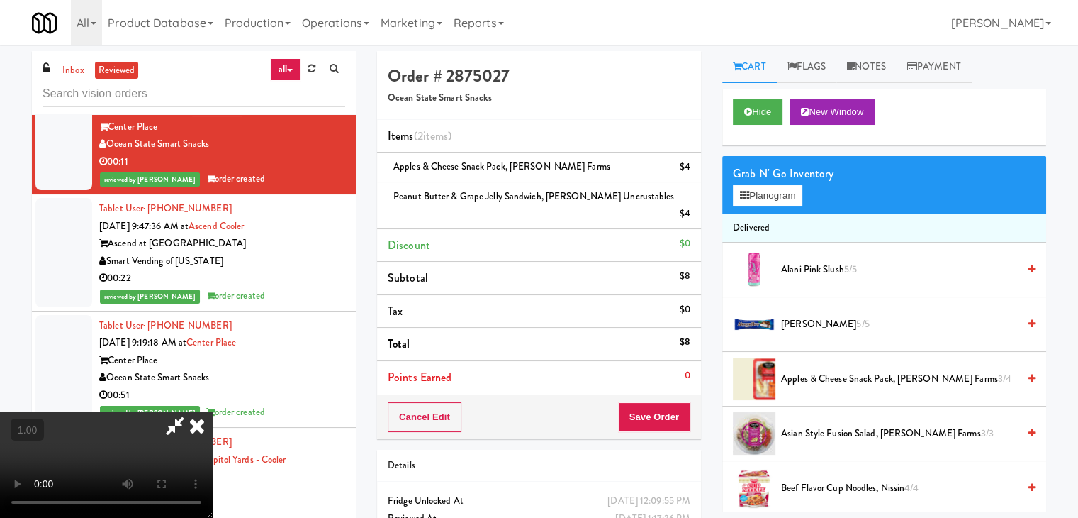
click at [213, 411] on icon at bounding box center [196, 425] width 31 height 28
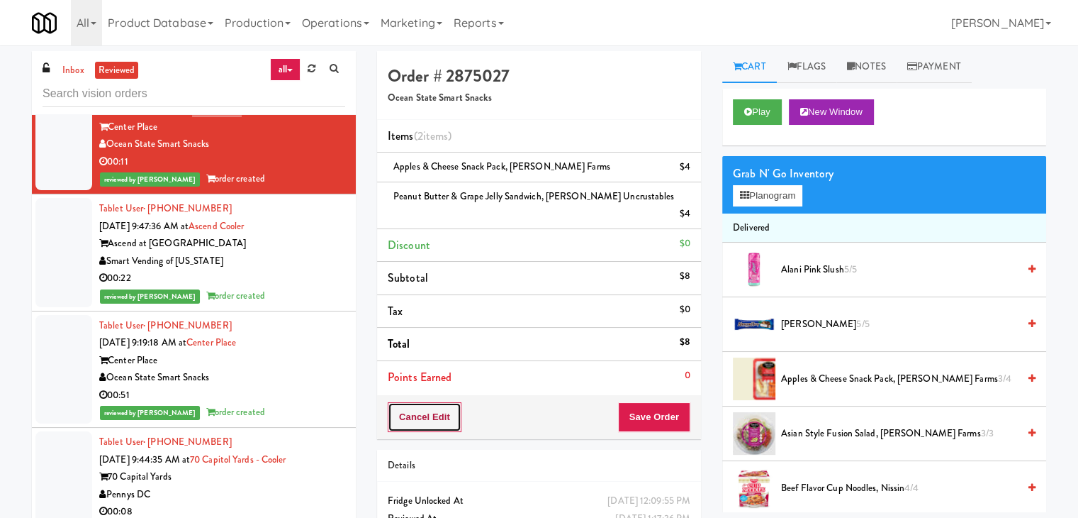
click at [423, 402] on button "Cancel Edit" at bounding box center [425, 417] width 74 height 30
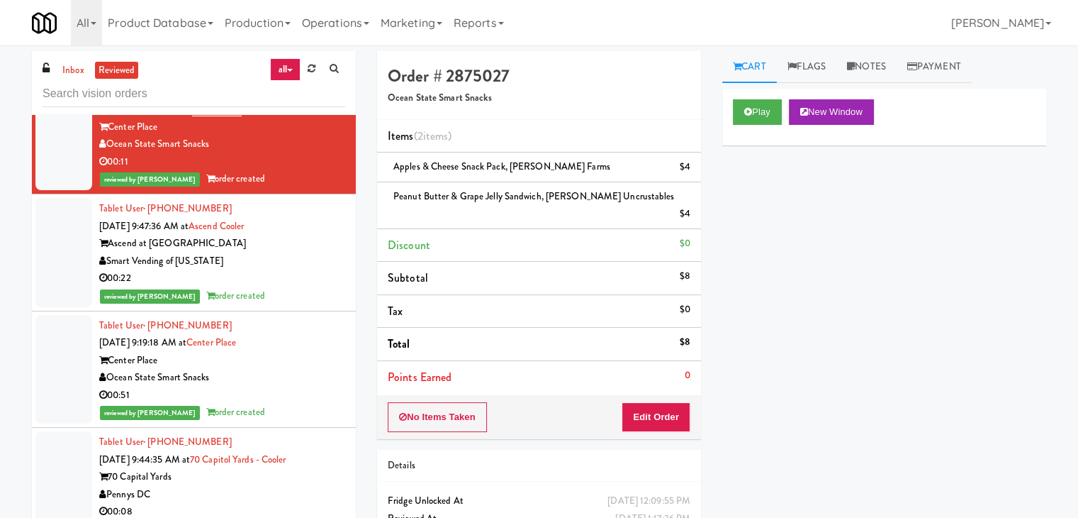
click at [301, 287] on div "00:22" at bounding box center [222, 278] width 246 height 18
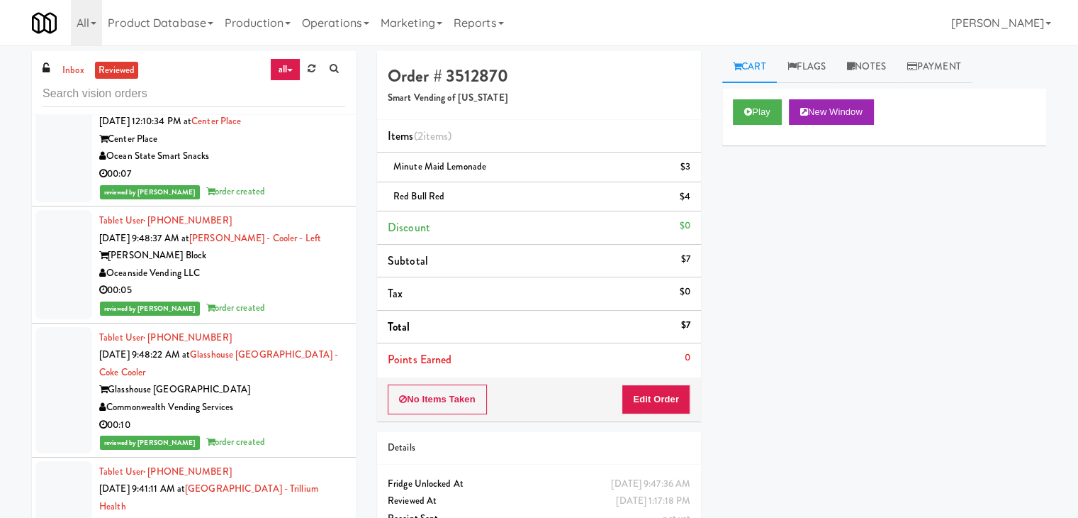
scroll to position [425, 0]
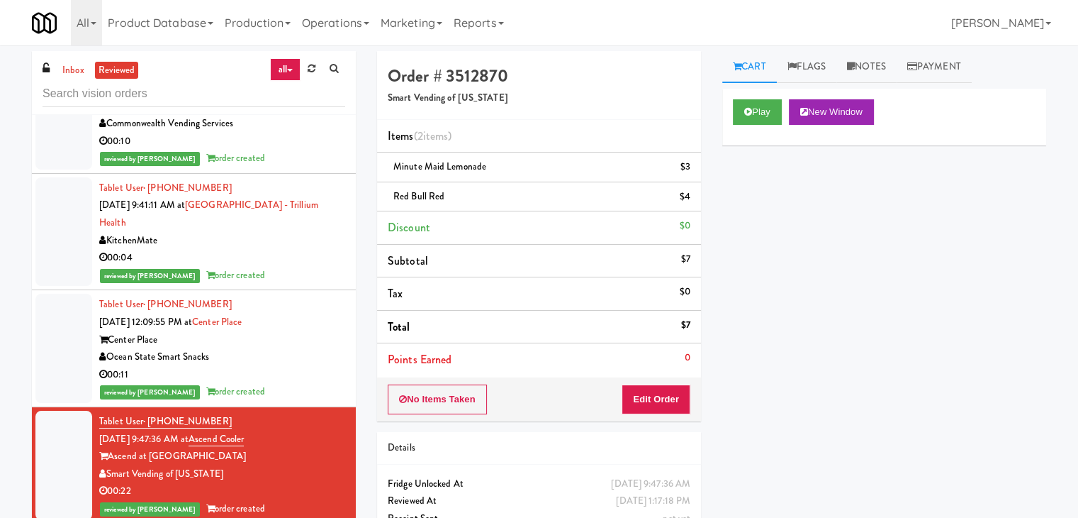
click at [281, 266] on div "00:04" at bounding box center [222, 258] width 246 height 18
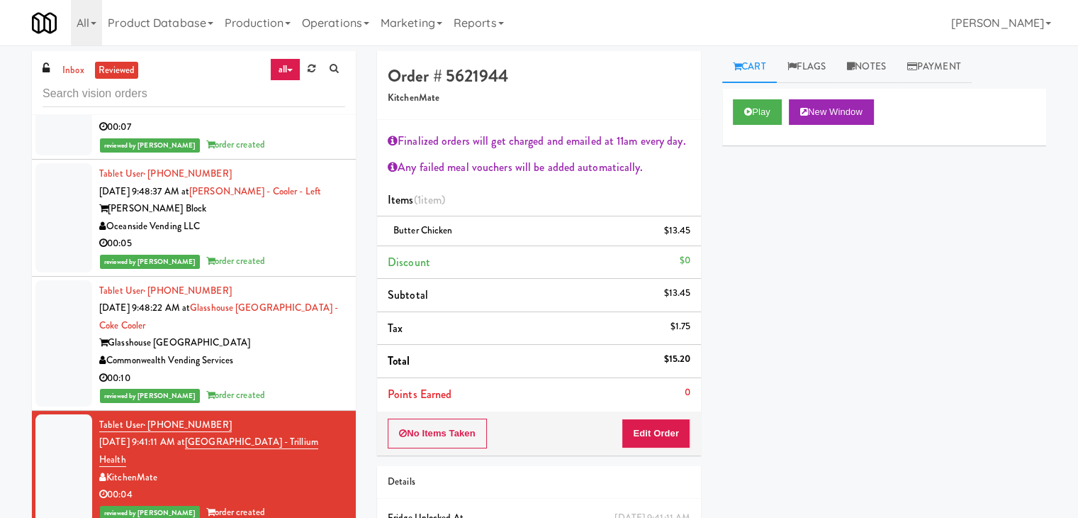
scroll to position [354, 0]
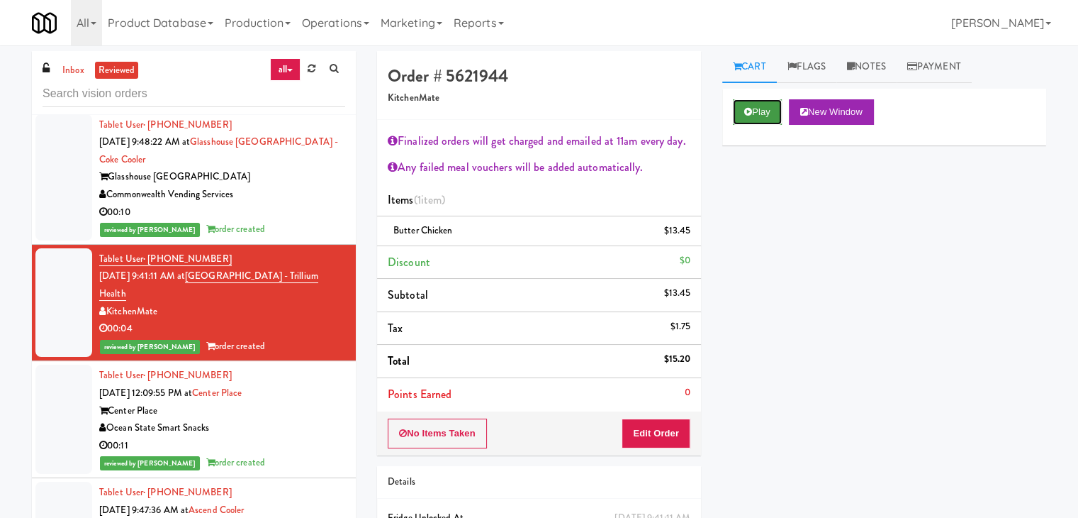
click at [766, 109] on button "Play" at bounding box center [757, 112] width 49 height 26
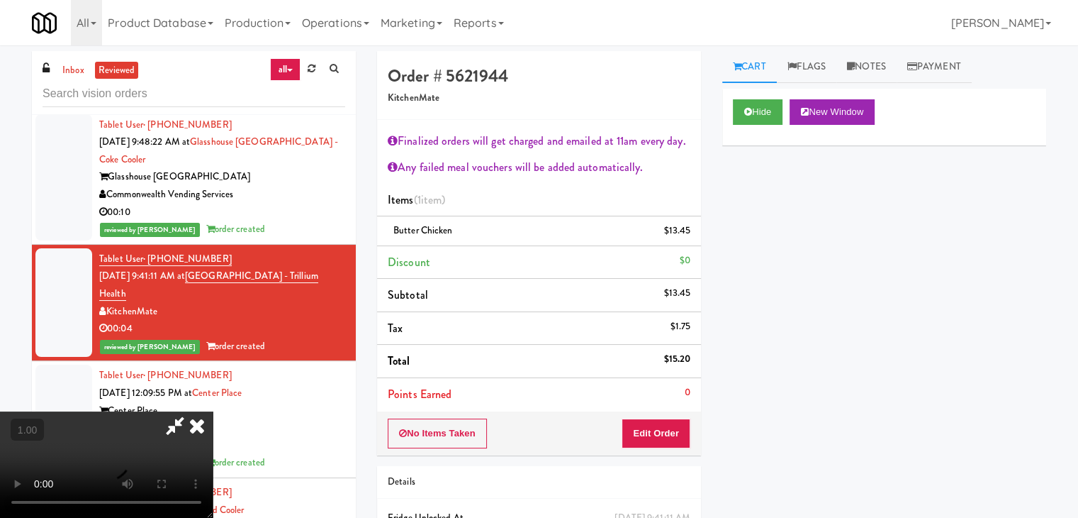
scroll to position [244, 0]
click at [213, 411] on video at bounding box center [106, 464] width 213 height 106
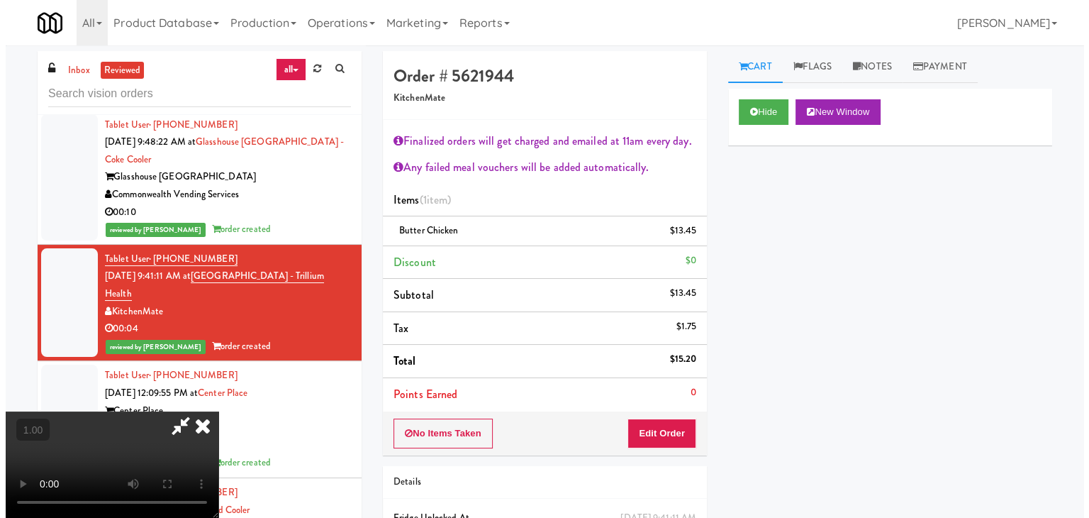
scroll to position [0, 0]
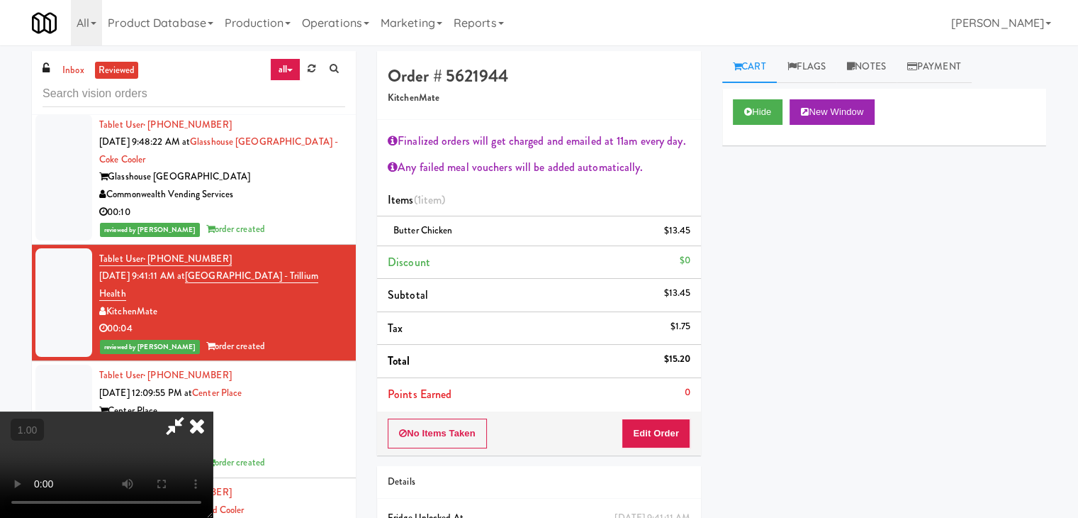
click at [213, 411] on icon at bounding box center [196, 425] width 31 height 28
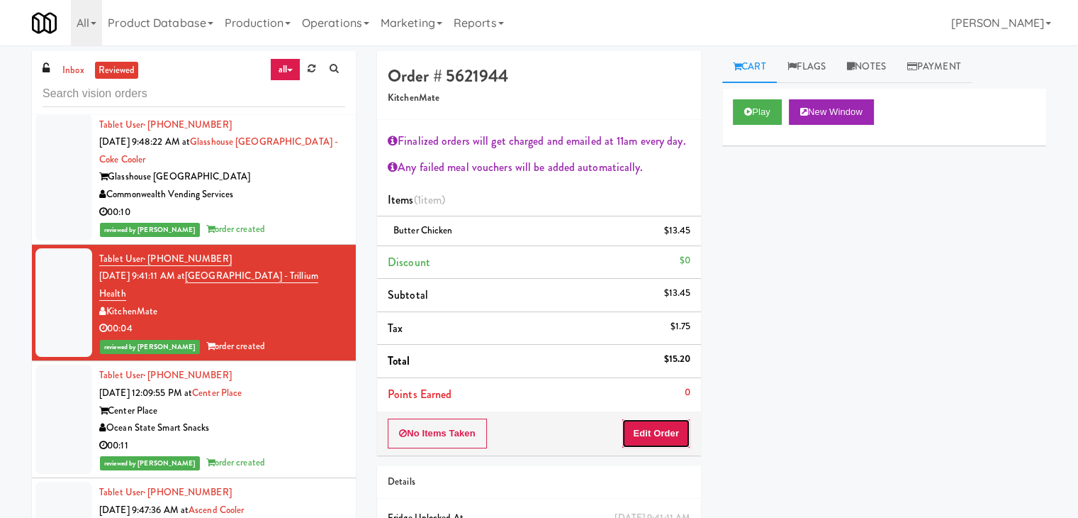
click at [641, 432] on button "Edit Order" at bounding box center [656, 433] width 69 height 30
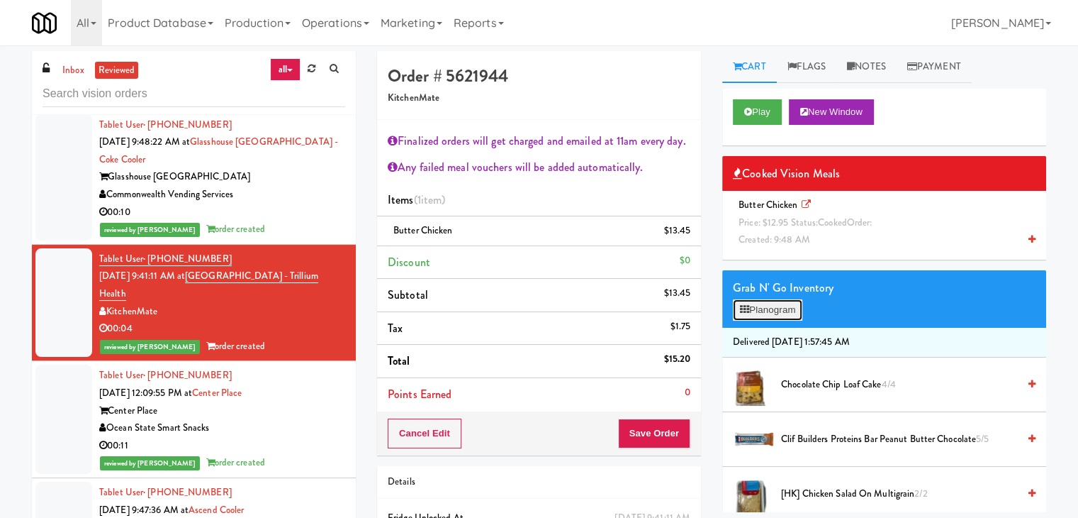
click at [788, 310] on button "Planogram" at bounding box center [767, 309] width 69 height 21
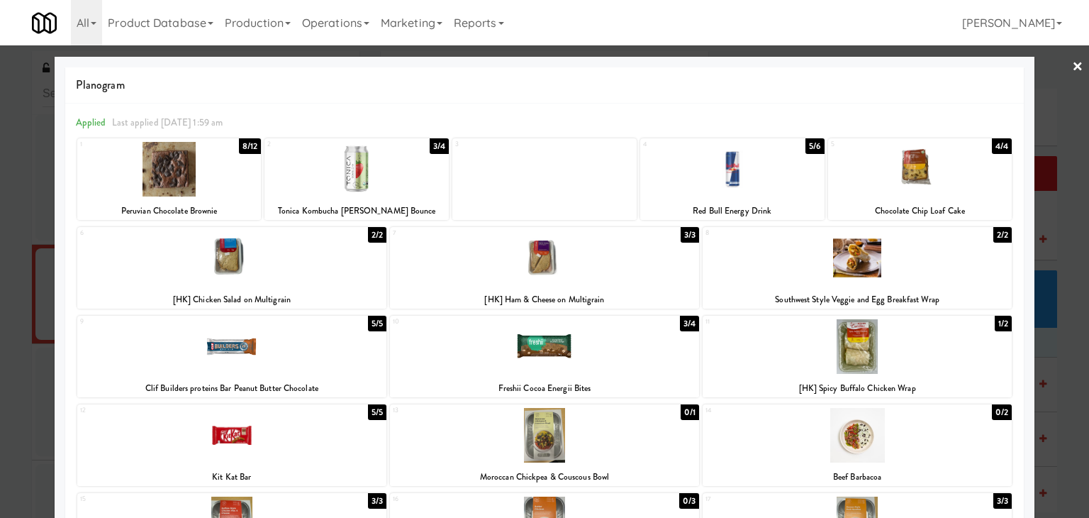
click at [1072, 62] on link "×" at bounding box center [1077, 67] width 11 height 44
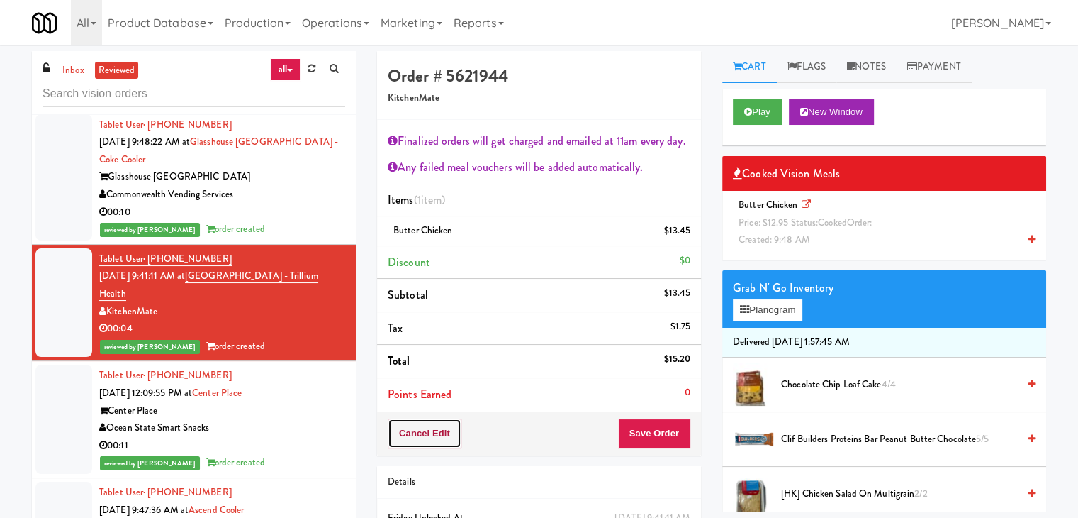
click at [407, 435] on button "Cancel Edit" at bounding box center [425, 433] width 74 height 30
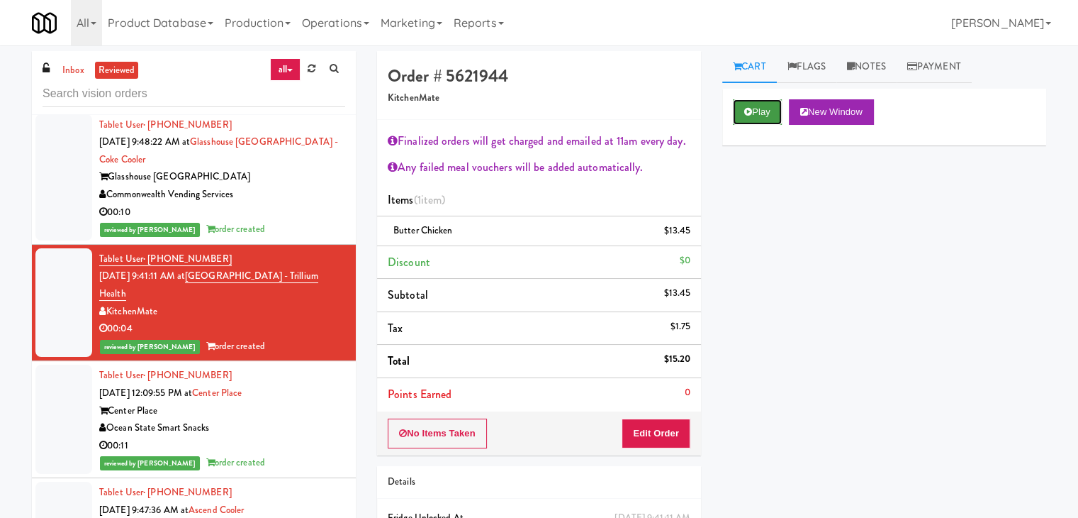
click at [751, 113] on icon at bounding box center [748, 111] width 8 height 9
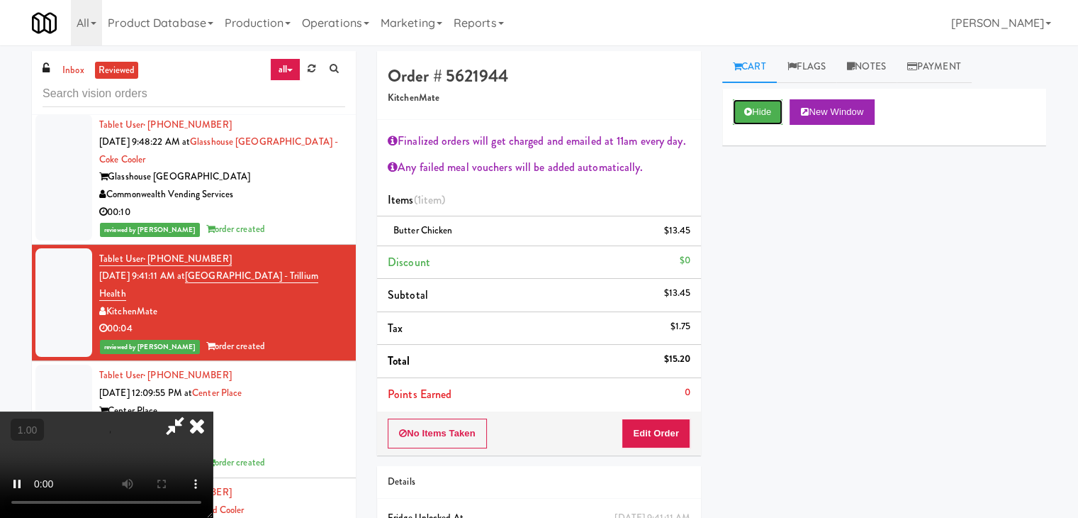
scroll to position [244, 0]
click at [213, 411] on video at bounding box center [106, 464] width 213 height 106
click at [213, 411] on icon at bounding box center [196, 425] width 31 height 28
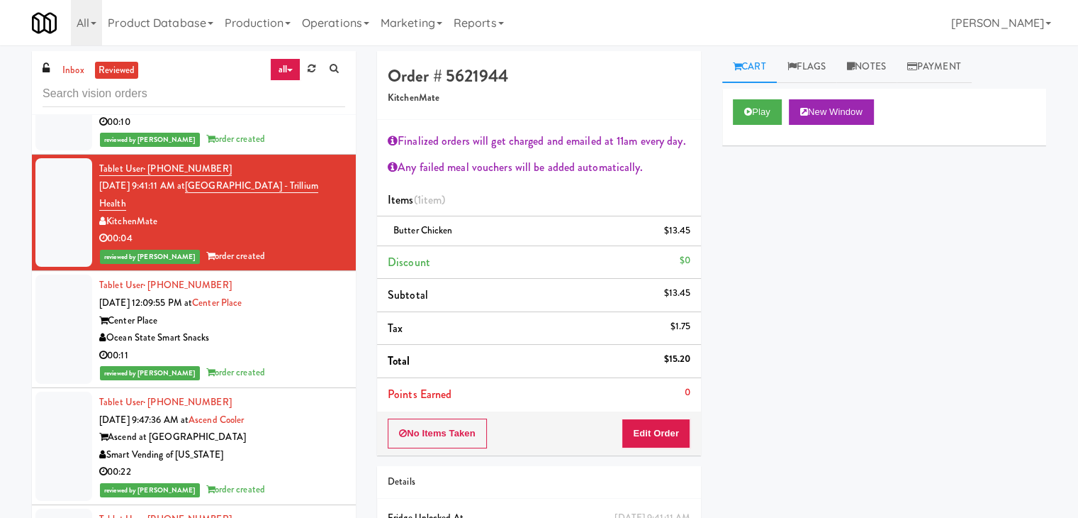
scroll to position [496, 0]
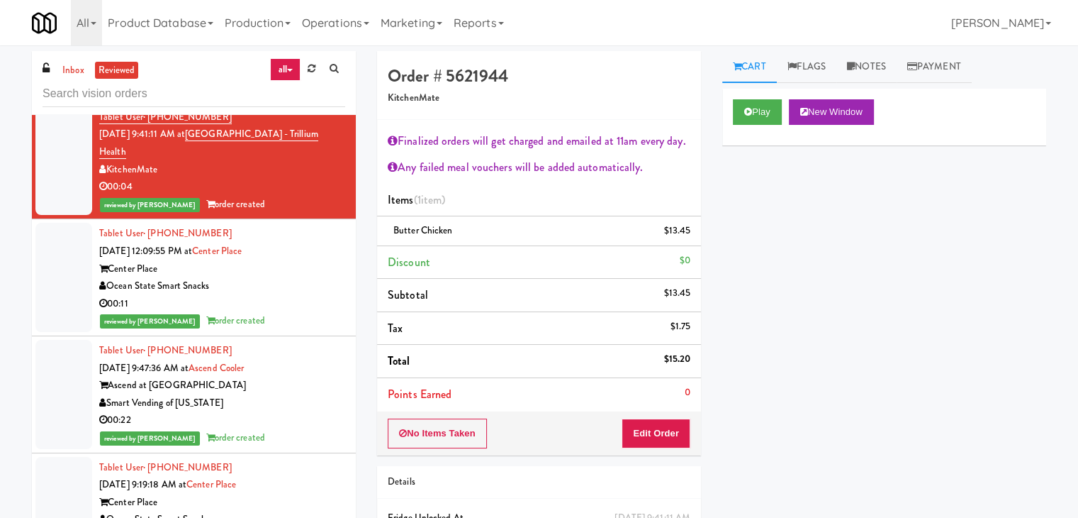
click at [284, 330] on div "reviewed by [PERSON_NAME] P order created" at bounding box center [222, 321] width 246 height 18
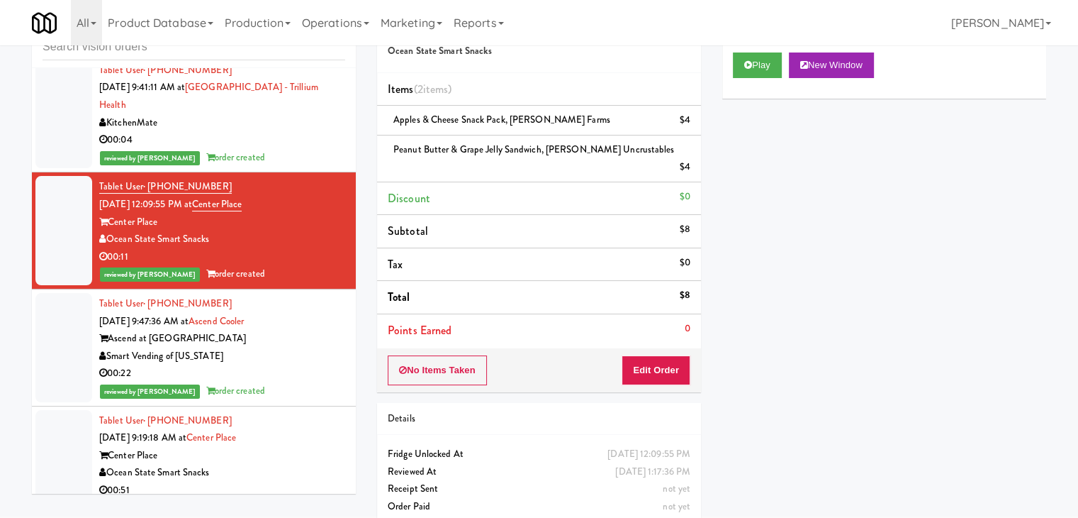
click at [306, 382] on div "00:22" at bounding box center [222, 373] width 246 height 18
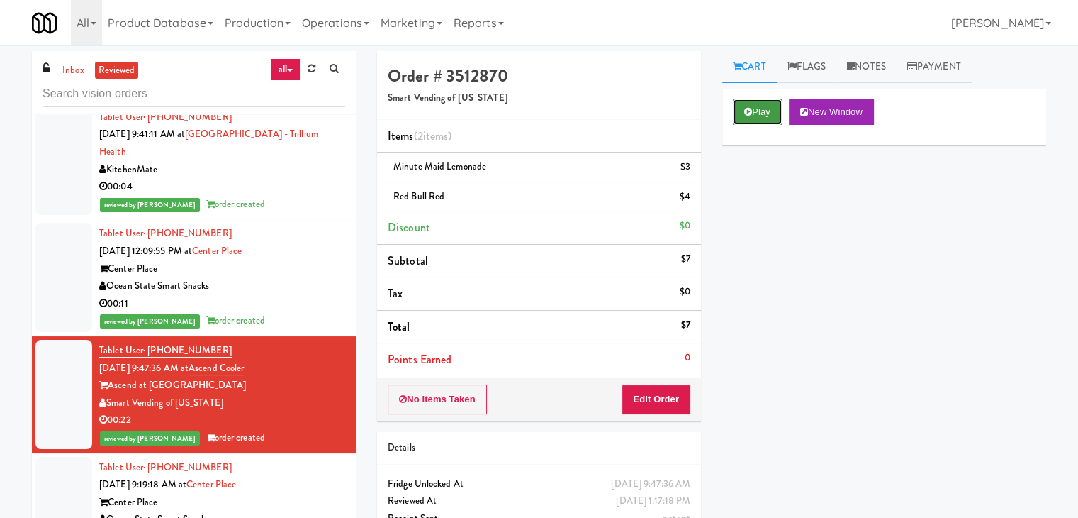
click at [772, 114] on button "Play" at bounding box center [757, 112] width 49 height 26
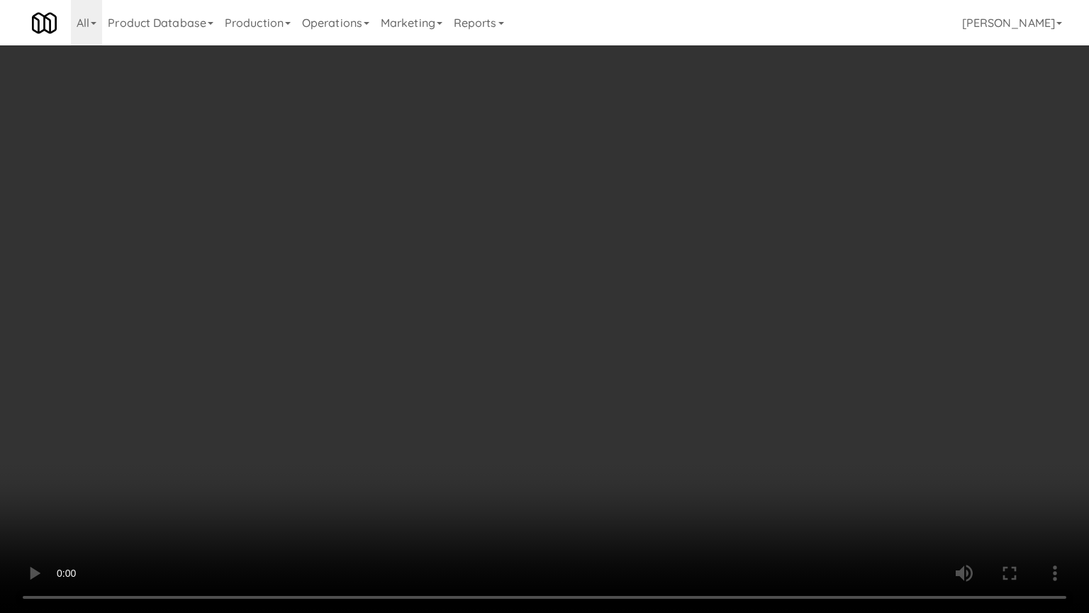
click at [457, 309] on video at bounding box center [544, 306] width 1089 height 613
click at [367, 315] on video at bounding box center [544, 306] width 1089 height 613
click at [442, 316] on video at bounding box center [544, 306] width 1089 height 613
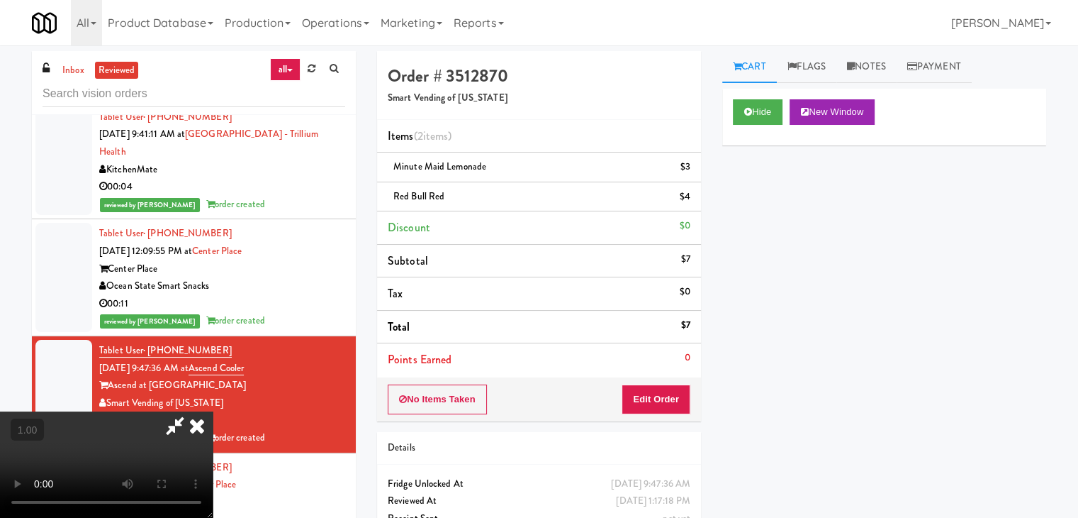
click at [213, 411] on icon at bounding box center [196, 425] width 31 height 28
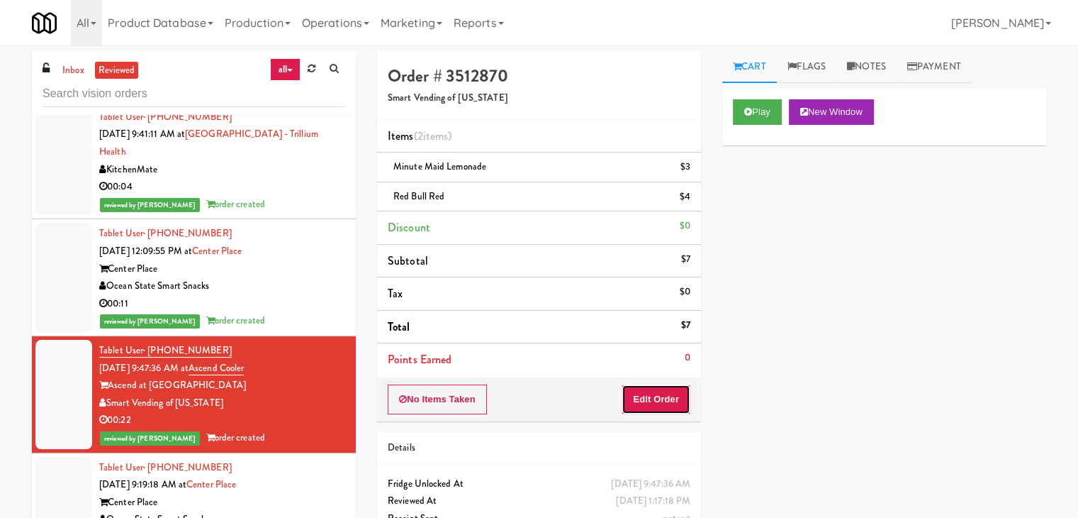
click at [643, 404] on button "Edit Order" at bounding box center [656, 399] width 69 height 30
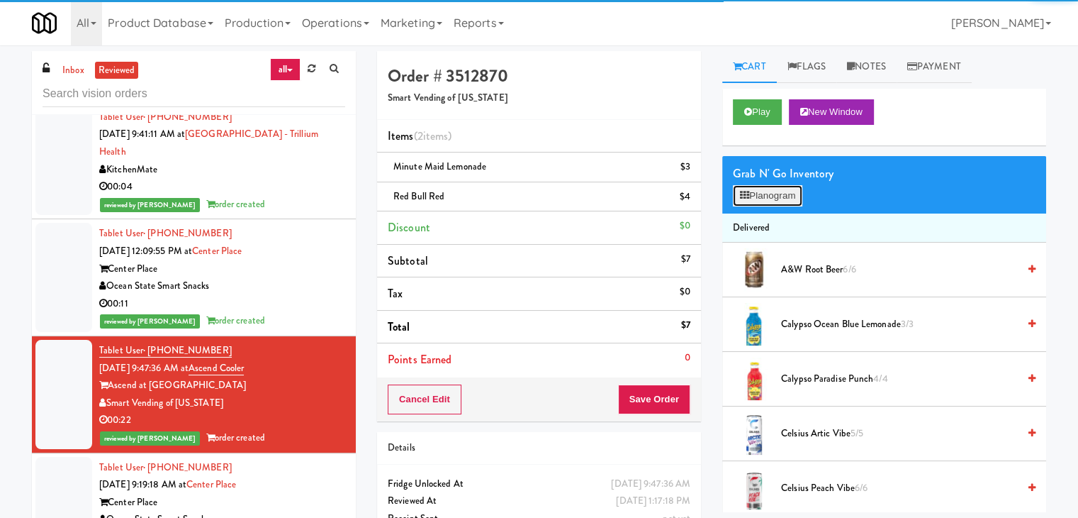
click at [781, 192] on button "Planogram" at bounding box center [767, 195] width 69 height 21
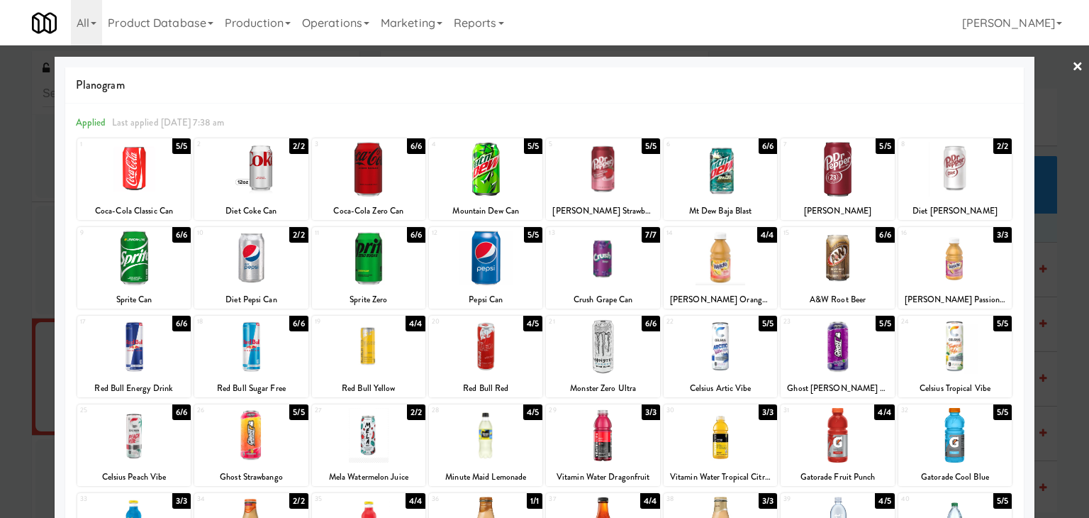
click at [1072, 67] on link "×" at bounding box center [1077, 67] width 11 height 44
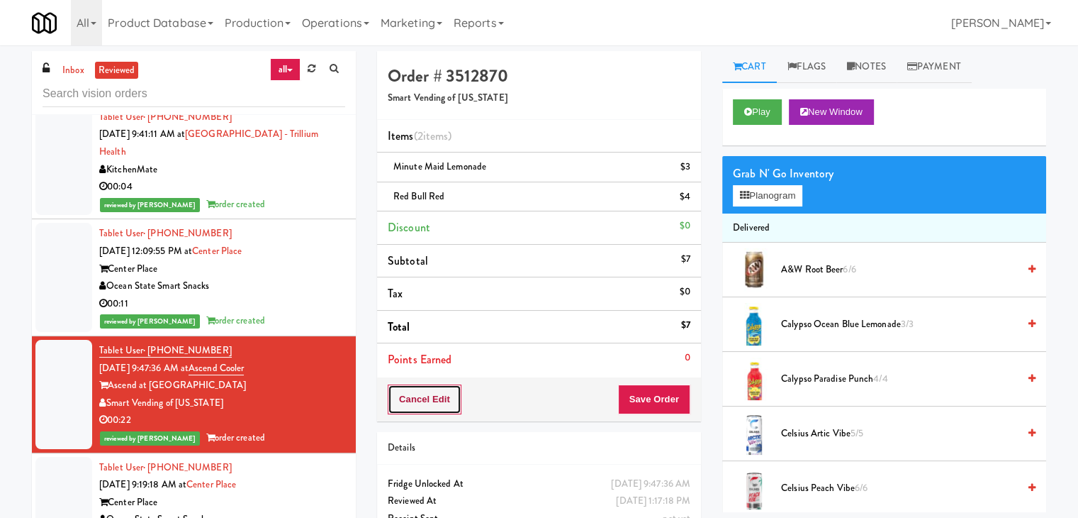
click at [440, 406] on button "Cancel Edit" at bounding box center [425, 399] width 74 height 30
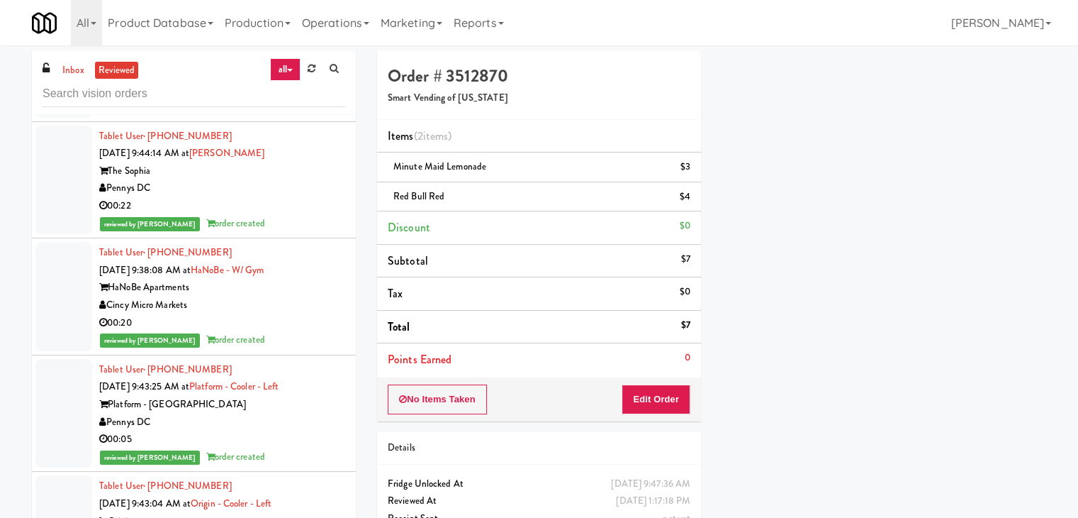
scroll to position [1063, 0]
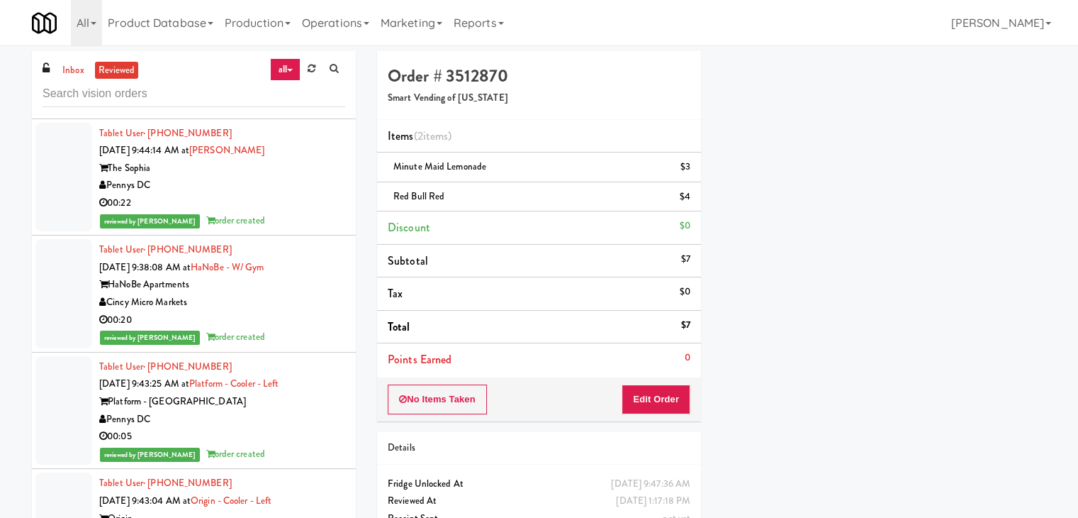
click at [267, 194] on div "Pennys DC" at bounding box center [222, 186] width 246 height 18
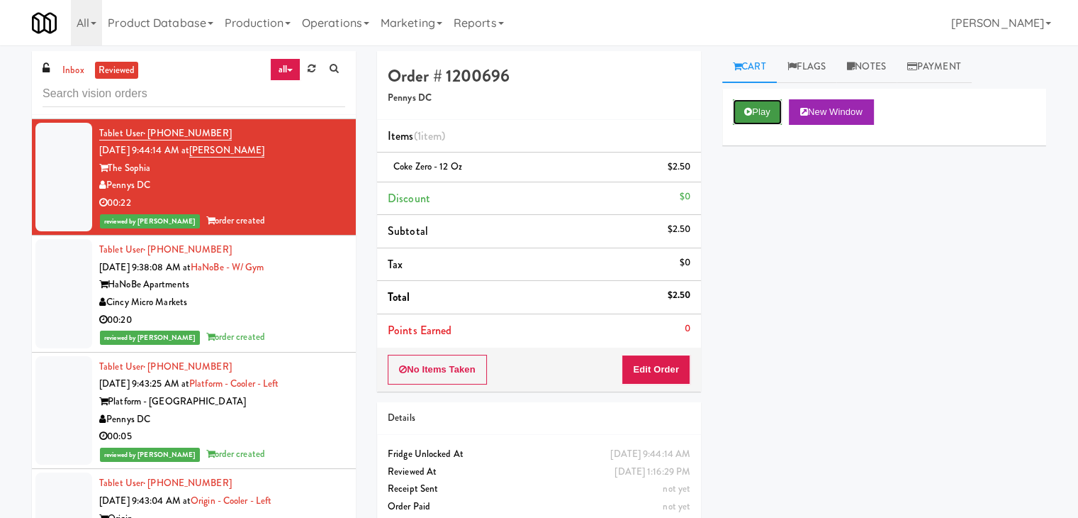
click at [755, 115] on button "Play" at bounding box center [757, 112] width 49 height 26
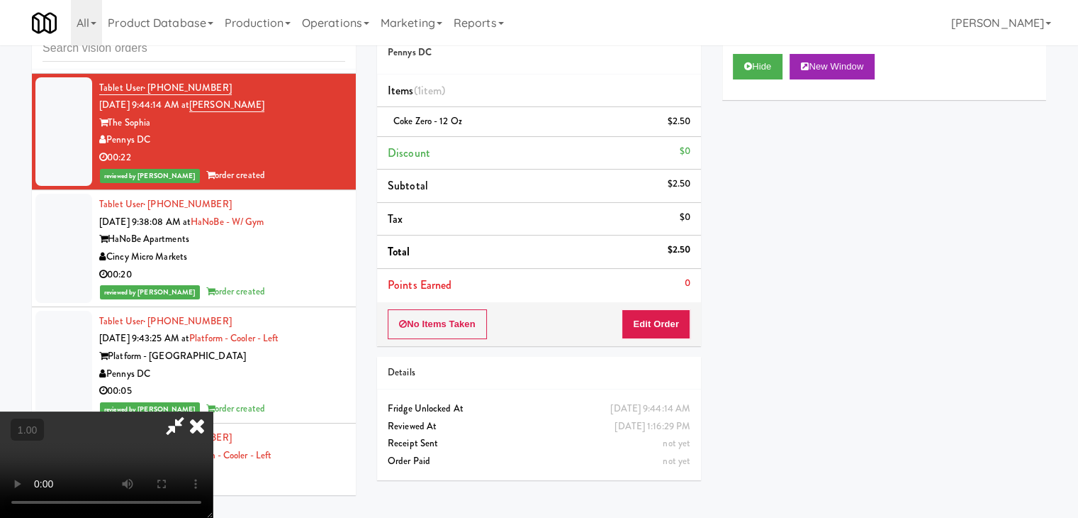
click at [213, 411] on icon at bounding box center [196, 425] width 31 height 28
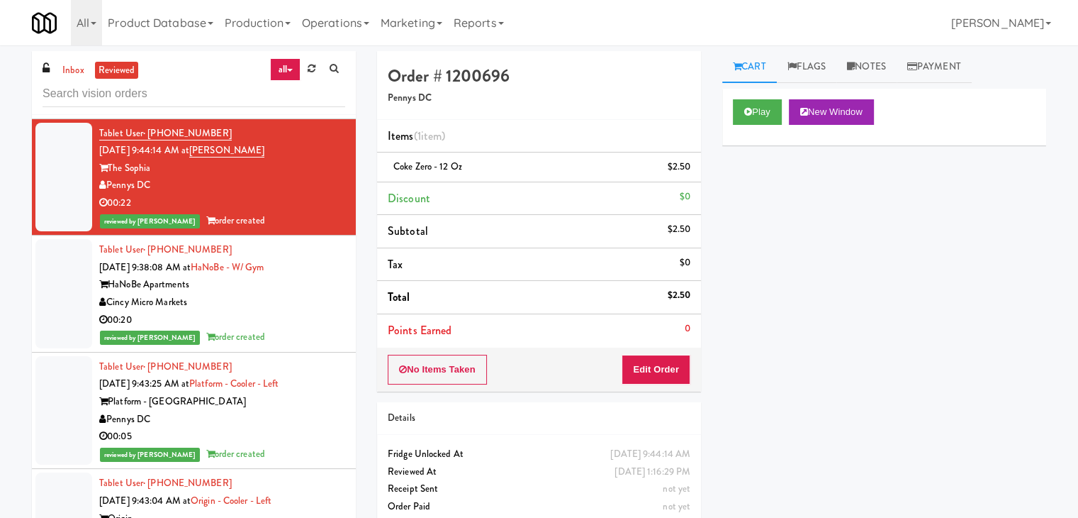
click at [319, 329] on div "00:20" at bounding box center [222, 320] width 246 height 18
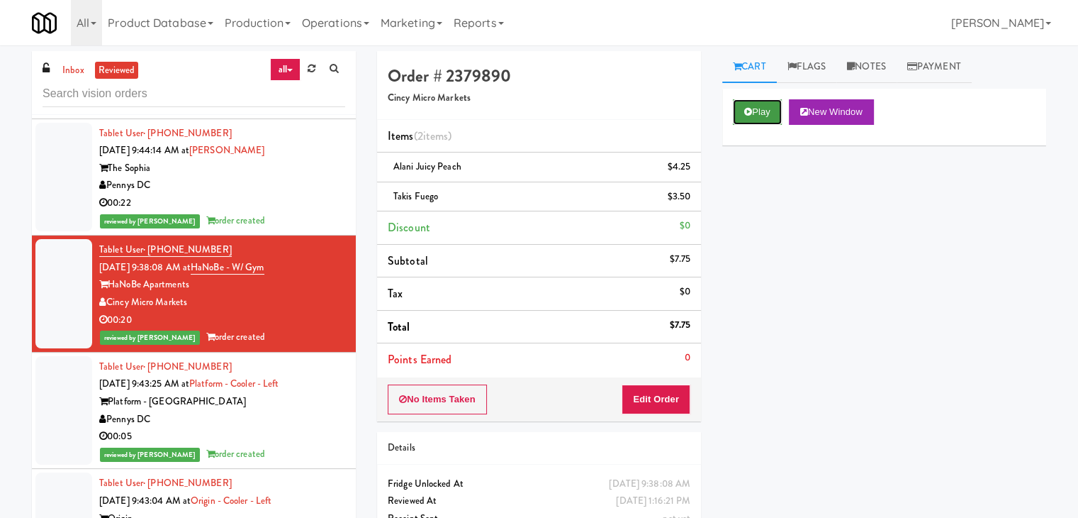
click at [759, 111] on button "Play" at bounding box center [757, 112] width 49 height 26
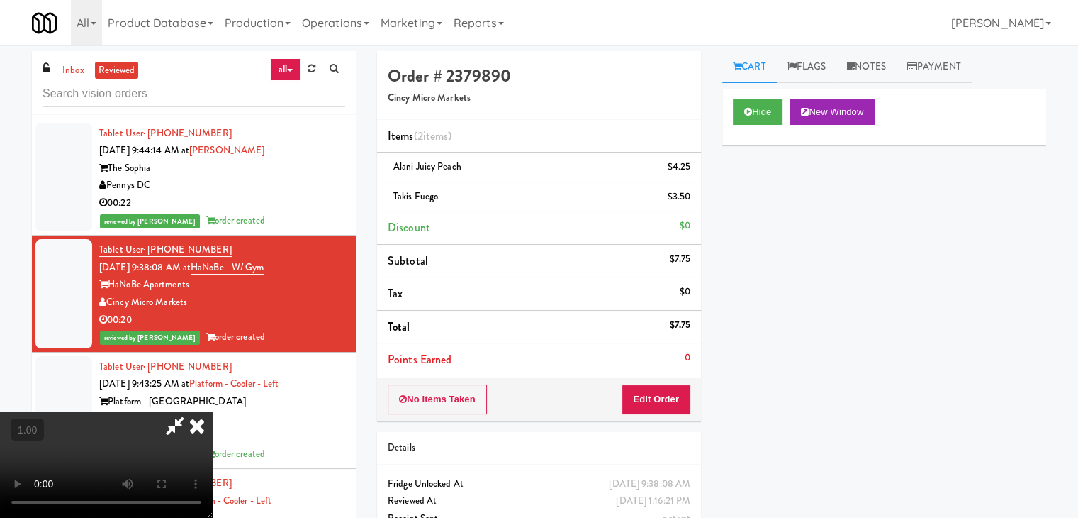
scroll to position [29, 0]
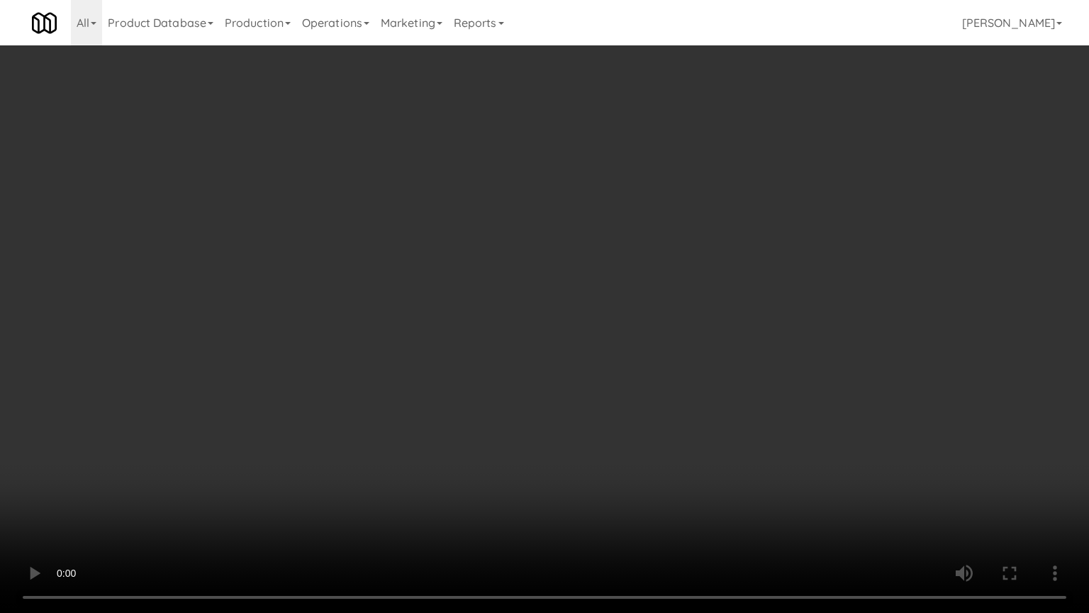
click at [585, 281] on video at bounding box center [544, 306] width 1089 height 613
click at [547, 348] on video at bounding box center [544, 306] width 1089 height 613
click at [422, 374] on video at bounding box center [544, 306] width 1089 height 613
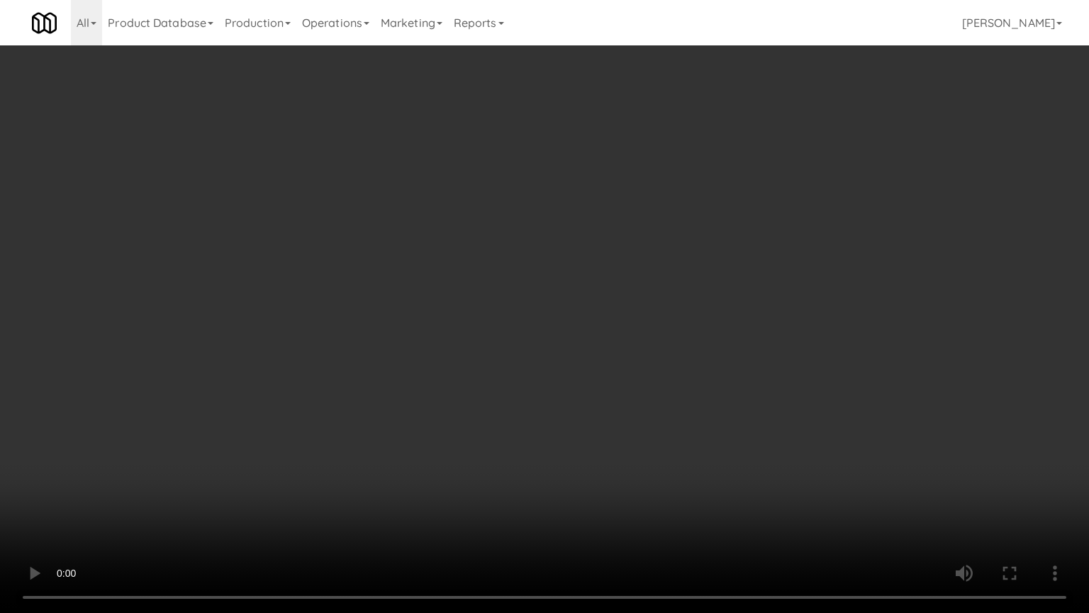
click at [539, 243] on video at bounding box center [544, 306] width 1089 height 613
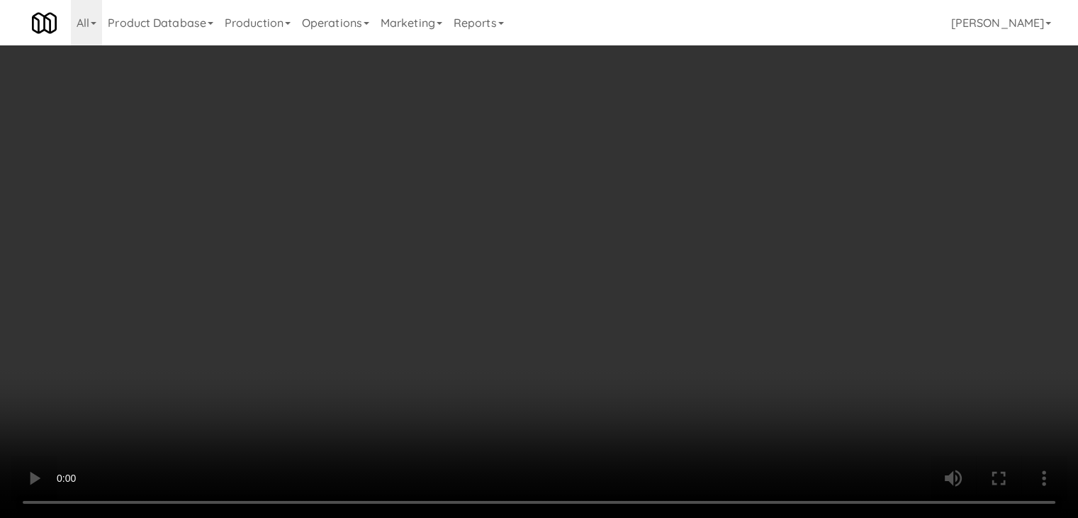
scroll to position [0, 0]
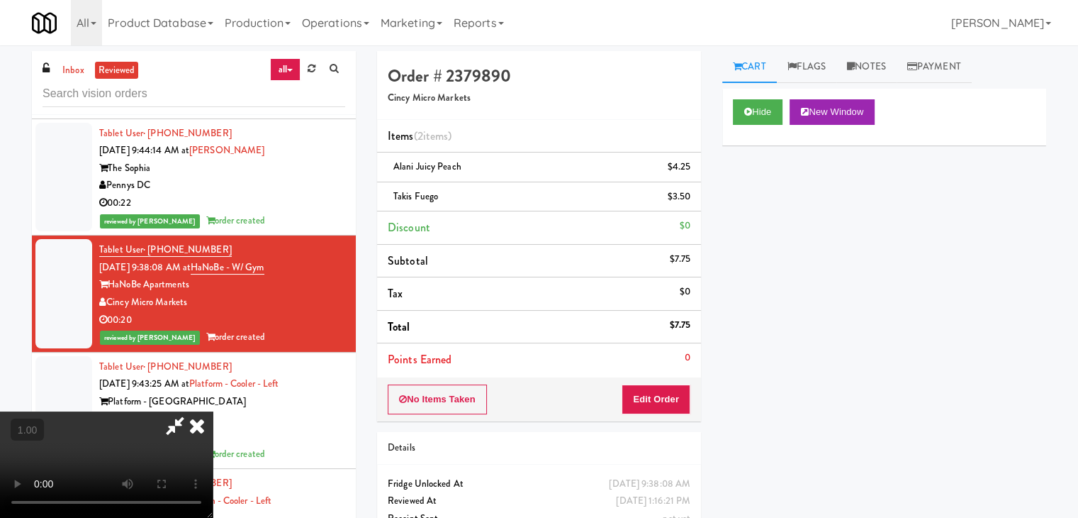
click at [213, 411] on icon at bounding box center [196, 425] width 31 height 28
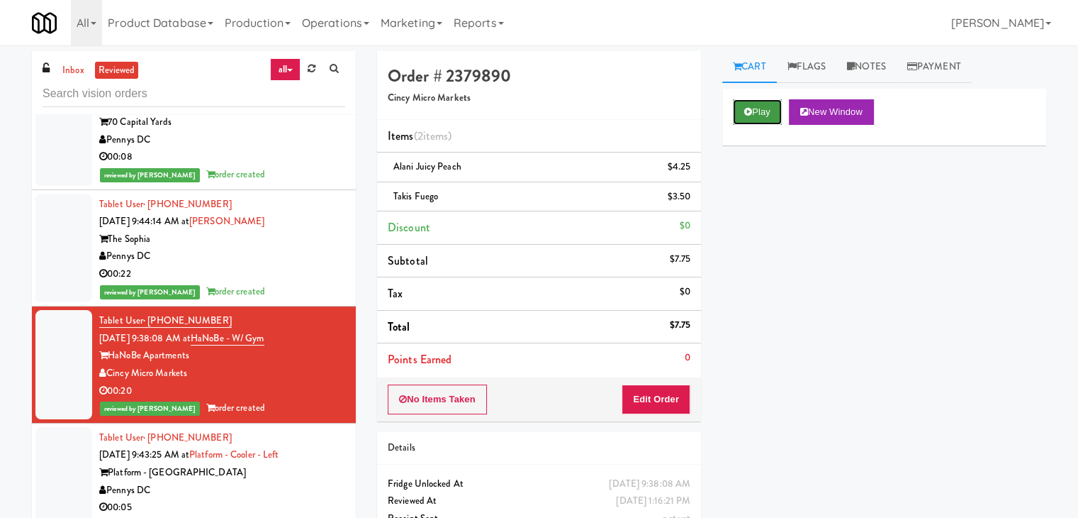
click at [753, 111] on button "Play" at bounding box center [757, 112] width 49 height 26
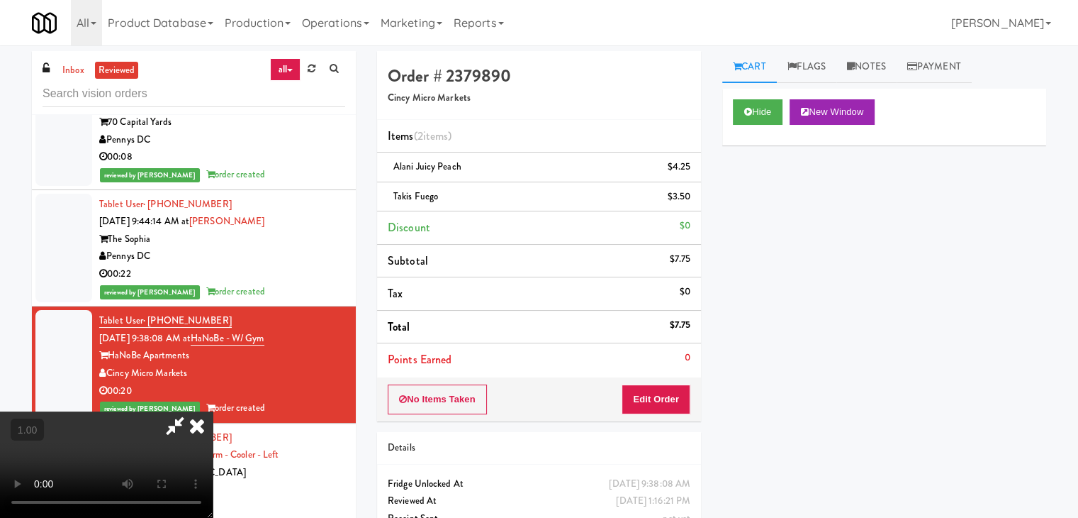
click at [213, 411] on video at bounding box center [106, 464] width 213 height 106
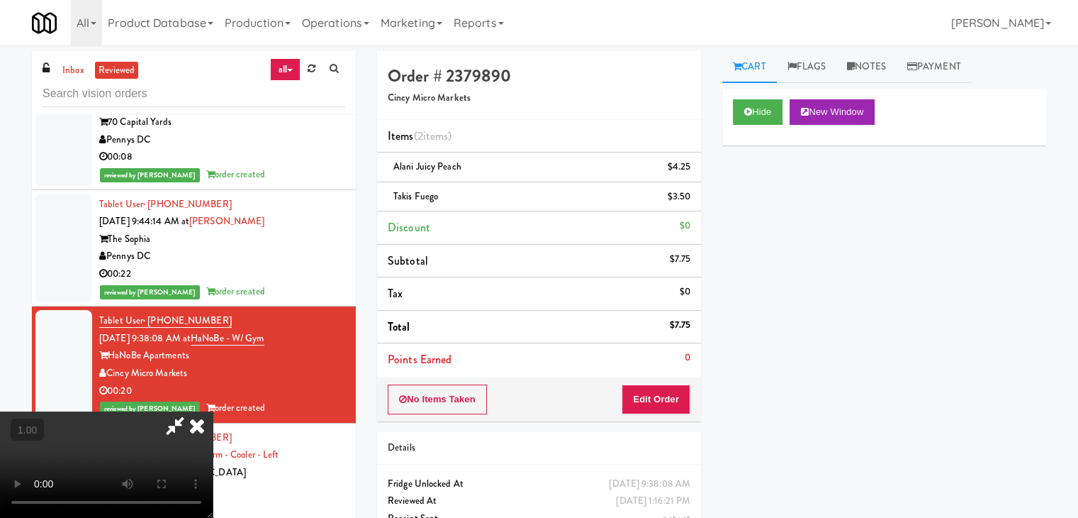
scroll to position [199, 0]
click at [213, 433] on video at bounding box center [106, 464] width 213 height 106
click at [213, 411] on video at bounding box center [106, 464] width 213 height 106
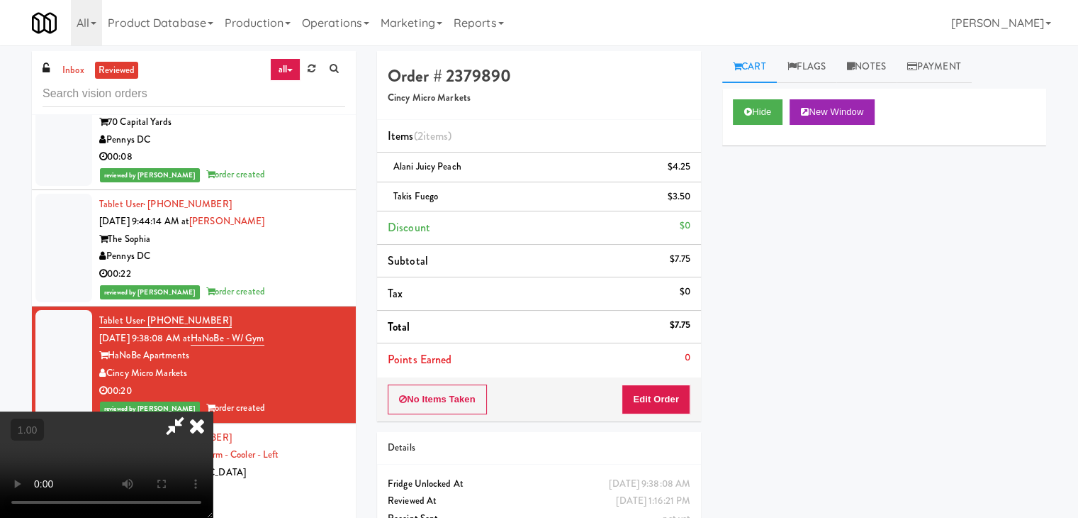
click at [213, 411] on video at bounding box center [106, 464] width 213 height 106
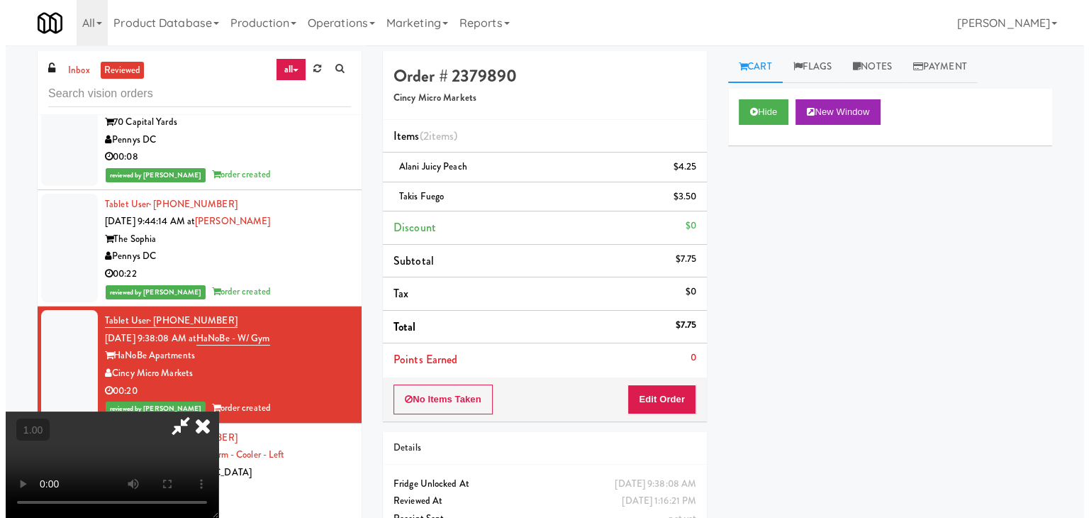
scroll to position [0, 0]
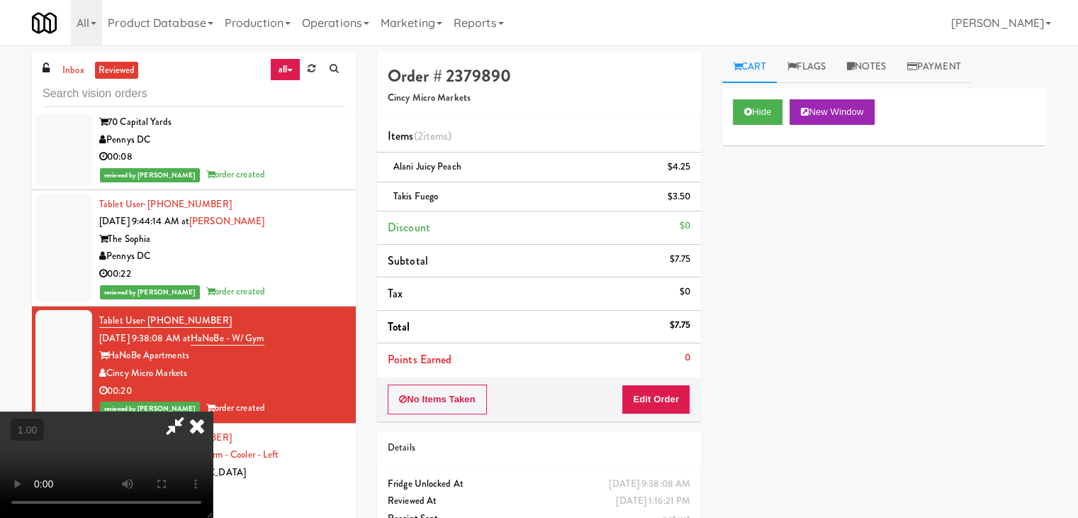
click at [213, 411] on icon at bounding box center [196, 425] width 31 height 28
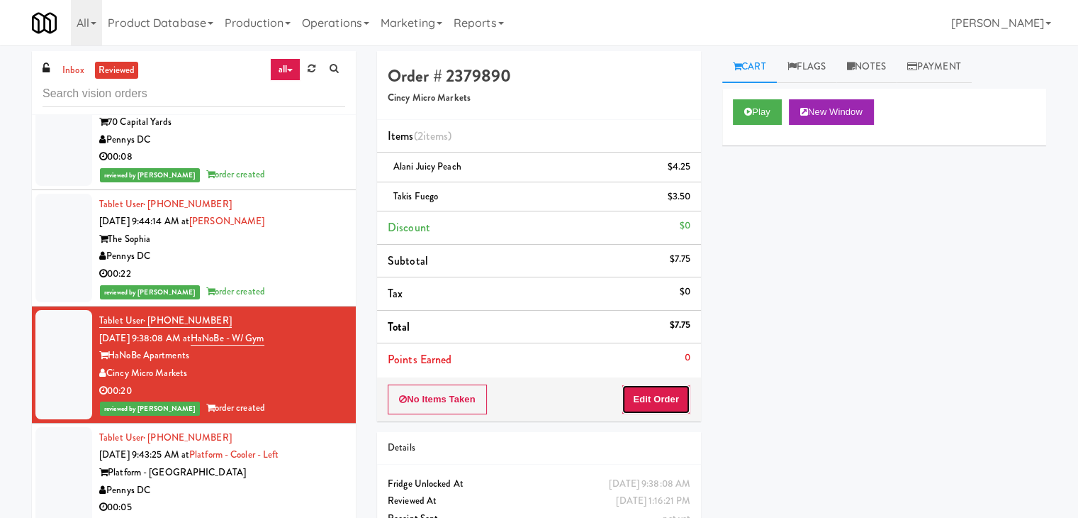
click at [640, 401] on button "Edit Order" at bounding box center [656, 399] width 69 height 30
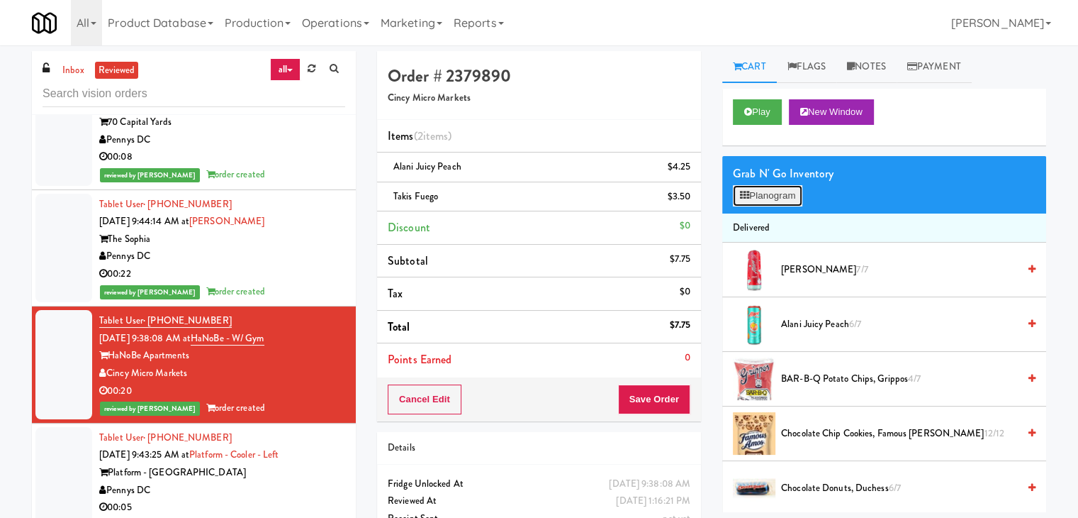
click at [757, 199] on button "Planogram" at bounding box center [767, 195] width 69 height 21
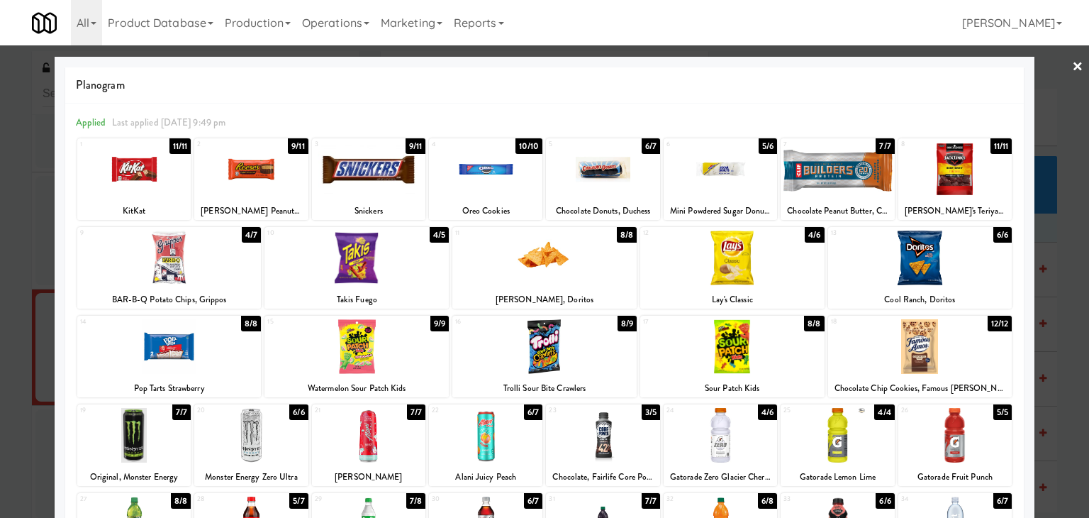
click at [1072, 66] on link "×" at bounding box center [1077, 67] width 11 height 44
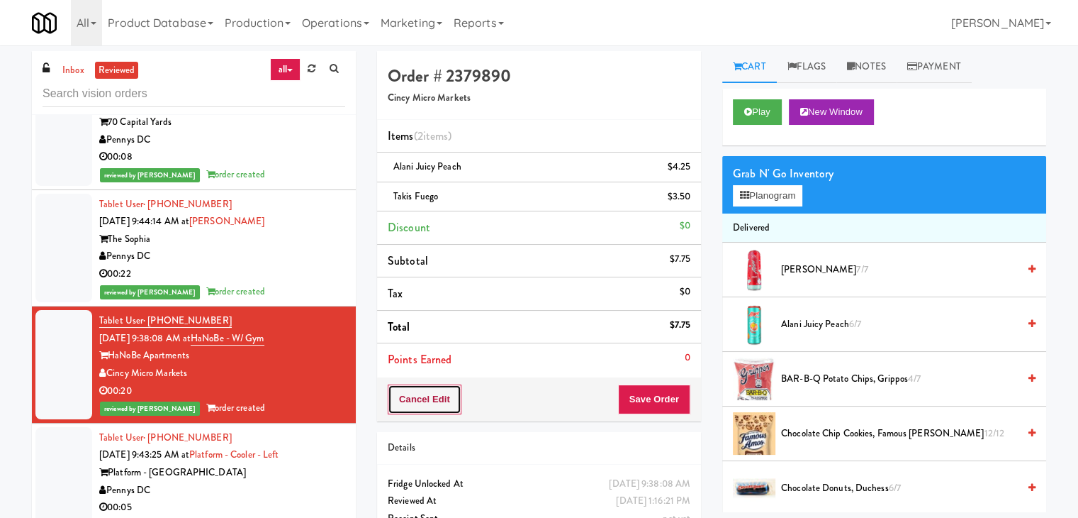
click at [423, 396] on button "Cancel Edit" at bounding box center [425, 399] width 74 height 30
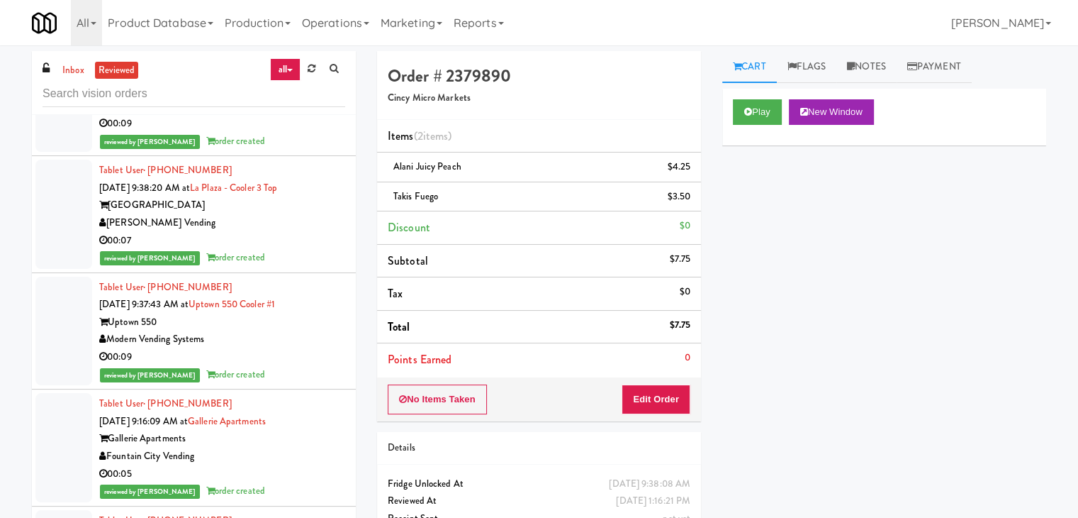
scroll to position [1843, 0]
click at [294, 150] on div "reviewed by [PERSON_NAME] P order created" at bounding box center [222, 141] width 246 height 18
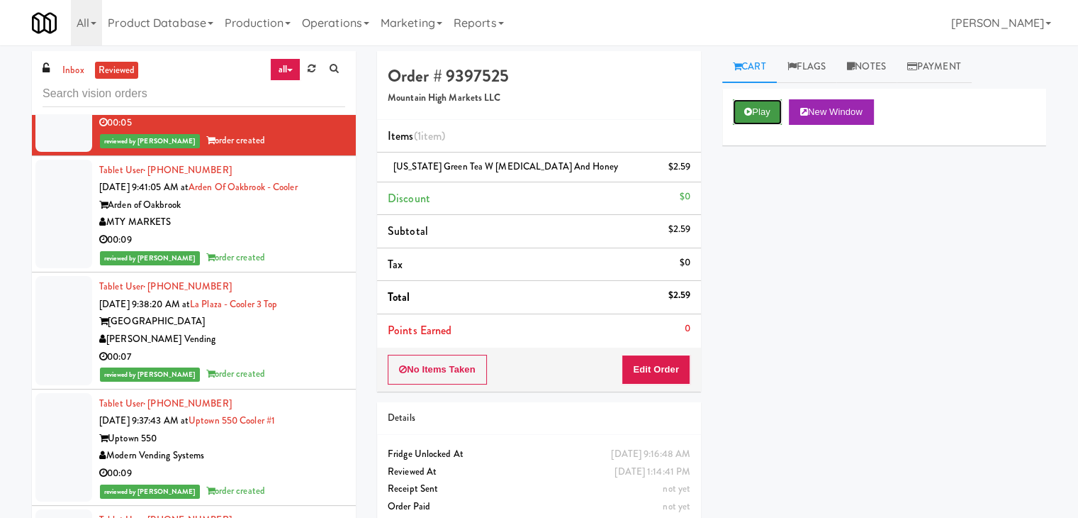
click at [761, 113] on button "Play" at bounding box center [757, 112] width 49 height 26
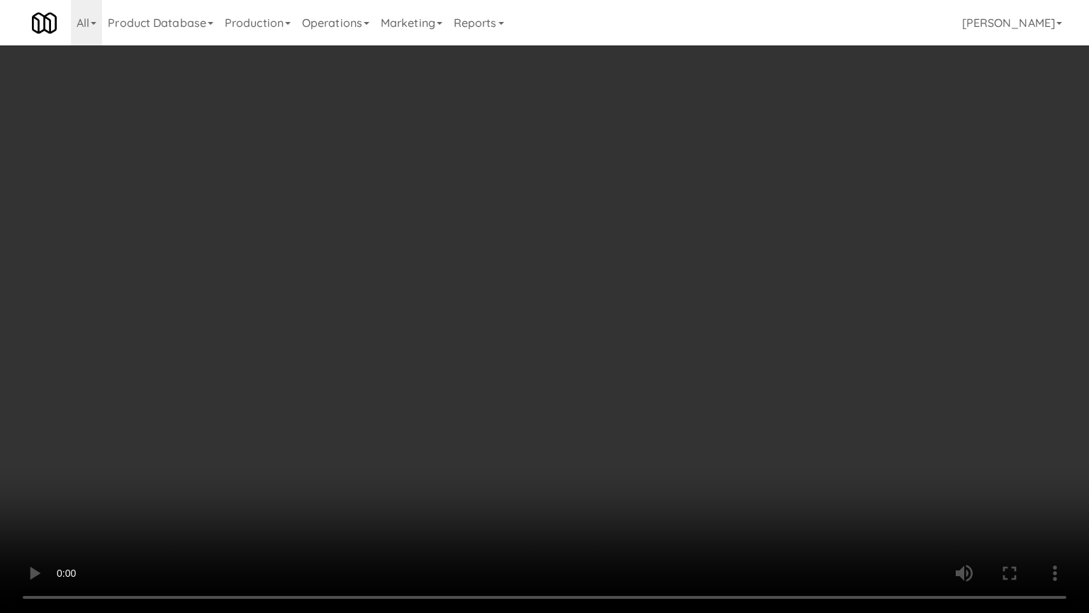
click at [619, 459] on video at bounding box center [544, 306] width 1089 height 613
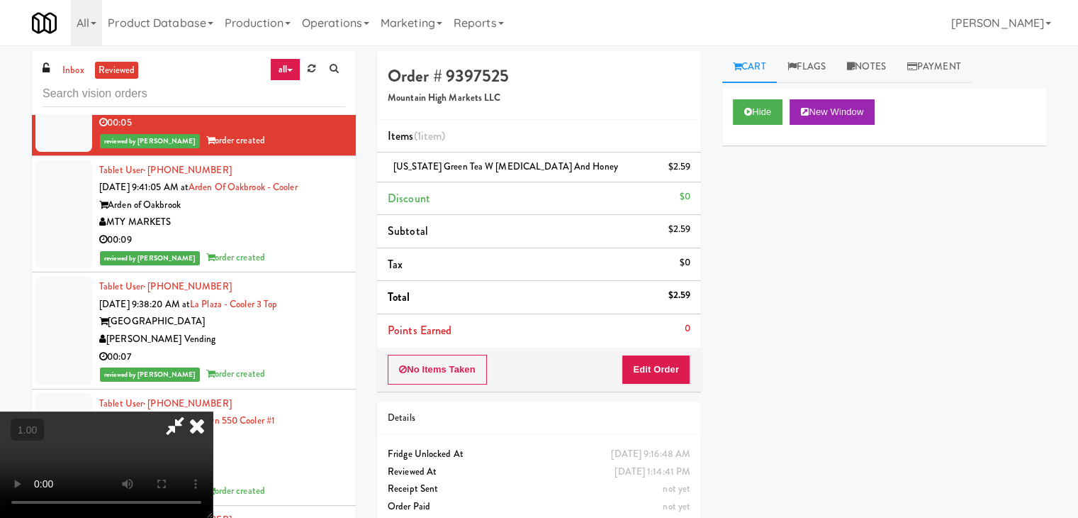
click at [213, 411] on icon at bounding box center [196, 425] width 31 height 28
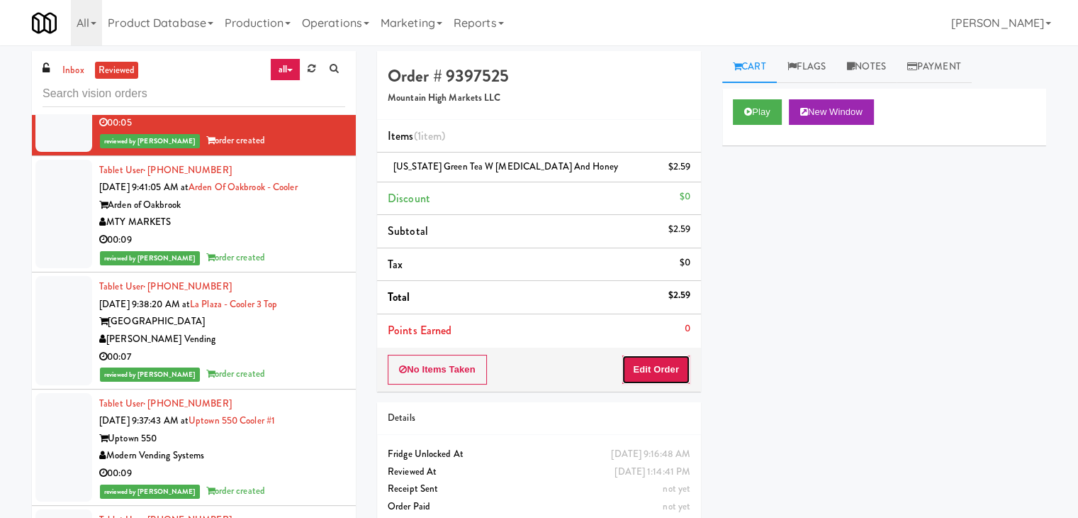
click at [649, 376] on button "Edit Order" at bounding box center [656, 369] width 69 height 30
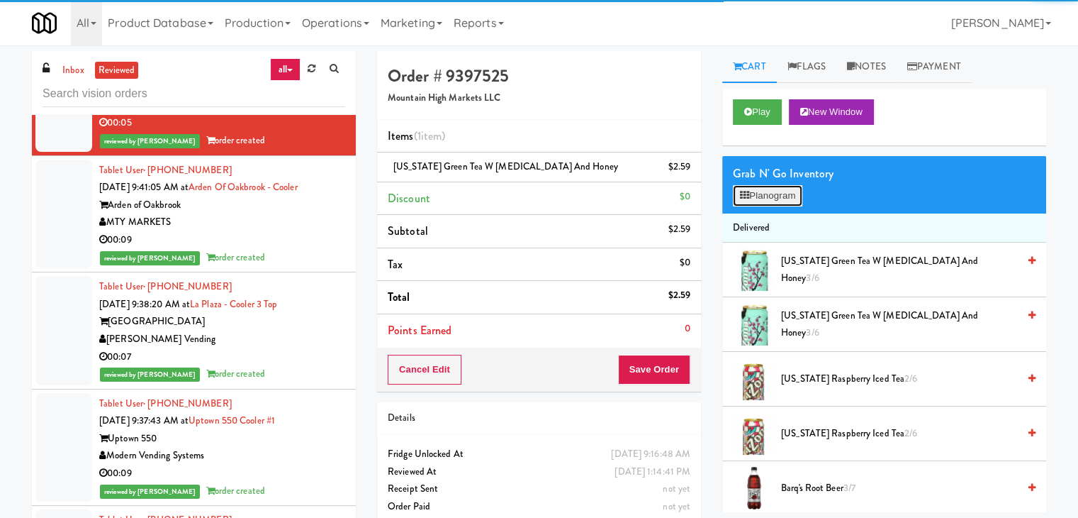
click at [756, 187] on button "Planogram" at bounding box center [767, 195] width 69 height 21
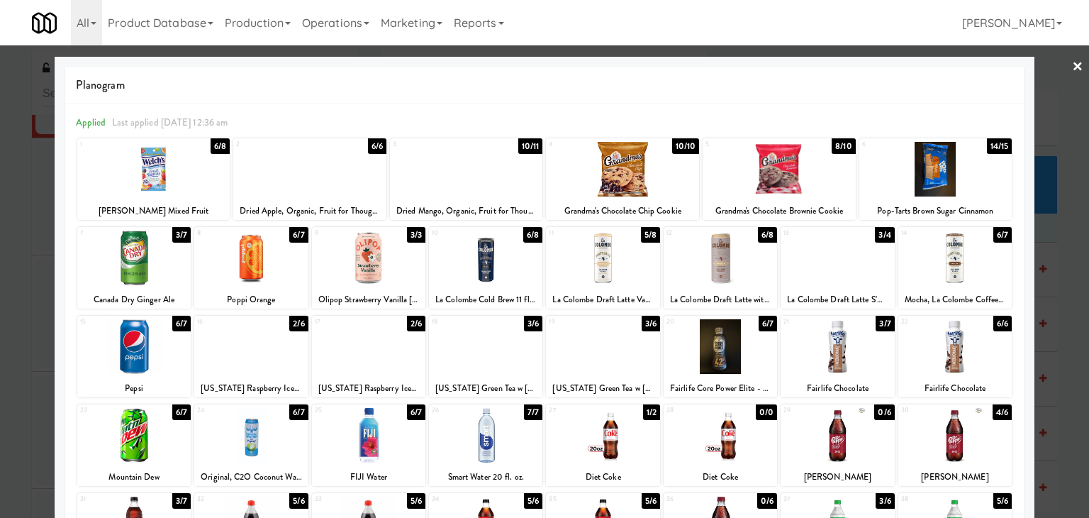
click at [1072, 69] on link "×" at bounding box center [1077, 67] width 11 height 44
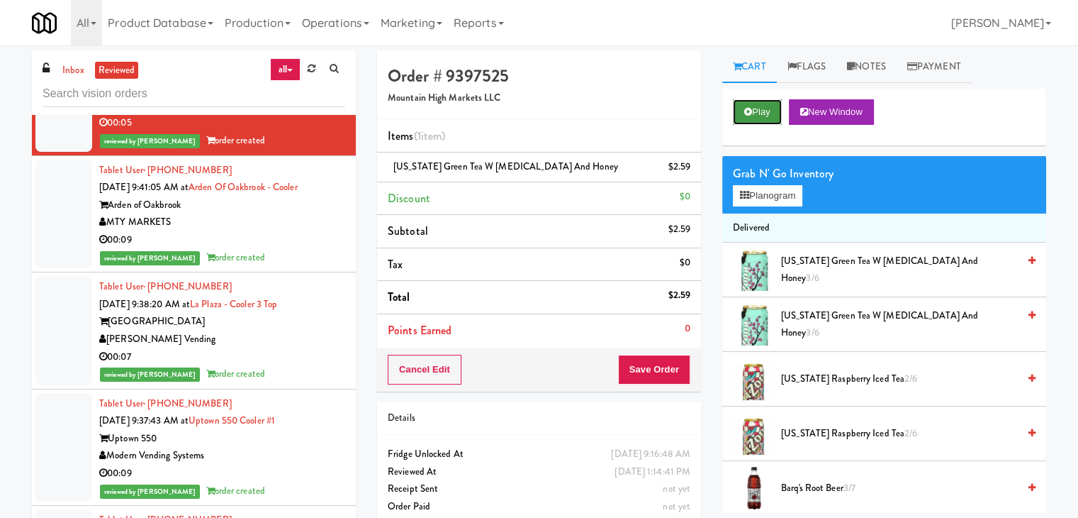
click at [756, 108] on button "Play" at bounding box center [757, 112] width 49 height 26
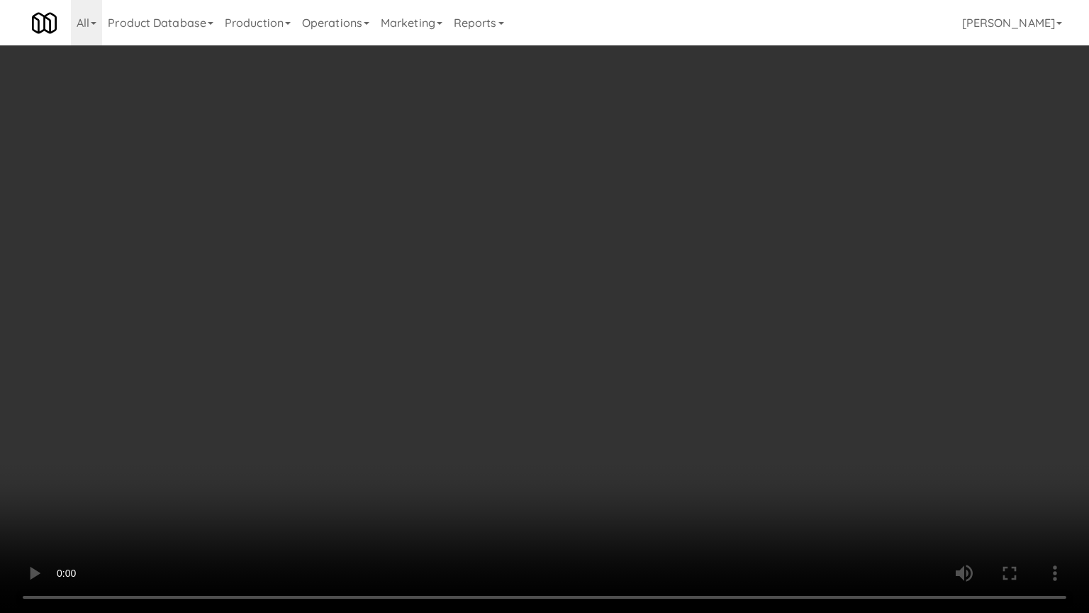
click at [632, 415] on video at bounding box center [544, 306] width 1089 height 613
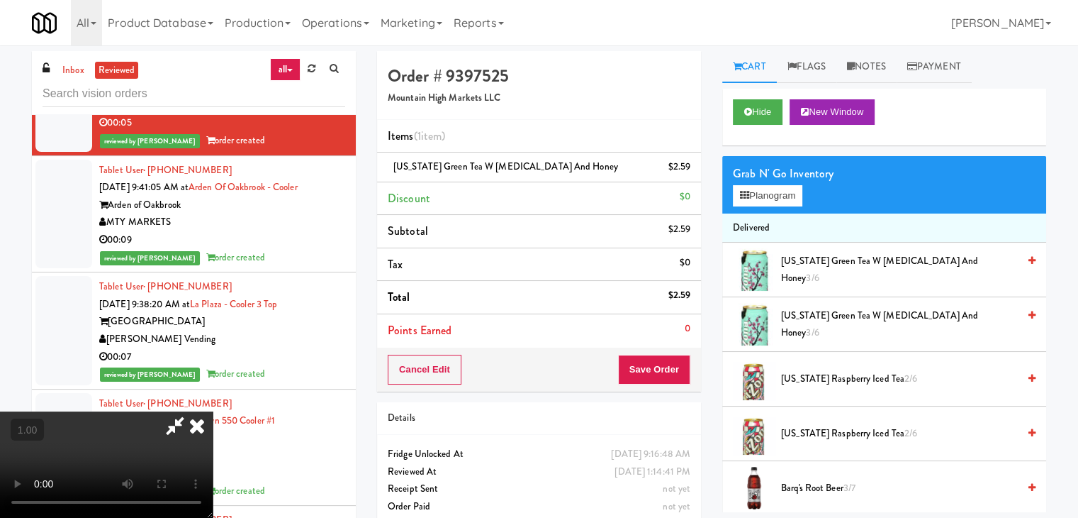
click at [213, 411] on icon at bounding box center [196, 425] width 31 height 28
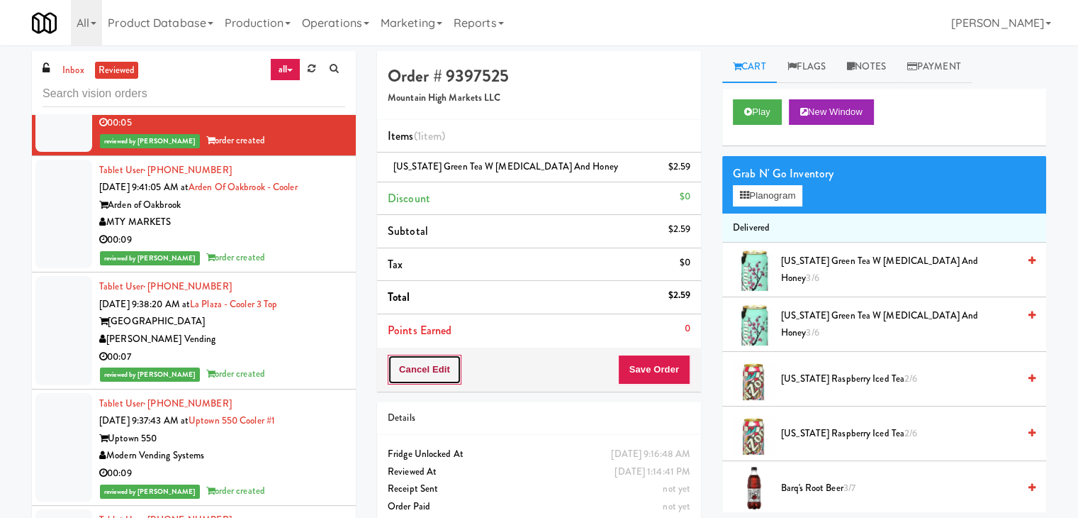
click at [406, 369] on button "Cancel Edit" at bounding box center [425, 369] width 74 height 30
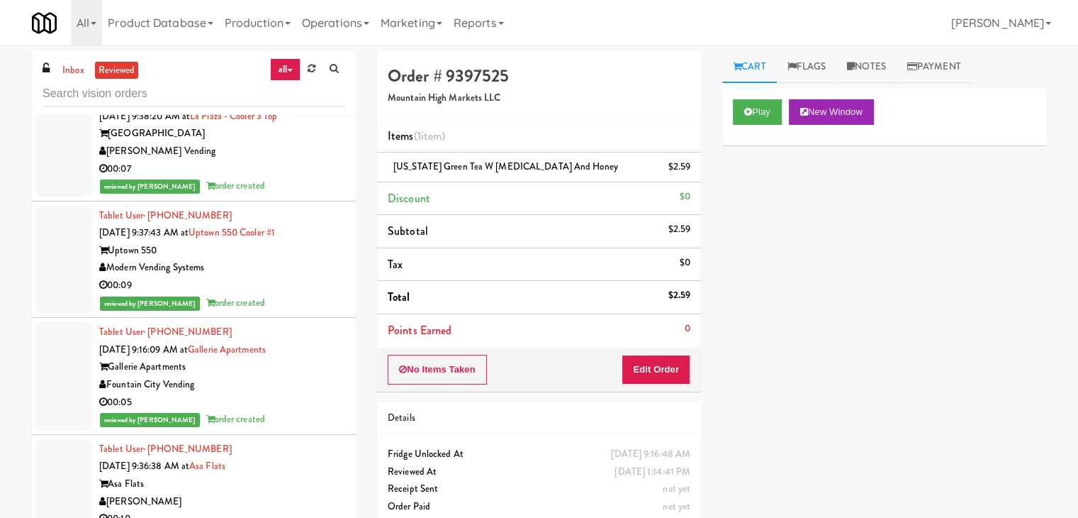
scroll to position [2056, 0]
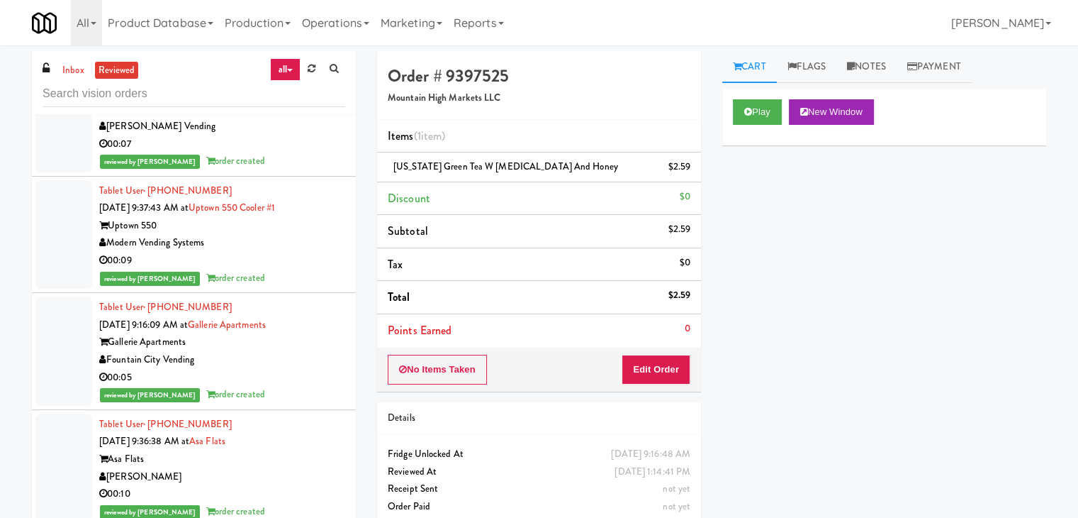
click at [272, 386] on div "00:05" at bounding box center [222, 378] width 246 height 18
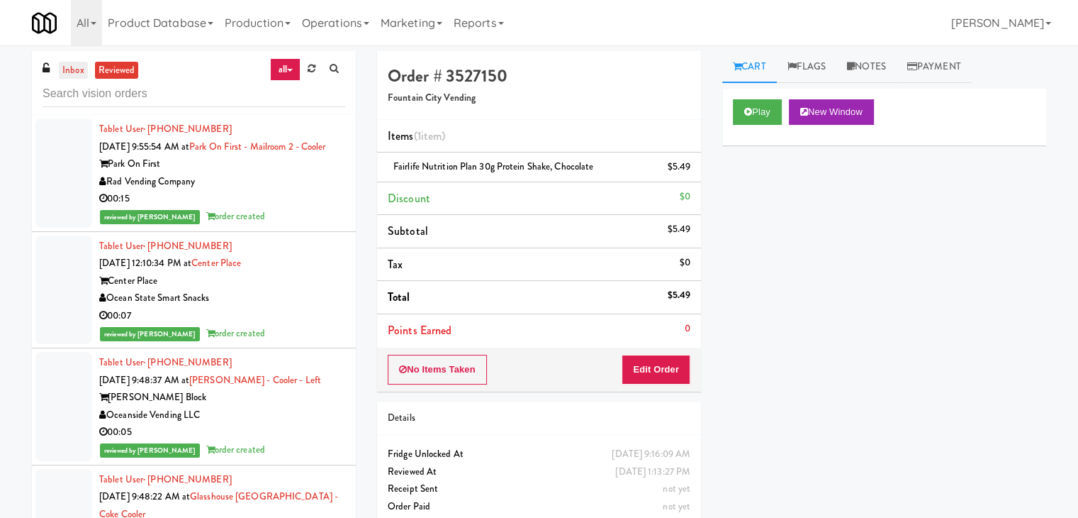
click at [71, 76] on link "inbox" at bounding box center [73, 71] width 29 height 18
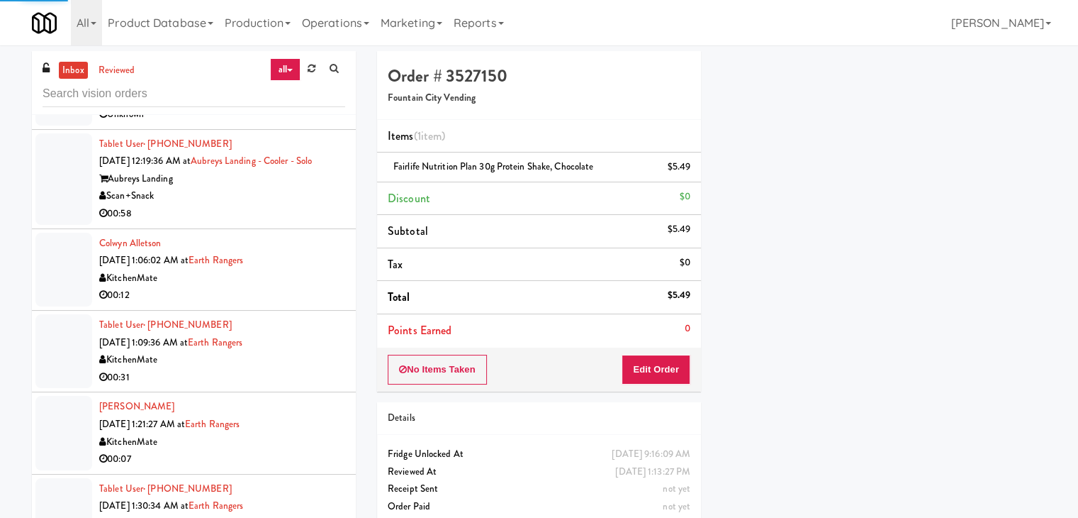
scroll to position [2481, 0]
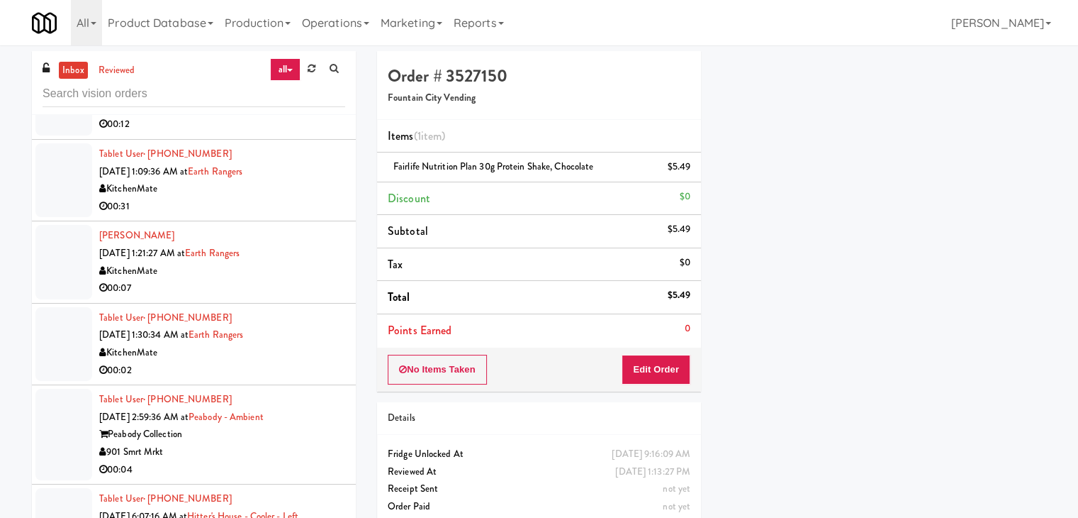
click at [259, 454] on div "901 Smrt Mrkt" at bounding box center [222, 452] width 246 height 18
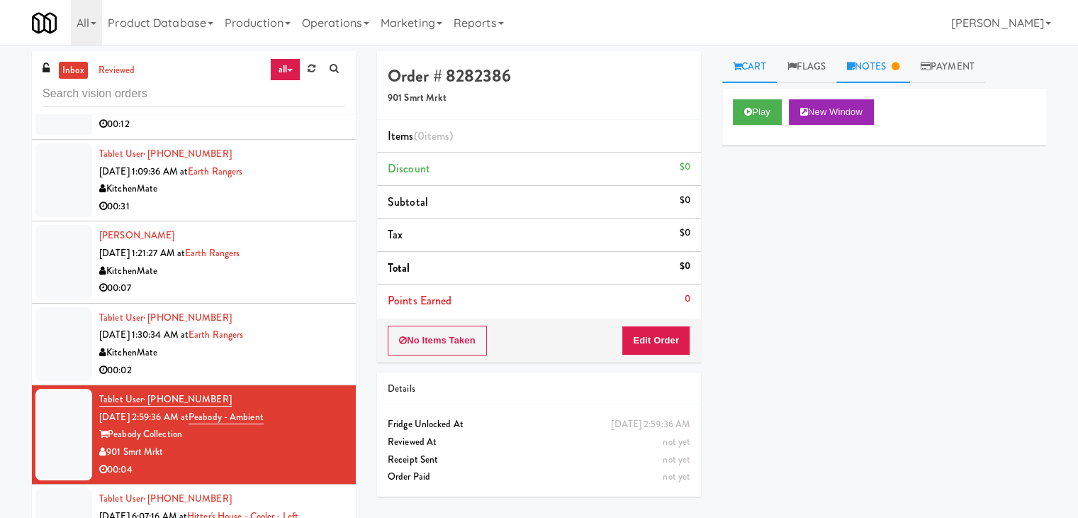
click at [870, 74] on link "Notes" at bounding box center [874, 67] width 74 height 32
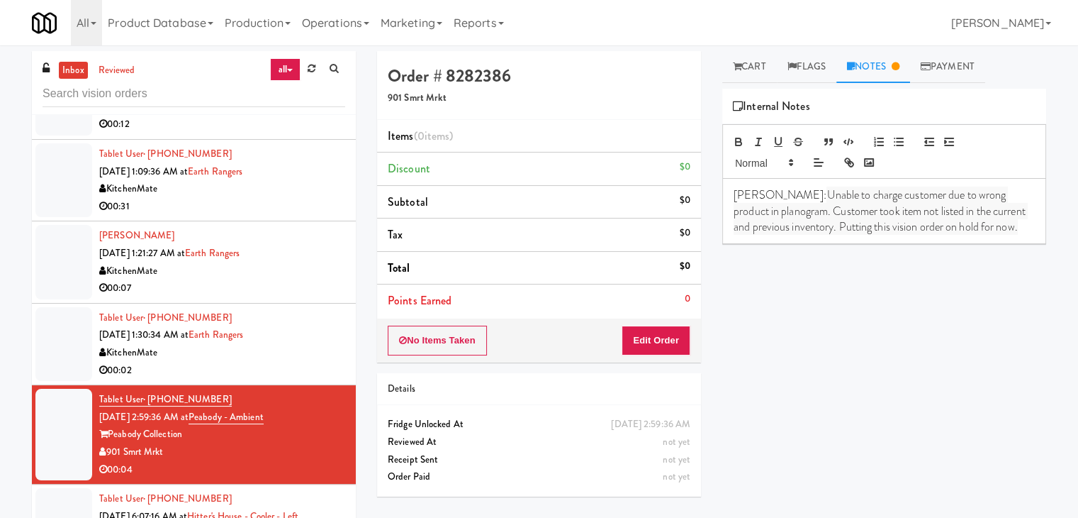
scroll to position [2623, 0]
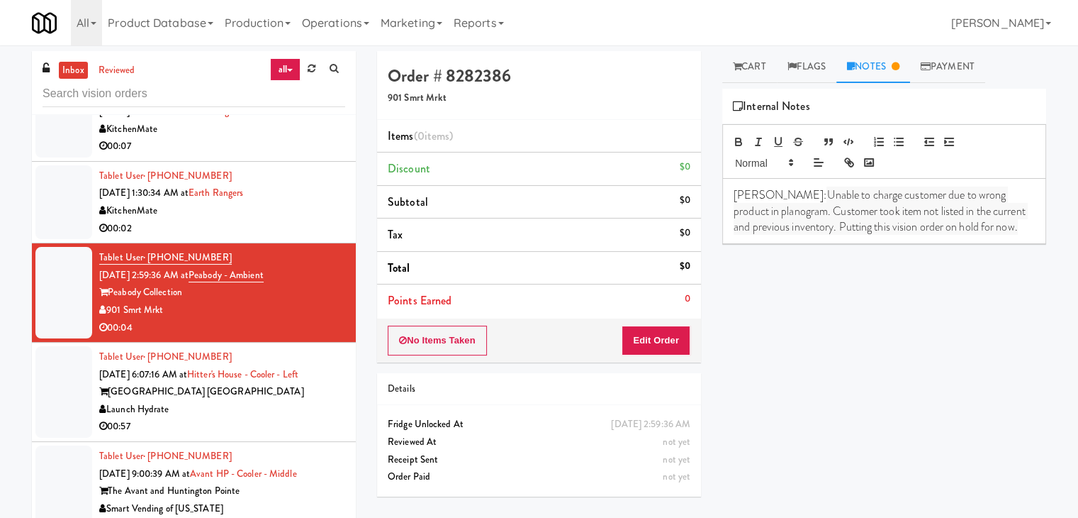
click at [274, 407] on div "Launch Hydrate" at bounding box center [222, 410] width 246 height 18
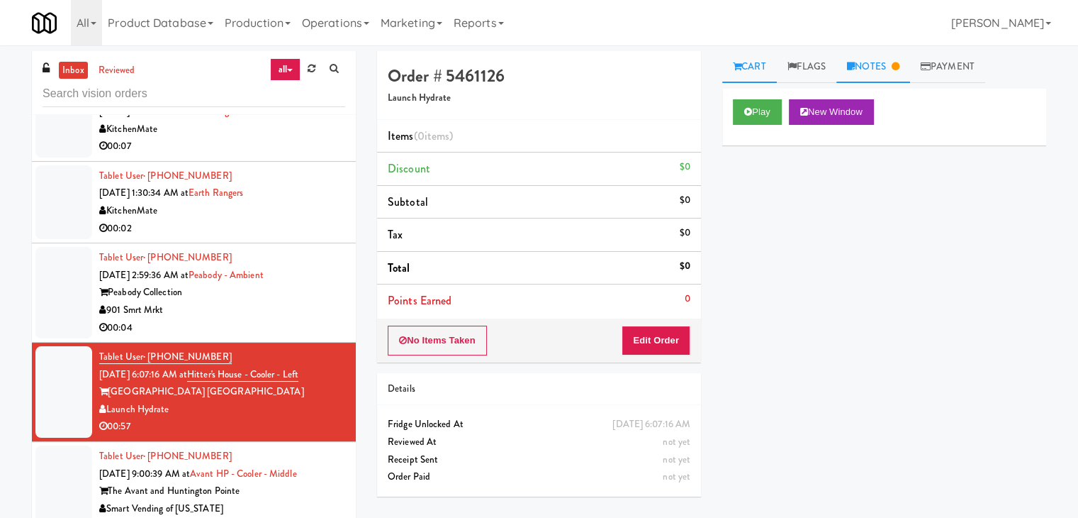
click at [871, 57] on link "Notes" at bounding box center [874, 67] width 74 height 32
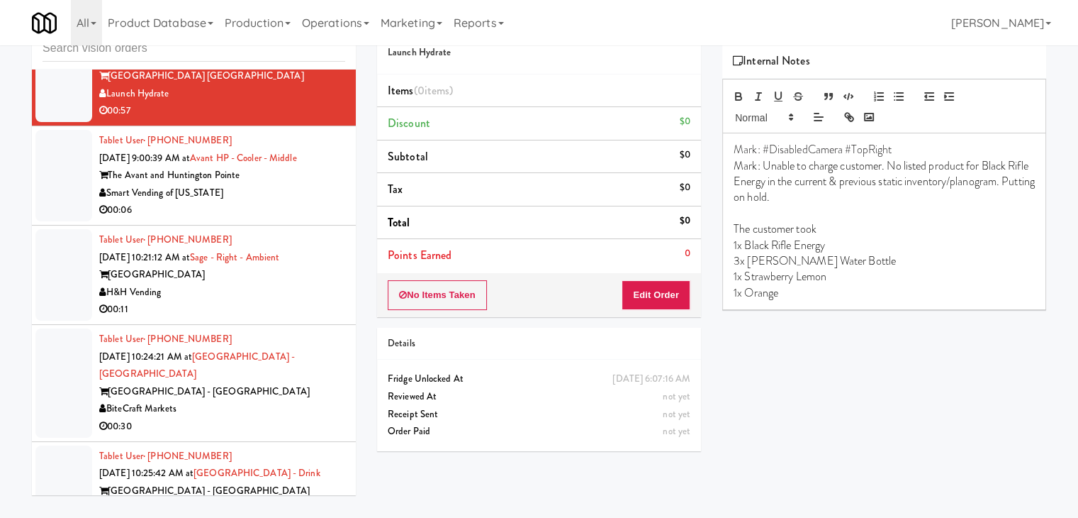
scroll to position [2907, 0]
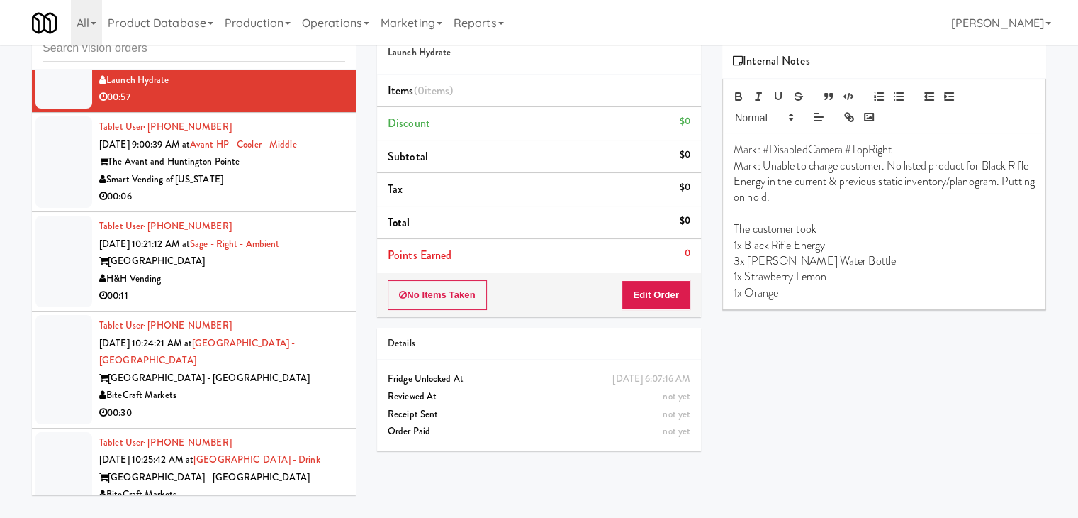
click at [267, 171] on div "Smart Vending of [US_STATE]" at bounding box center [222, 180] width 246 height 18
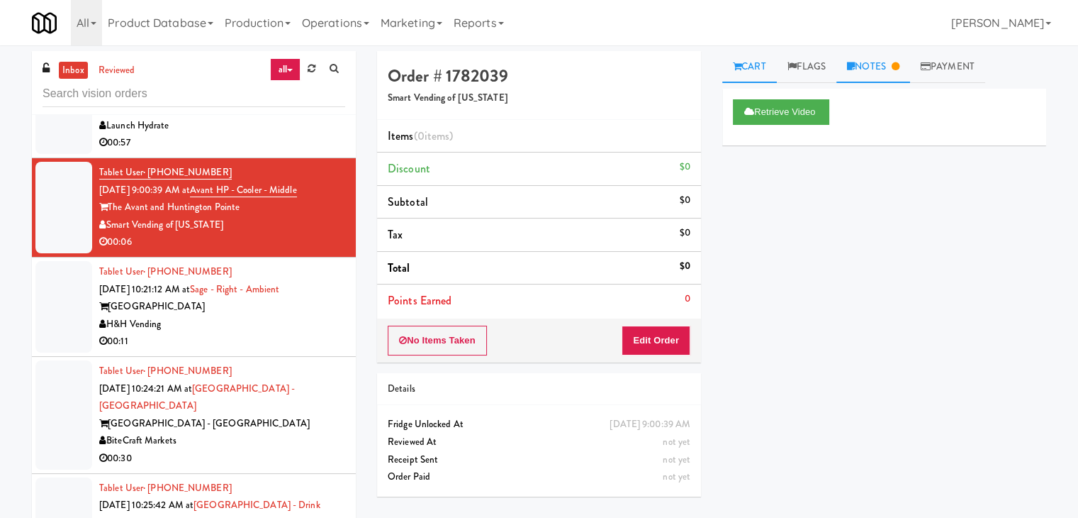
click at [896, 58] on link "Notes" at bounding box center [874, 67] width 74 height 32
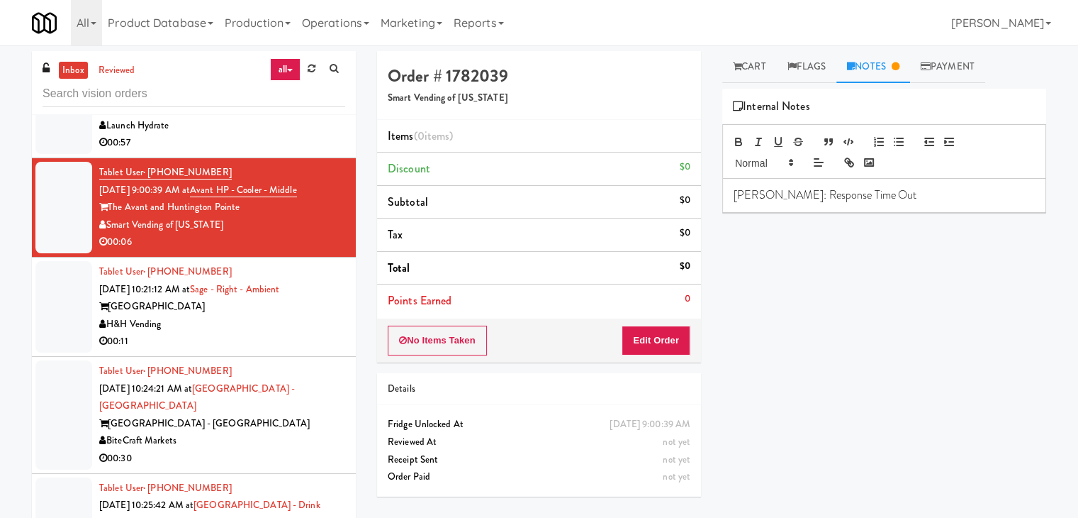
click at [284, 326] on div "H&H Vending" at bounding box center [222, 324] width 246 height 18
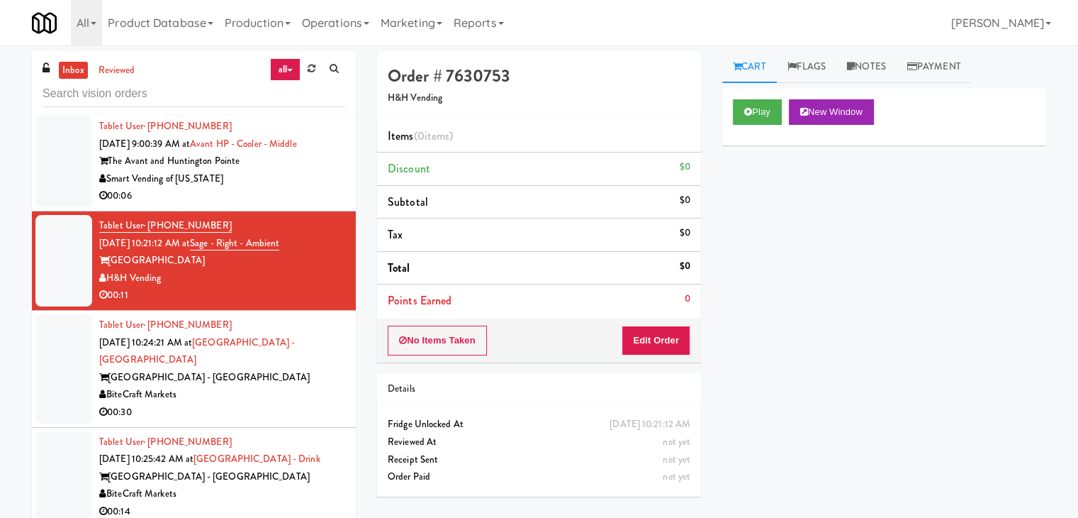
scroll to position [2977, 0]
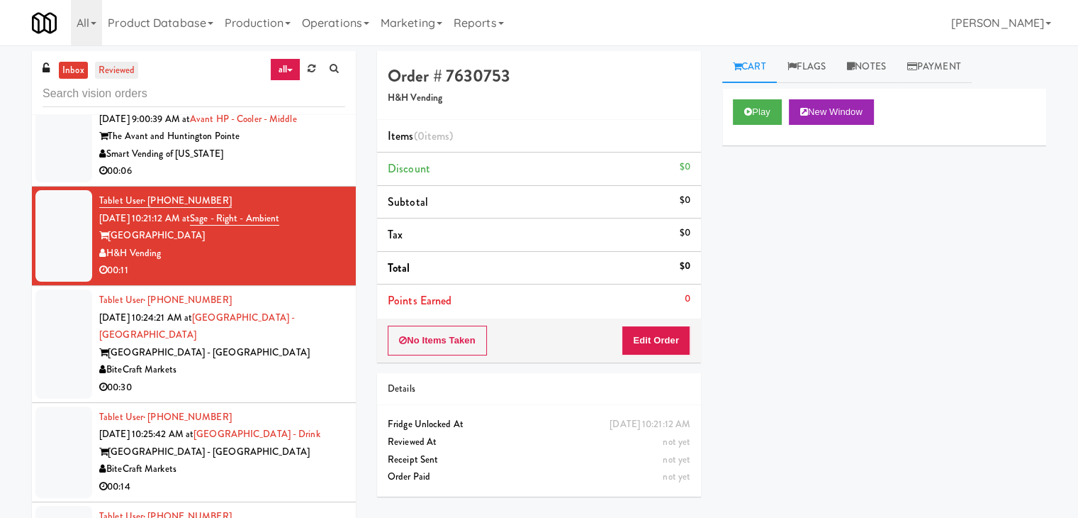
click at [116, 62] on link "reviewed" at bounding box center [117, 71] width 44 height 18
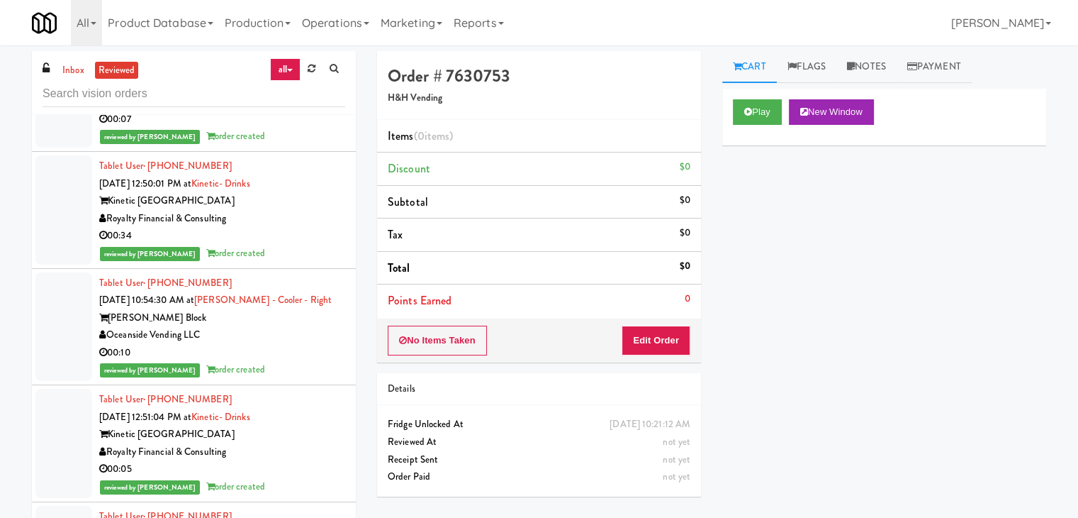
scroll to position [851, 0]
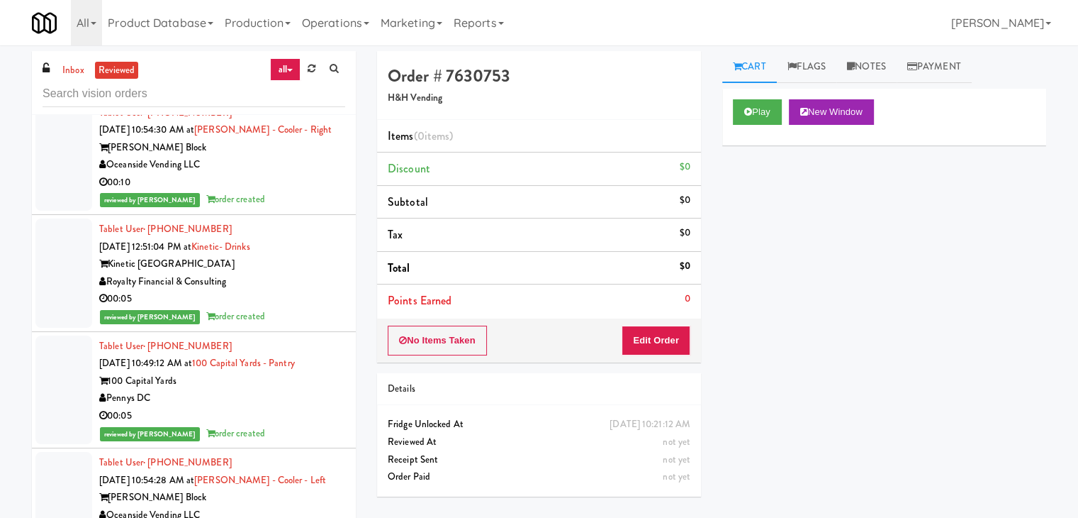
click at [320, 290] on div "00:05" at bounding box center [222, 299] width 246 height 18
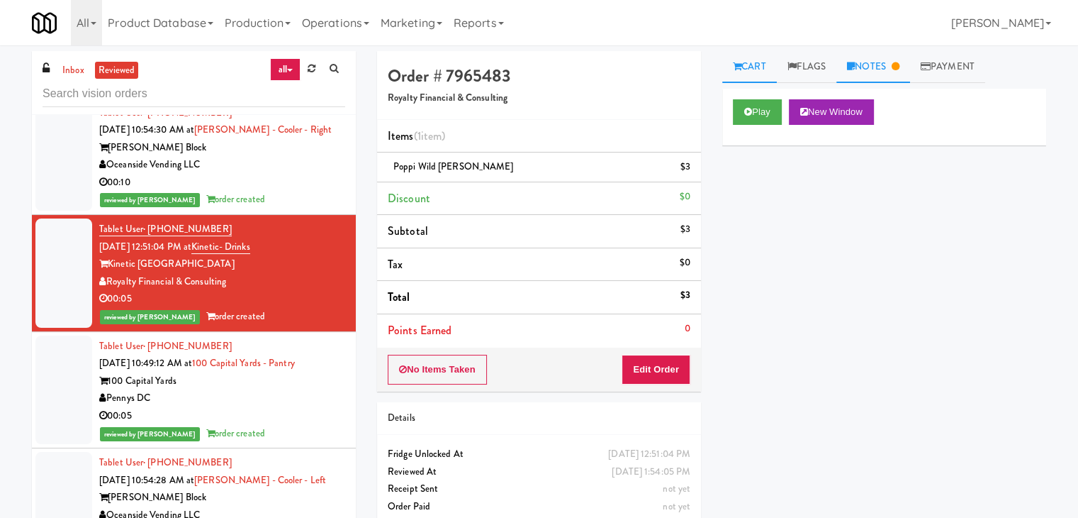
click at [888, 61] on link "Notes" at bounding box center [874, 67] width 74 height 32
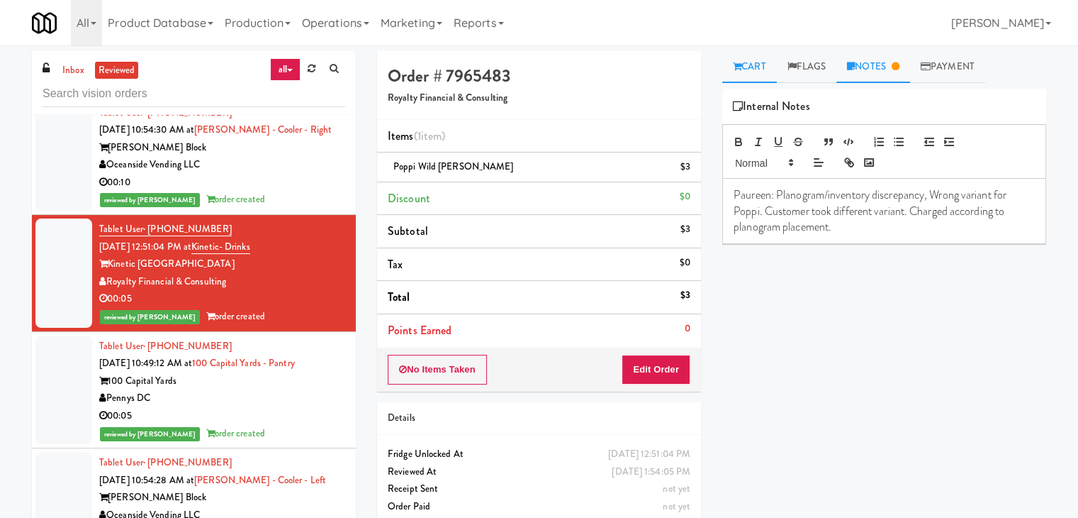
click at [755, 65] on link "Cart" at bounding box center [749, 67] width 55 height 32
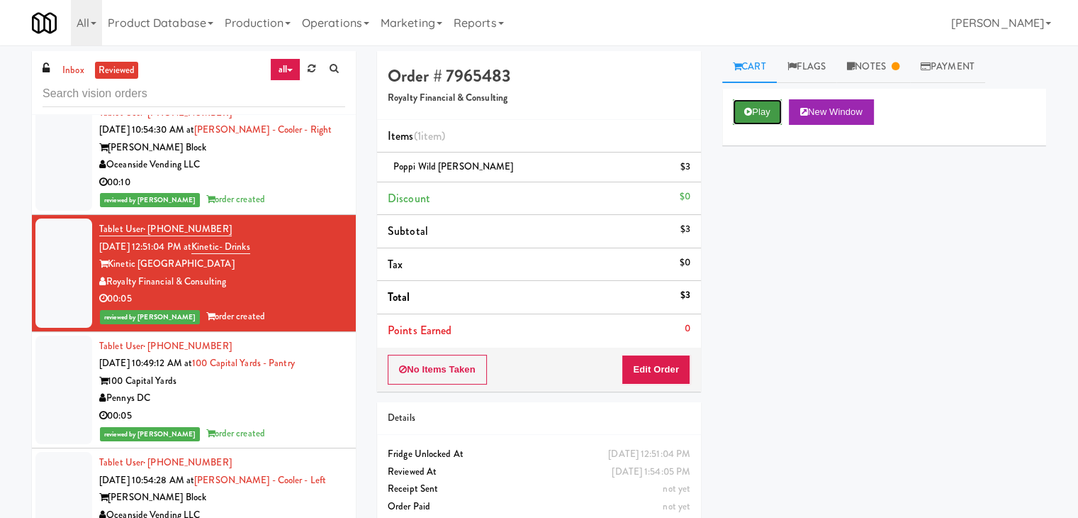
click at [760, 113] on button "Play" at bounding box center [757, 112] width 49 height 26
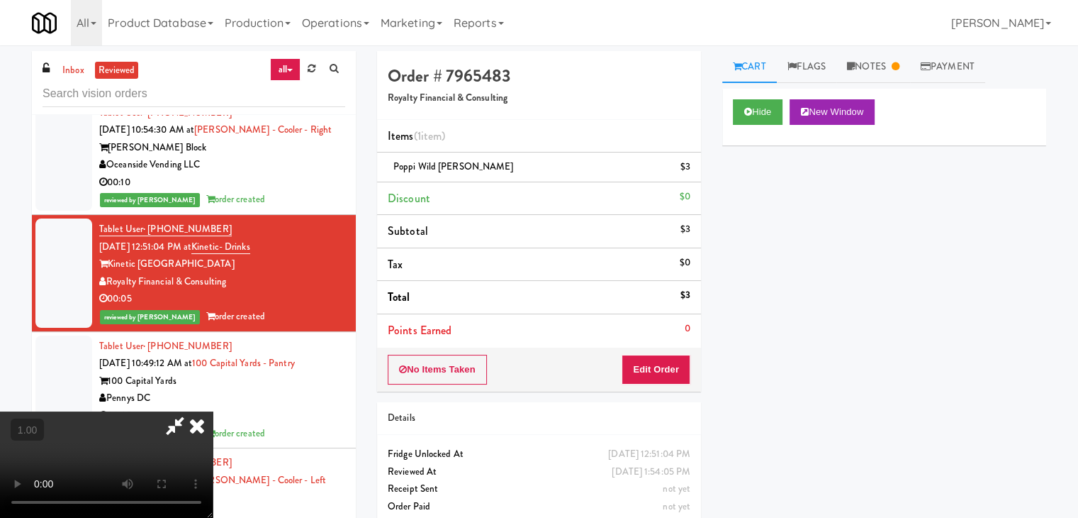
scroll to position [29, 0]
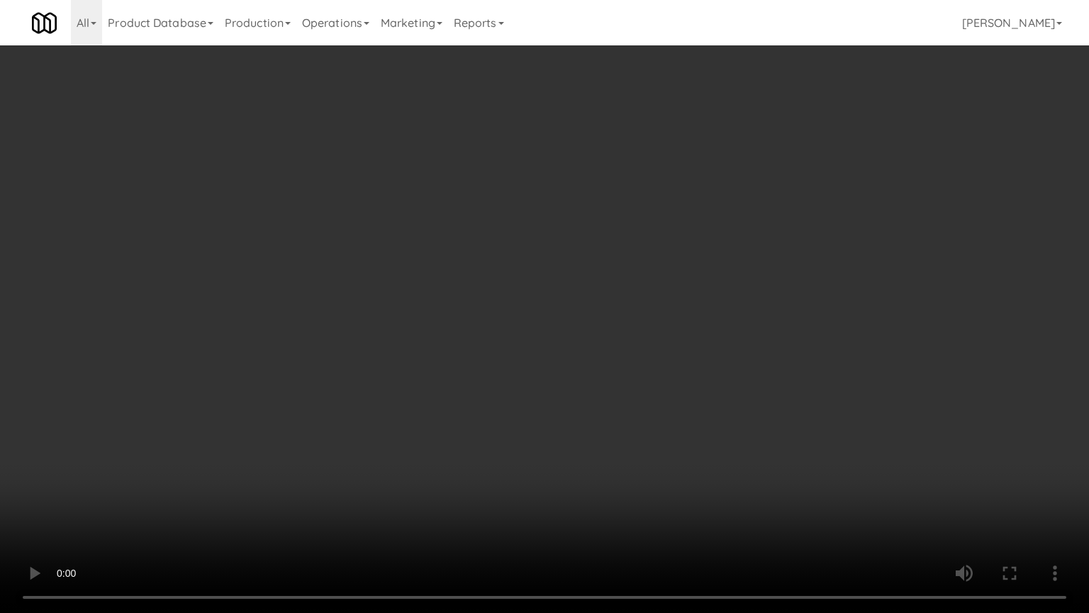
click at [625, 225] on video at bounding box center [544, 306] width 1089 height 613
click at [617, 218] on video at bounding box center [544, 306] width 1089 height 613
click at [547, 272] on video at bounding box center [544, 306] width 1089 height 613
click at [425, 284] on video at bounding box center [544, 306] width 1089 height 613
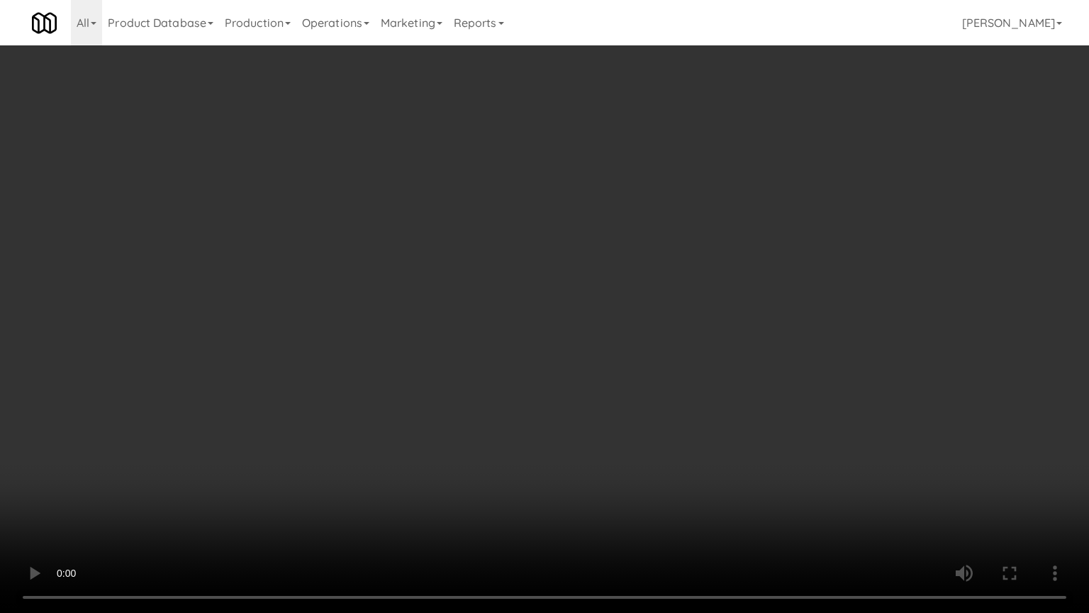
click at [425, 284] on video at bounding box center [544, 306] width 1089 height 613
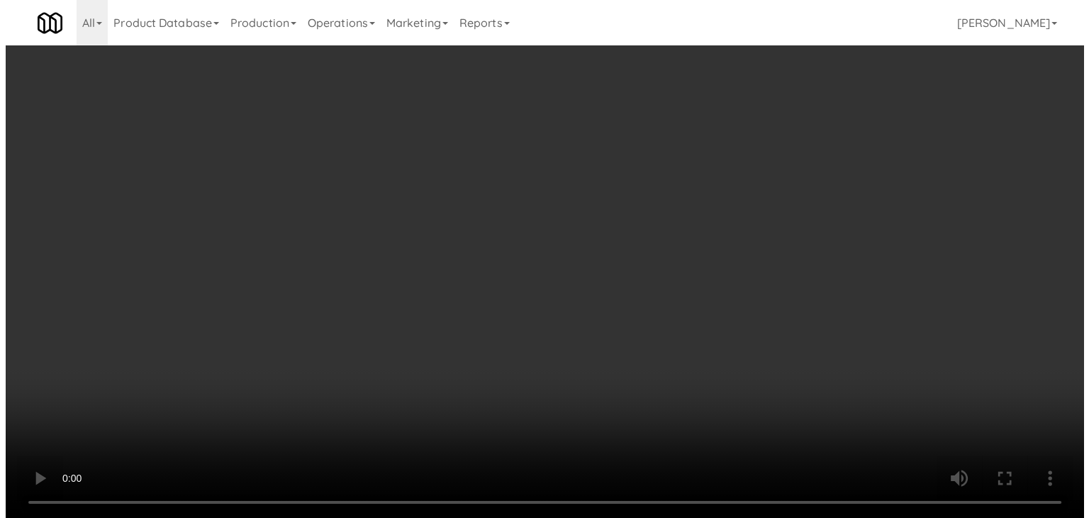
scroll to position [0, 0]
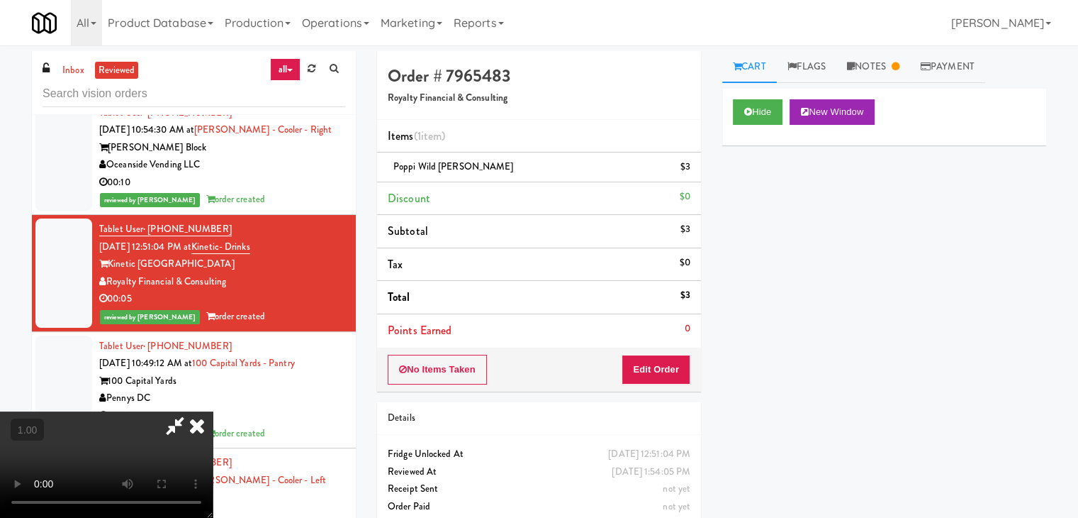
click at [213, 411] on icon at bounding box center [196, 425] width 31 height 28
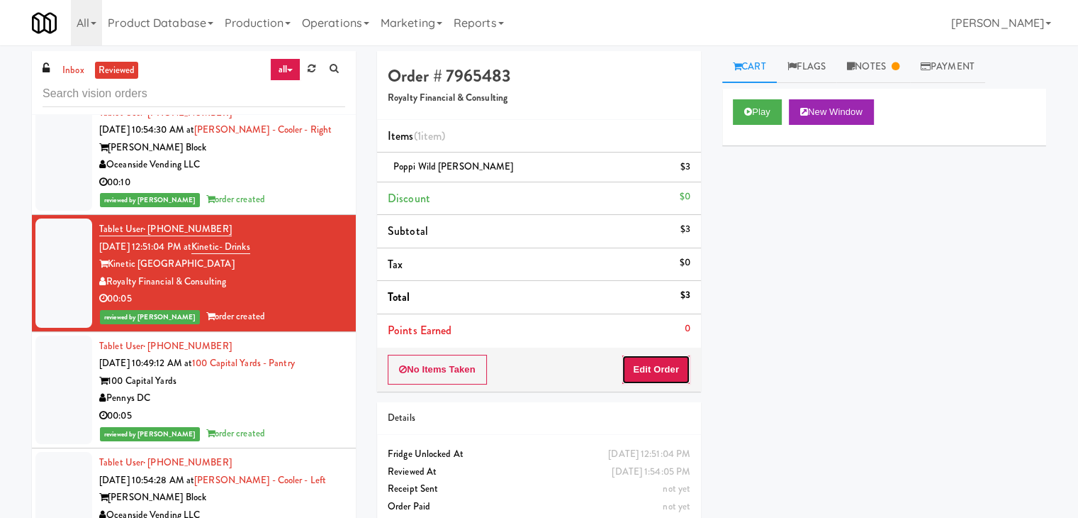
click at [644, 369] on button "Edit Order" at bounding box center [656, 369] width 69 height 30
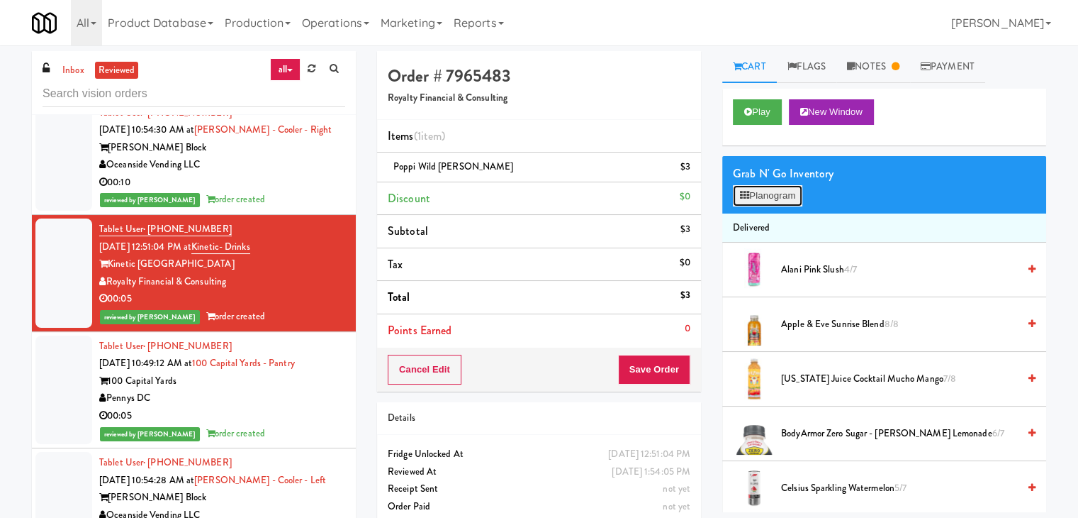
click at [764, 191] on button "Planogram" at bounding box center [767, 195] width 69 height 21
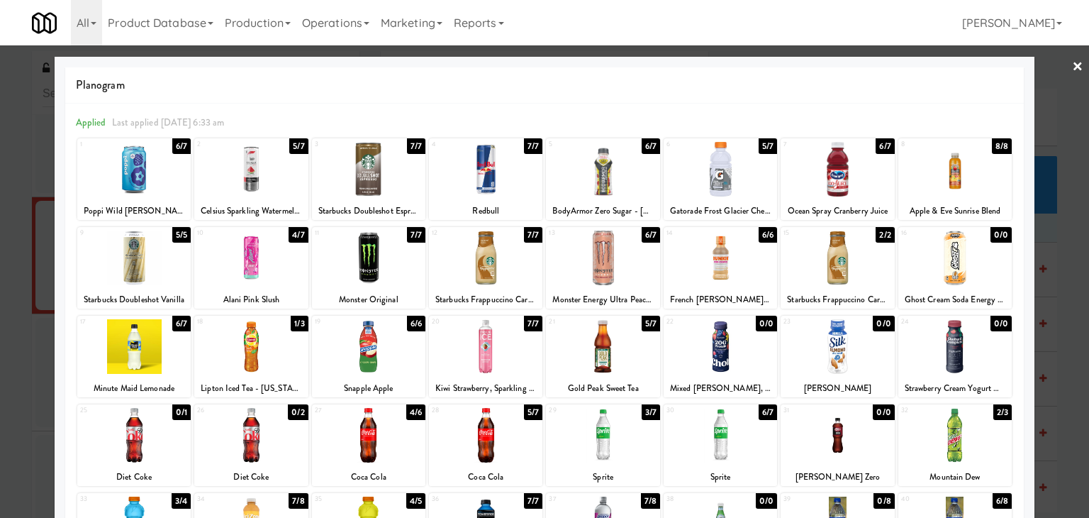
click at [1072, 71] on link "×" at bounding box center [1077, 67] width 11 height 44
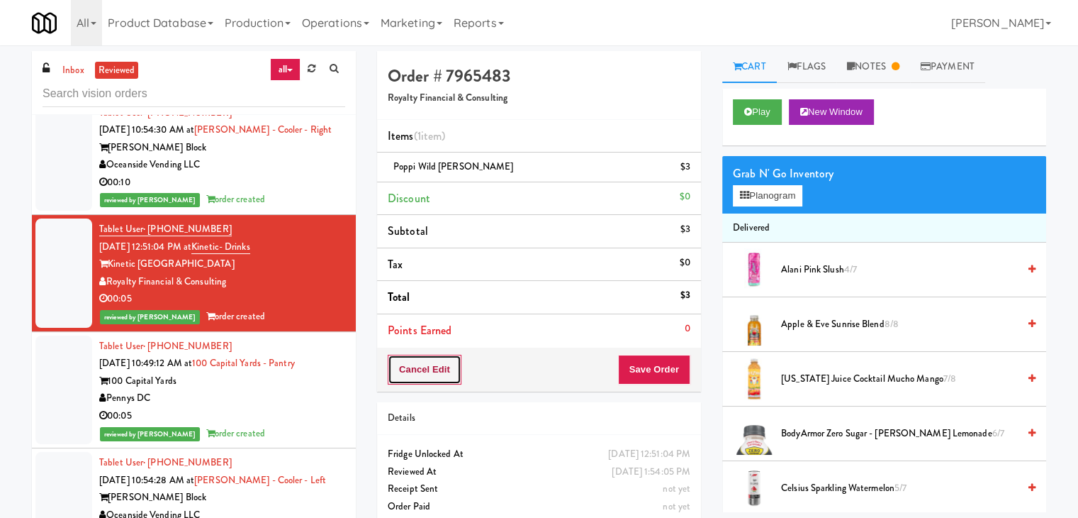
click at [434, 372] on button "Cancel Edit" at bounding box center [425, 369] width 74 height 30
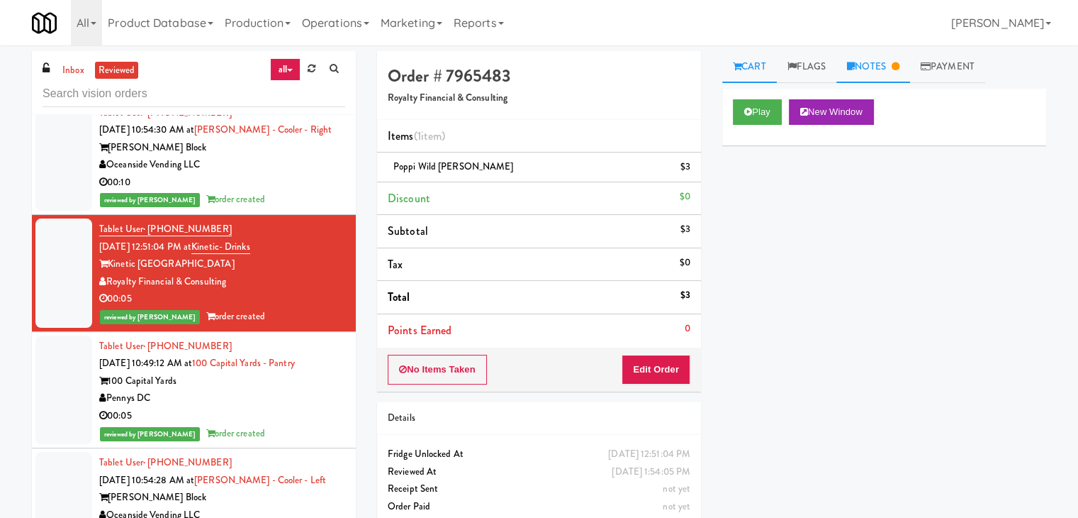
click at [861, 69] on link "Notes" at bounding box center [874, 67] width 74 height 32
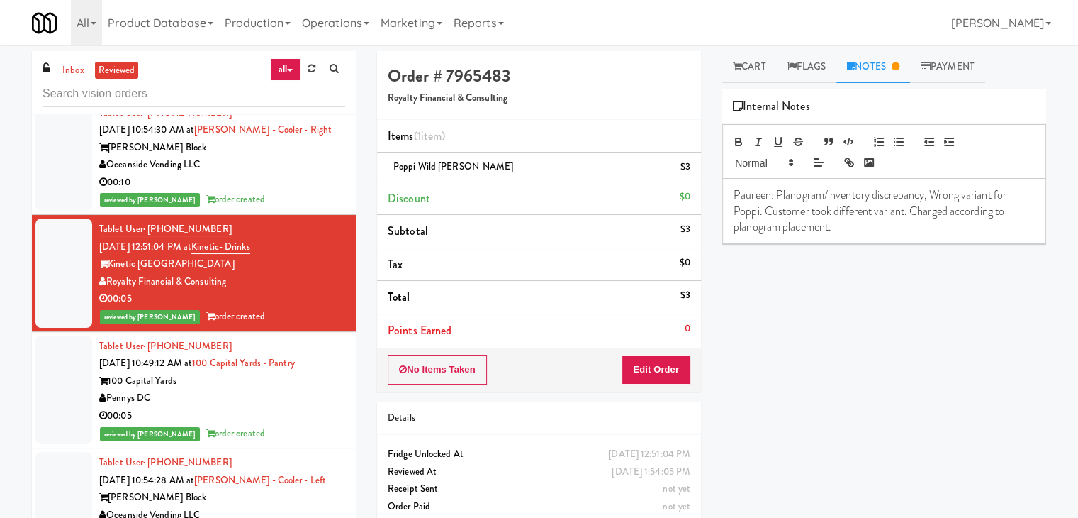
scroll to position [45, 0]
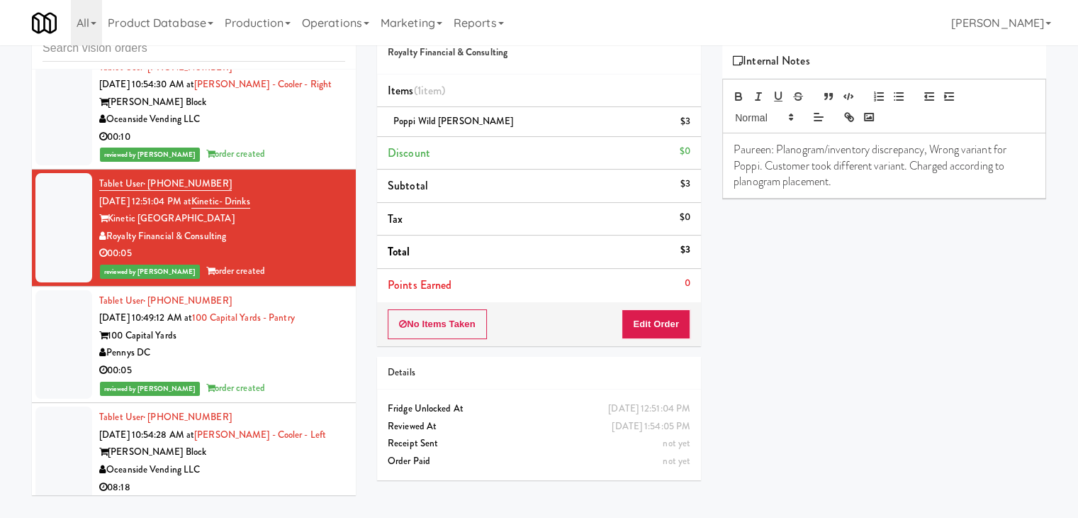
click at [267, 344] on div "Pennys DC" at bounding box center [222, 353] width 246 height 18
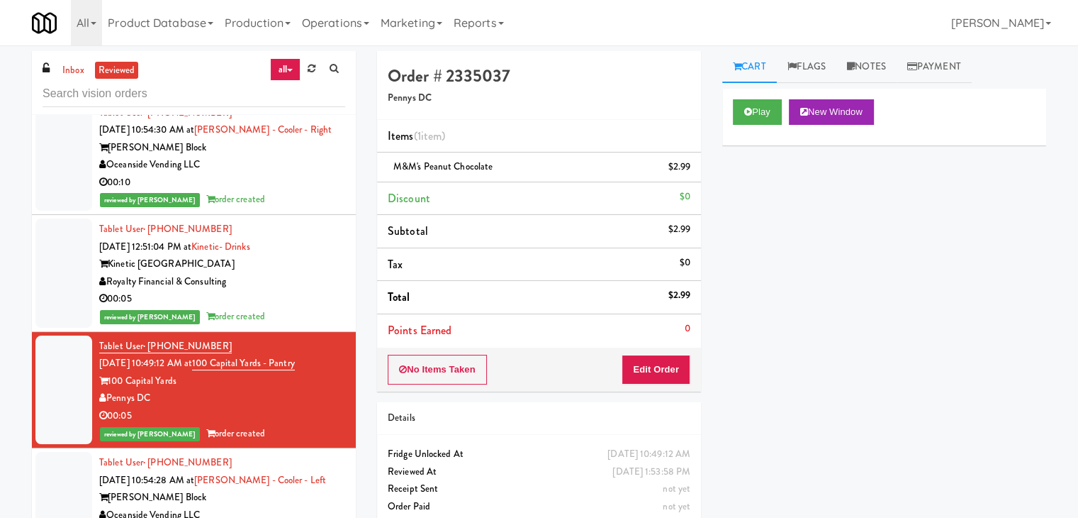
scroll to position [992, 0]
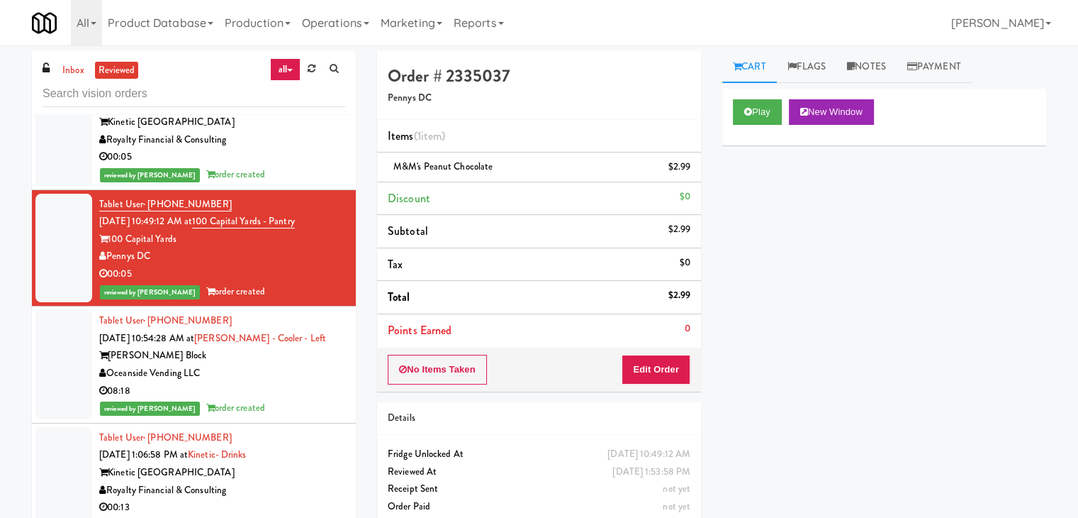
click at [296, 382] on div "08:18" at bounding box center [222, 391] width 246 height 18
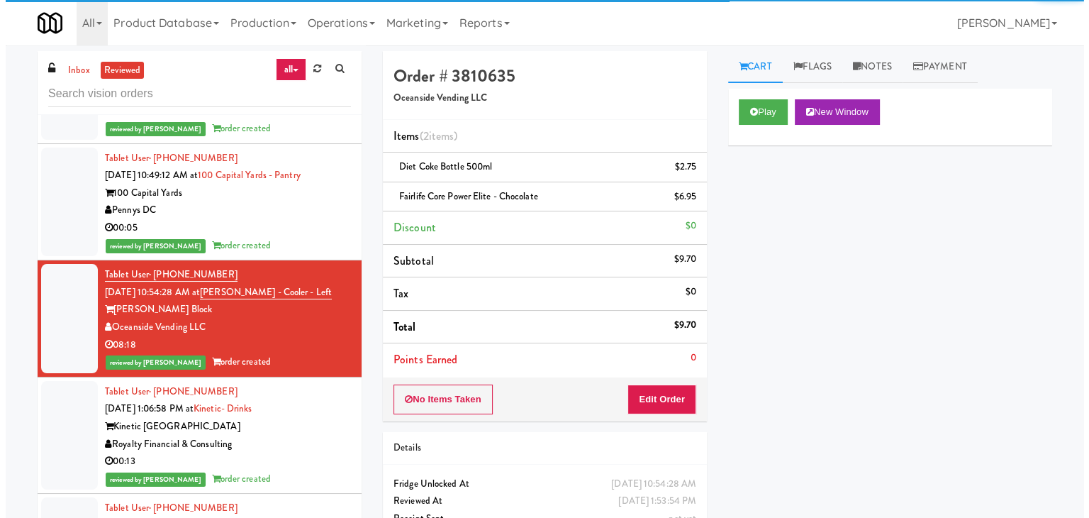
scroll to position [1063, 0]
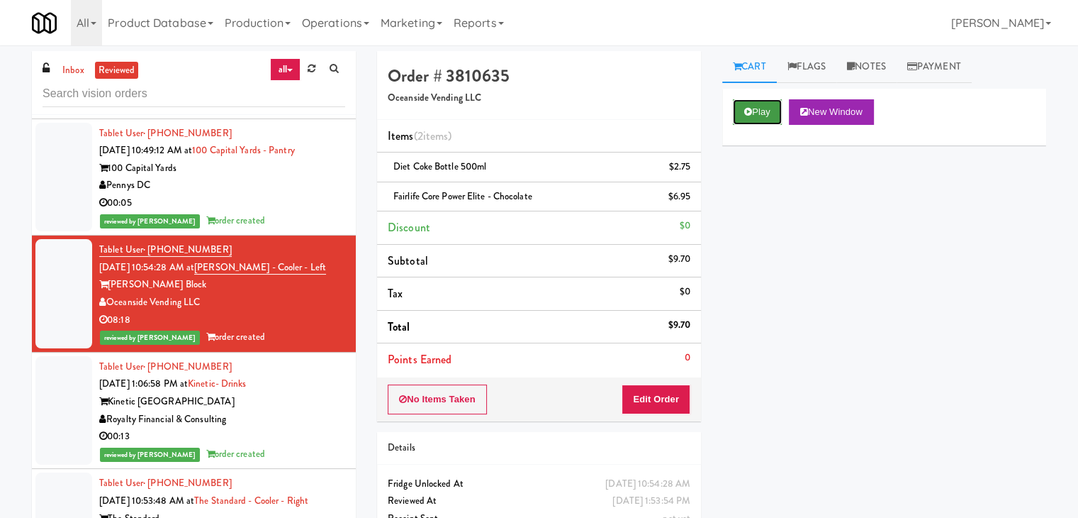
click at [761, 113] on button "Play" at bounding box center [757, 112] width 49 height 26
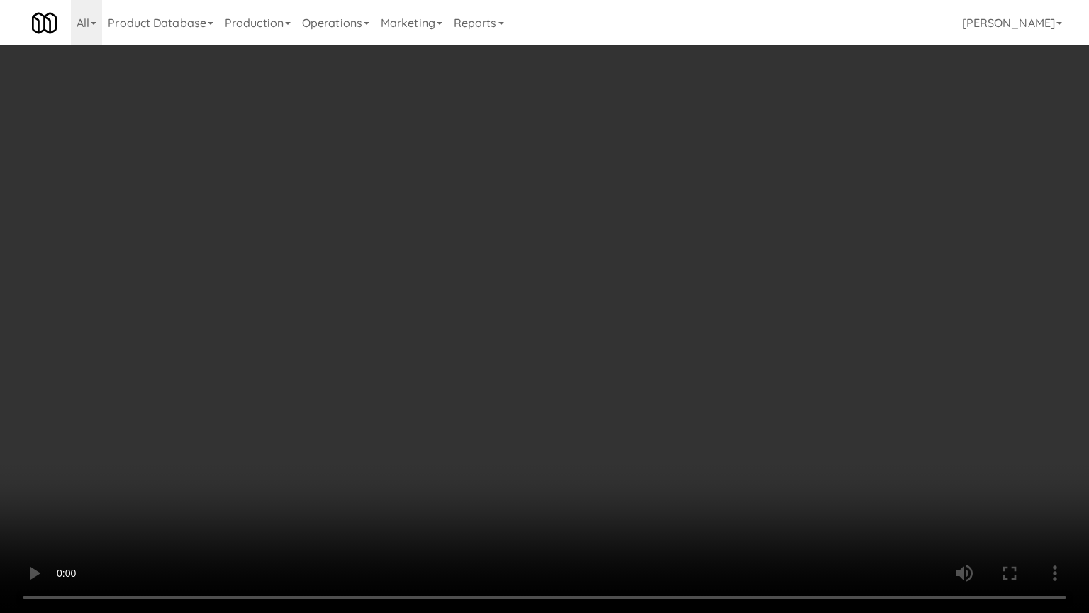
click at [689, 248] on video at bounding box center [544, 306] width 1089 height 613
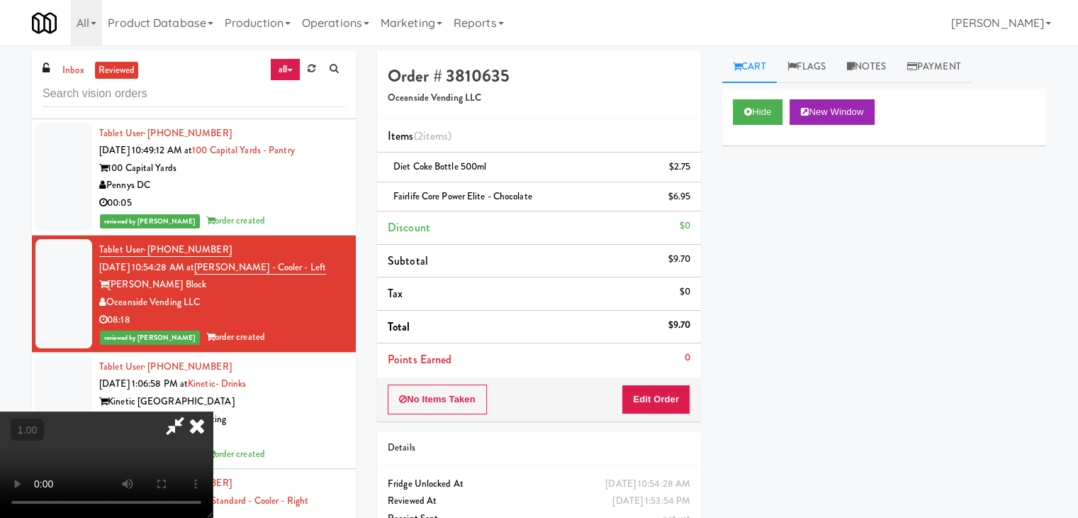
click at [213, 411] on icon at bounding box center [196, 425] width 31 height 28
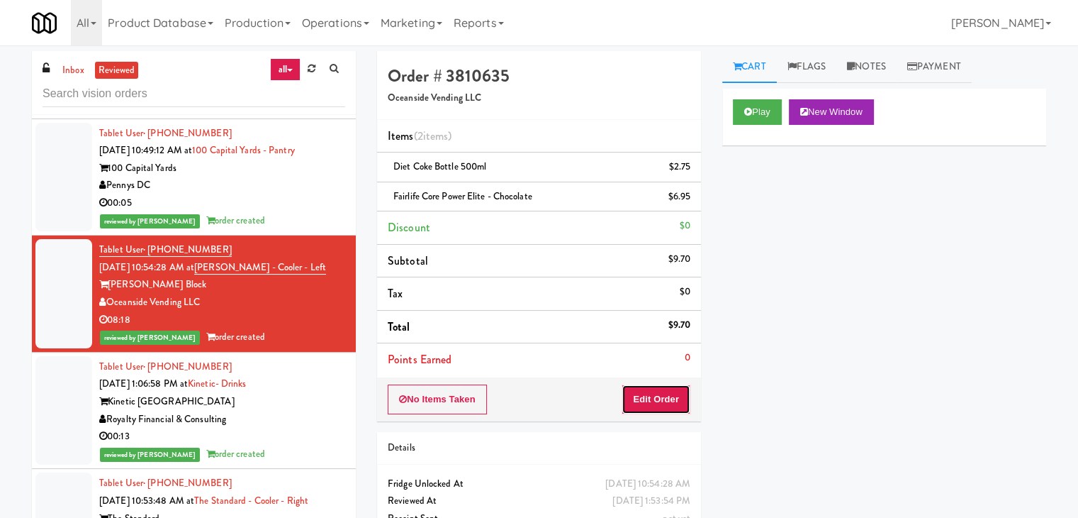
click at [647, 408] on button "Edit Order" at bounding box center [656, 399] width 69 height 30
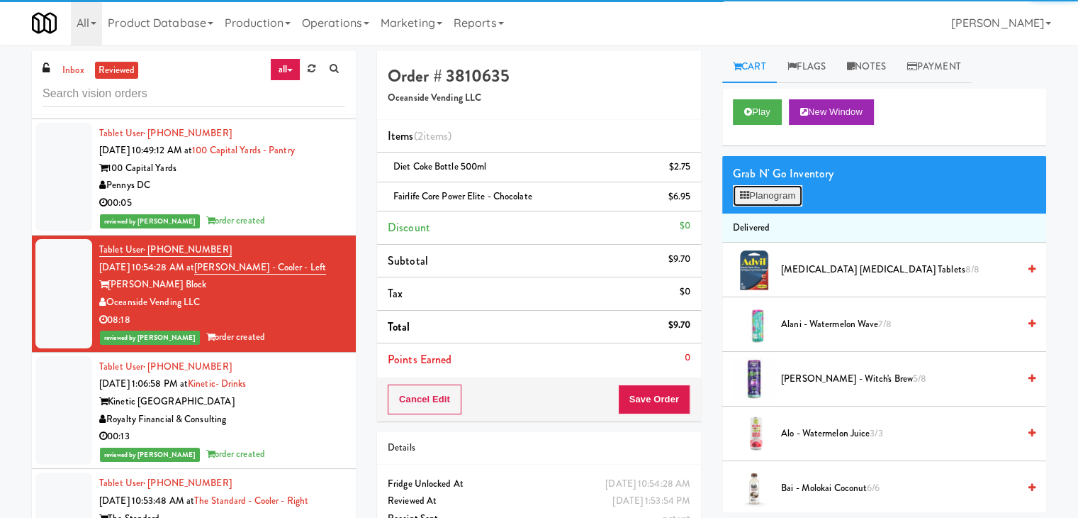
click at [782, 196] on button "Planogram" at bounding box center [767, 195] width 69 height 21
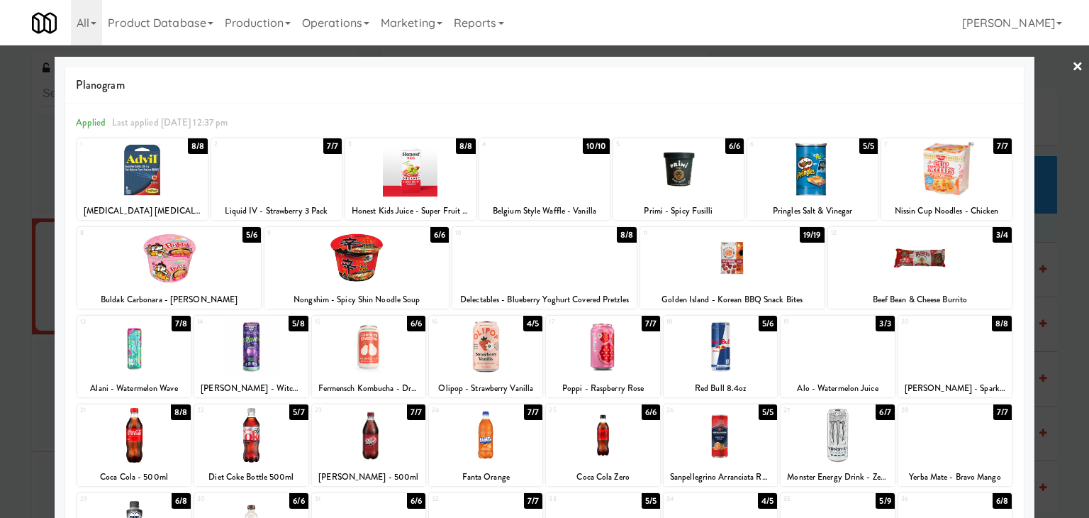
click at [1072, 63] on link "×" at bounding box center [1077, 67] width 11 height 44
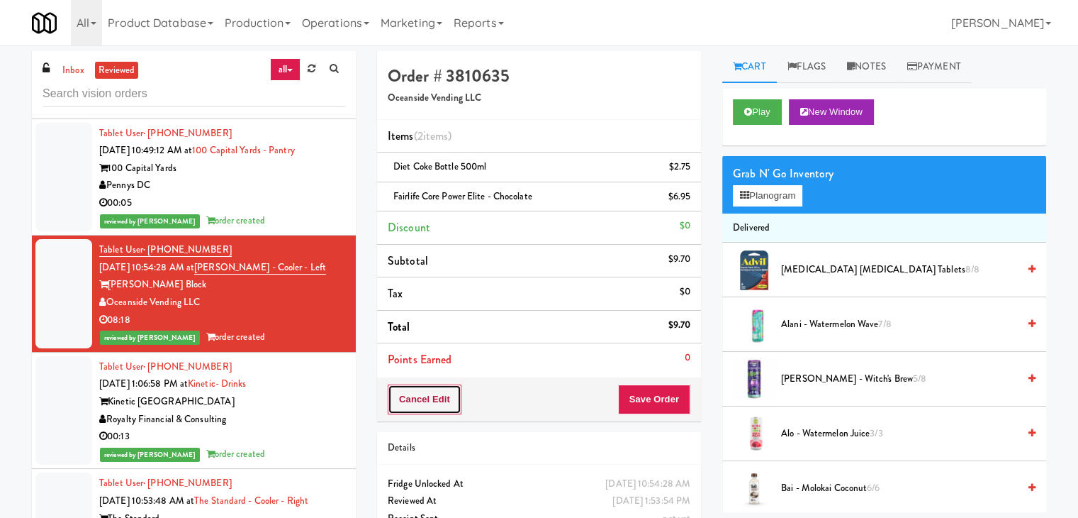
click at [432, 398] on button "Cancel Edit" at bounding box center [425, 399] width 74 height 30
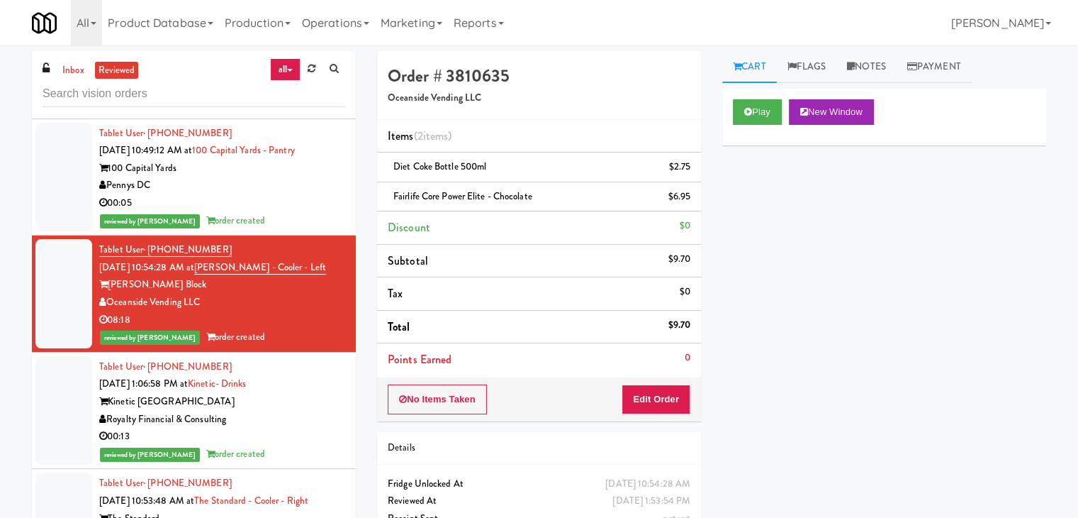
scroll to position [47, 0]
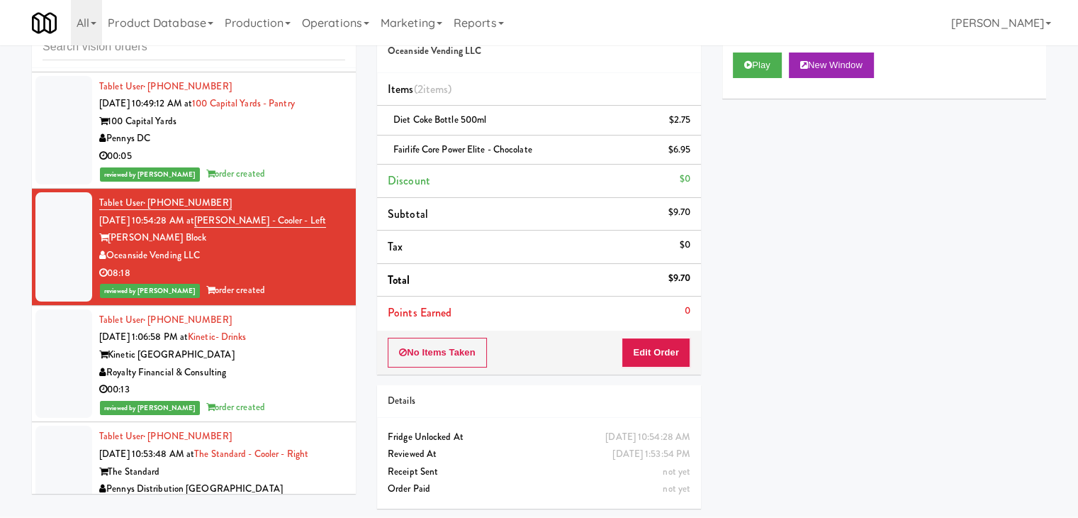
click at [303, 381] on div "00:13" at bounding box center [222, 390] width 246 height 18
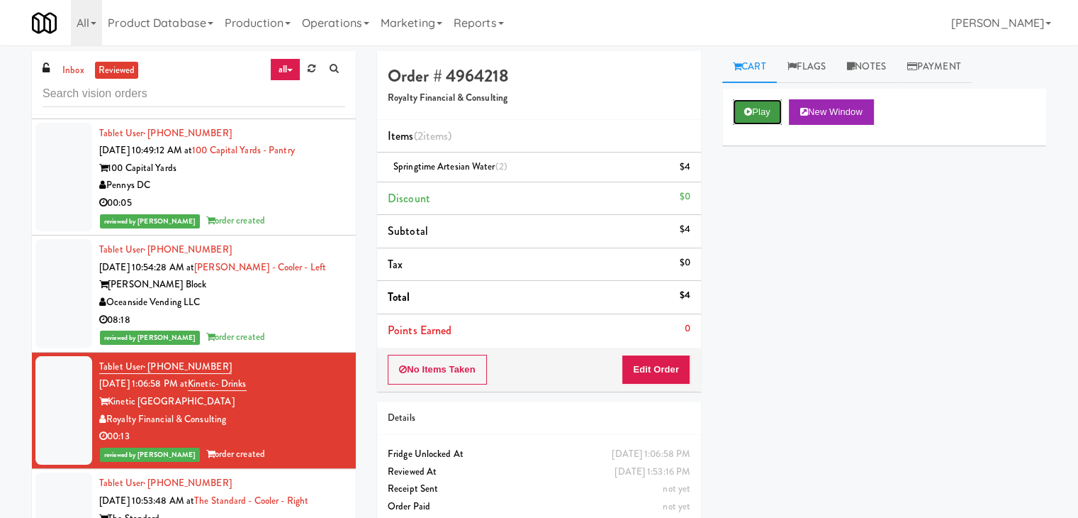
click at [757, 118] on button "Play" at bounding box center [757, 112] width 49 height 26
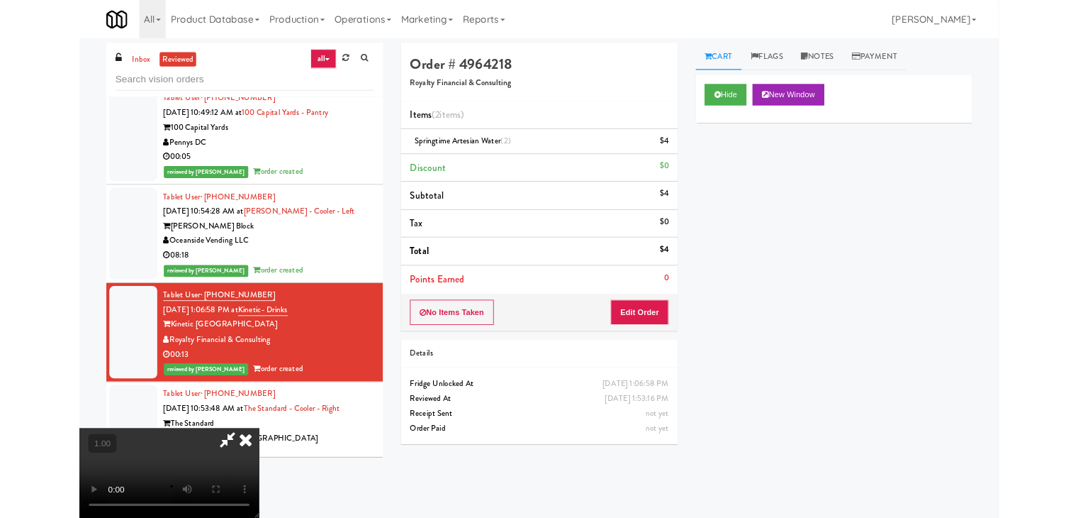
scroll to position [29, 0]
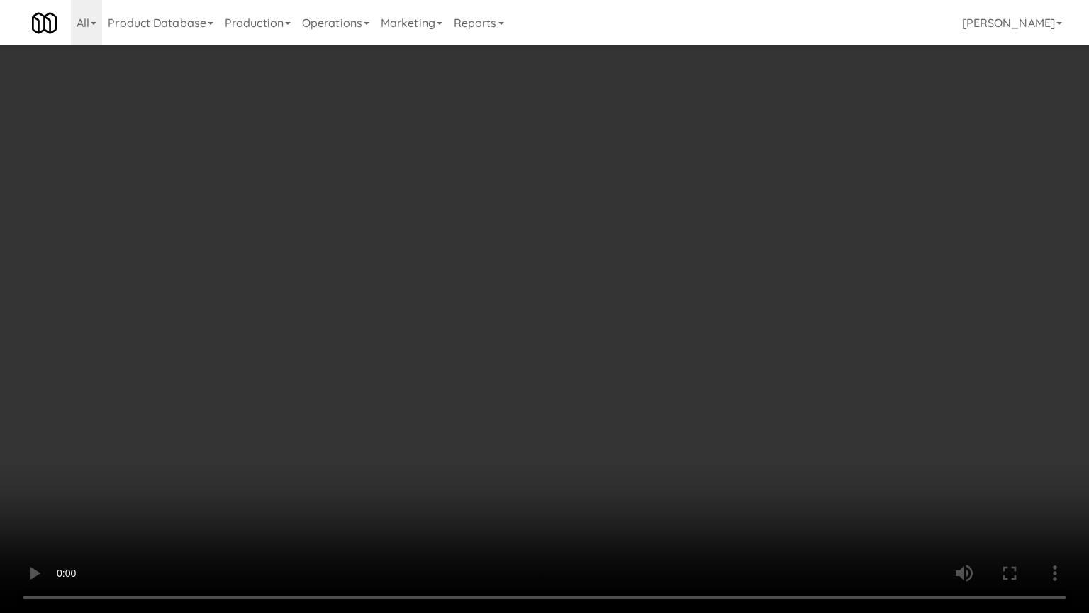
click at [519, 325] on video at bounding box center [544, 306] width 1089 height 613
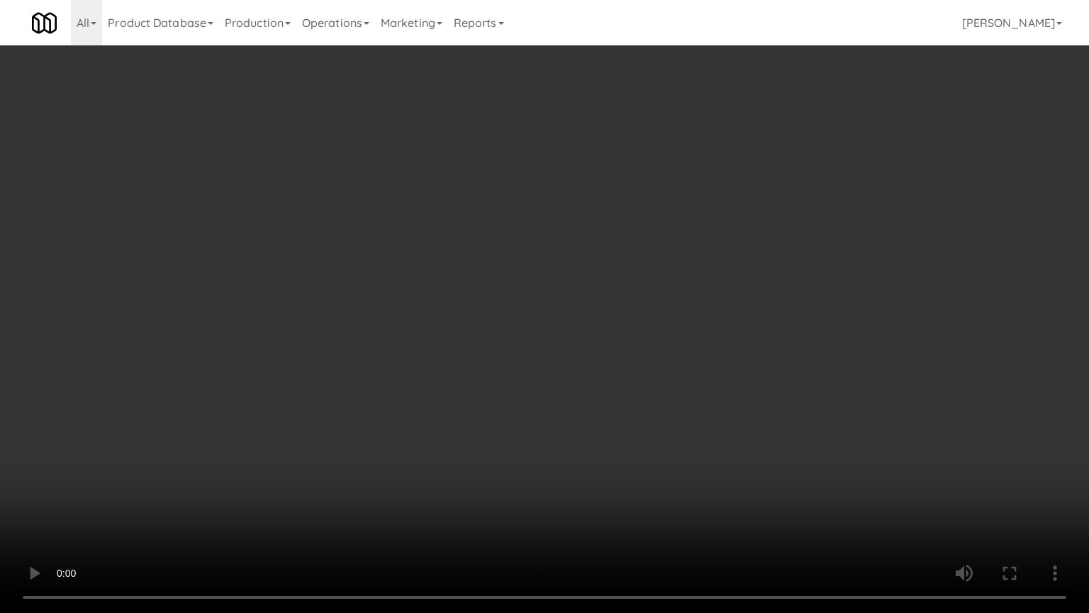
click at [519, 325] on video at bounding box center [544, 306] width 1089 height 613
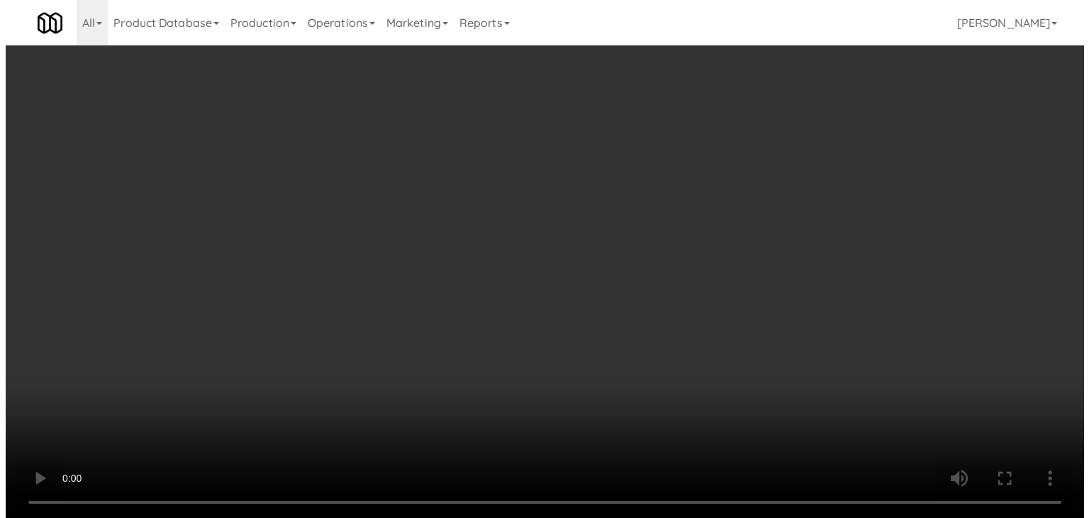
scroll to position [0, 0]
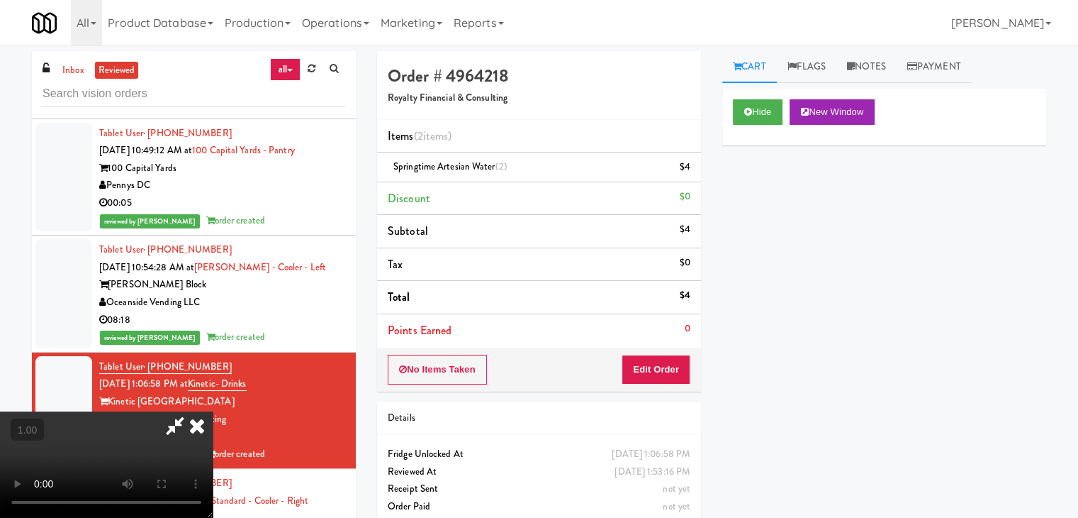
click at [213, 411] on icon at bounding box center [196, 425] width 31 height 28
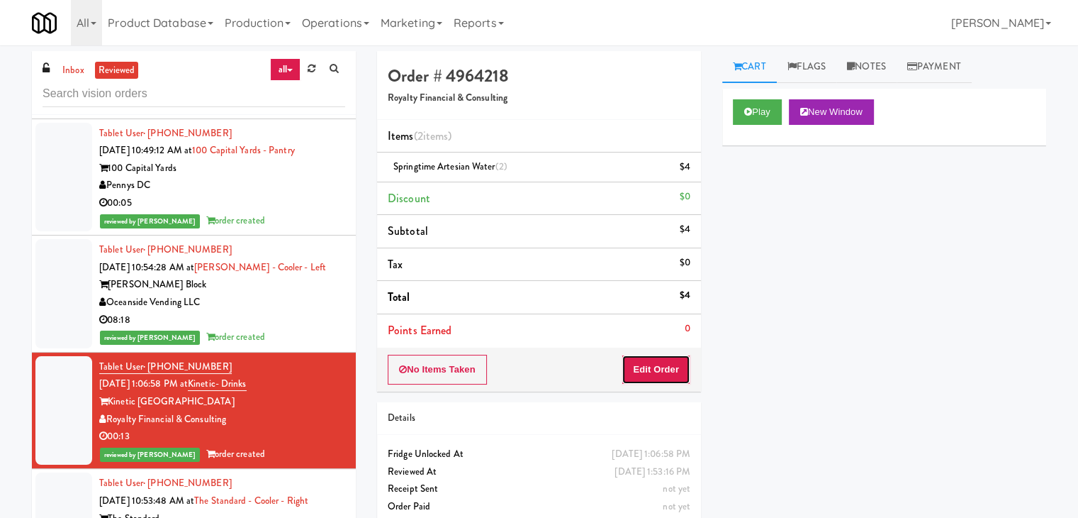
click at [641, 374] on button "Edit Order" at bounding box center [656, 369] width 69 height 30
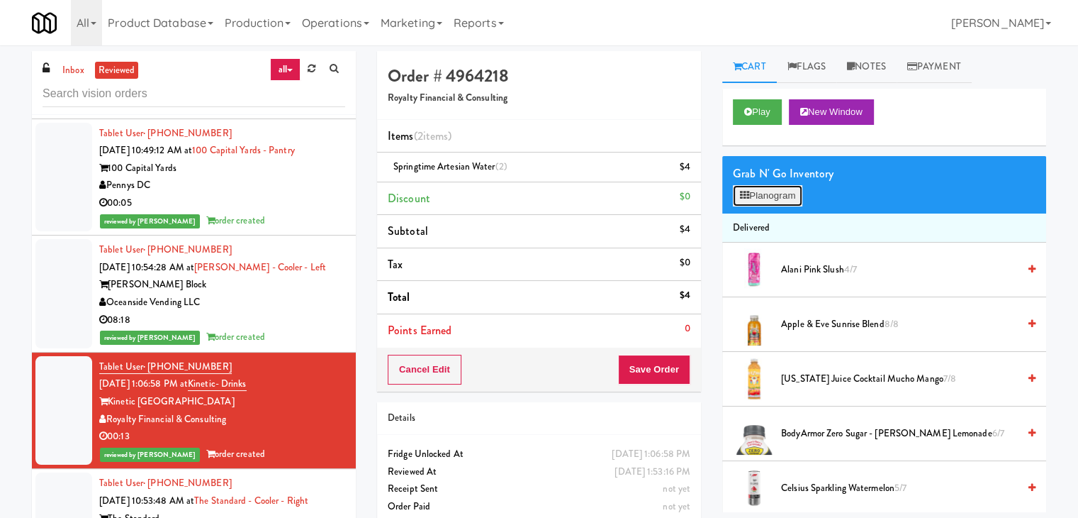
click at [775, 196] on button "Planogram" at bounding box center [767, 195] width 69 height 21
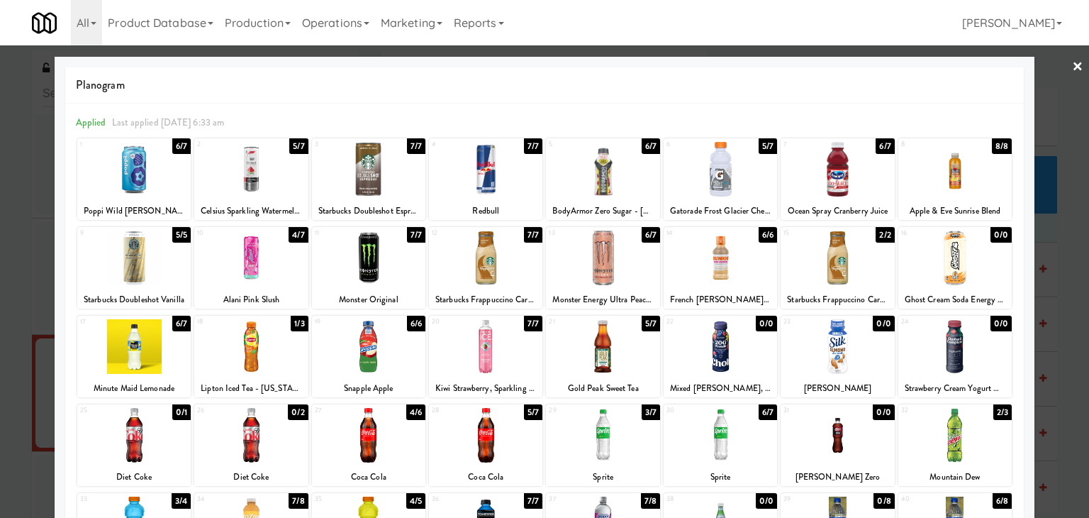
click at [1072, 72] on link "×" at bounding box center [1077, 67] width 11 height 44
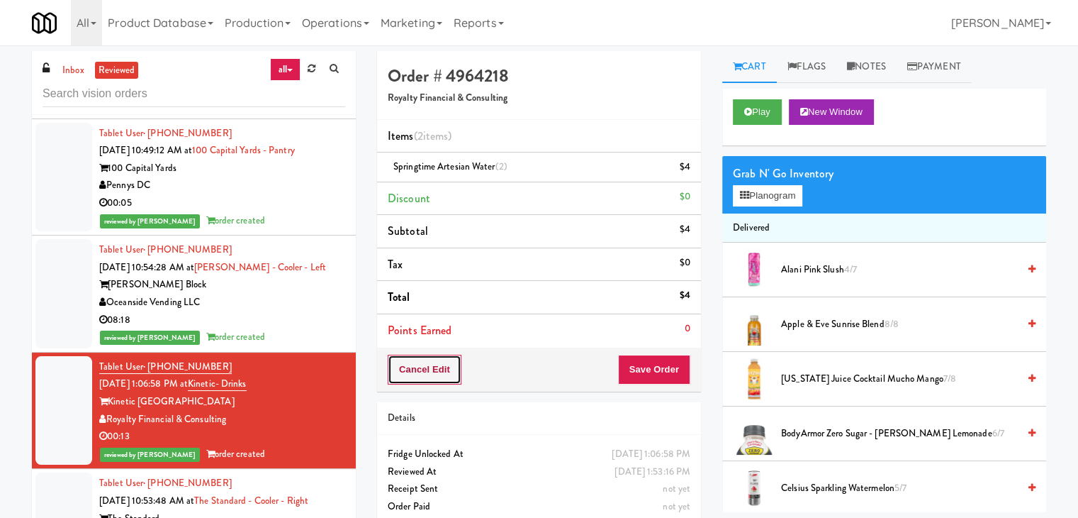
click at [413, 368] on button "Cancel Edit" at bounding box center [425, 369] width 74 height 30
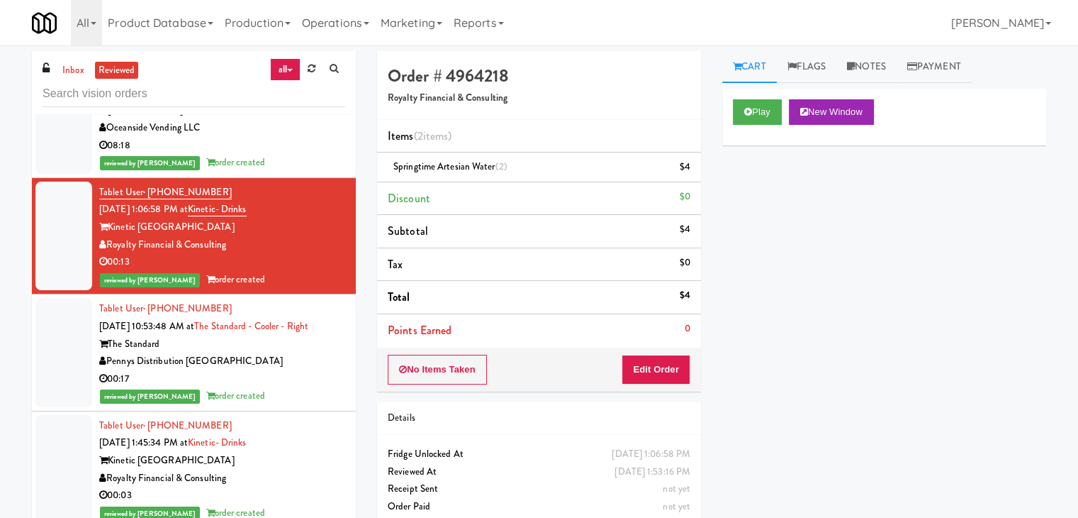
scroll to position [1276, 0]
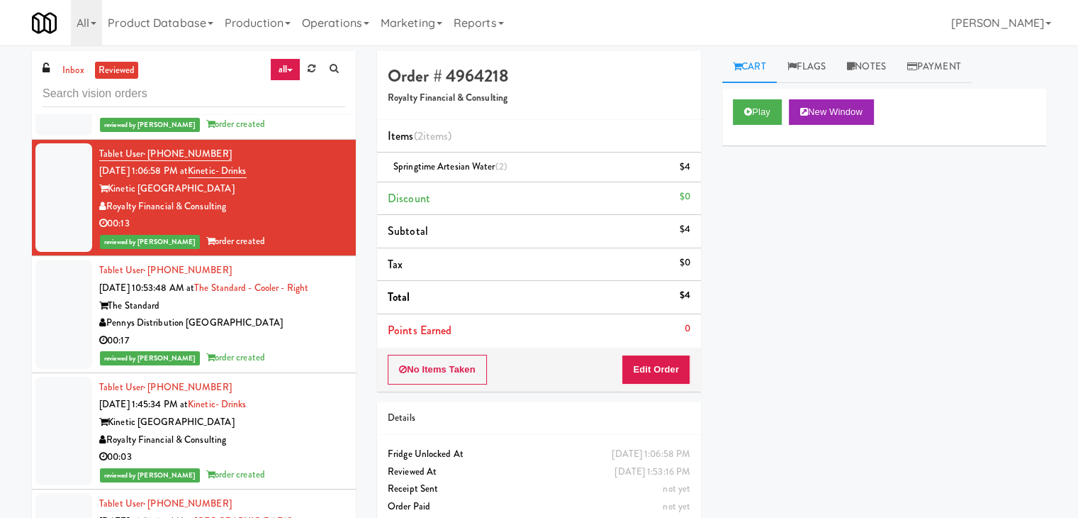
click at [320, 332] on div "00:17" at bounding box center [222, 341] width 246 height 18
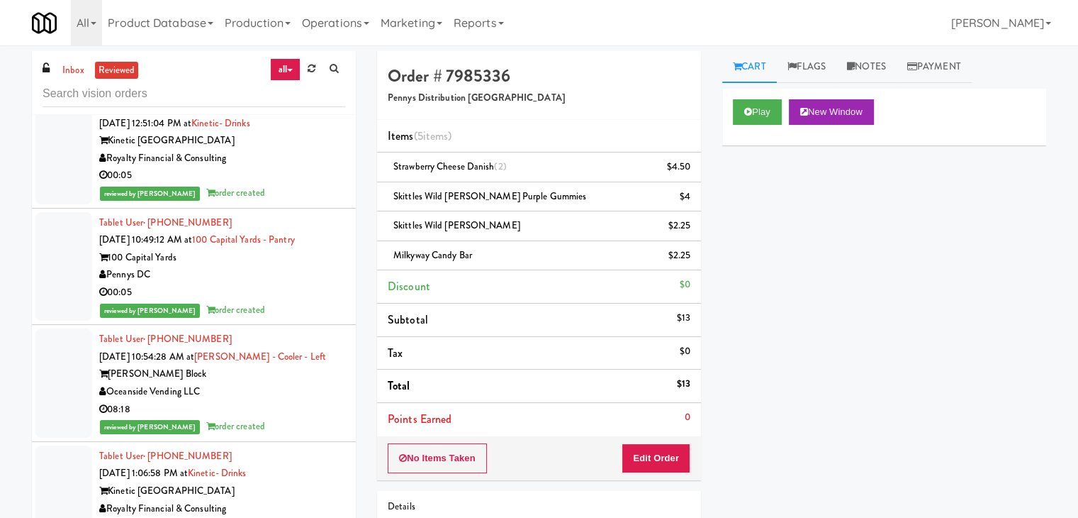
scroll to position [851, 0]
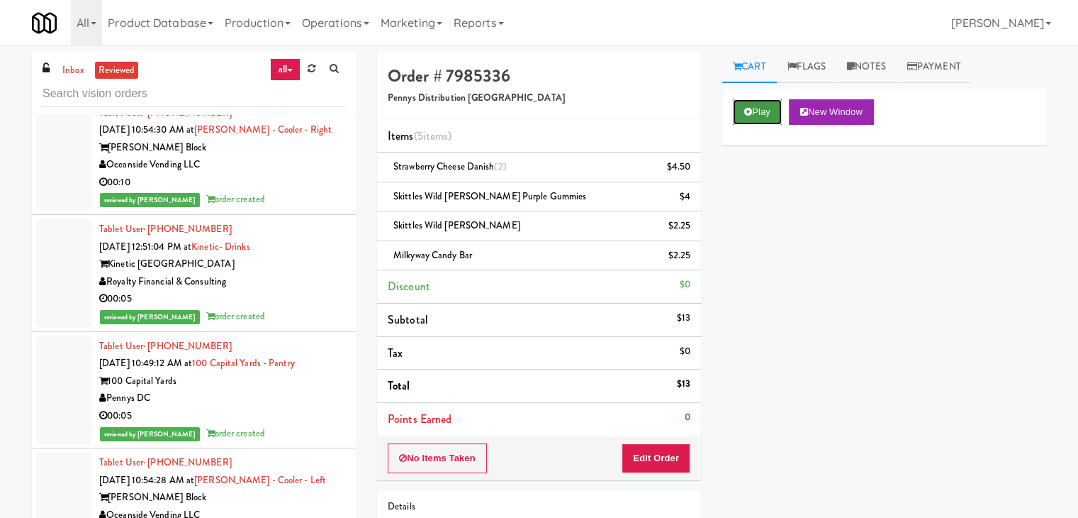
click at [756, 117] on button "Play" at bounding box center [757, 112] width 49 height 26
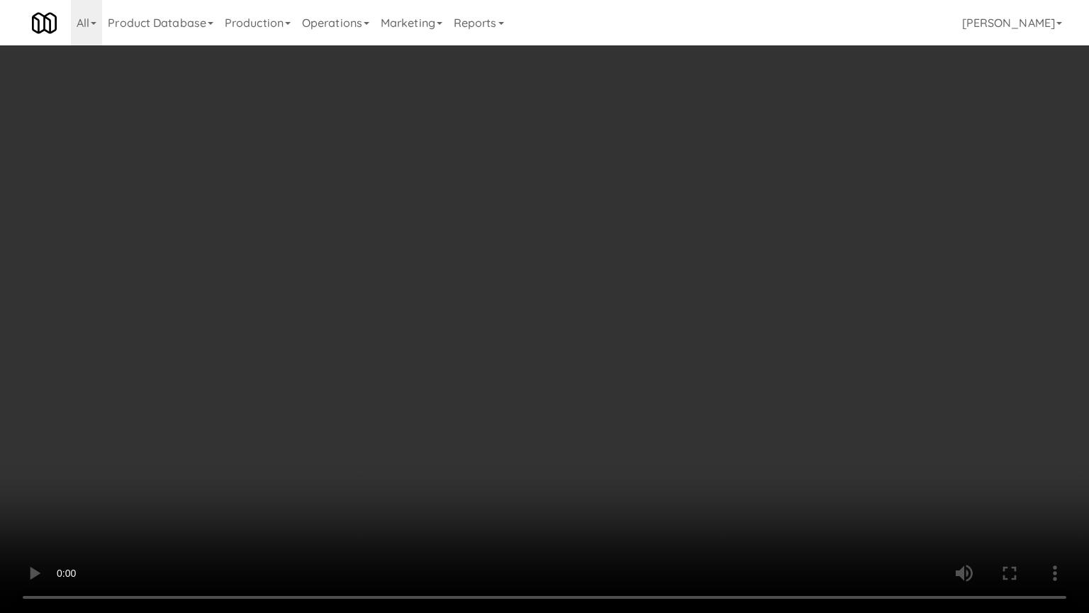
click at [615, 312] on video at bounding box center [544, 306] width 1089 height 613
click at [348, 282] on video at bounding box center [544, 306] width 1089 height 613
click at [468, 292] on video at bounding box center [544, 306] width 1089 height 613
click at [493, 292] on video at bounding box center [544, 306] width 1089 height 613
click at [462, 279] on video at bounding box center [544, 306] width 1089 height 613
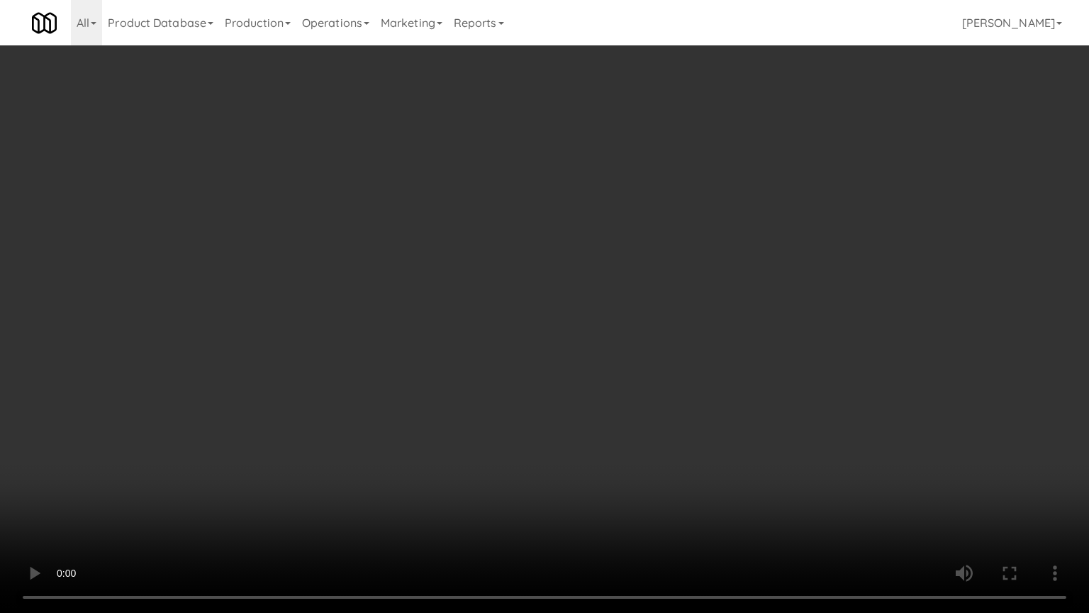
click at [462, 279] on video at bounding box center [544, 306] width 1089 height 613
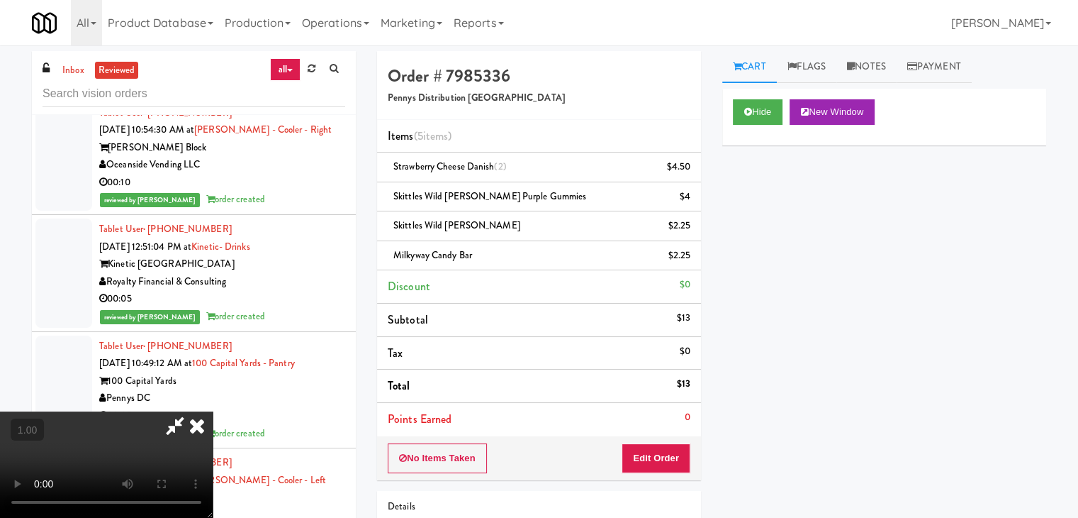
click at [213, 411] on icon at bounding box center [196, 425] width 31 height 28
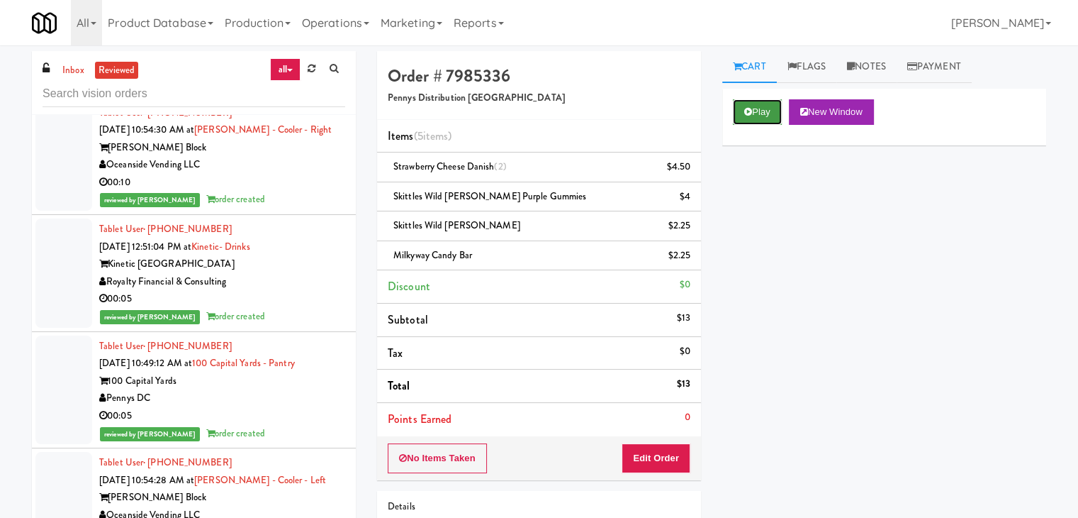
click at [756, 113] on button "Play" at bounding box center [757, 112] width 49 height 26
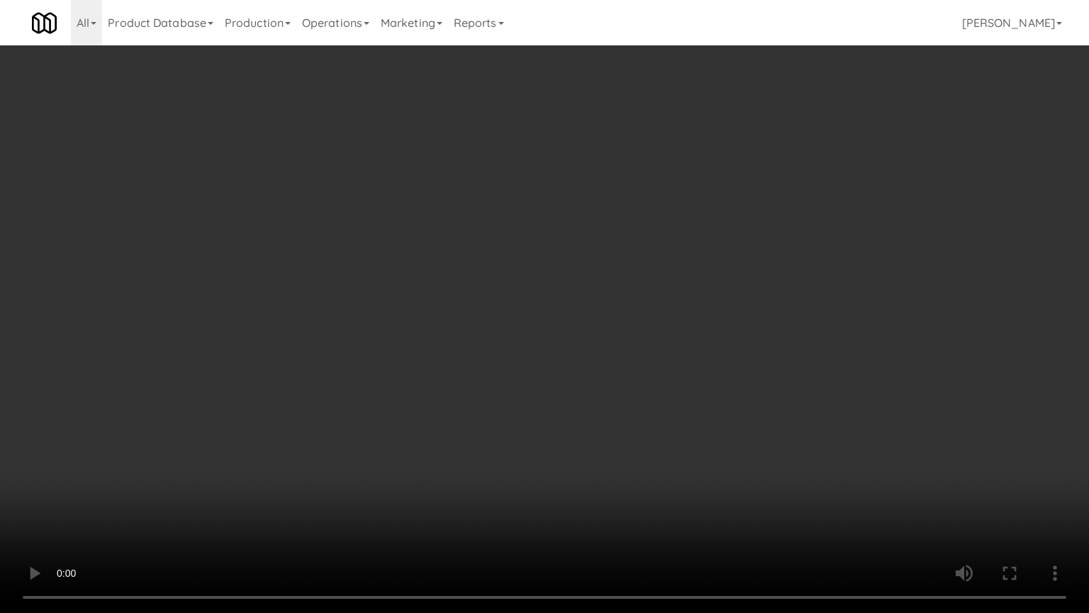
click at [492, 320] on video at bounding box center [544, 306] width 1089 height 613
click at [488, 316] on video at bounding box center [544, 306] width 1089 height 613
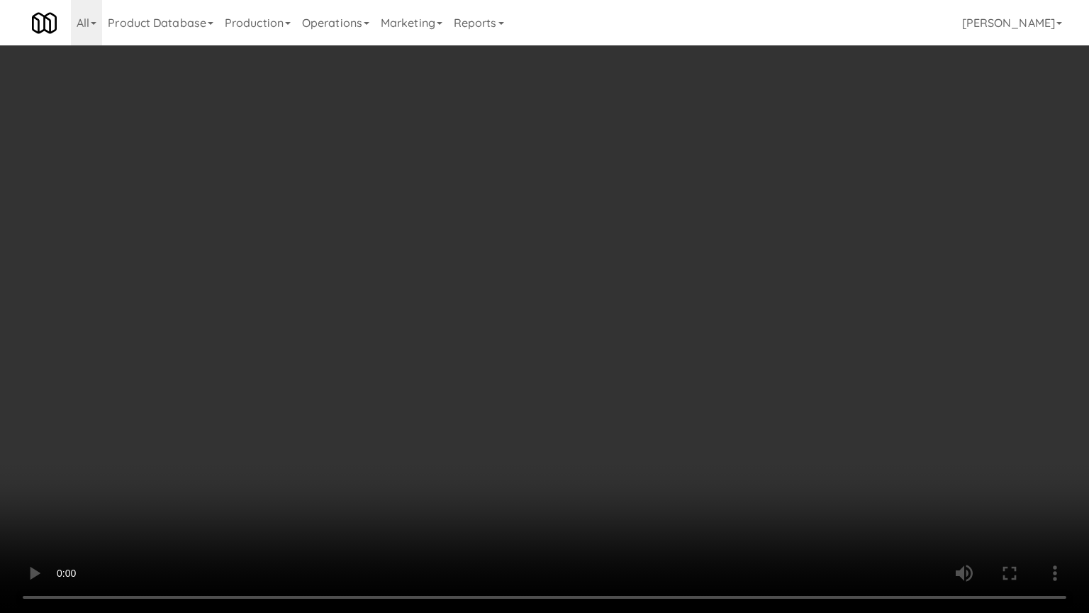
click at [488, 316] on video at bounding box center [544, 306] width 1089 height 613
click at [656, 466] on video at bounding box center [544, 306] width 1089 height 613
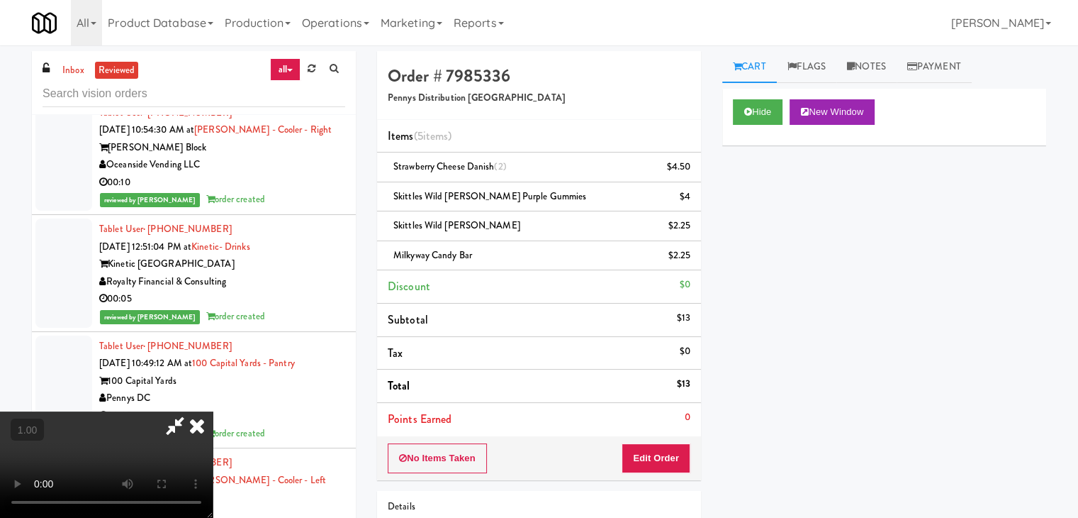
click at [213, 411] on icon at bounding box center [196, 425] width 31 height 28
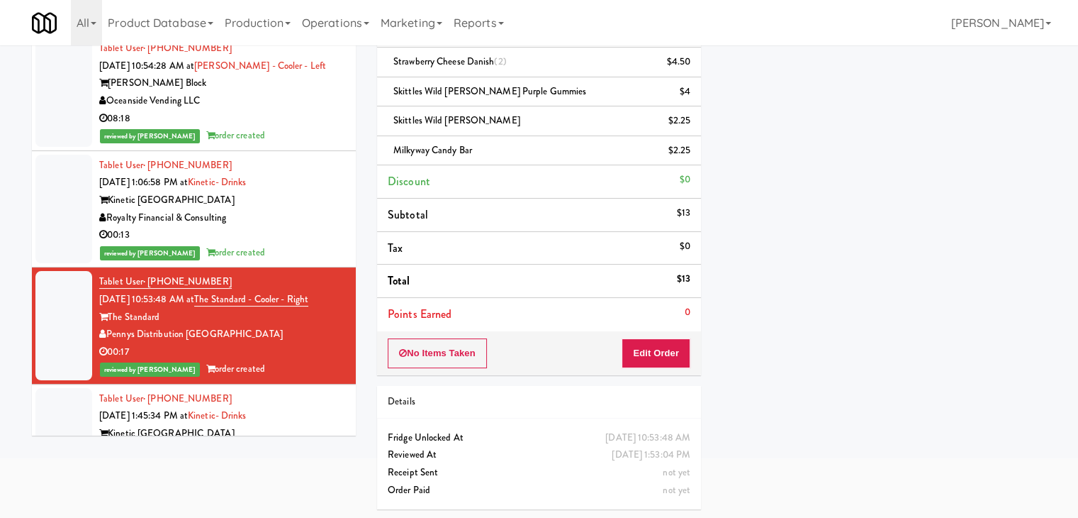
scroll to position [1276, 0]
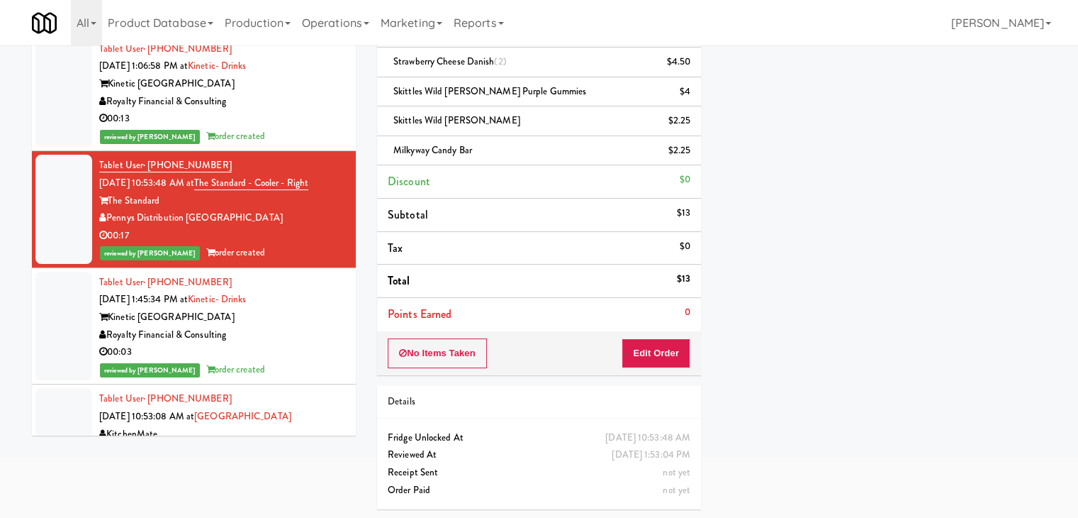
click at [308, 326] on div "Royalty Financial & Consulting" at bounding box center [222, 335] width 246 height 18
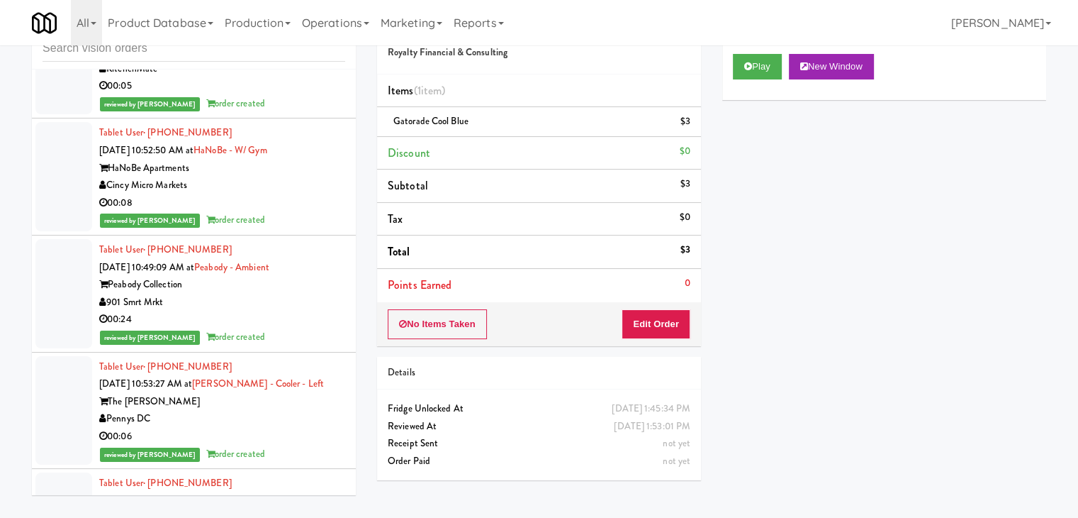
scroll to position [1701, 0]
